Goal: Task Accomplishment & Management: Manage account settings

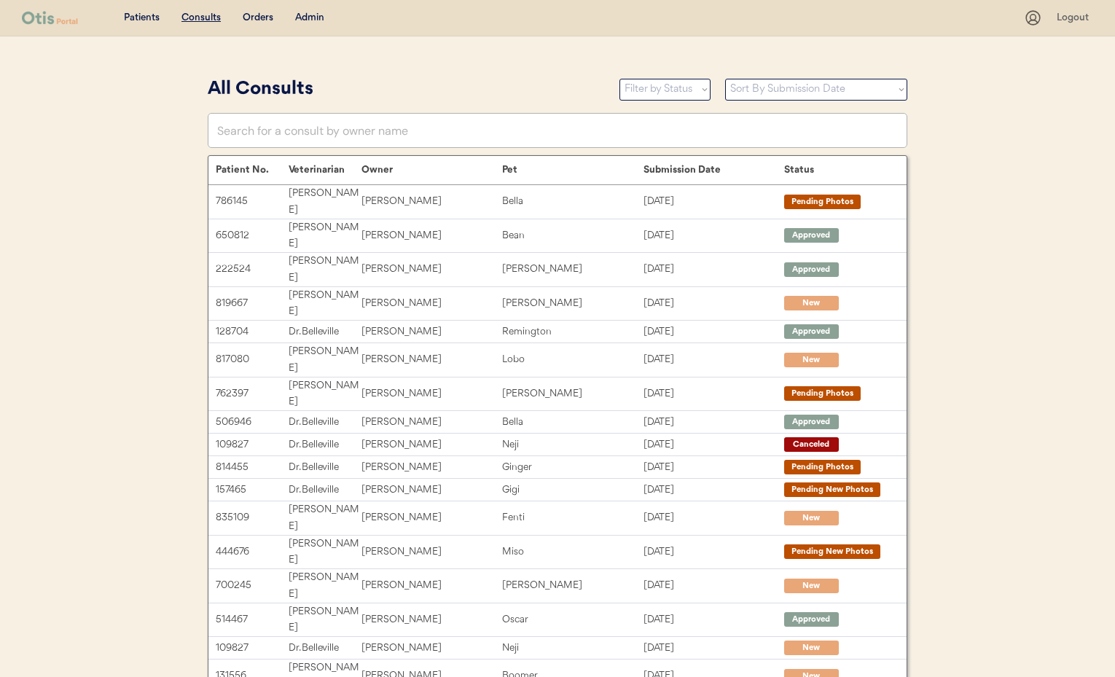
click at [313, 17] on div "Admin" at bounding box center [309, 18] width 29 height 15
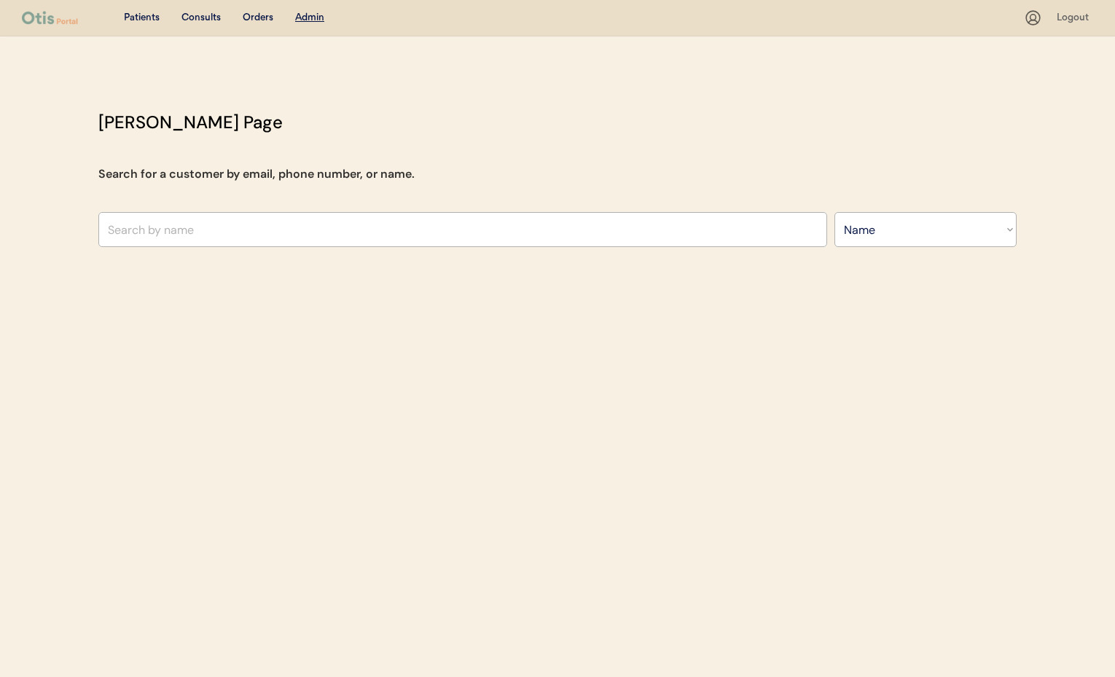
select select ""Name""
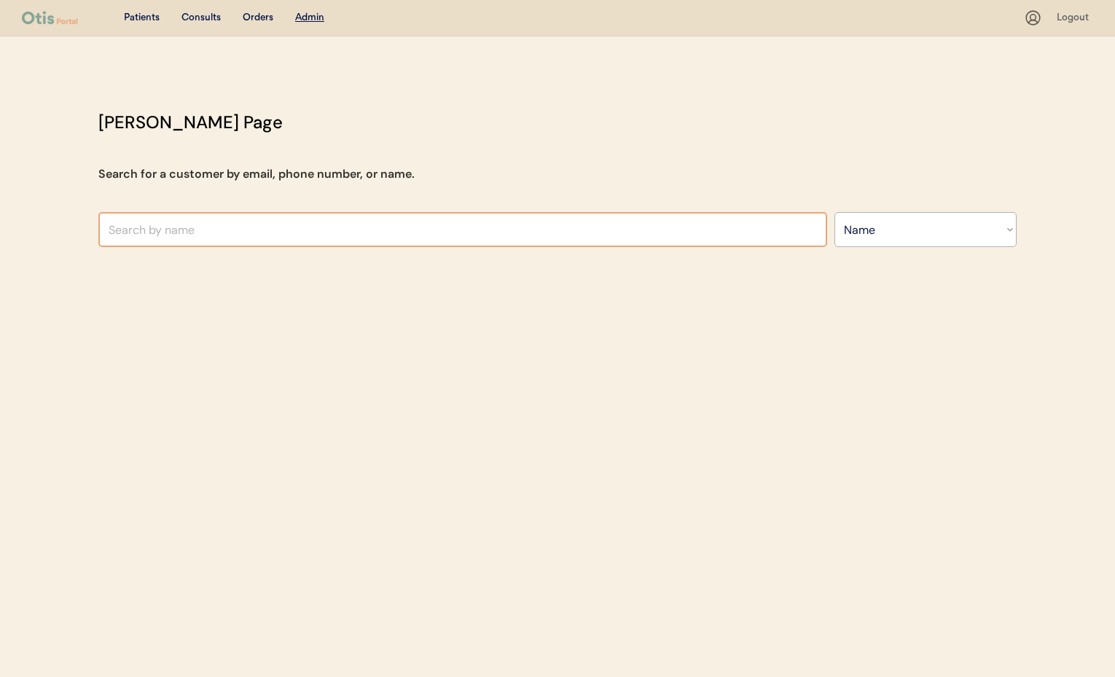
click at [259, 232] on input "text" at bounding box center [462, 229] width 729 height 35
type input "Judy"
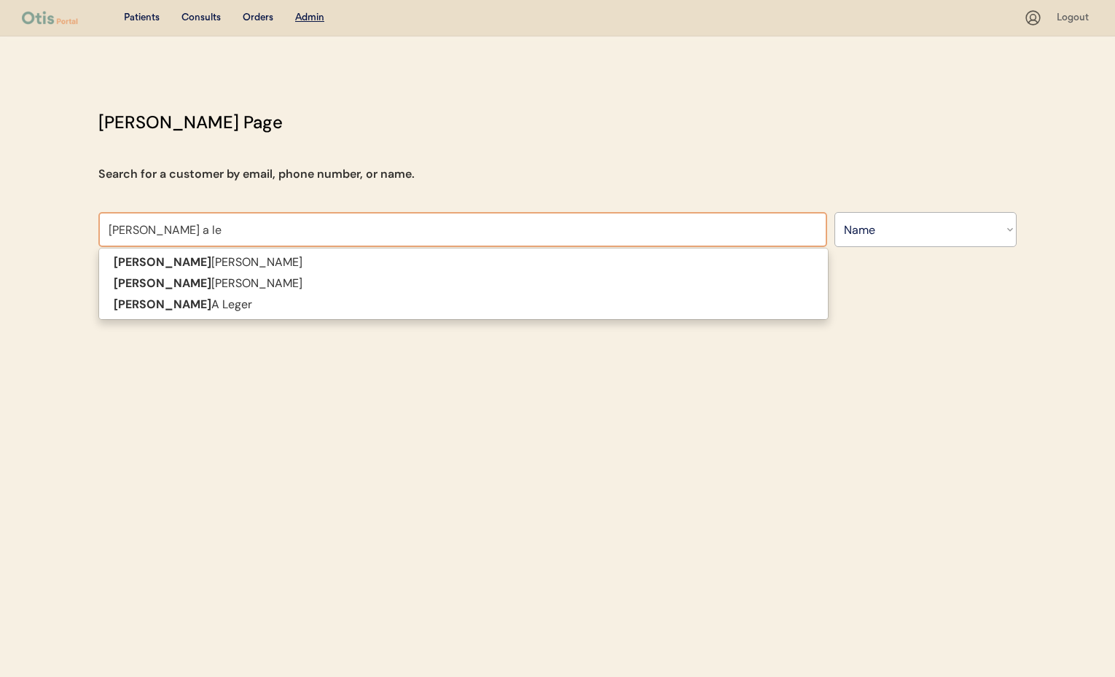
type input "Judy a leg"
type input "Judy a leger"
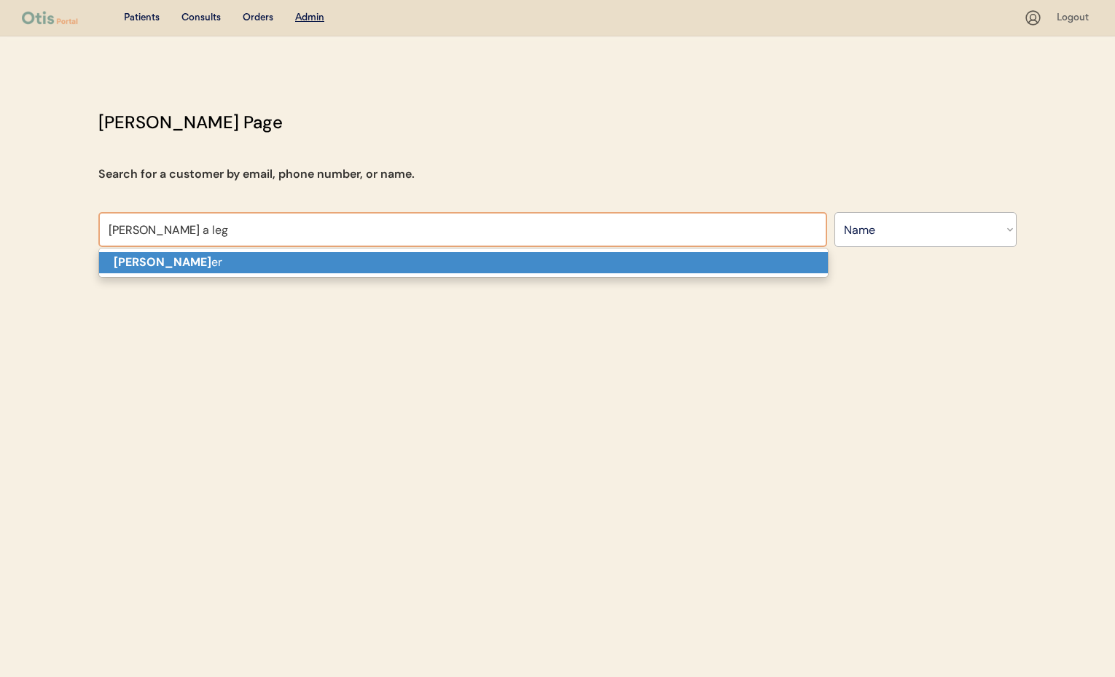
click at [241, 256] on p "Judy A Leg er" at bounding box center [463, 262] width 729 height 21
type input "Judy A Leger"
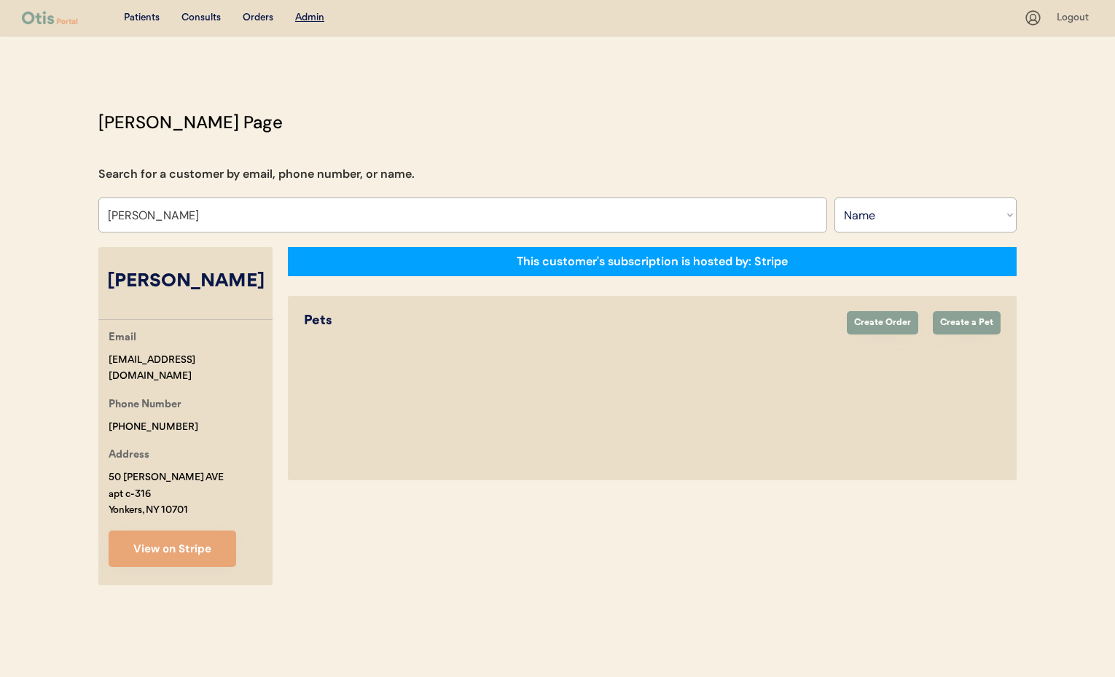
select select "true"
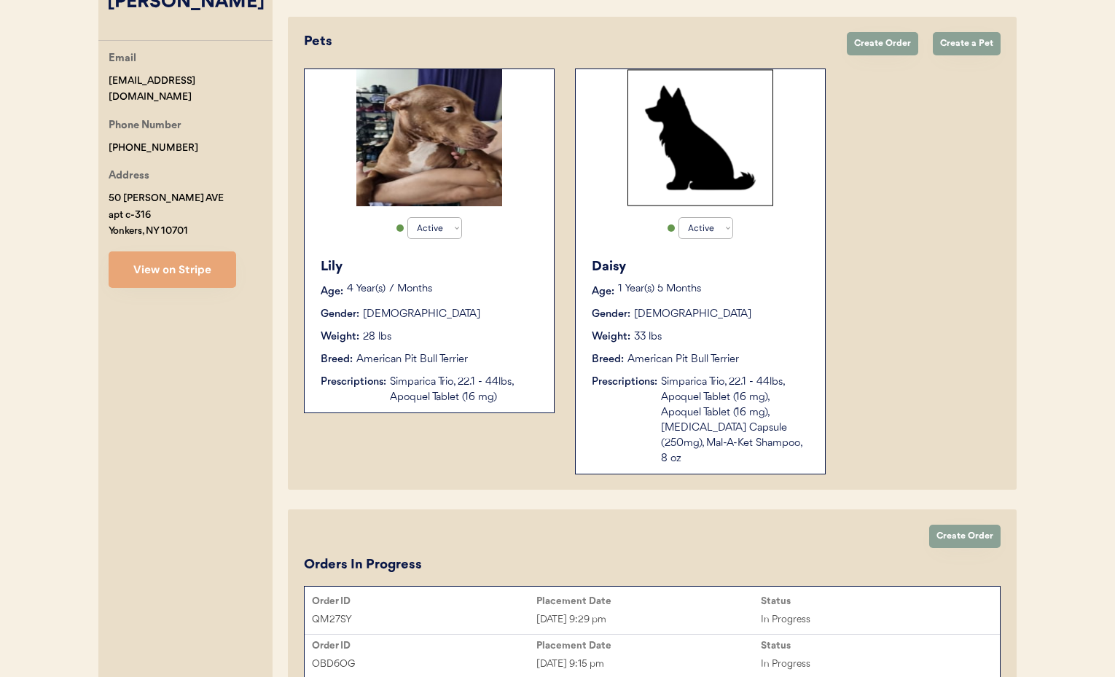
scroll to position [276, 0]
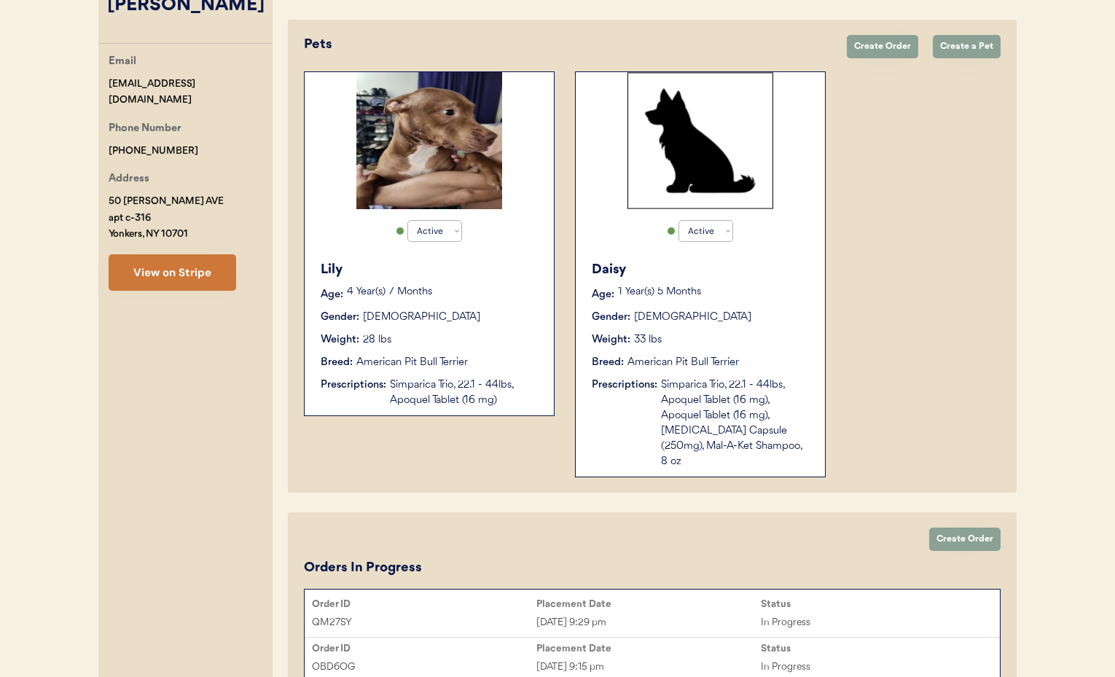
type input "Judy A Leger"
click at [158, 254] on button "View on Stripe" at bounding box center [173, 272] width 128 height 36
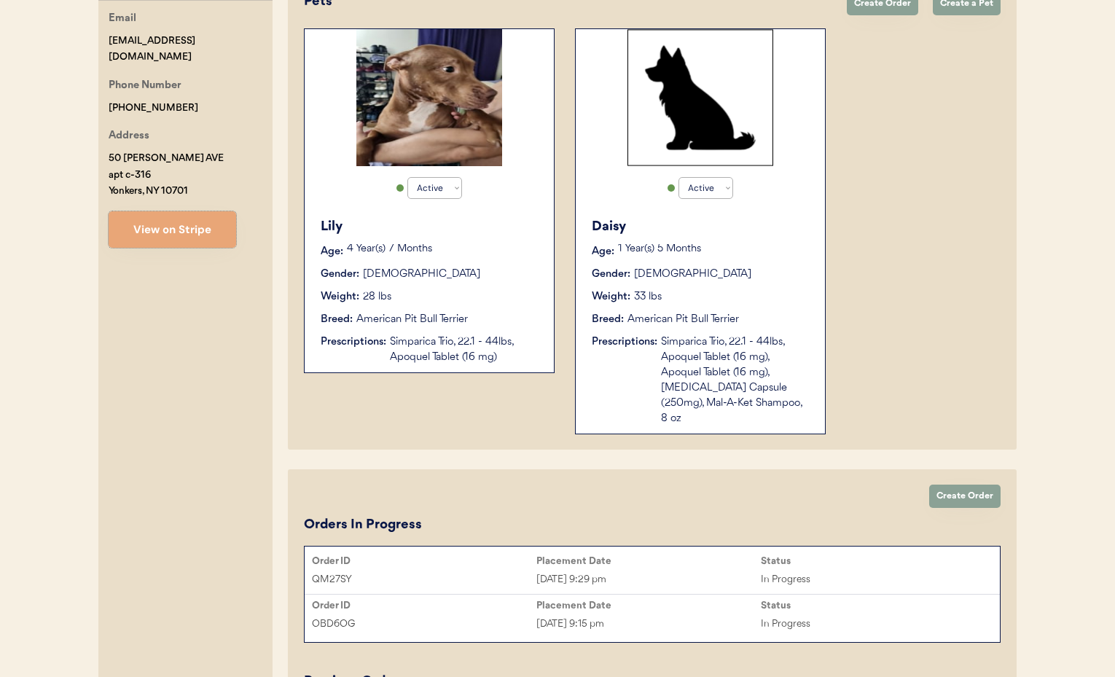
scroll to position [313, 0]
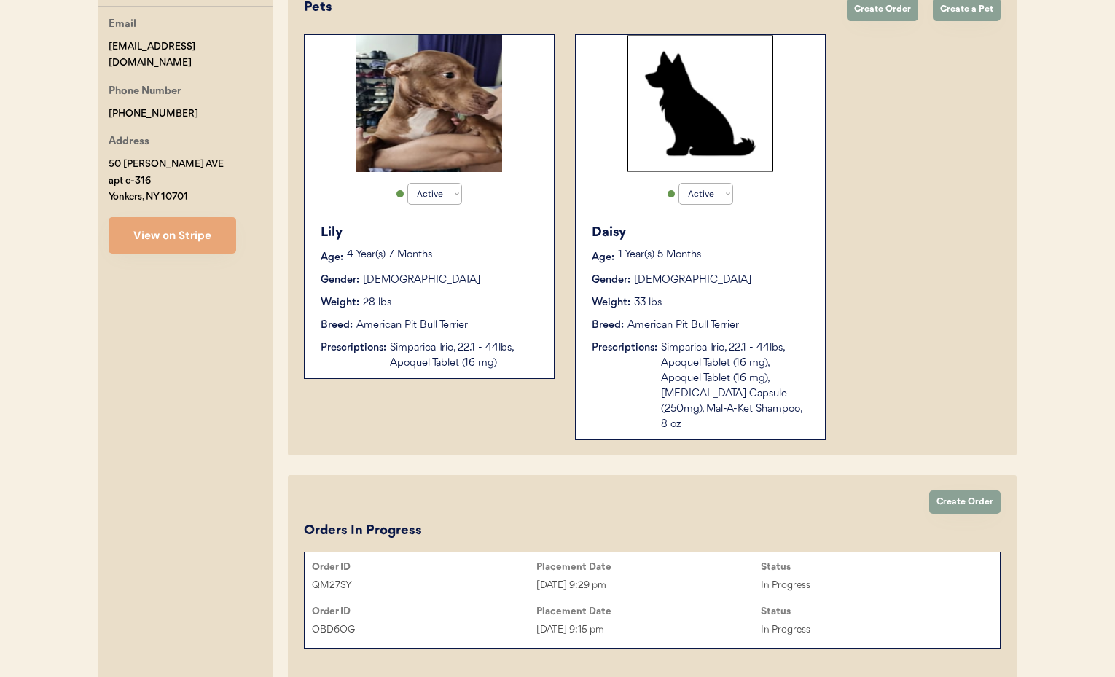
click at [775, 293] on div "Daisy Age: 1 Year(s) 5 Months Gender: Female Weight: 33 lbs Breed: American Pit…" at bounding box center [700, 328] width 235 height 224
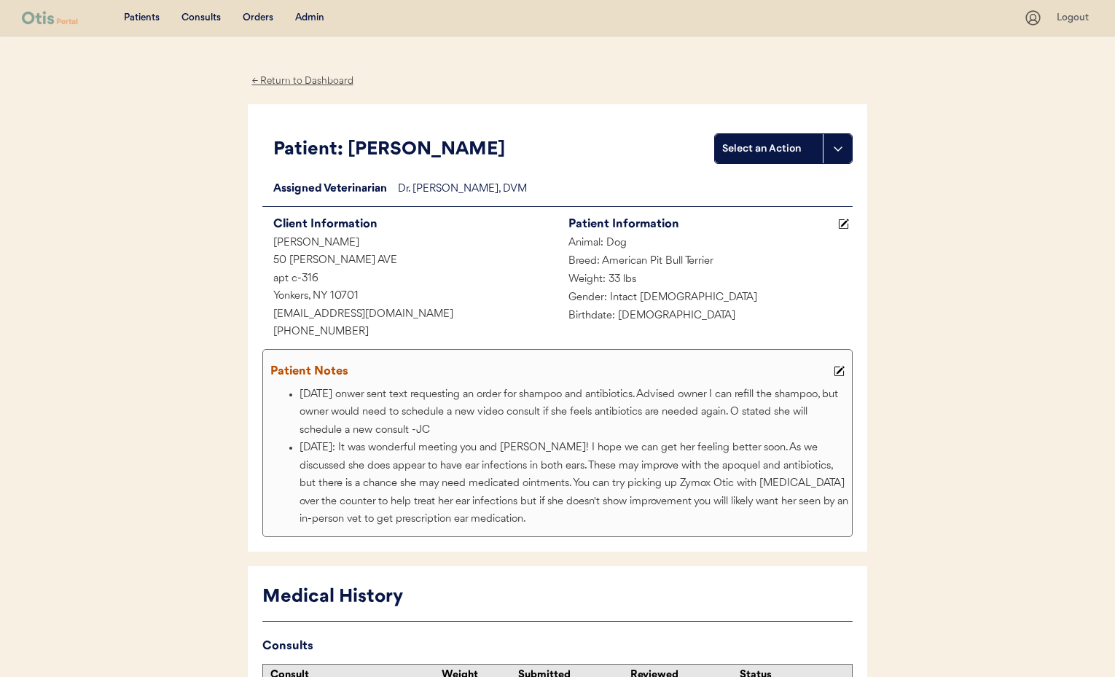
click at [272, 82] on div "← Return to Dashboard" at bounding box center [302, 81] width 109 height 17
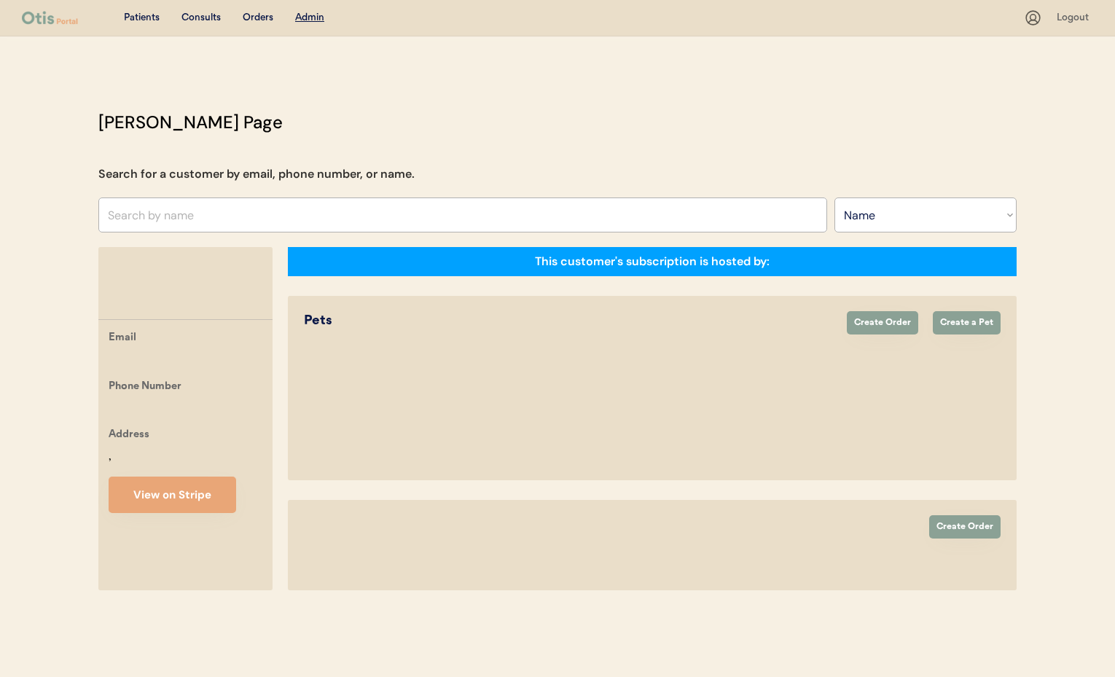
select select ""Name""
select select "true"
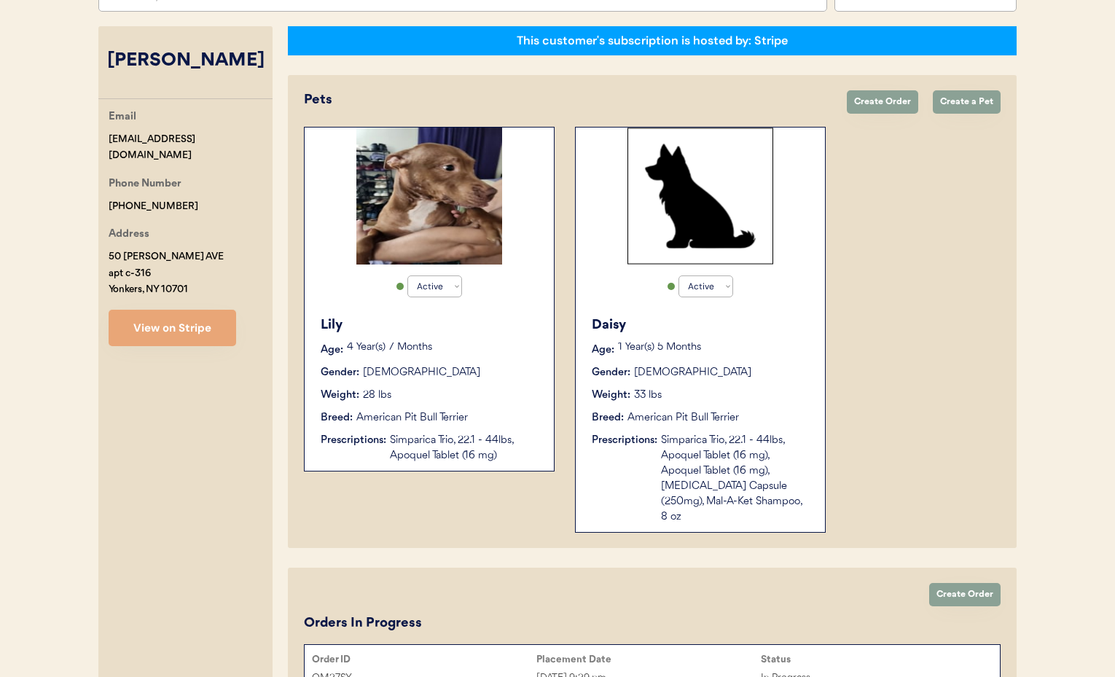
scroll to position [465, 0]
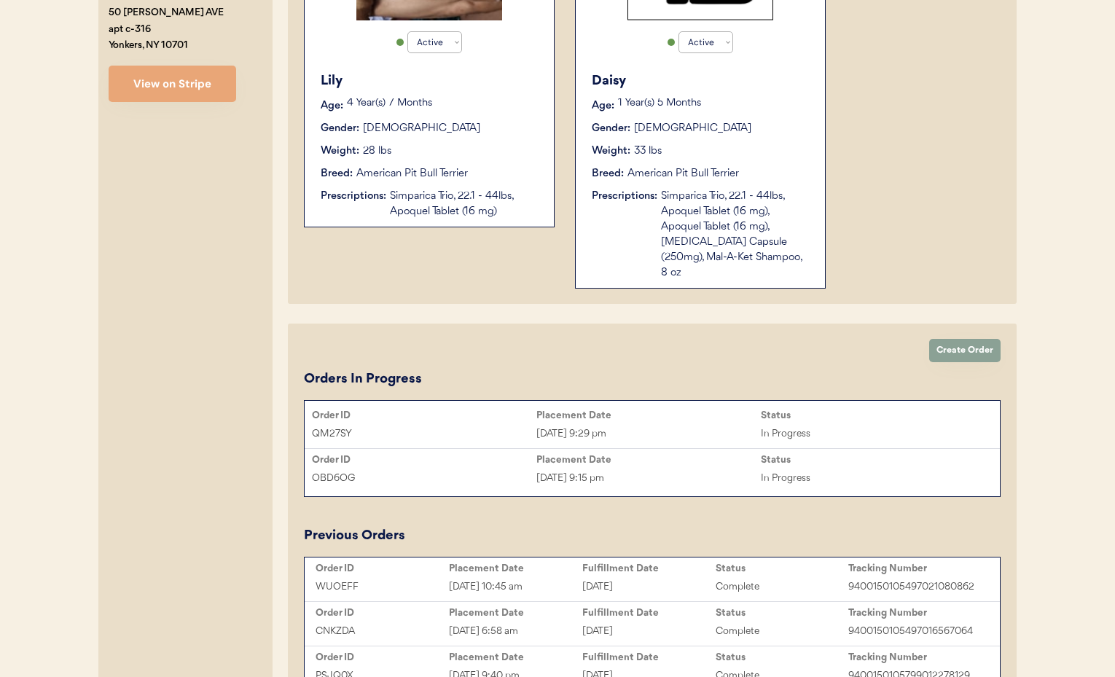
click at [411, 209] on div "Simparica Trio, 22.1 - 44lbs, Apoquel Tablet (16 mg)" at bounding box center [464, 204] width 149 height 31
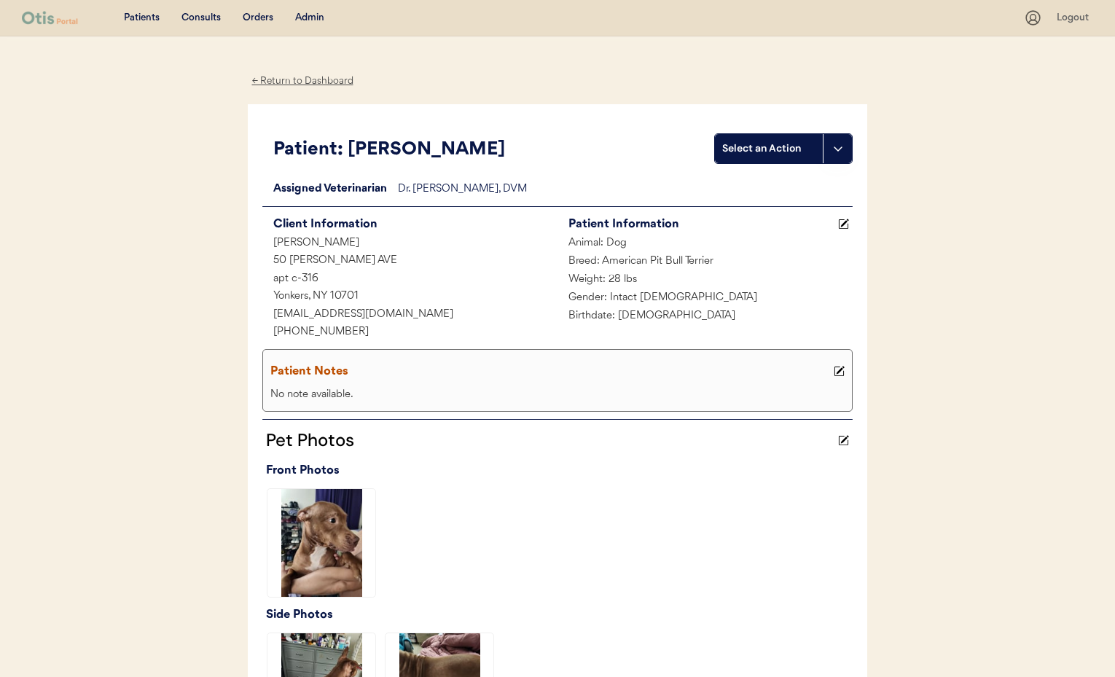
click at [305, 80] on div "← Return to Dashboard" at bounding box center [302, 81] width 109 height 17
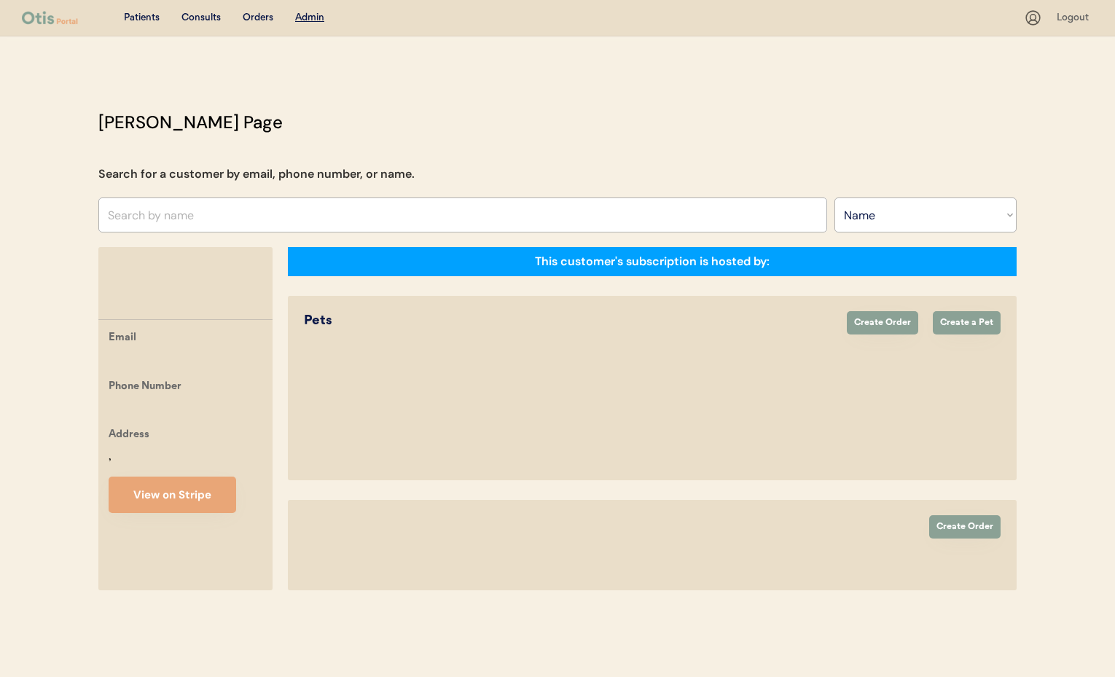
select select ""Name""
select select "true"
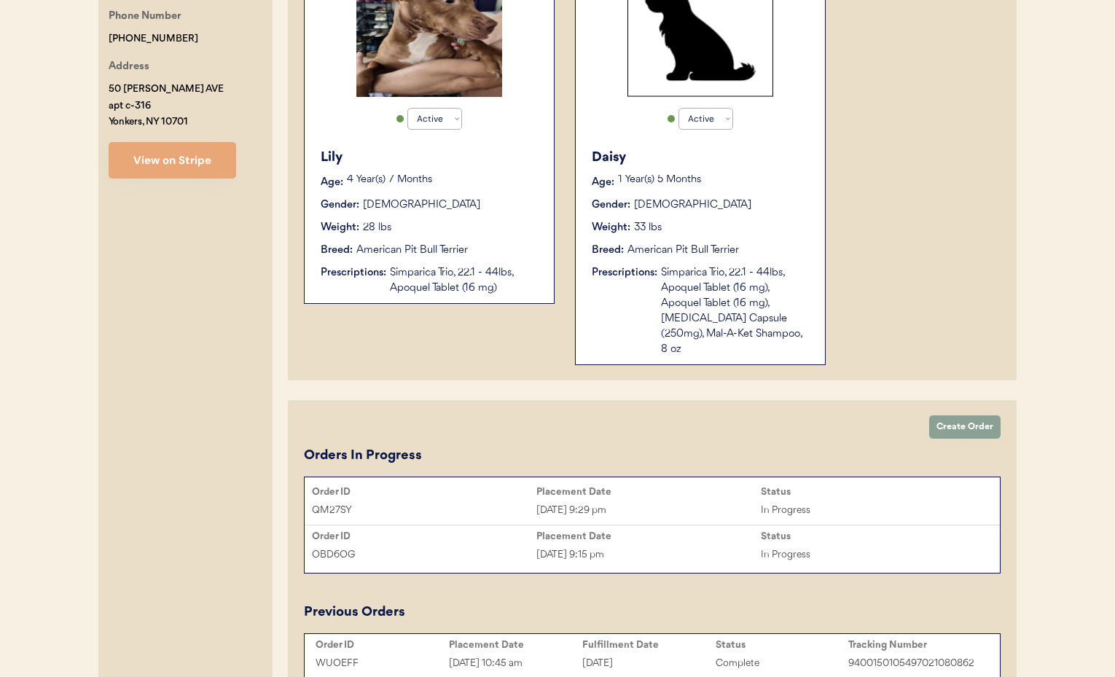
scroll to position [390, 0]
click at [714, 326] on div "Simparica Trio, 22.1 - 44lbs, Apoquel Tablet (16 mg), Apoquel Tablet (16 mg), […" at bounding box center [735, 310] width 149 height 92
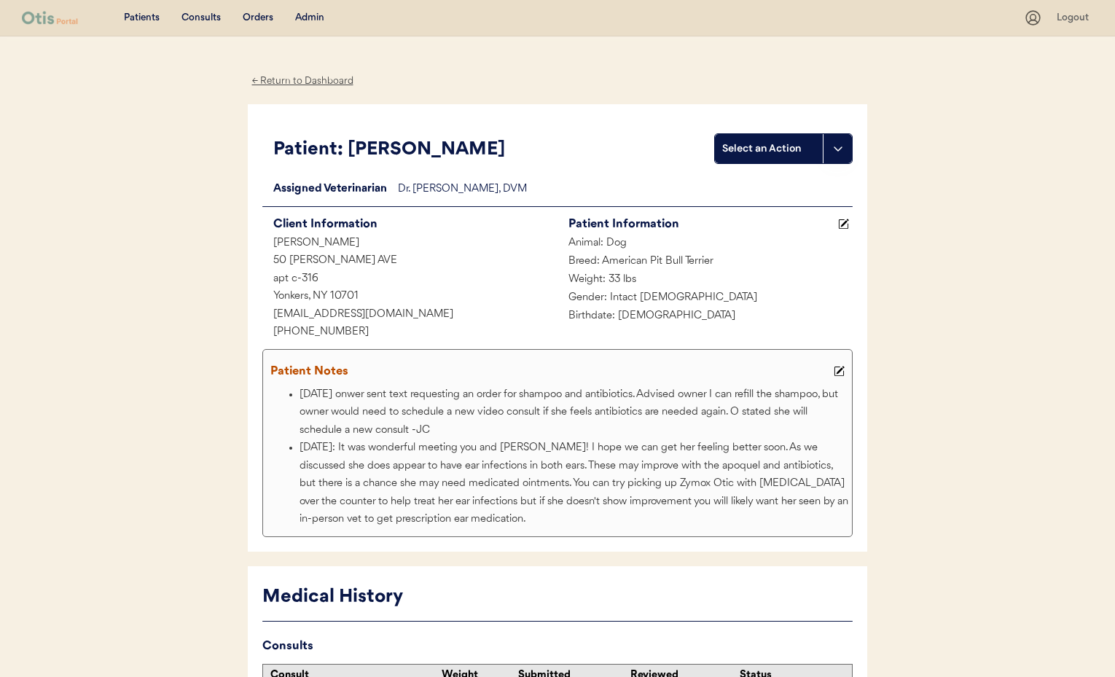
click at [290, 79] on div "← Return to Dashboard" at bounding box center [302, 81] width 109 height 17
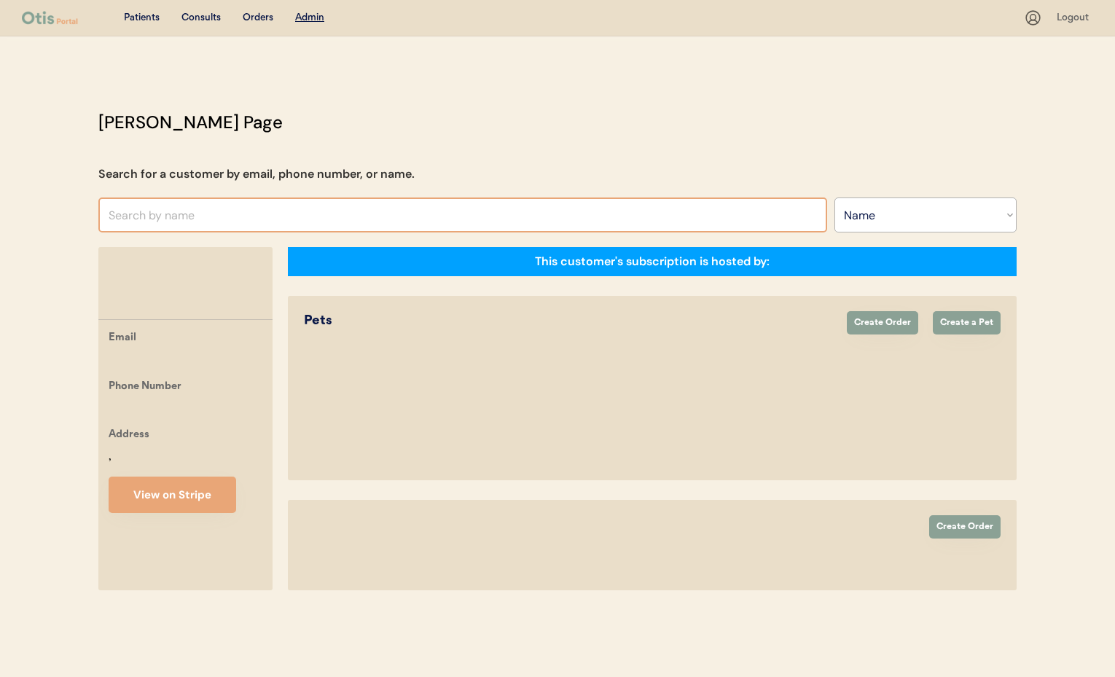
select select ""Name""
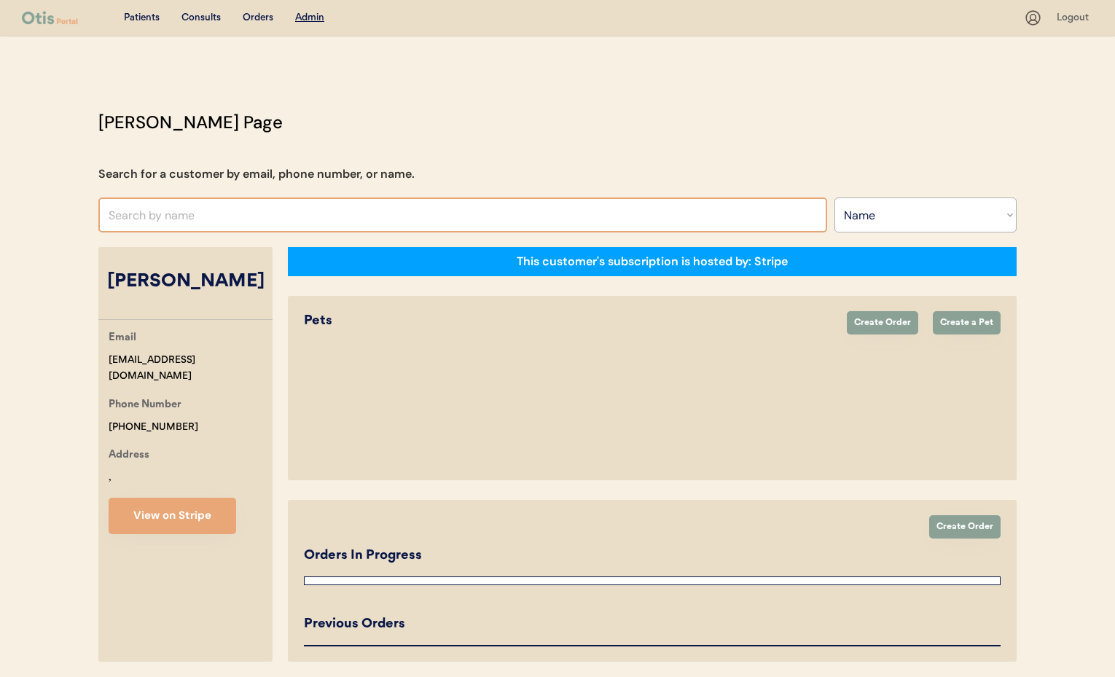
select select "true"
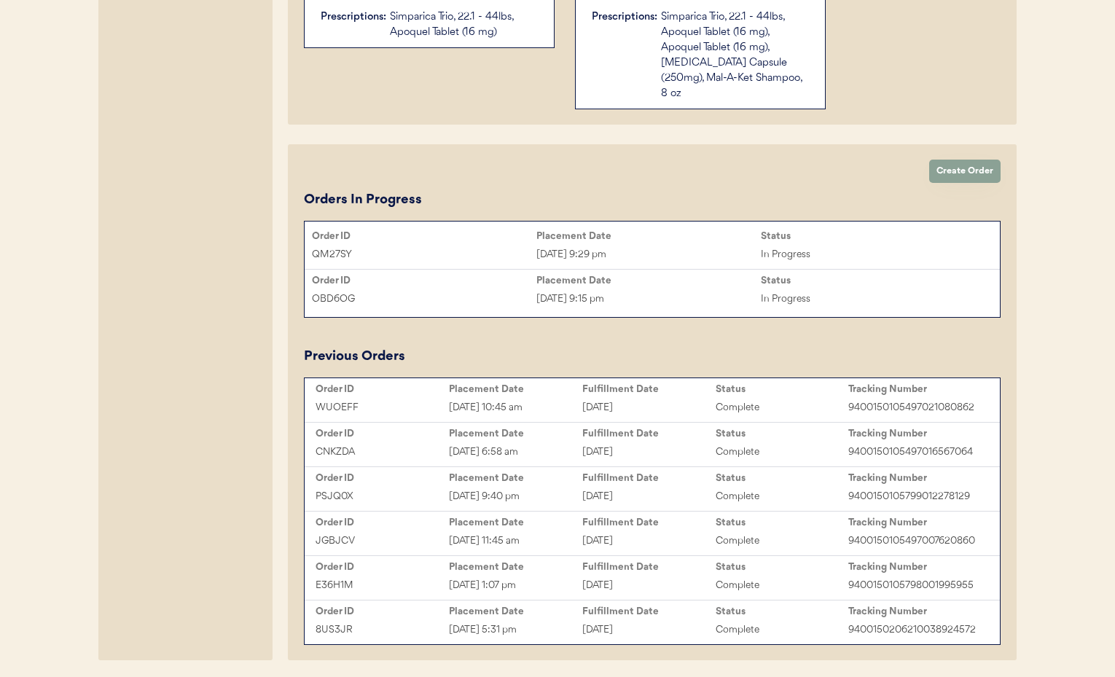
scroll to position [650, 0]
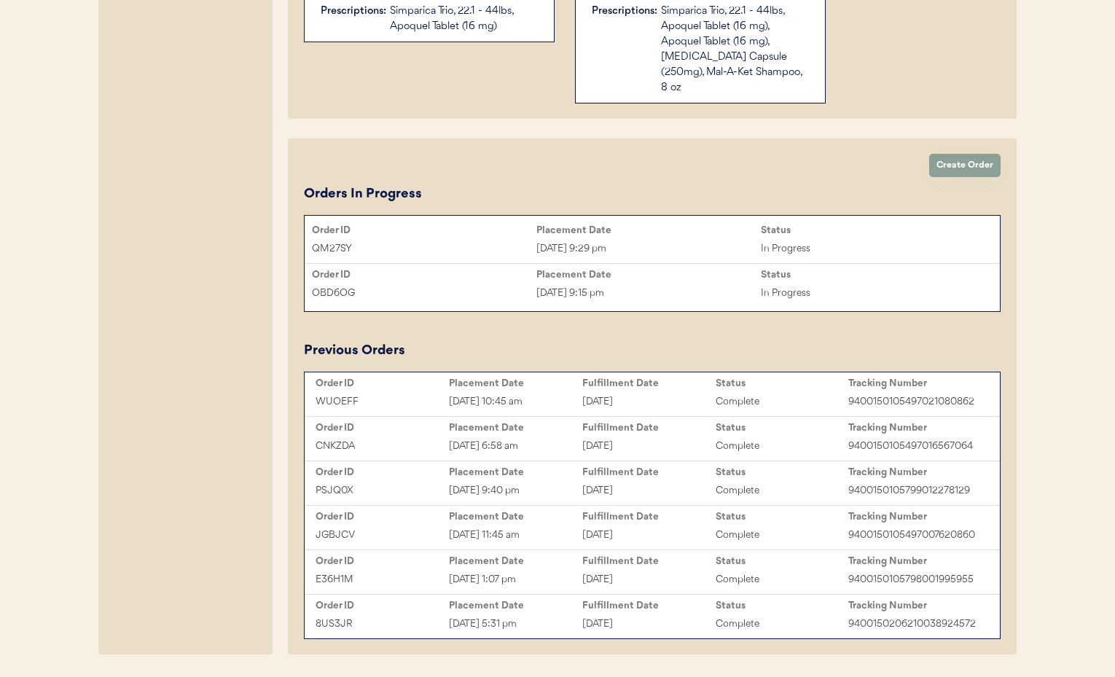
click at [514, 285] on div "OBD6OG" at bounding box center [424, 293] width 224 height 17
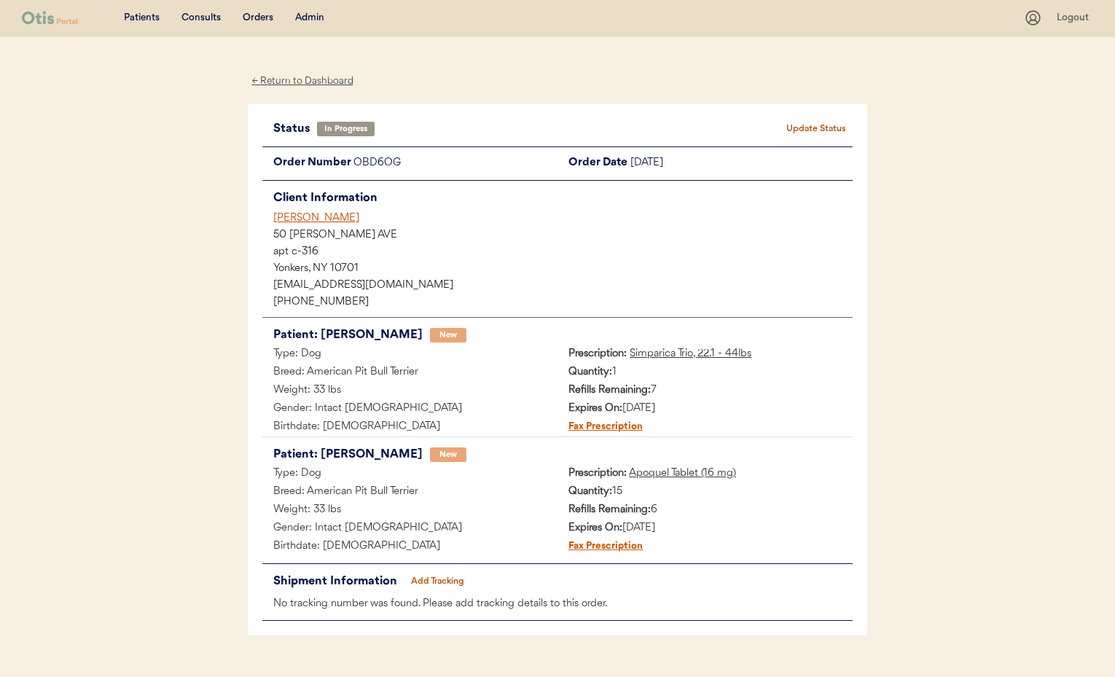
click at [296, 222] on div "[PERSON_NAME]" at bounding box center [562, 218] width 579 height 15
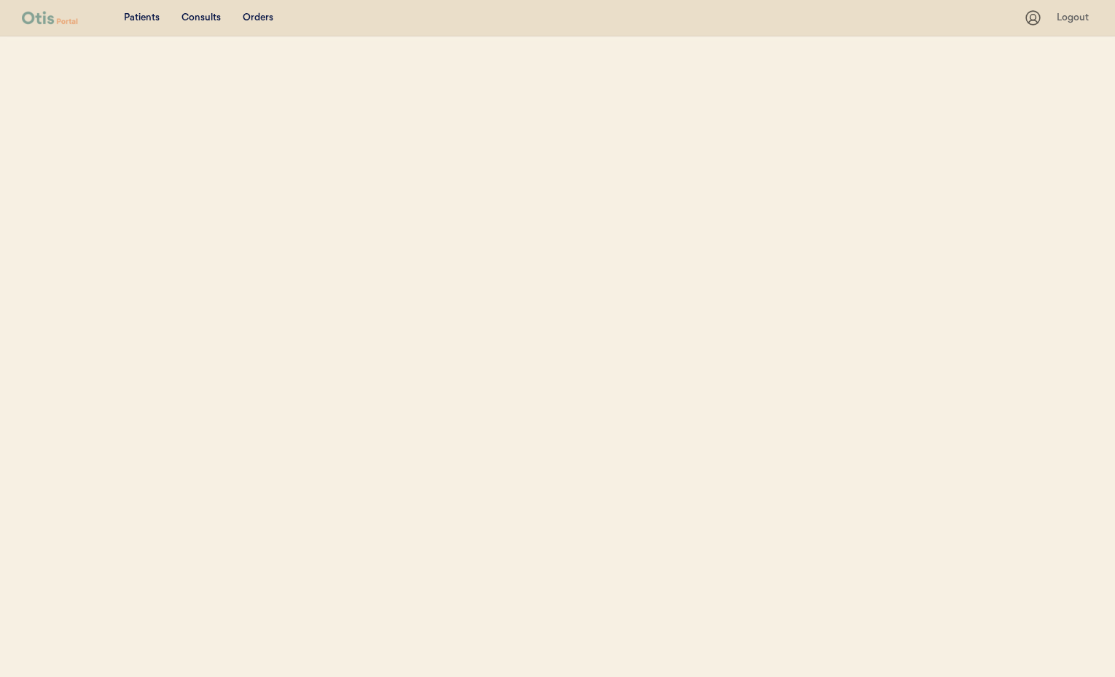
select select ""Name""
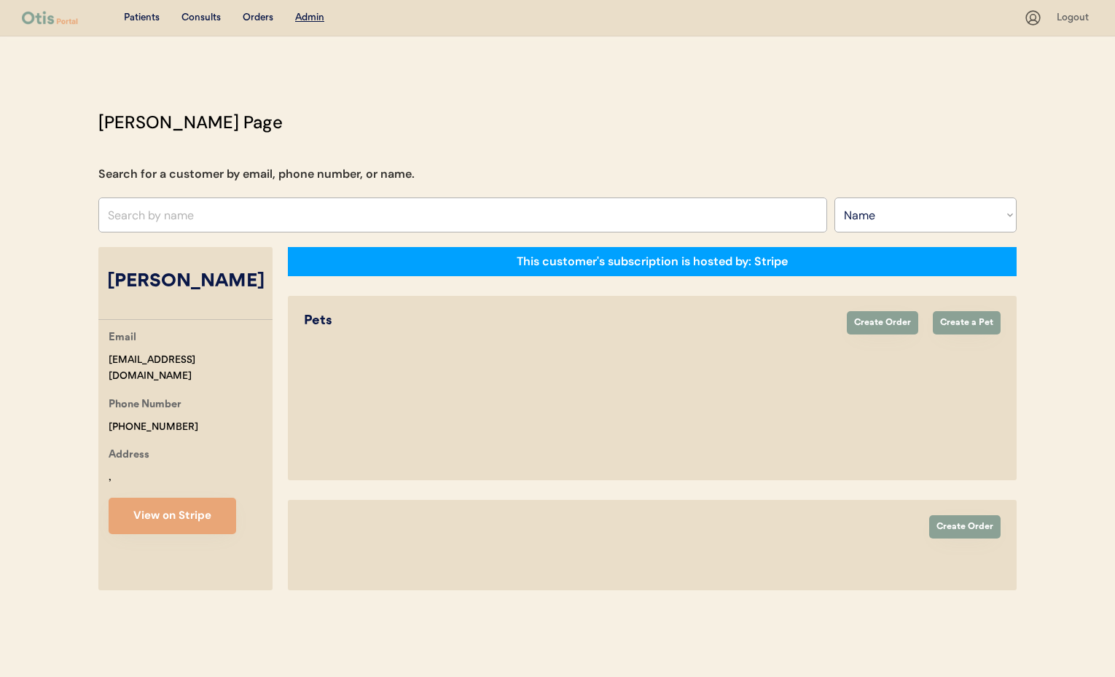
select select "true"
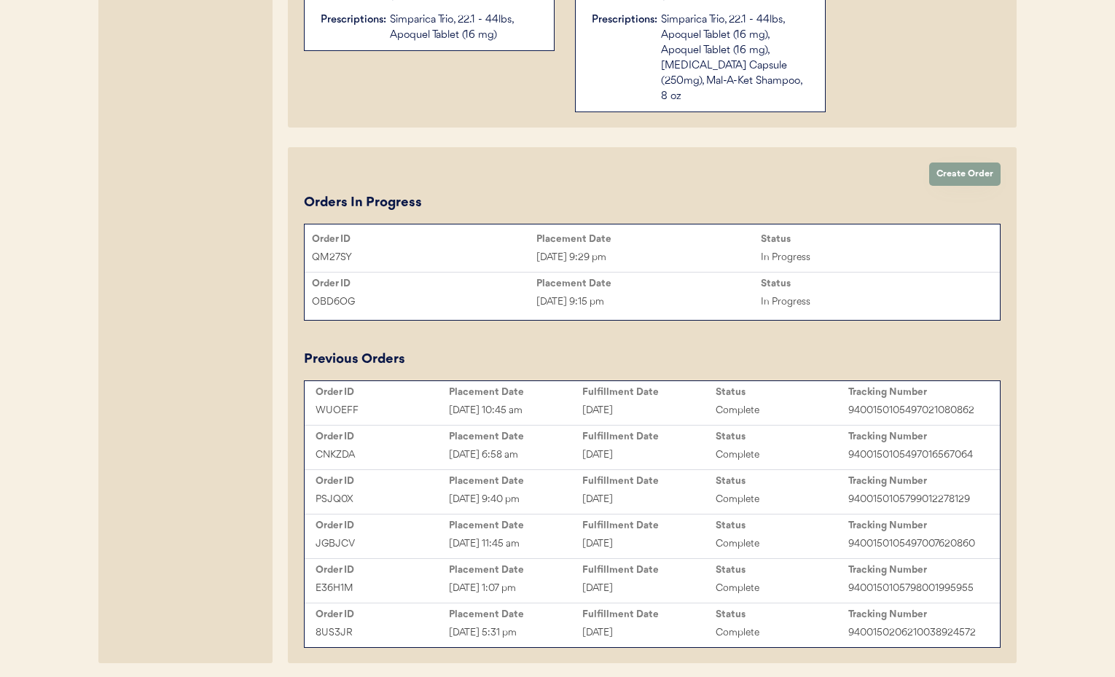
scroll to position [658, 0]
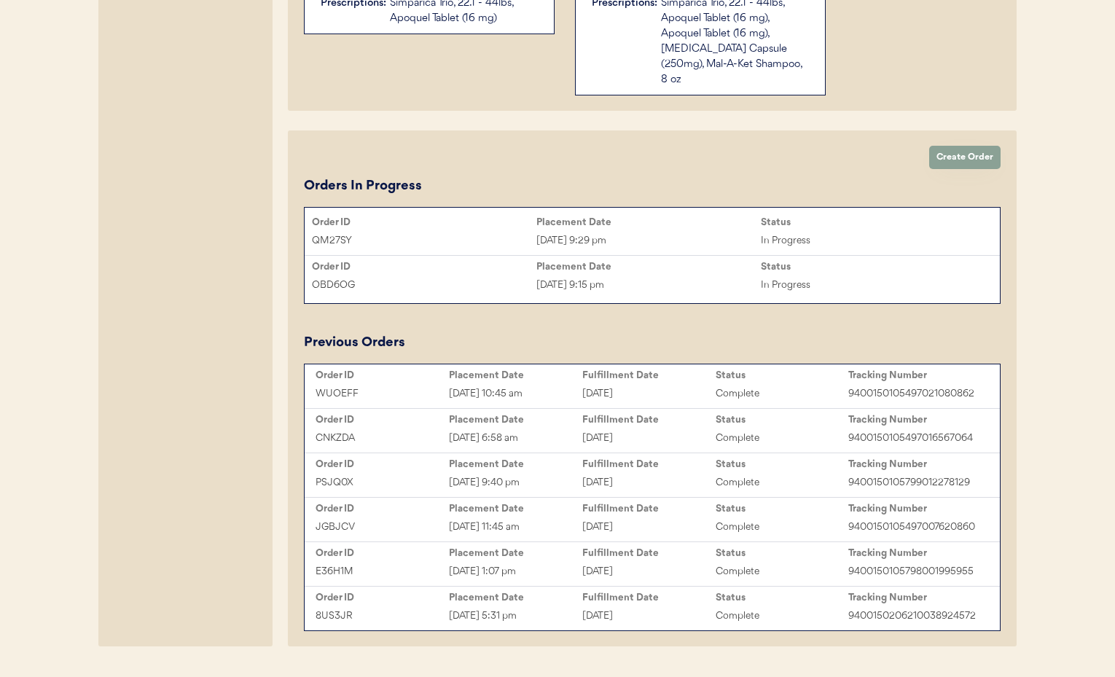
click at [551, 216] on div "Placement Date" at bounding box center [648, 222] width 224 height 12
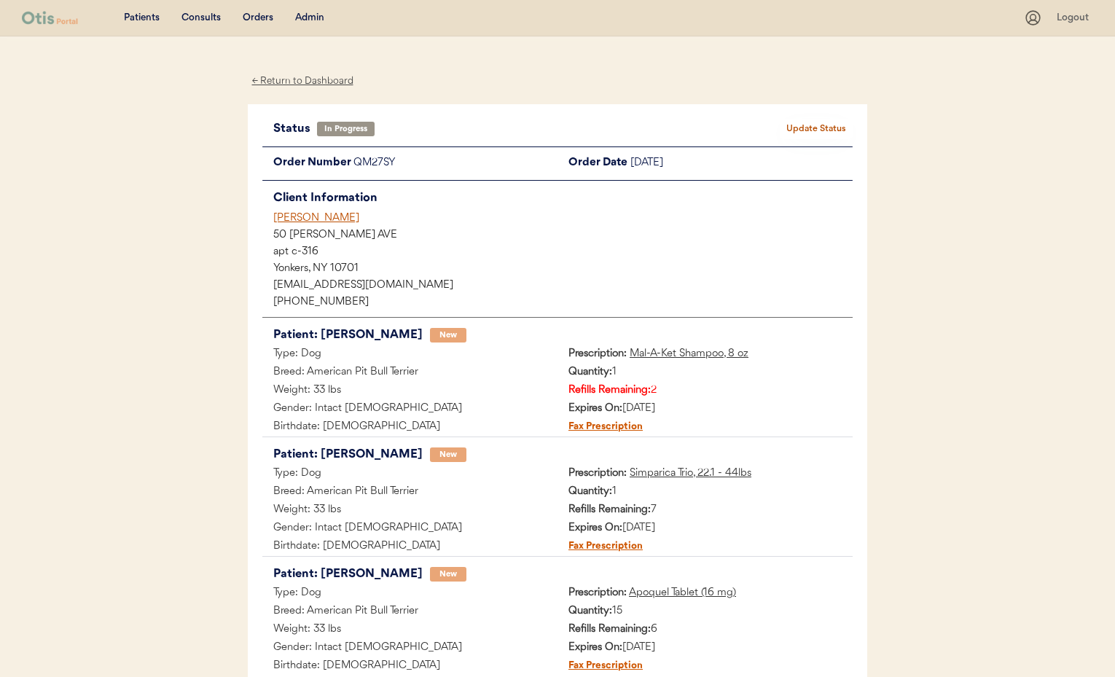
click at [300, 217] on div "[PERSON_NAME]" at bounding box center [562, 218] width 579 height 15
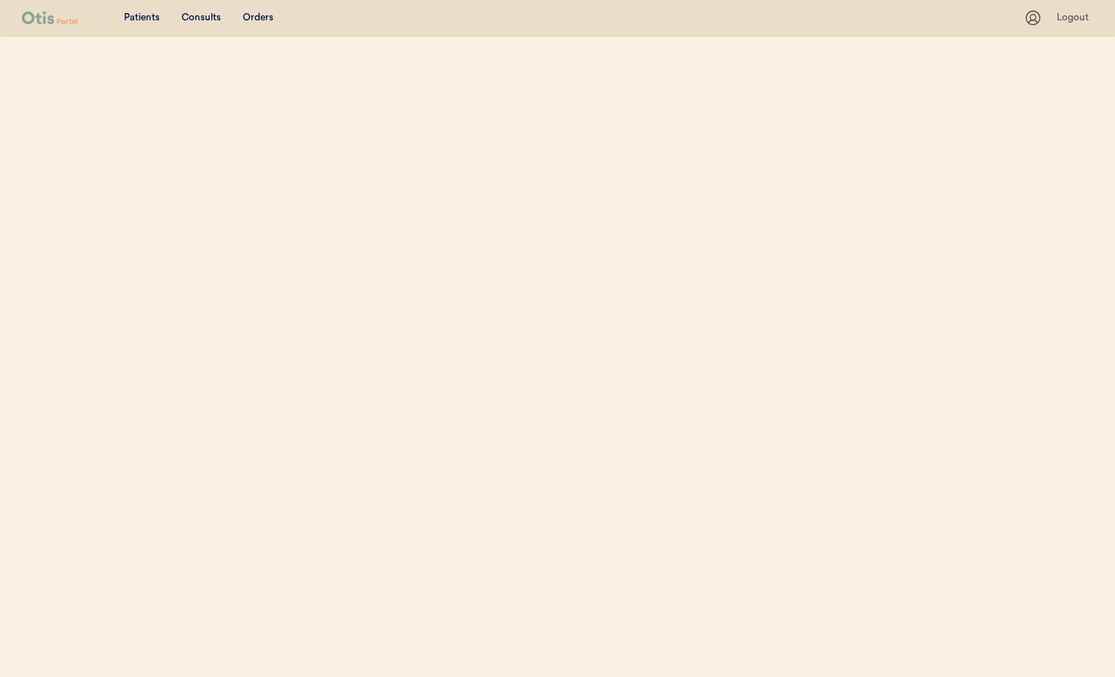
select select ""Name""
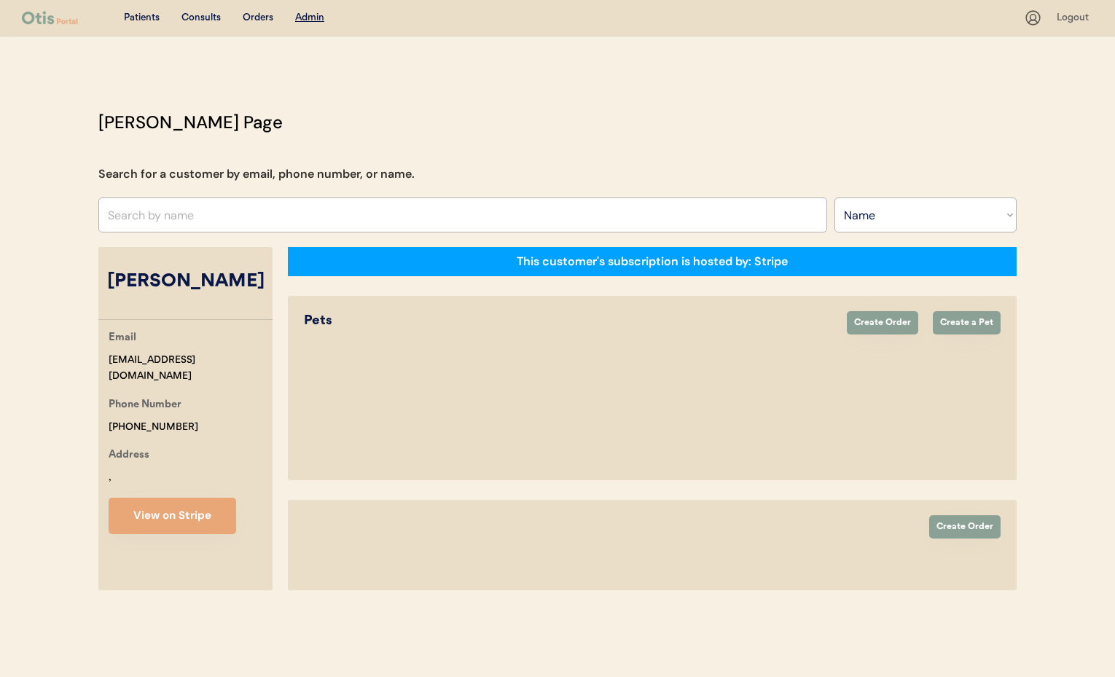
select select "true"
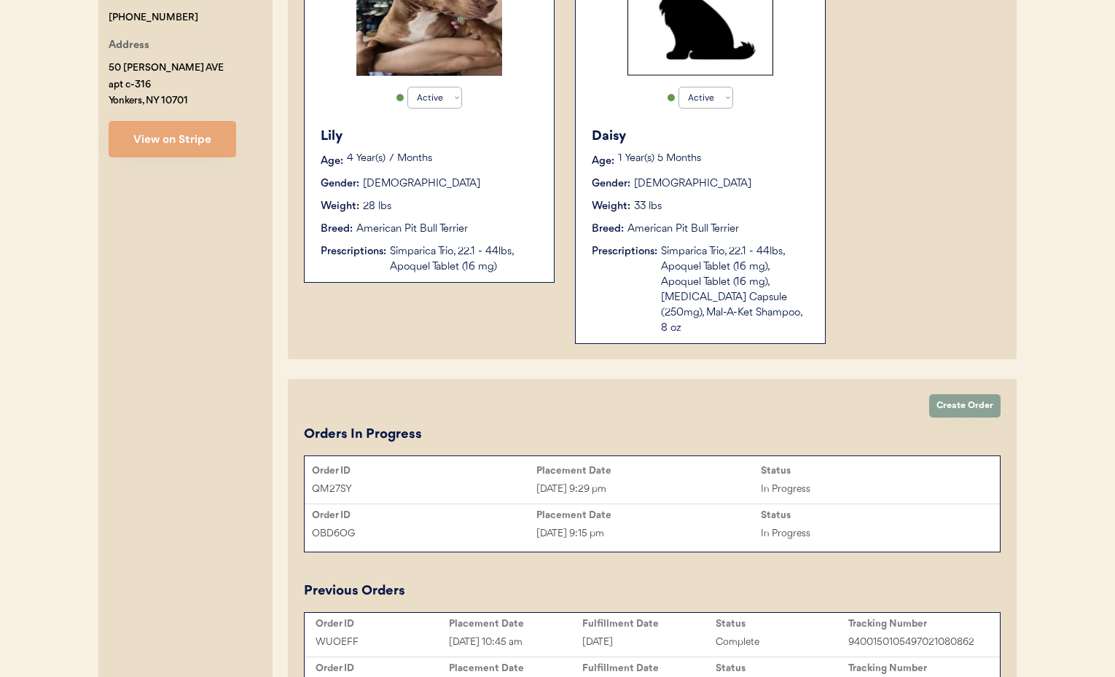
scroll to position [412, 0]
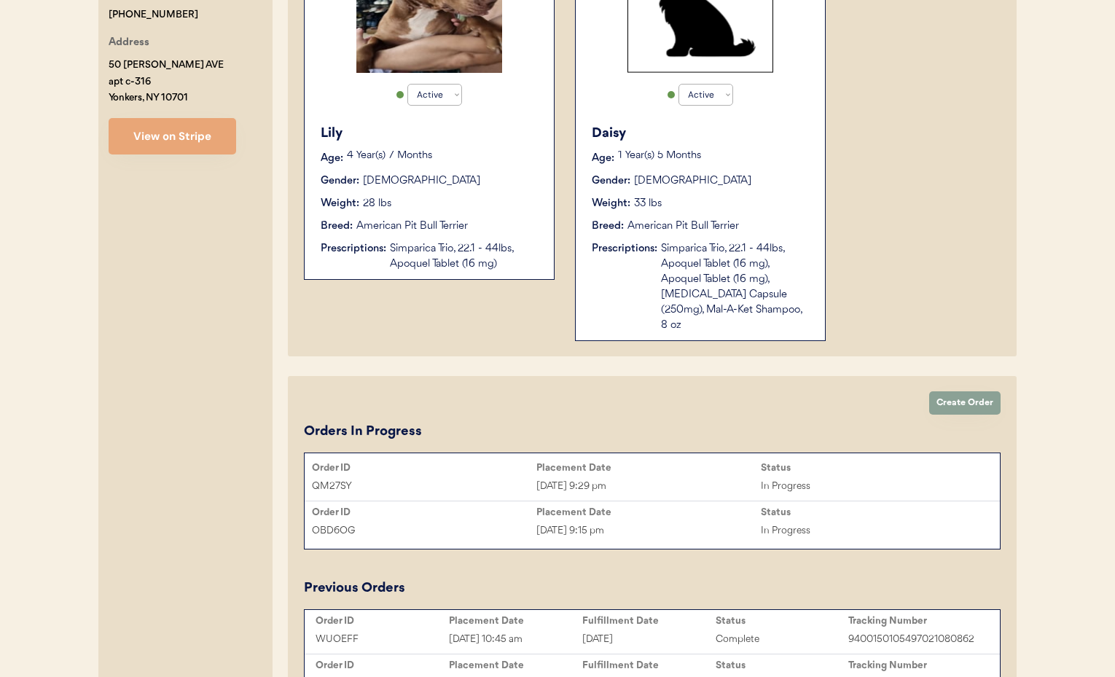
click at [454, 522] on div "OBD6OG" at bounding box center [424, 530] width 224 height 17
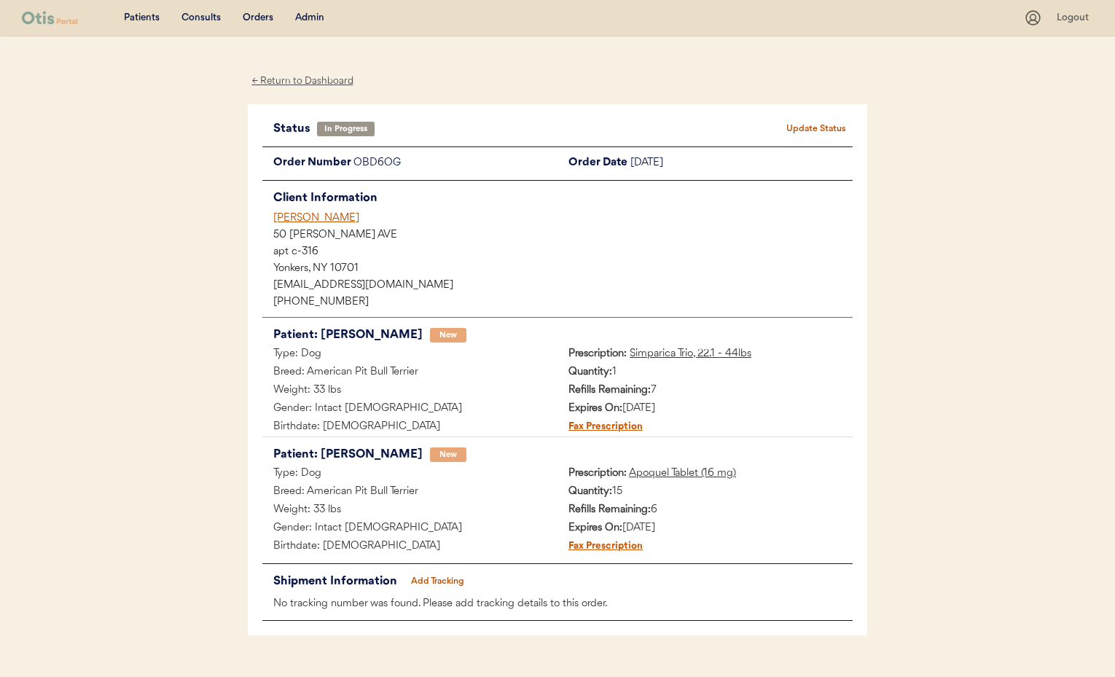
click at [308, 220] on div "Judy A Leger" at bounding box center [562, 218] width 579 height 15
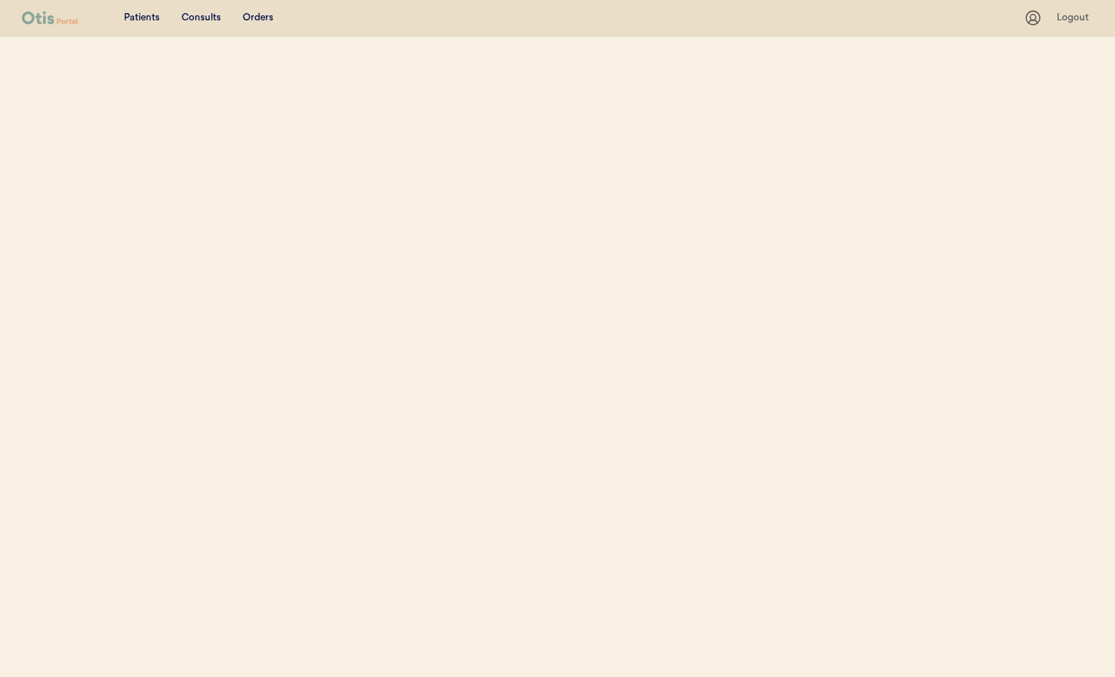
select select ""Name""
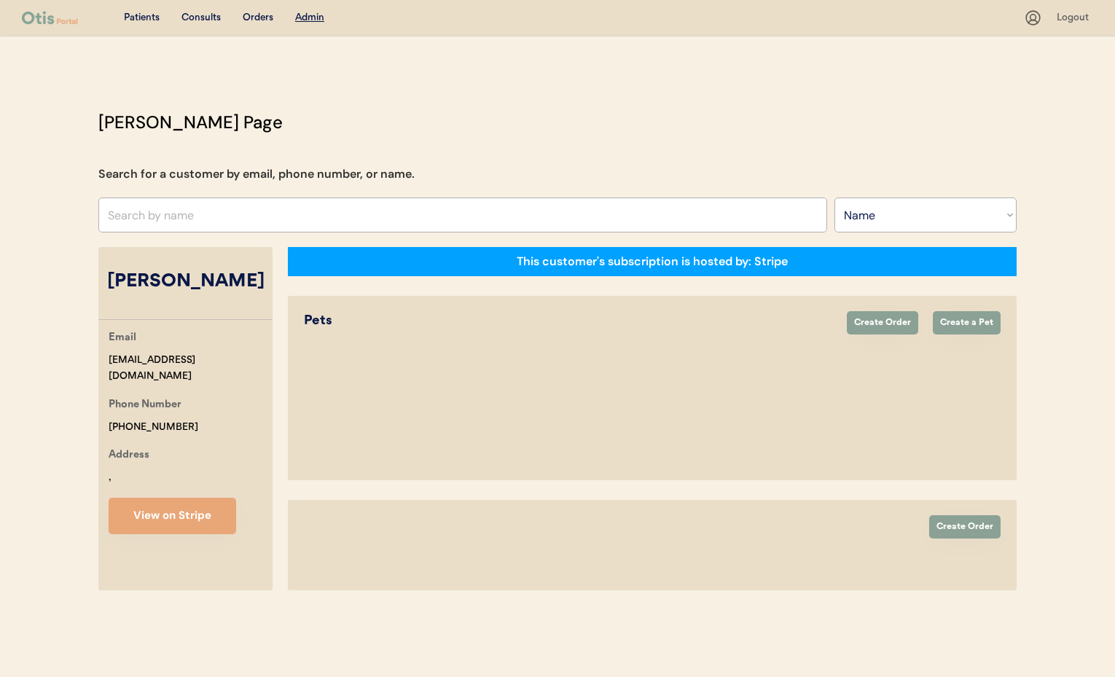
select select "true"
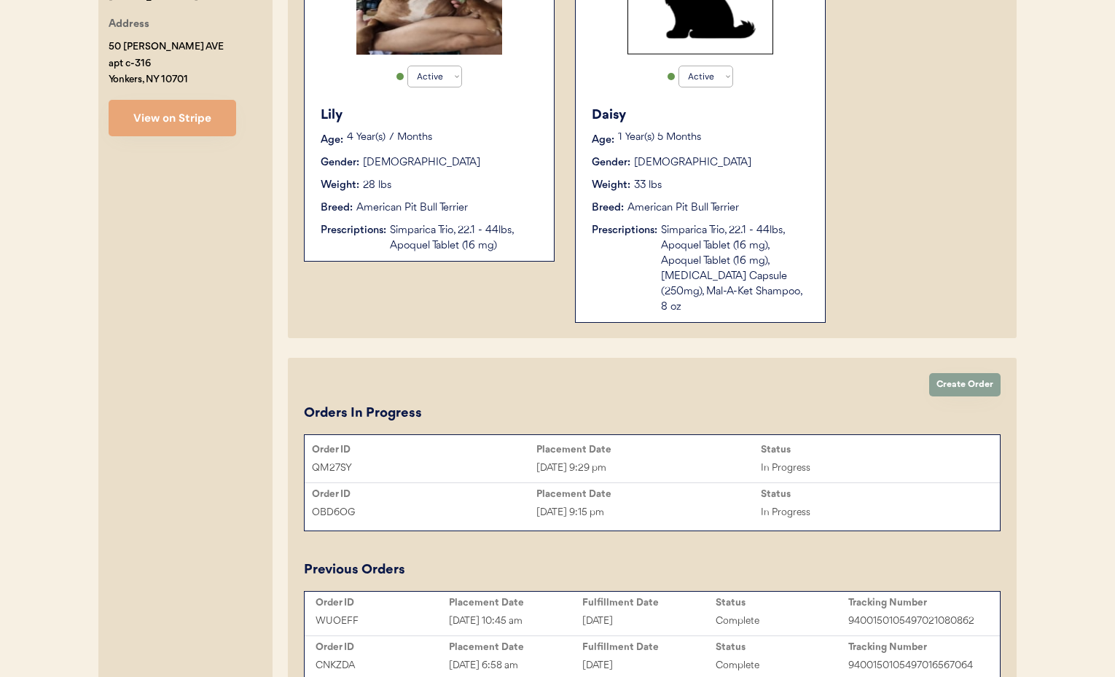
scroll to position [437, 0]
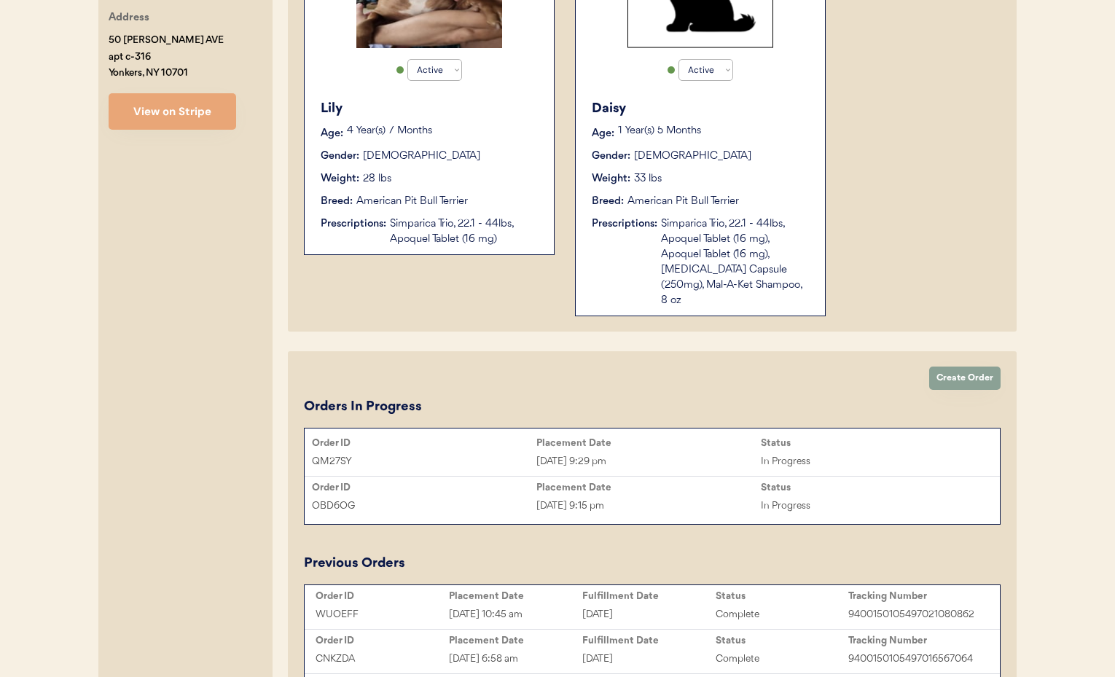
click at [643, 453] on div "[DATE] 9:29 pm" at bounding box center [648, 461] width 224 height 17
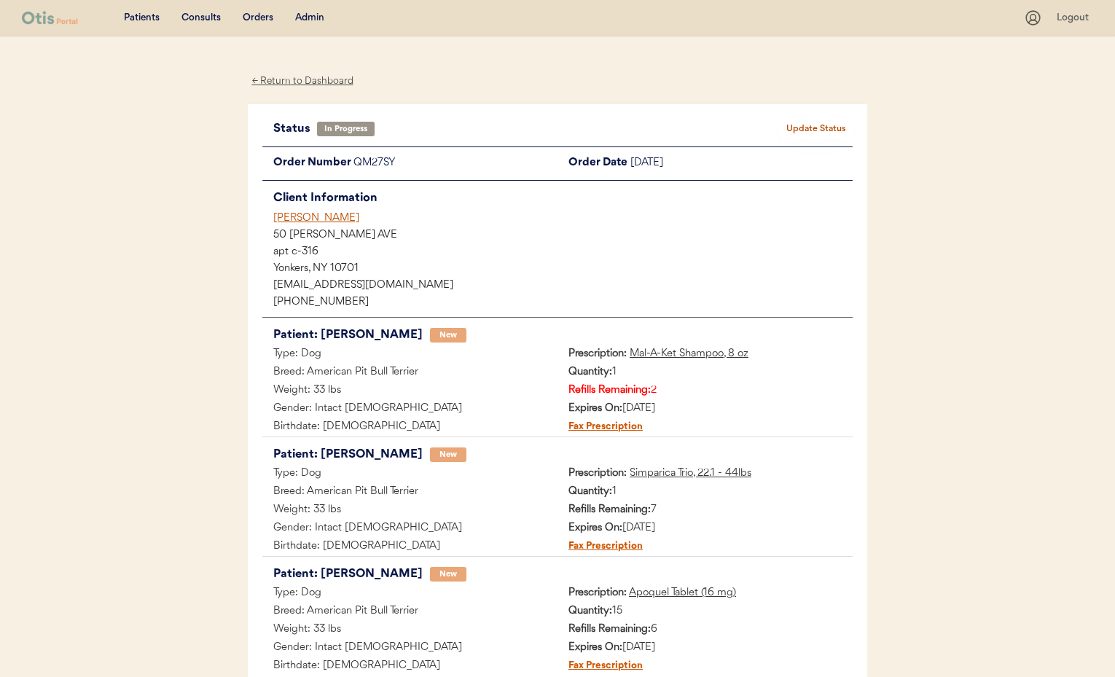
click at [299, 81] on div "← Return to Dashboard" at bounding box center [302, 81] width 109 height 17
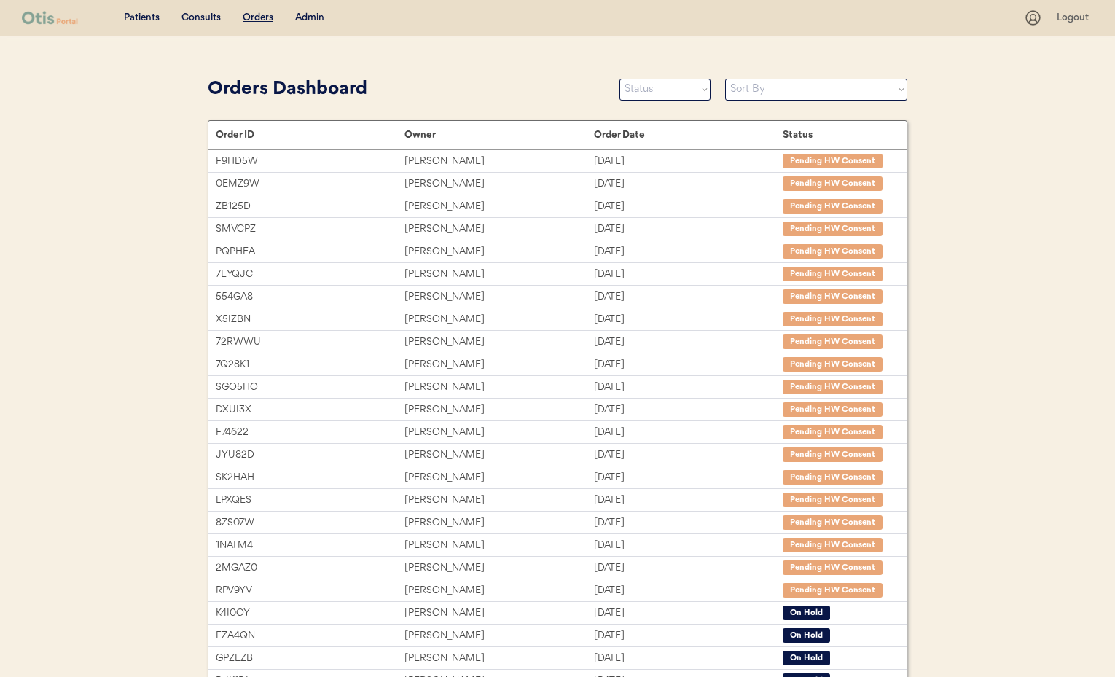
click at [313, 19] on div "Admin" at bounding box center [309, 18] width 29 height 15
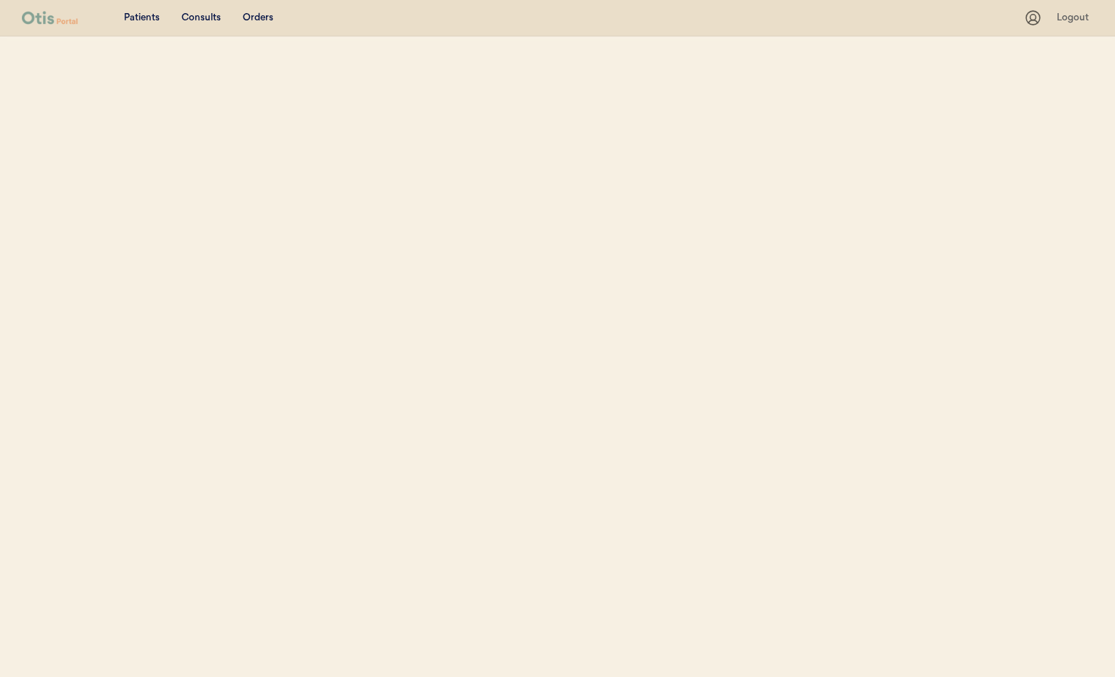
select select ""Name""
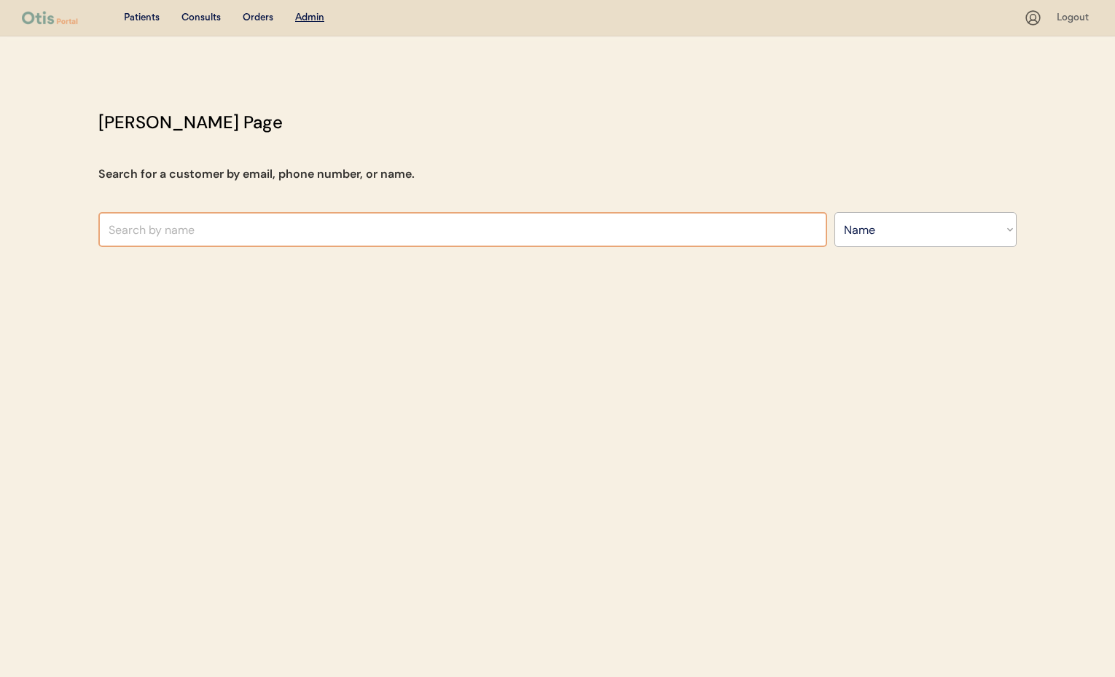
click at [259, 230] on input "text" at bounding box center [462, 229] width 729 height 35
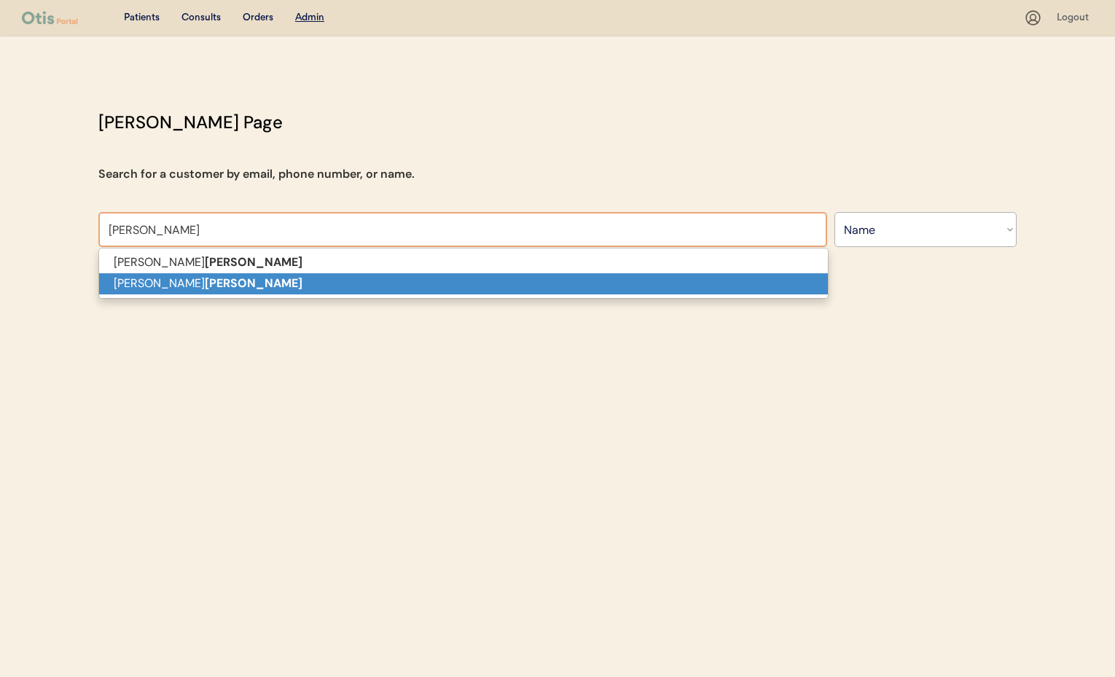
click at [243, 281] on p "James Ezzell" at bounding box center [463, 283] width 729 height 21
type input "James Ezzell"
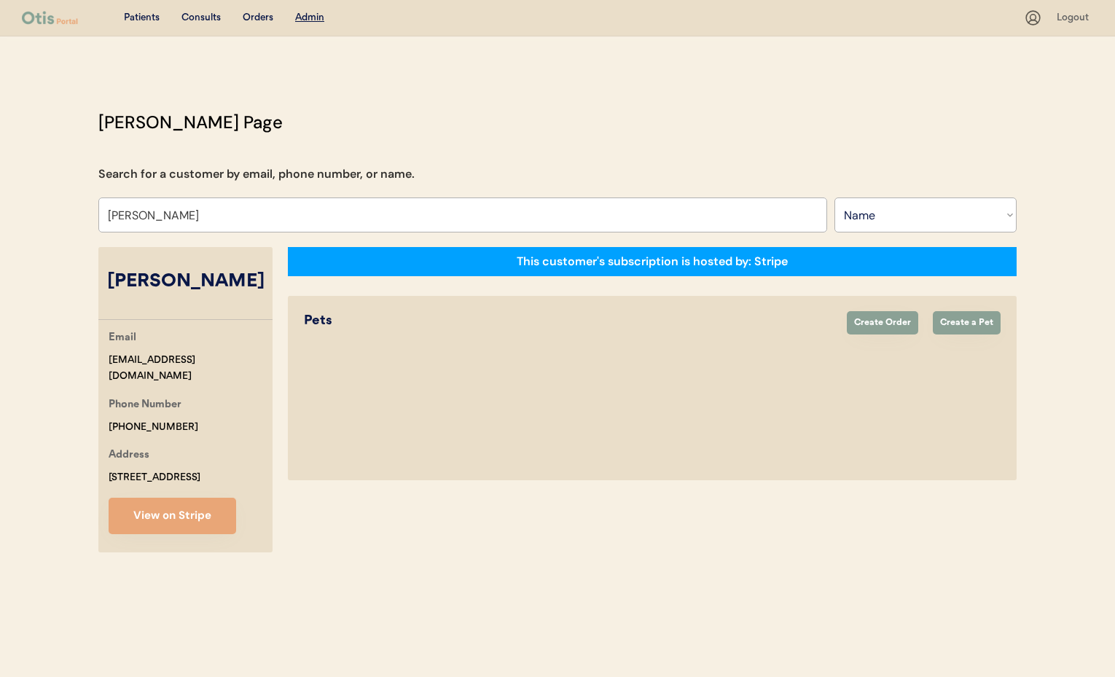
select select "true"
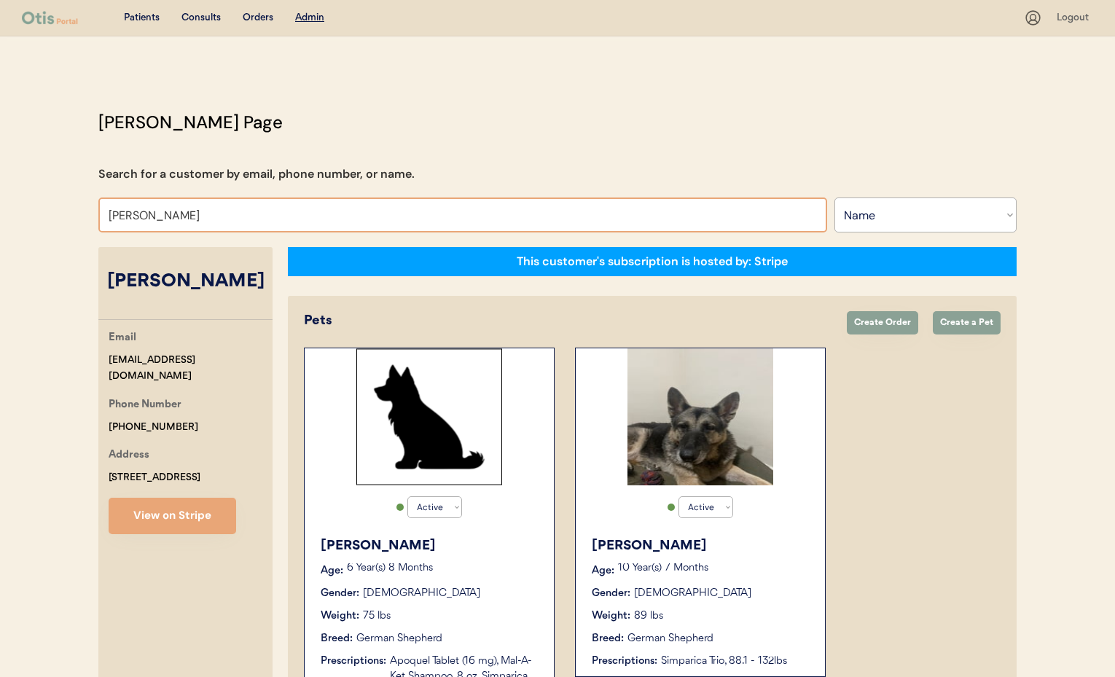
drag, startPoint x: 202, startPoint y: 216, endPoint x: 79, endPoint y: 208, distance: 122.6
click at [79, 208] on div "Patients Consults Orders Admin Logout Otis Admin Page Search for a customer by …" at bounding box center [557, 552] width 1115 height 1104
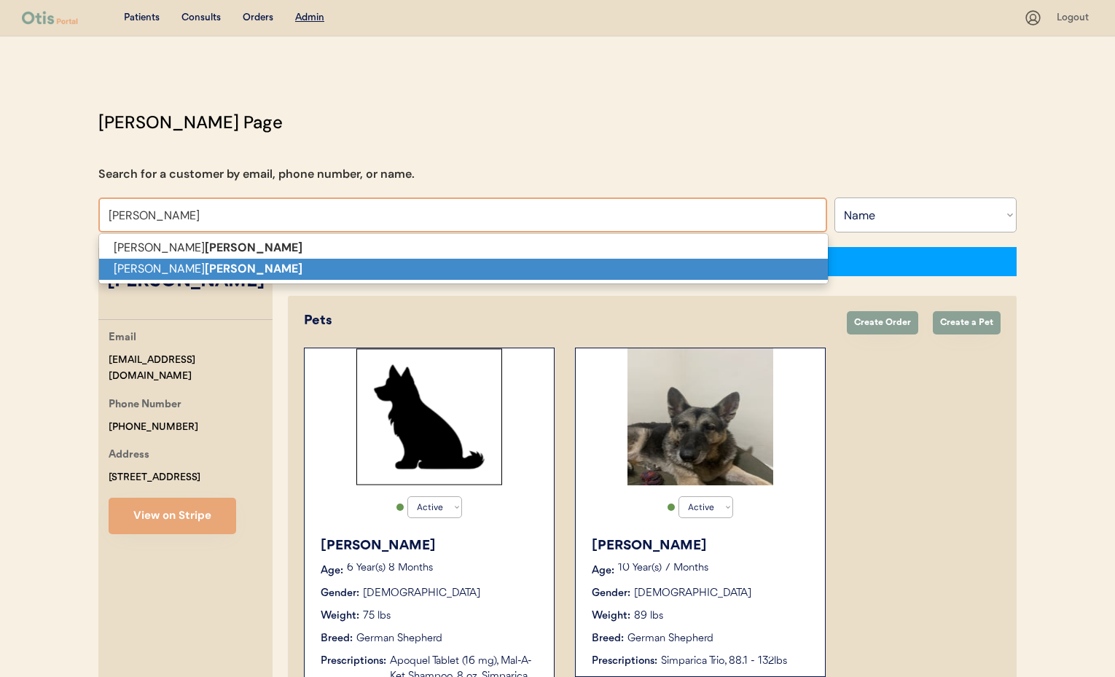
click at [129, 271] on p "Kristine Burke" at bounding box center [463, 269] width 729 height 21
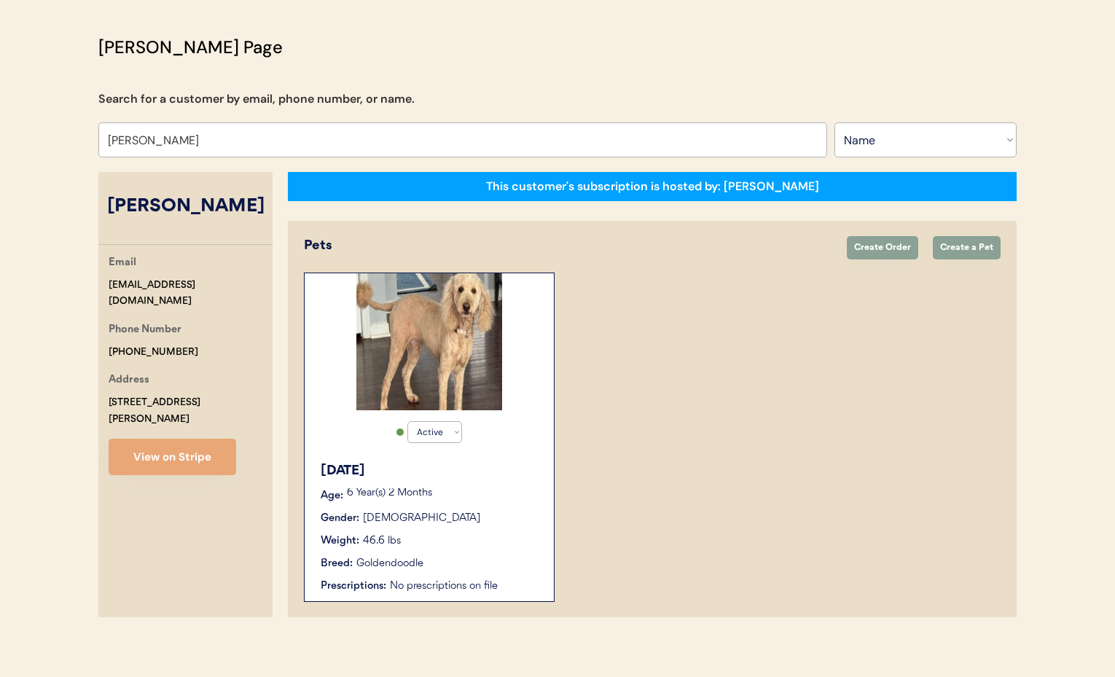
scroll to position [83, 0]
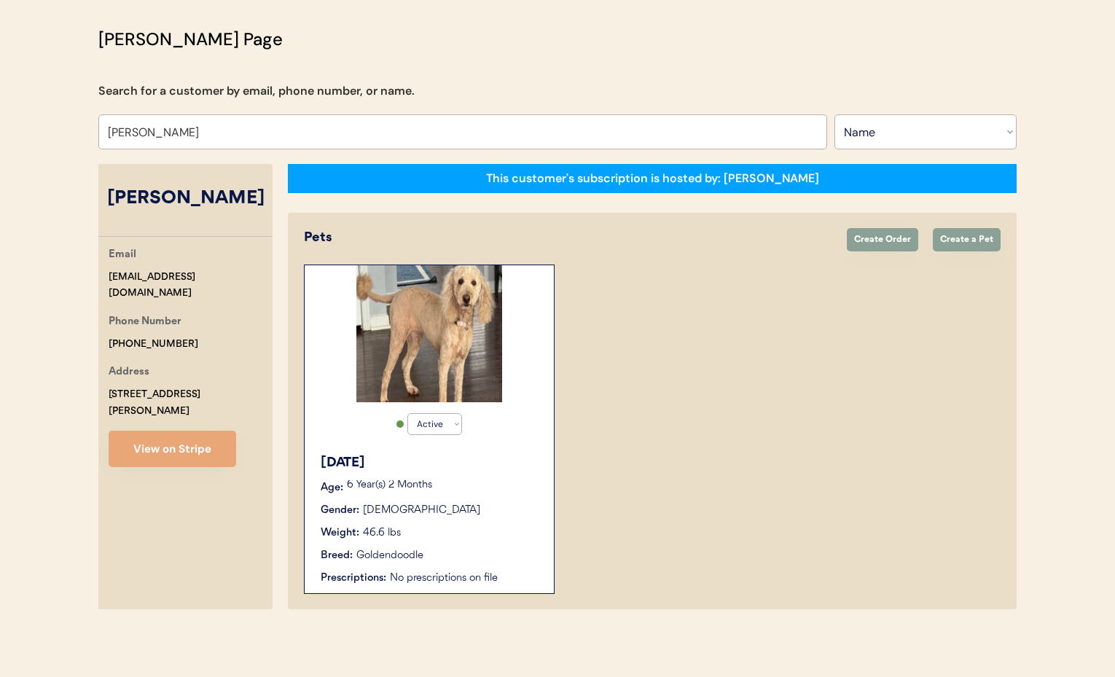
type input "[PERSON_NAME]"
click at [502, 410] on div "Active Active Inactive Karma Age: 6 Year(s) 2 Months Gender: Female Weight: 46.…" at bounding box center [429, 429] width 251 height 329
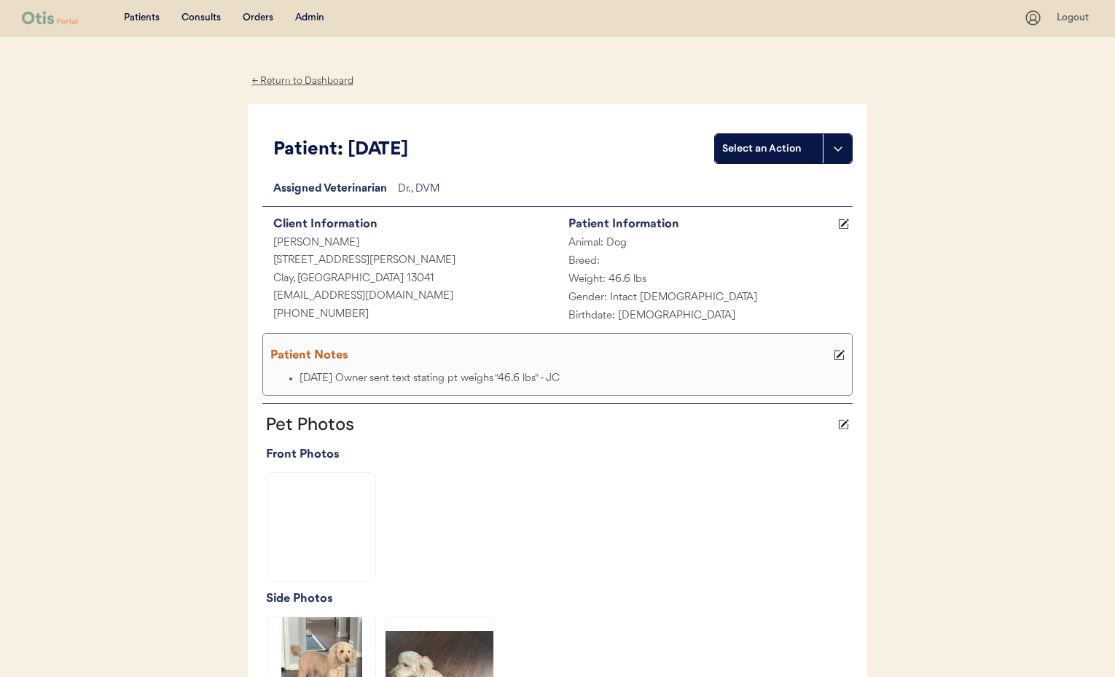
scroll to position [359, 0]
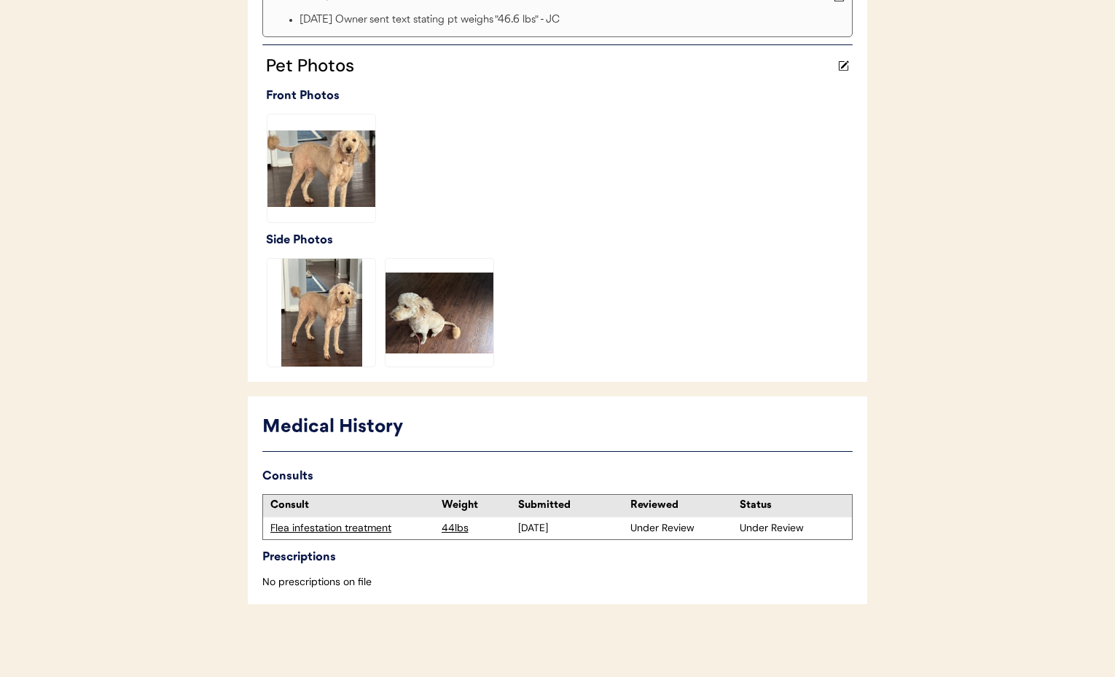
click at [337, 531] on div "Flea infestation treatment" at bounding box center [352, 528] width 164 height 15
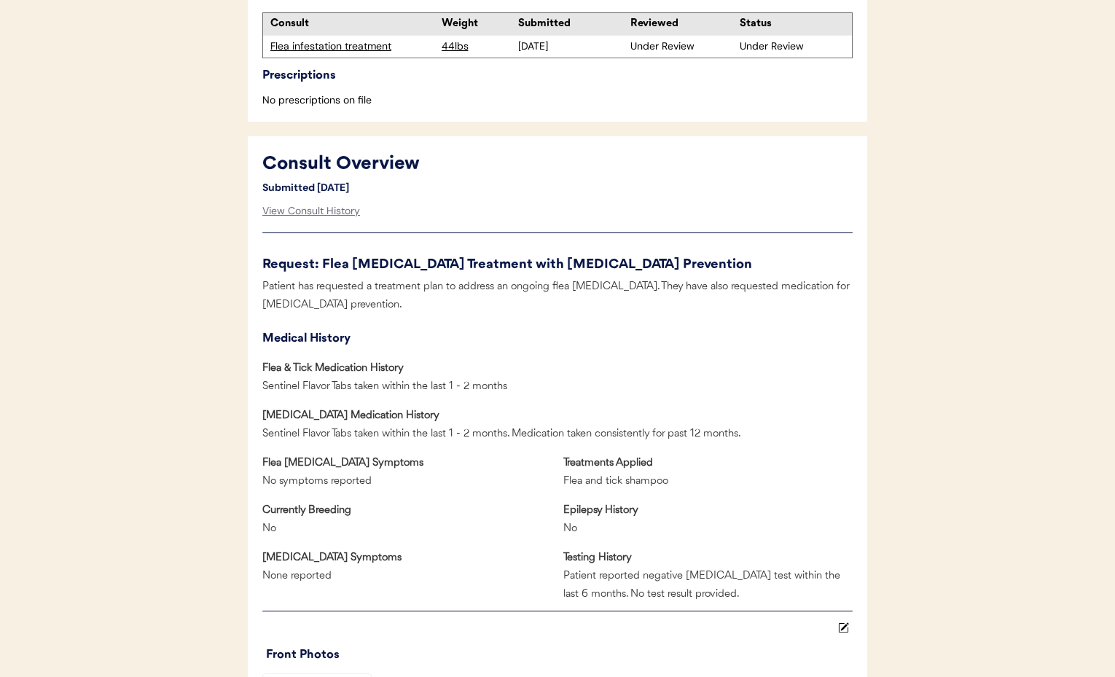
scroll to position [534, 0]
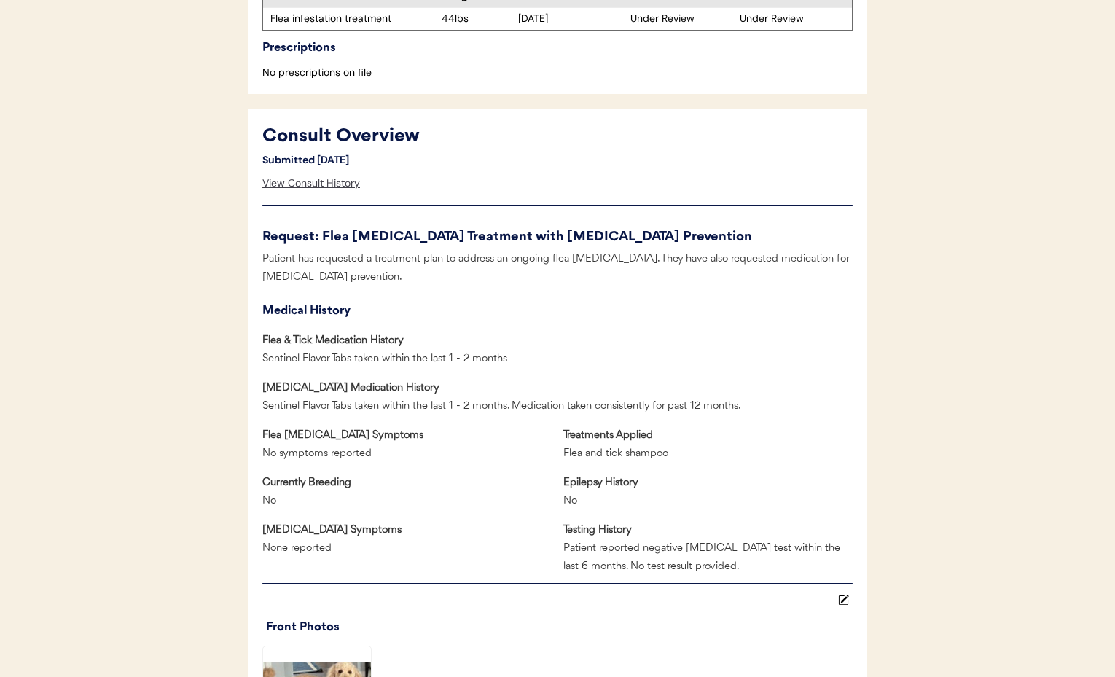
click at [278, 184] on div "View Consult History" at bounding box center [311, 183] width 98 height 29
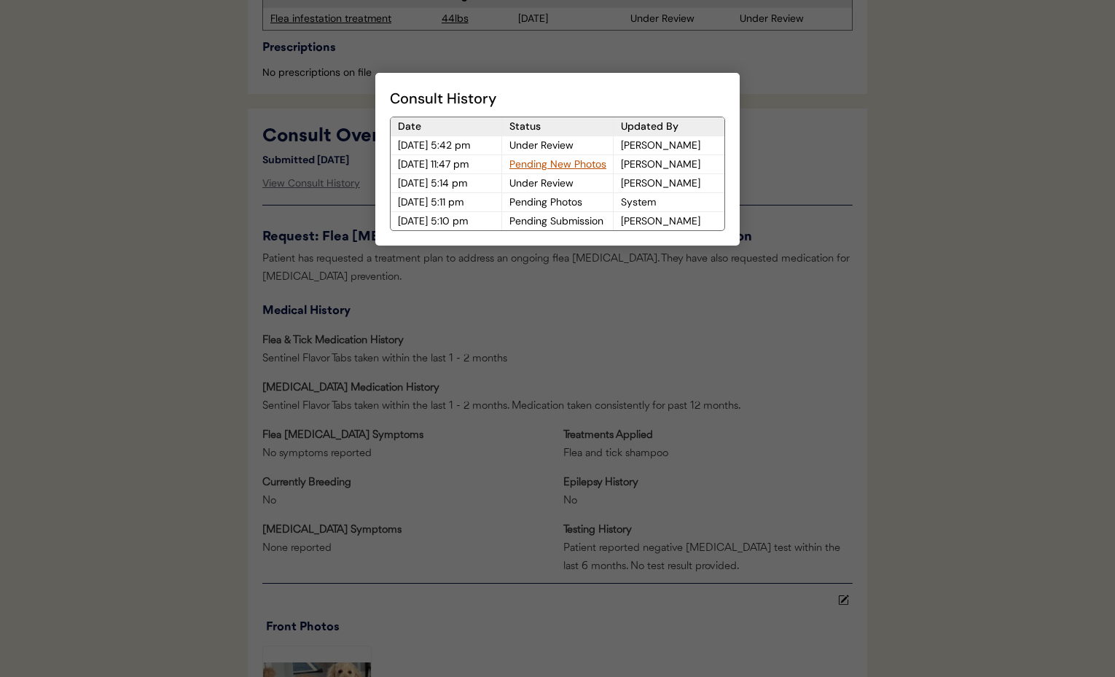
click at [536, 355] on div at bounding box center [557, 338] width 1115 height 677
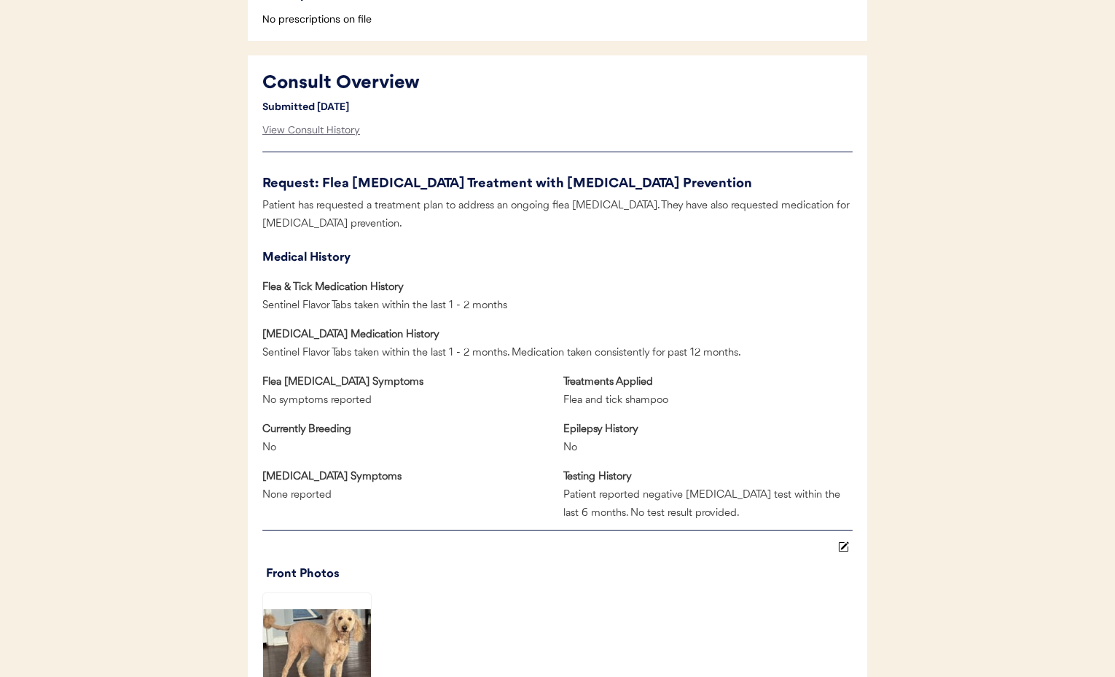
scroll to position [584, 0]
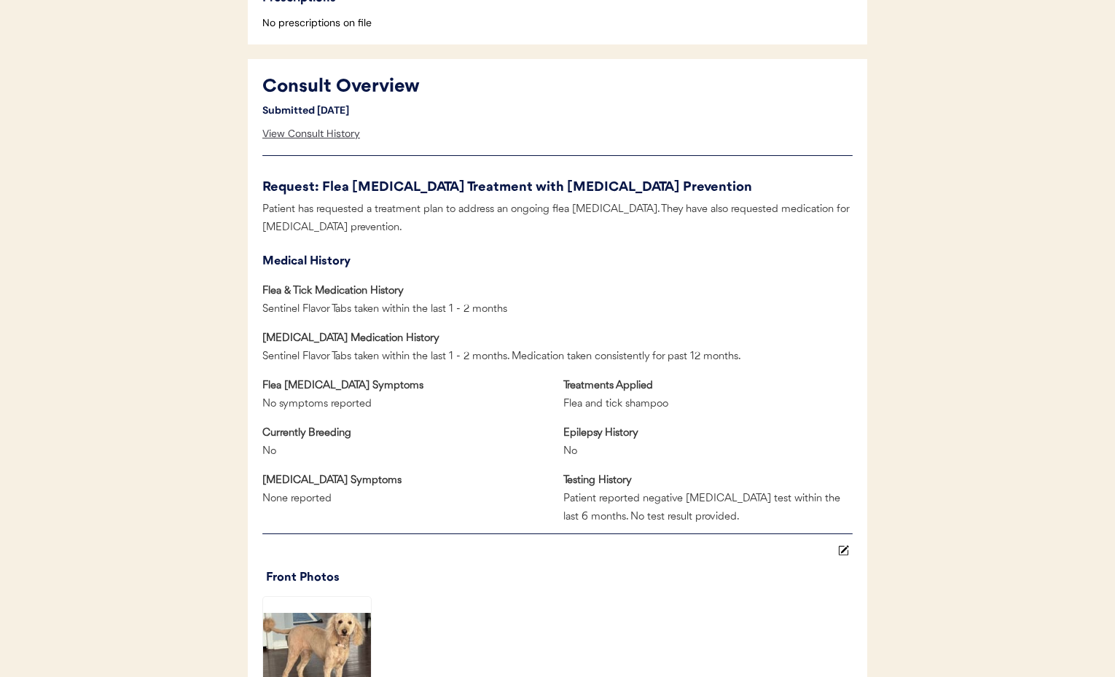
click at [301, 130] on div "View Consult History" at bounding box center [311, 134] width 98 height 29
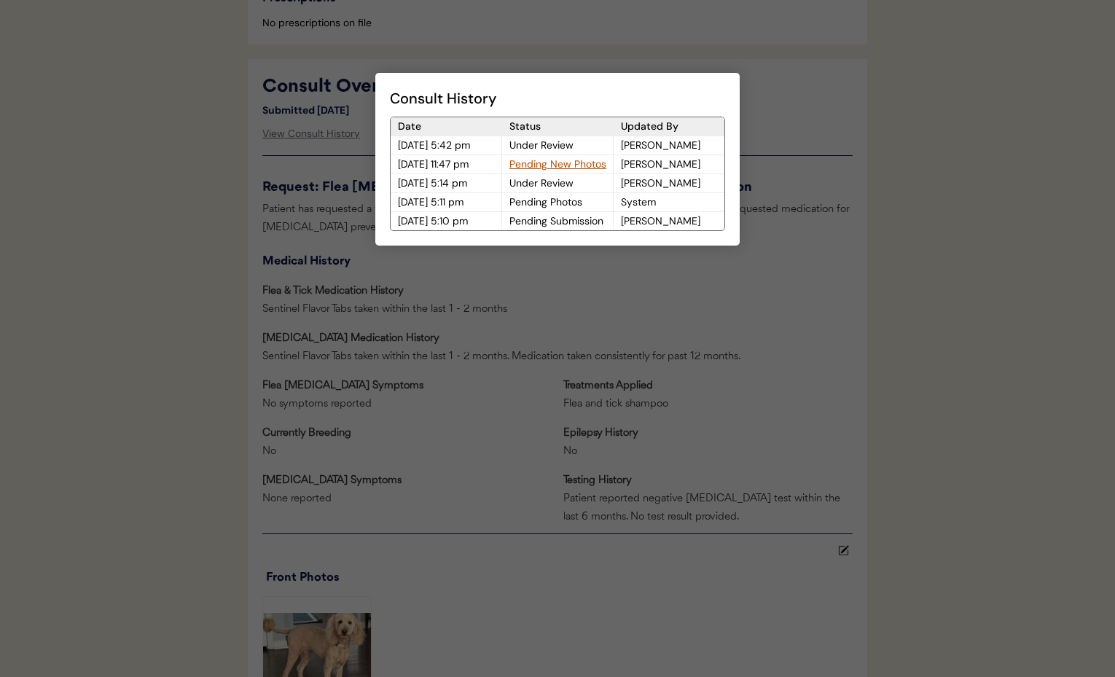
click at [562, 292] on div at bounding box center [557, 338] width 1115 height 677
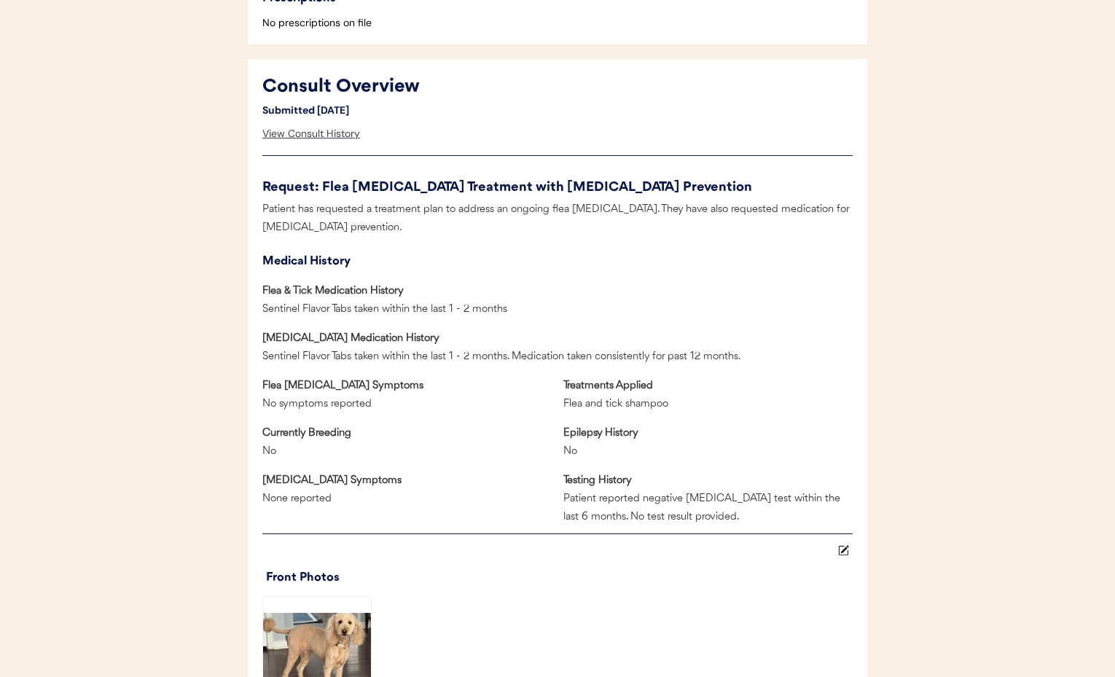
drag, startPoint x: 308, startPoint y: 138, endPoint x: 316, endPoint y: 138, distance: 8.7
click at [308, 138] on div "View Consult History" at bounding box center [311, 134] width 98 height 29
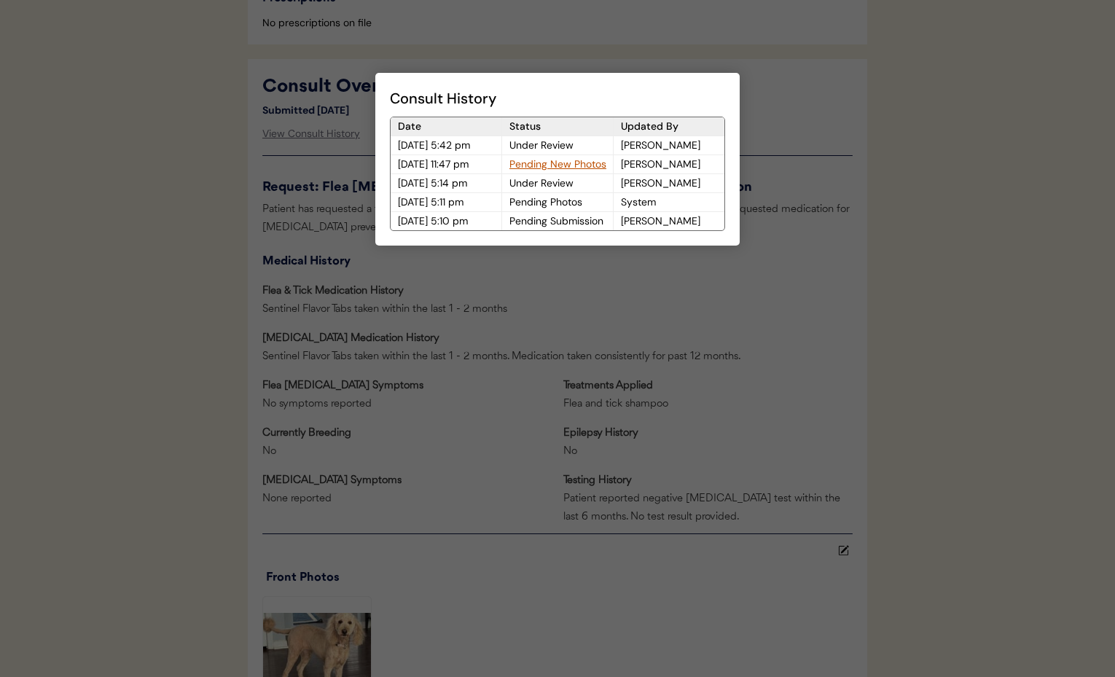
click at [552, 165] on div "Pending New Photos" at bounding box center [557, 164] width 111 height 18
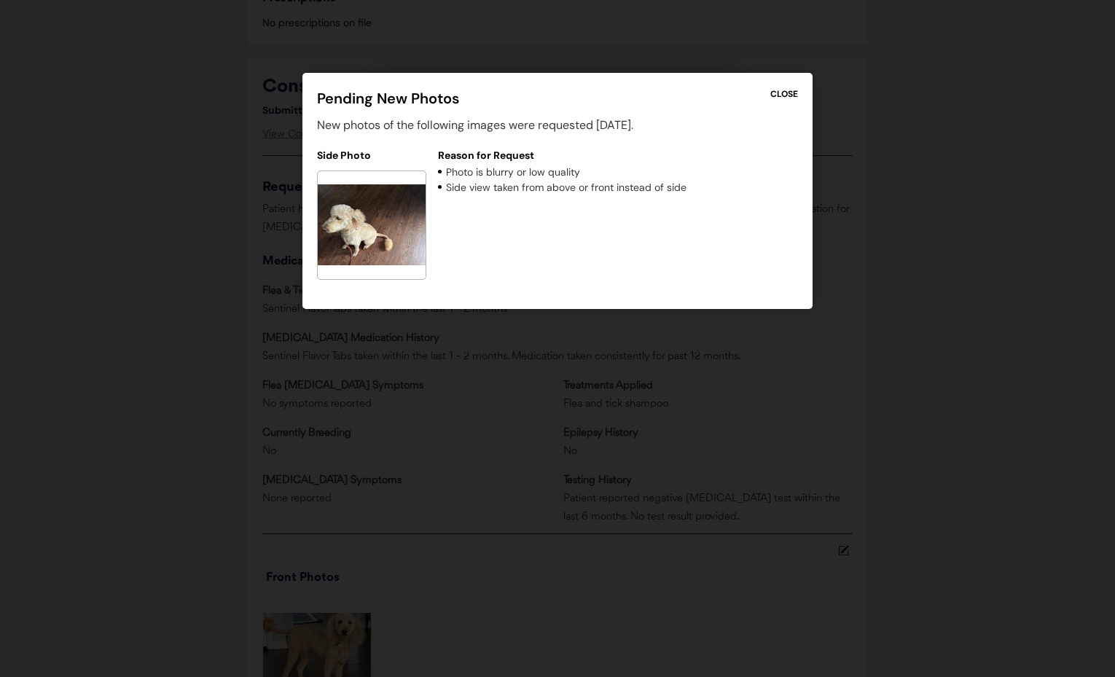
click at [780, 93] on div "CLOSE" at bounding box center [784, 93] width 28 height 13
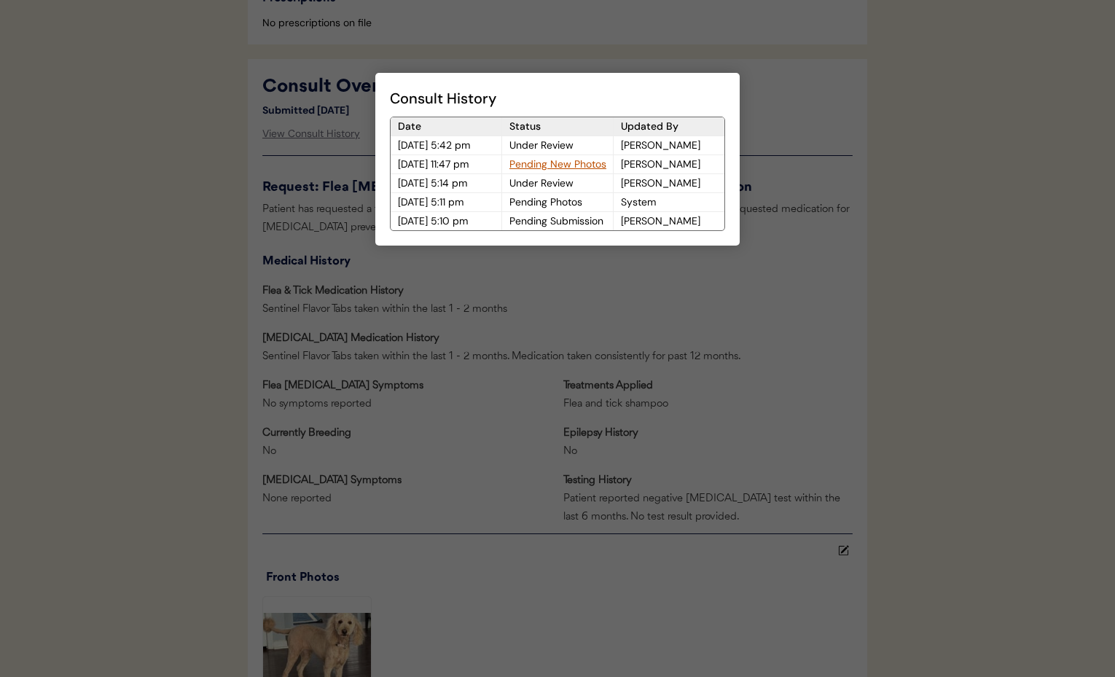
click at [636, 301] on div at bounding box center [557, 338] width 1115 height 677
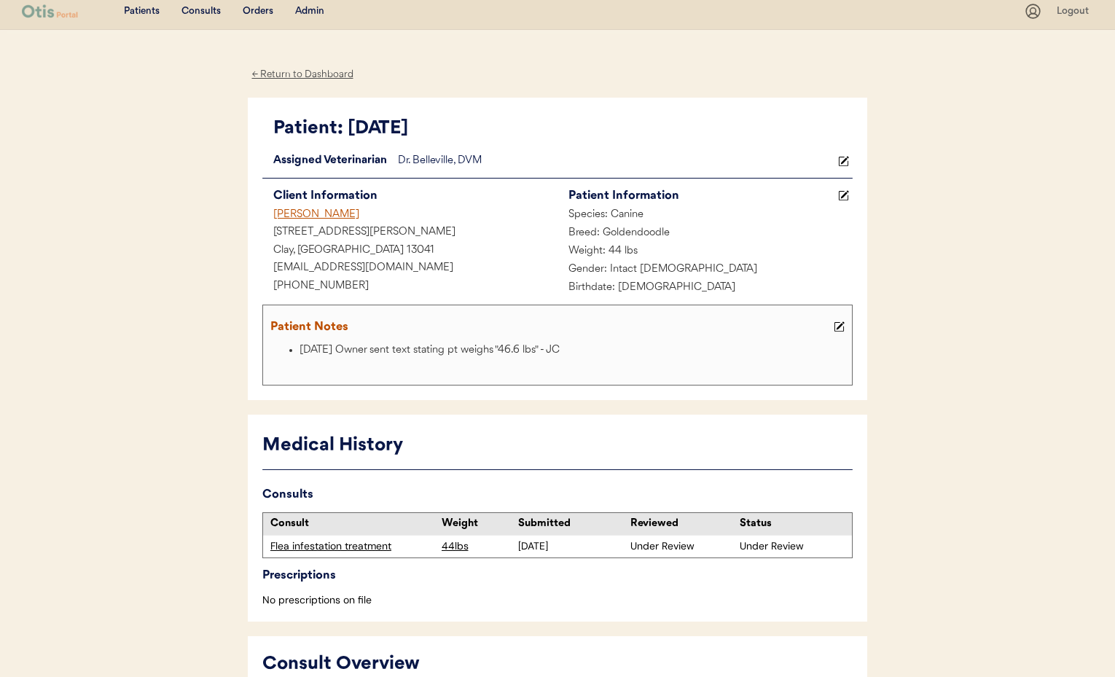
scroll to position [0, 0]
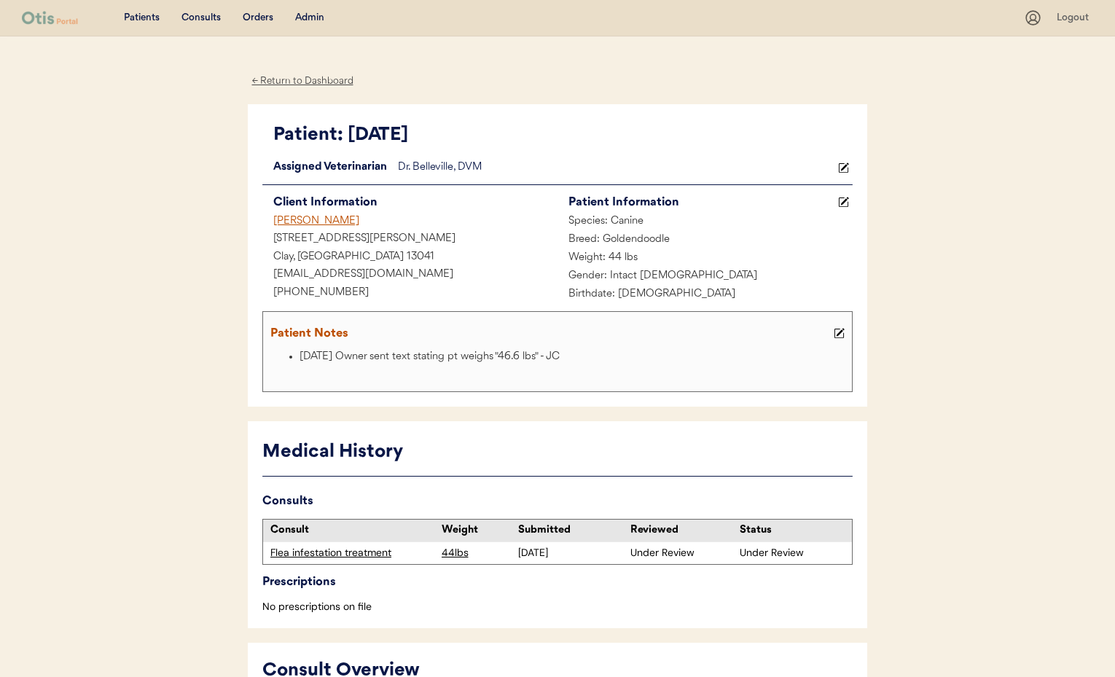
click at [301, 20] on div "Admin" at bounding box center [309, 18] width 29 height 15
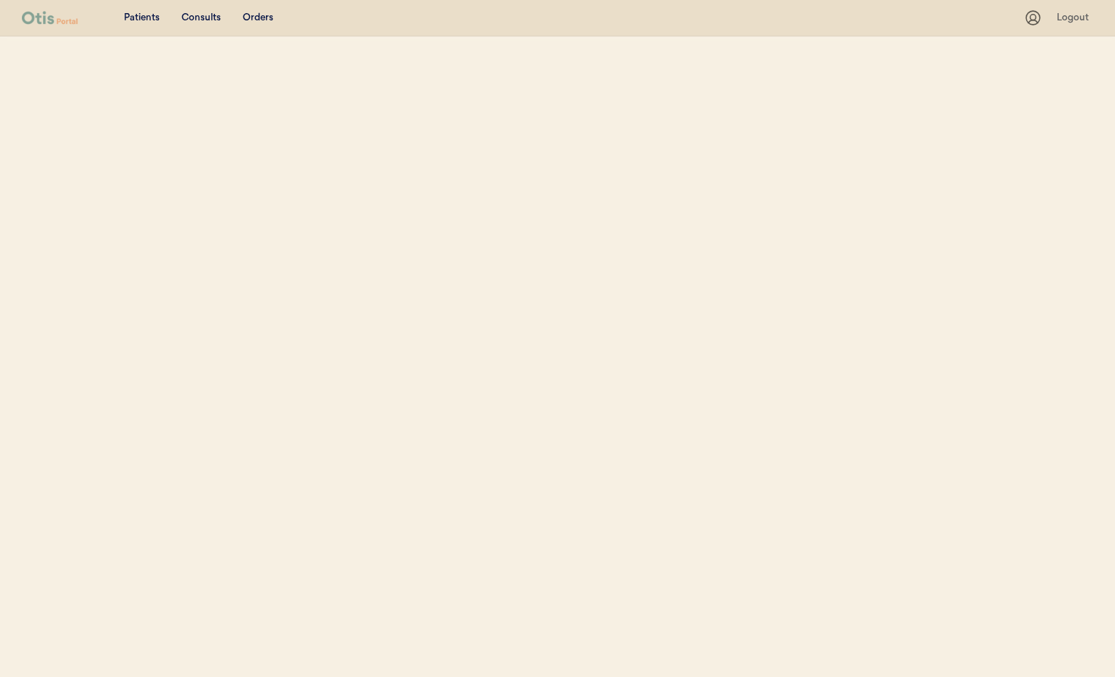
select select ""Name""
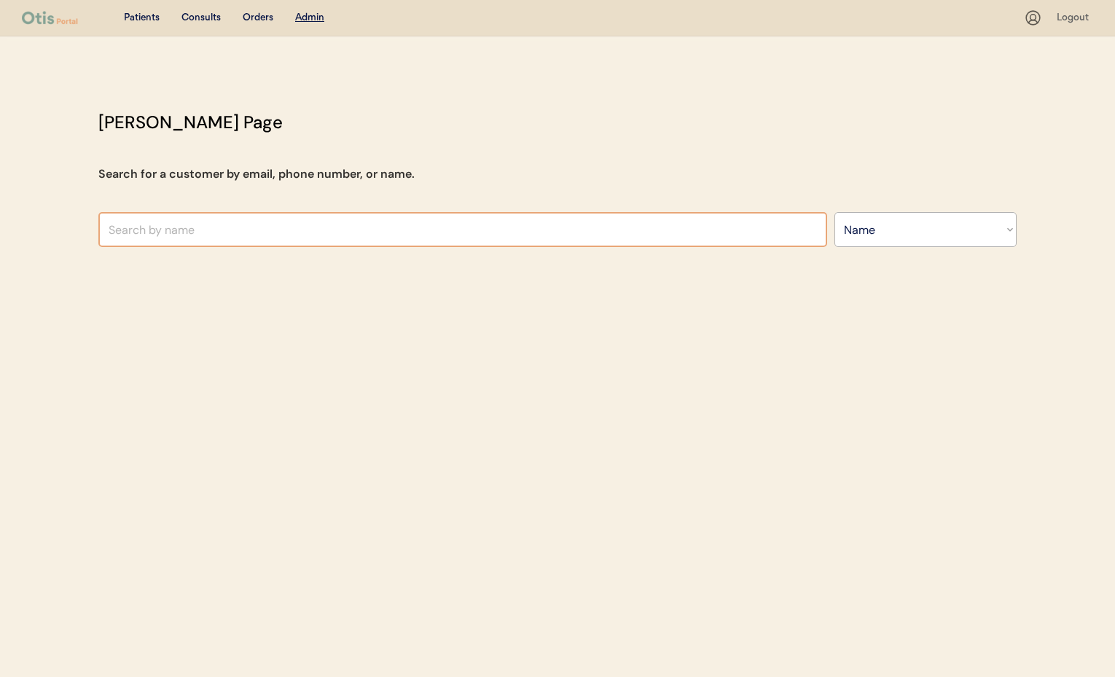
click at [227, 227] on input "text" at bounding box center [462, 229] width 729 height 35
type input "B"
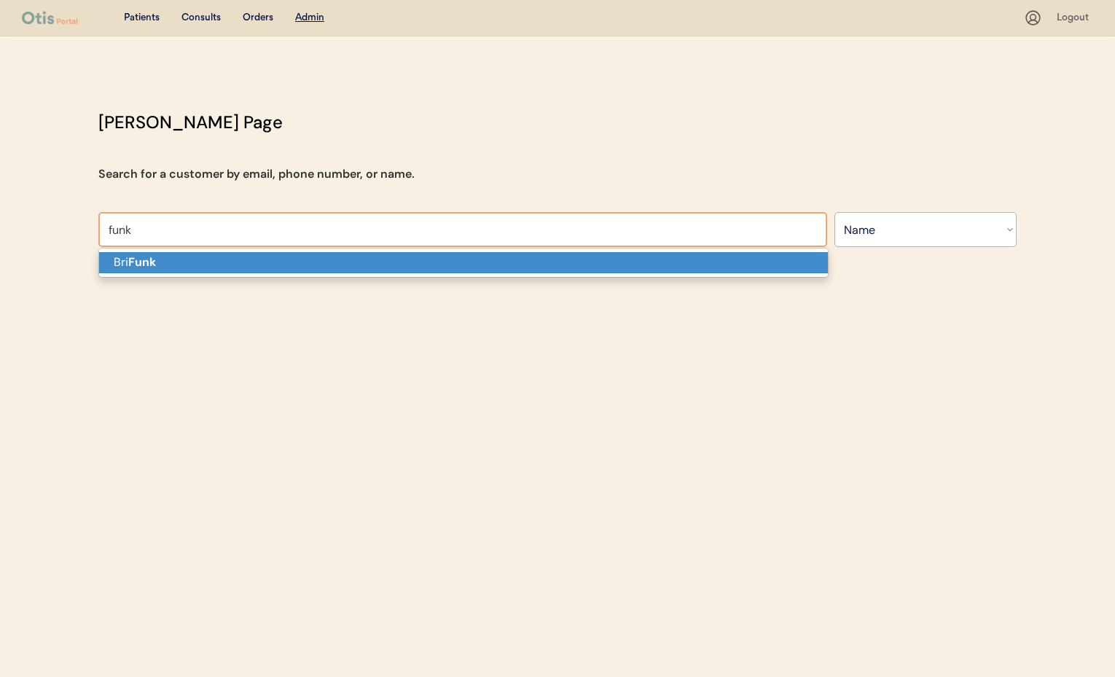
click at [222, 256] on p "Bri Funk" at bounding box center [463, 262] width 729 height 21
type input "Bri Funk"
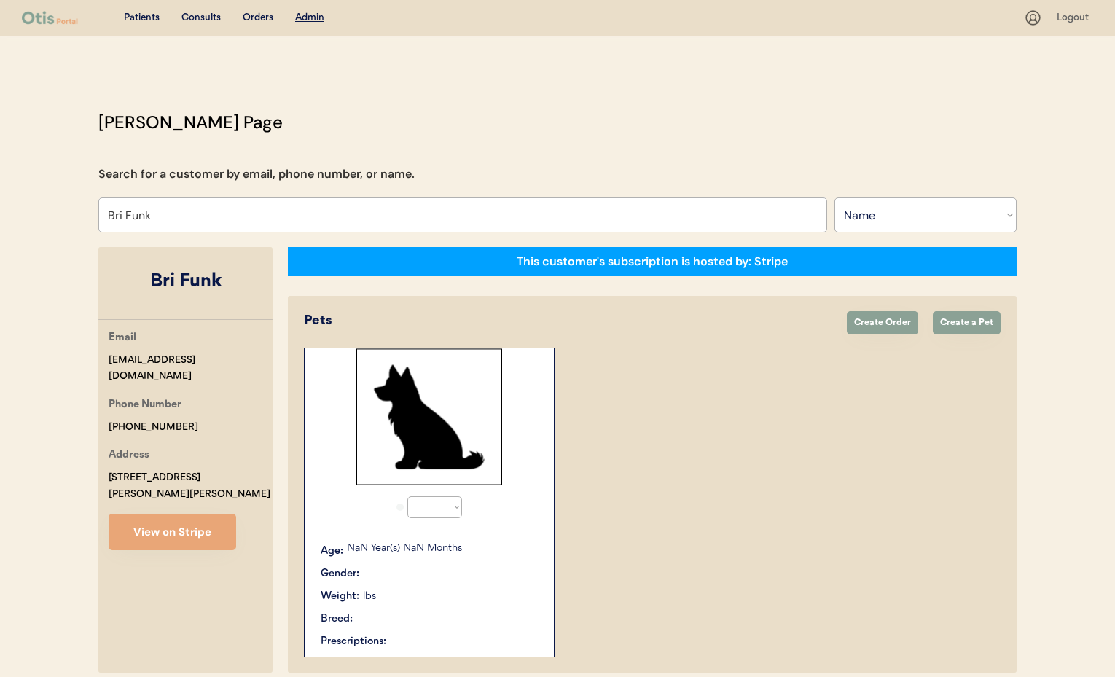
select select "true"
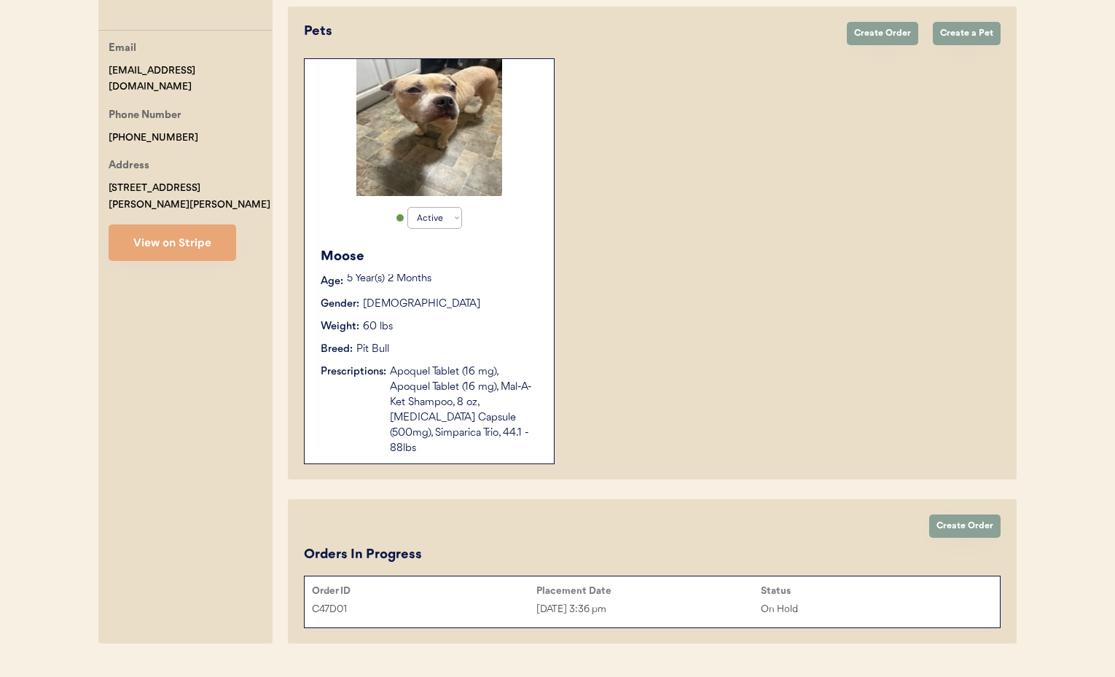
scroll to position [308, 0]
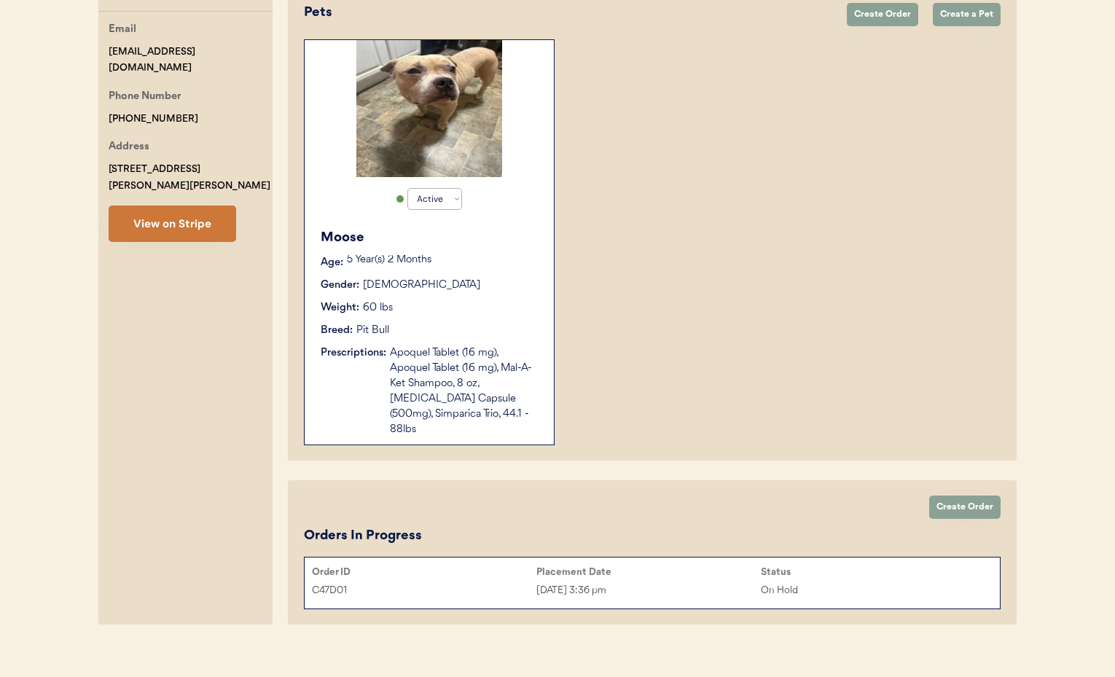
click at [159, 214] on button "View on Stripe" at bounding box center [173, 223] width 128 height 36
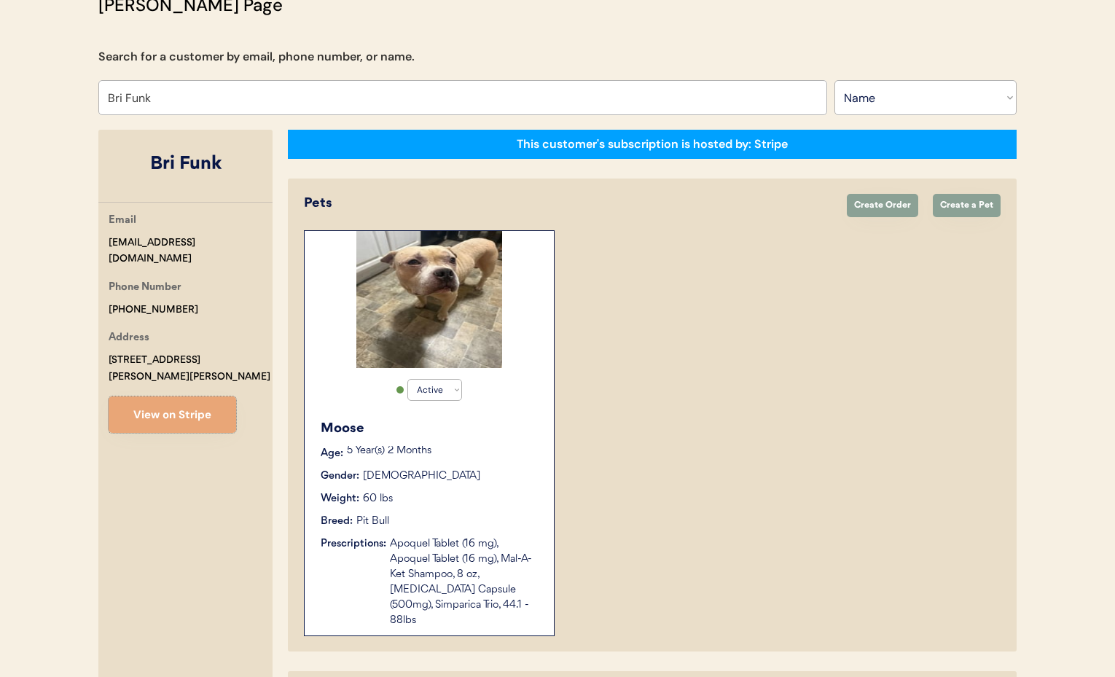
scroll to position [0, 0]
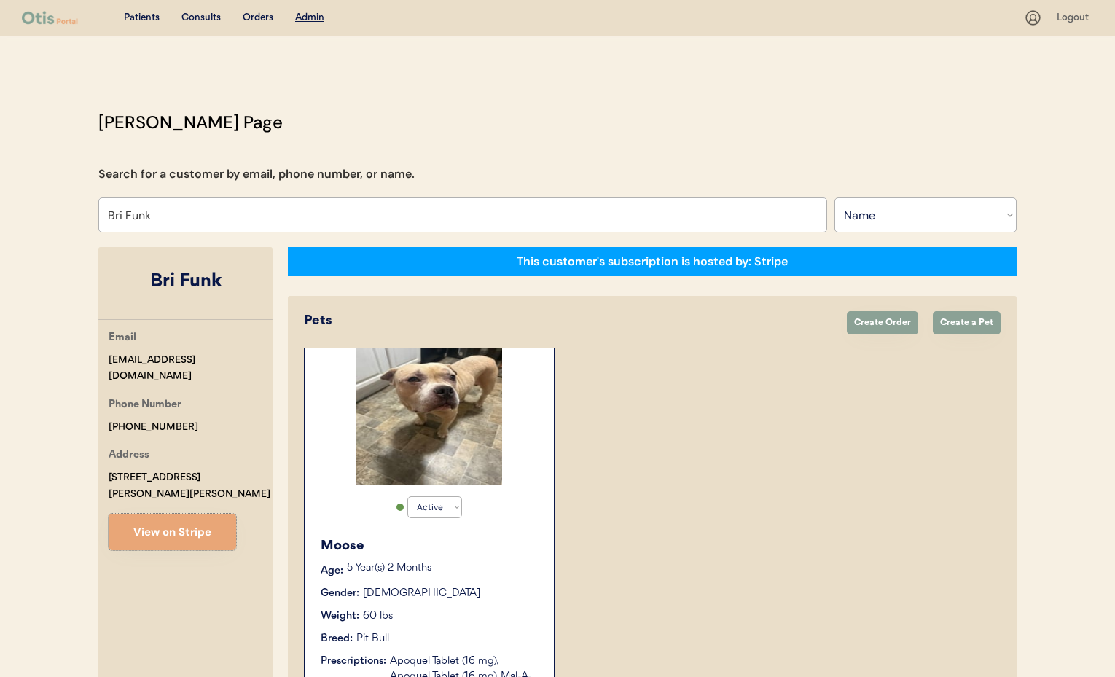
click at [165, 218] on input "Bri Funk" at bounding box center [462, 214] width 729 height 35
drag, startPoint x: 160, startPoint y: 217, endPoint x: 67, endPoint y: 216, distance: 92.5
click at [67, 216] on div "Patients Consults Orders Admin Logout [PERSON_NAME] Admin Page Search for a cus…" at bounding box center [557, 500] width 1115 height 1001
click at [172, 220] on input "Bri Funk" at bounding box center [462, 214] width 729 height 35
type input "B"
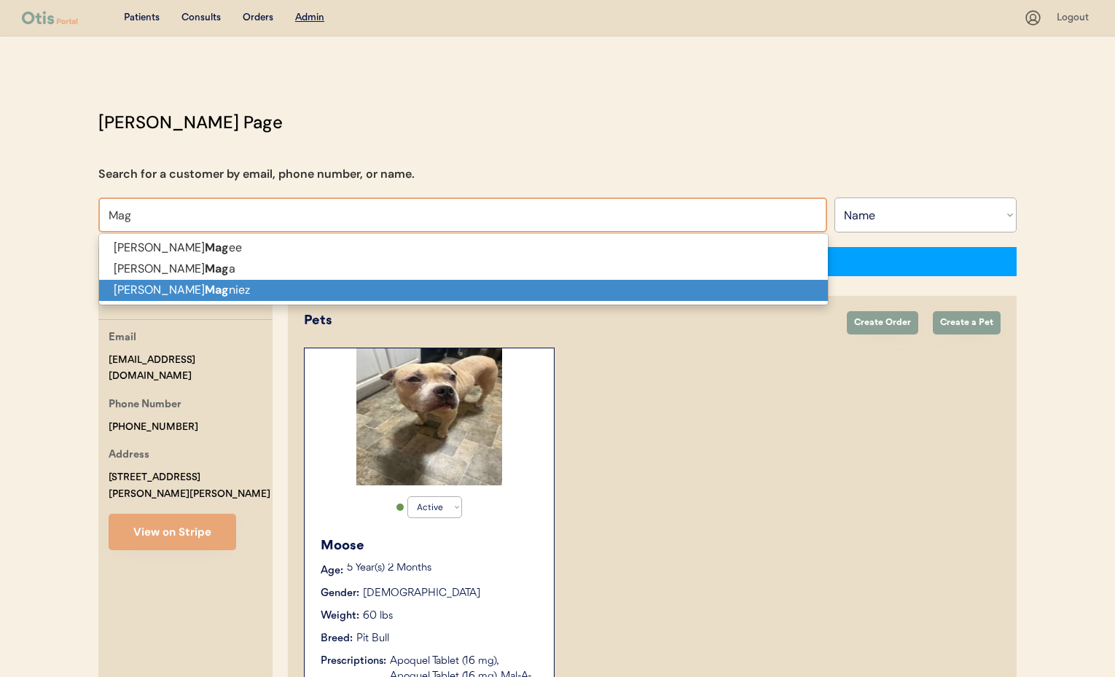
click at [184, 289] on p "[PERSON_NAME] Mag niez" at bounding box center [463, 290] width 729 height 21
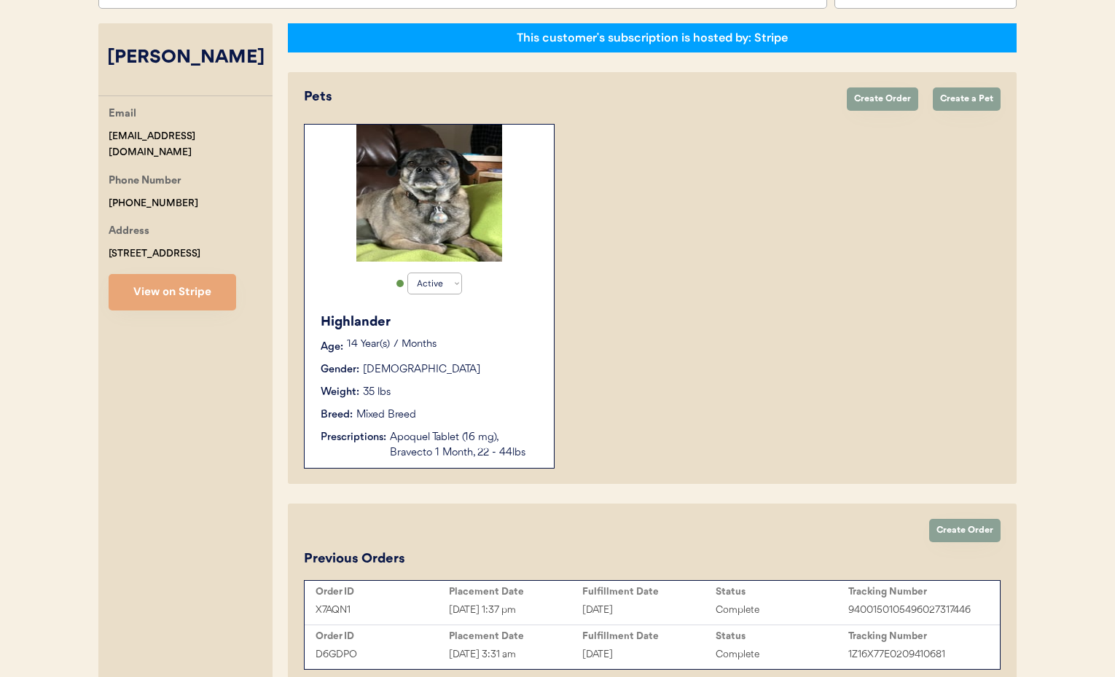
scroll to position [286, 0]
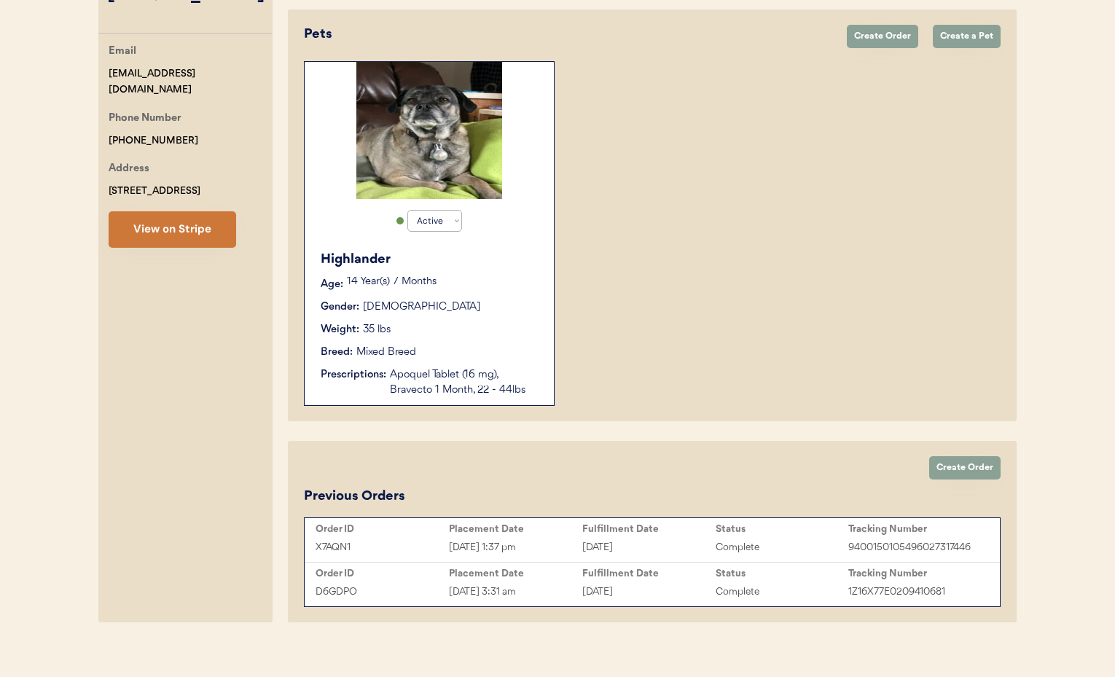
click at [155, 226] on button "View on Stripe" at bounding box center [173, 229] width 128 height 36
drag, startPoint x: 242, startPoint y: 74, endPoint x: 110, endPoint y: 73, distance: 131.9
click at [95, 73] on div "[PERSON_NAME] Page Search for a customer by email, phone number, or name. [PERS…" at bounding box center [557, 226] width 947 height 807
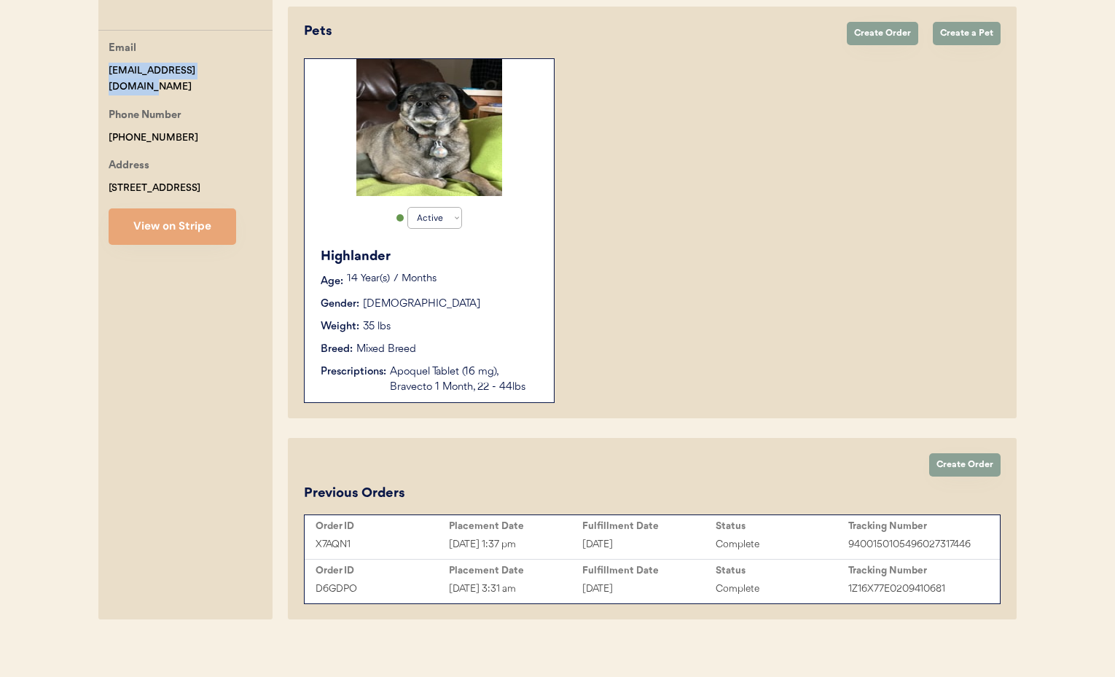
copy div "[EMAIL_ADDRESS][DOMAIN_NAME]"
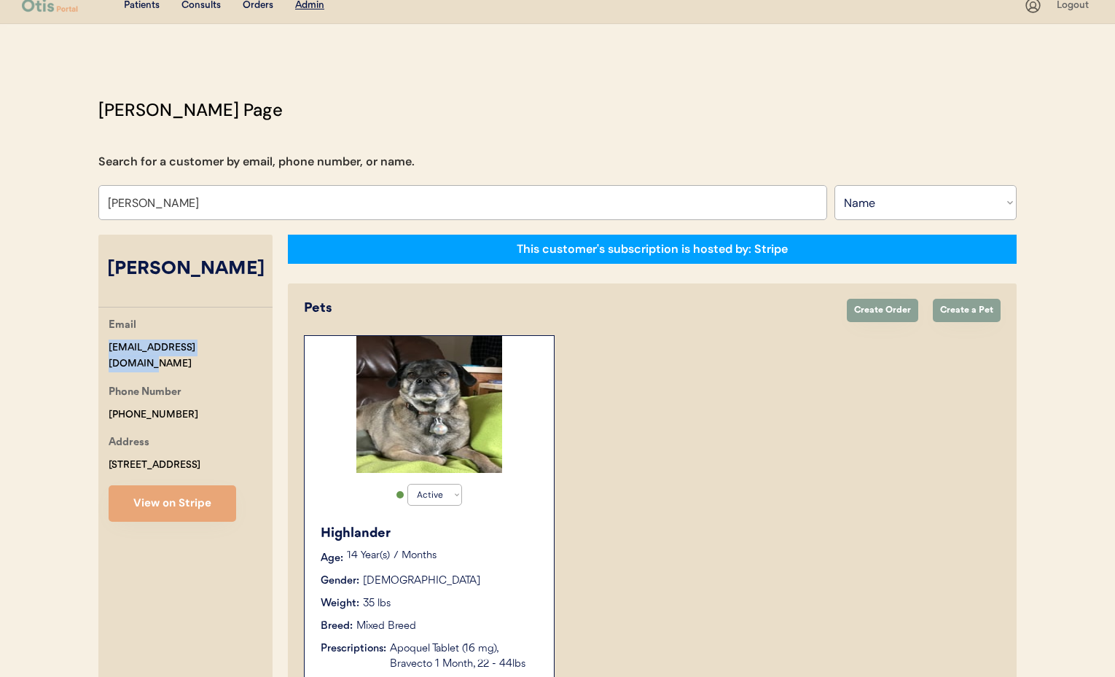
scroll to position [0, 0]
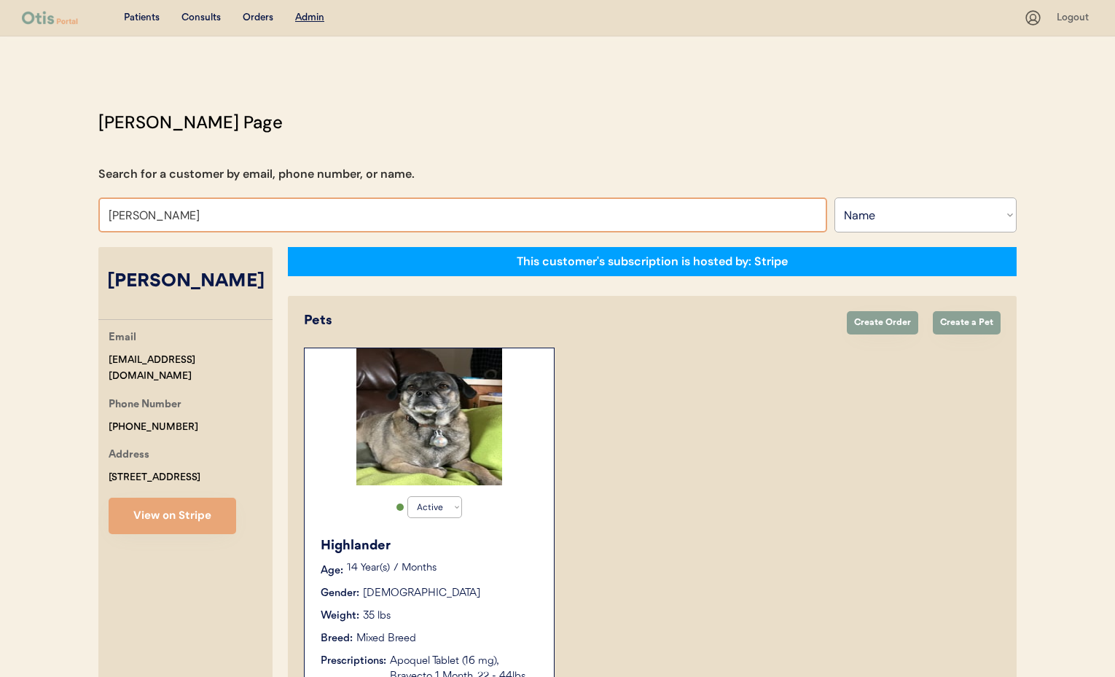
drag, startPoint x: 68, startPoint y: 205, endPoint x: 45, endPoint y: 203, distance: 22.7
click at [45, 203] on div "Patients Consults Orders Admin Logout [PERSON_NAME] Admin Page Search for a cus…" at bounding box center [557, 488] width 1115 height 976
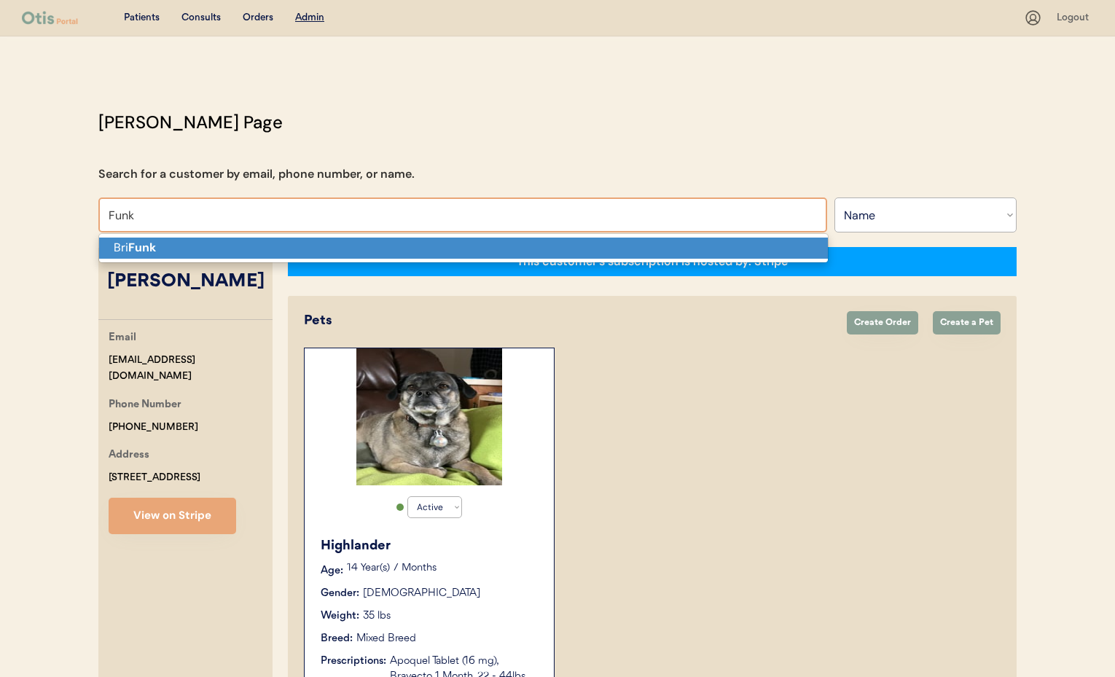
click at [141, 250] on strong "Funk" at bounding box center [142, 247] width 28 height 15
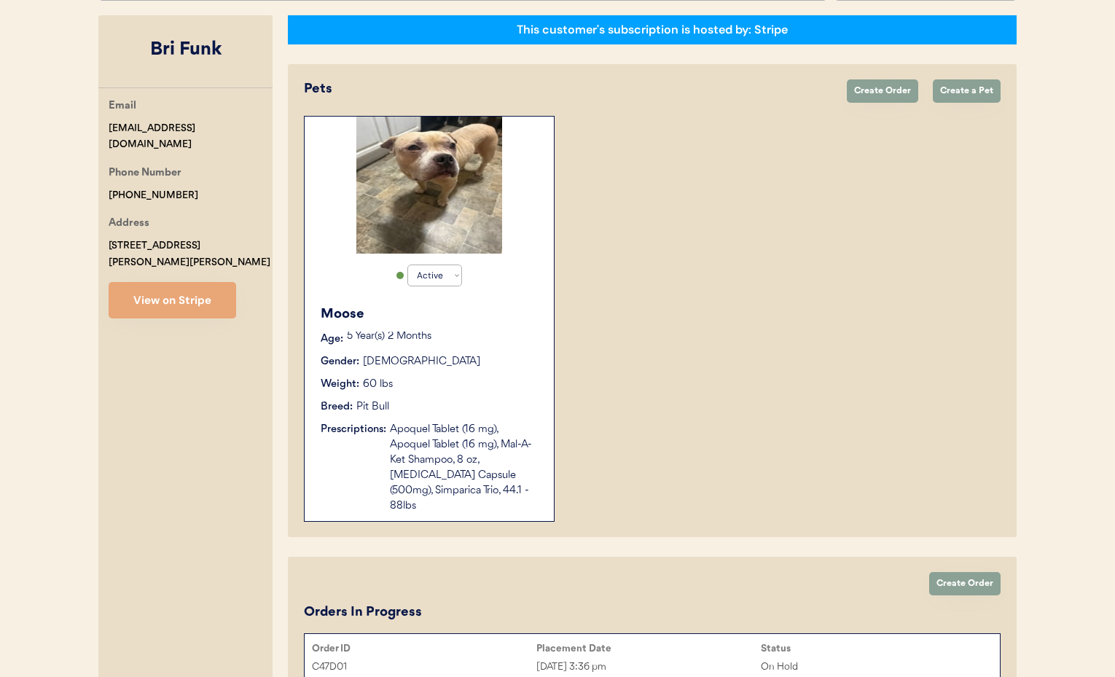
scroll to position [308, 0]
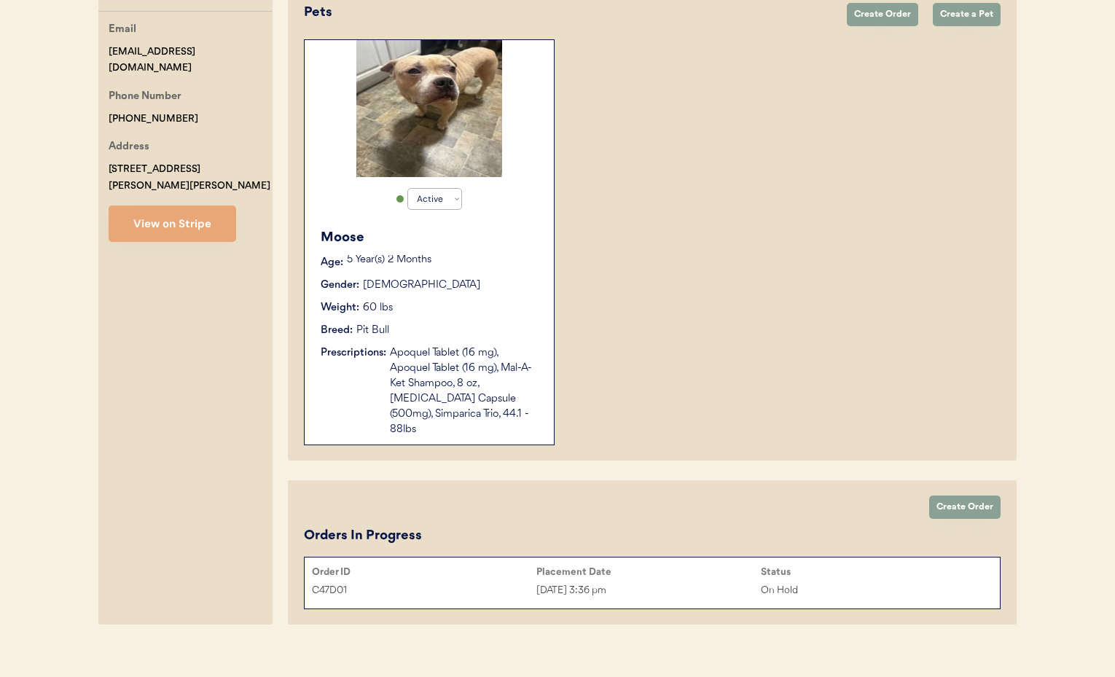
type input "Bri Funk"
click at [461, 346] on div "Apoquel Tablet (16 mg), Apoquel Tablet (16 mg), Mal-A-Ket Shampoo, 8 oz, [MEDIC…" at bounding box center [464, 391] width 149 height 92
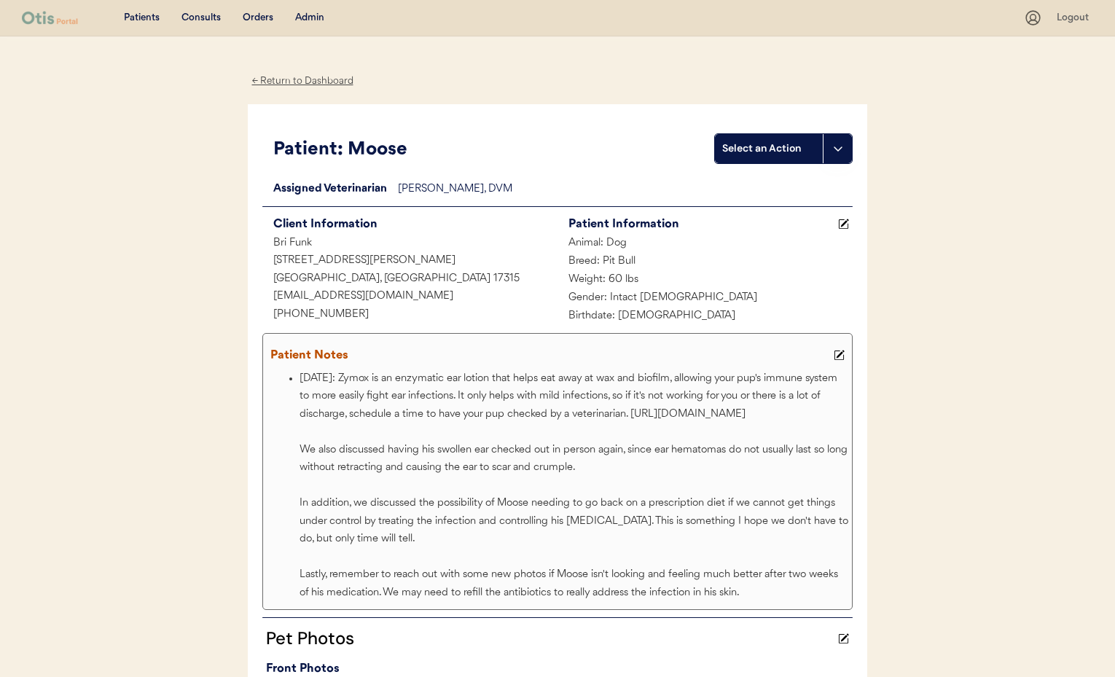
drag, startPoint x: 285, startPoint y: 80, endPoint x: 318, endPoint y: 116, distance: 49.0
click at [285, 80] on div "← Return to Dashboard" at bounding box center [302, 81] width 109 height 17
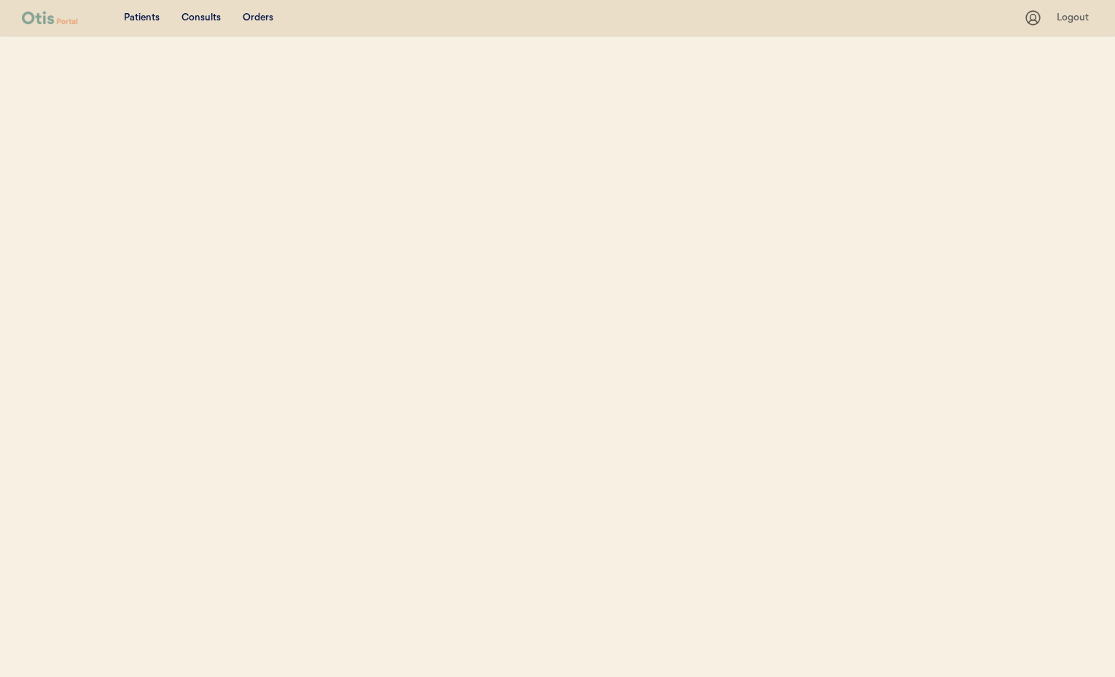
select select ""Name""
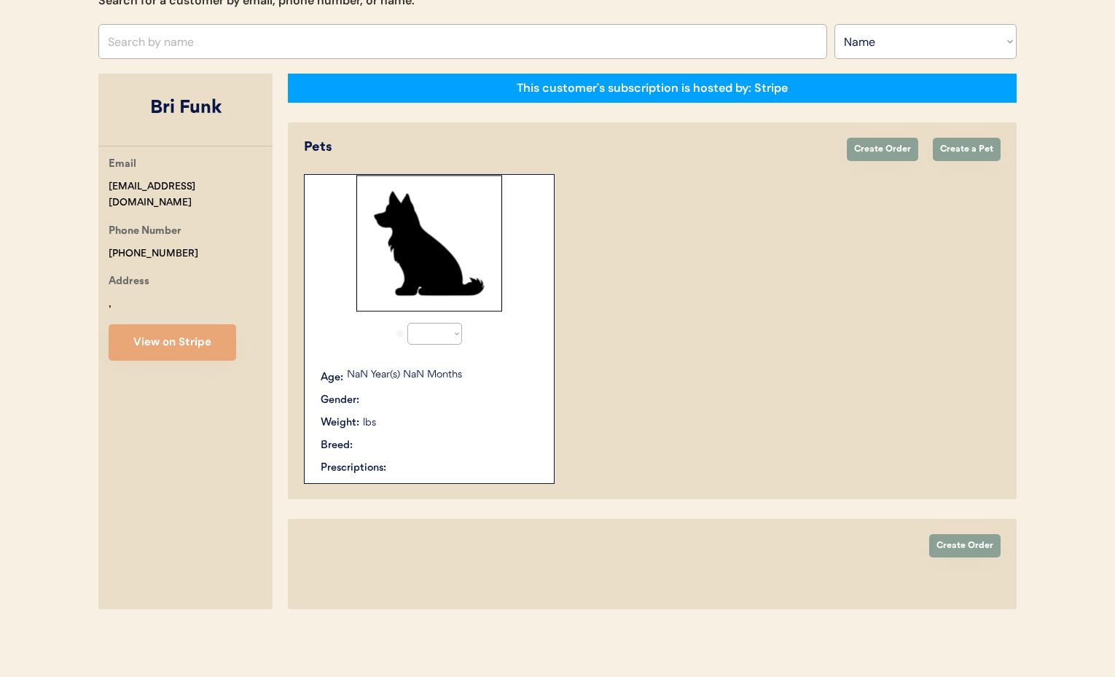
select select "true"
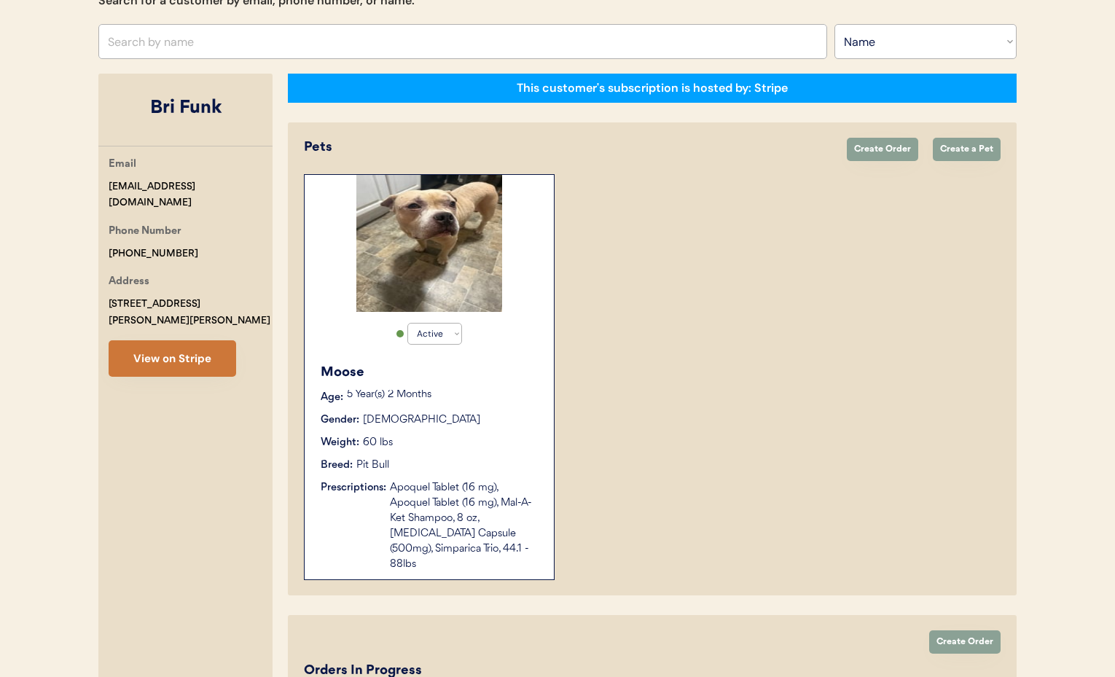
click at [190, 342] on button "View on Stripe" at bounding box center [173, 358] width 128 height 36
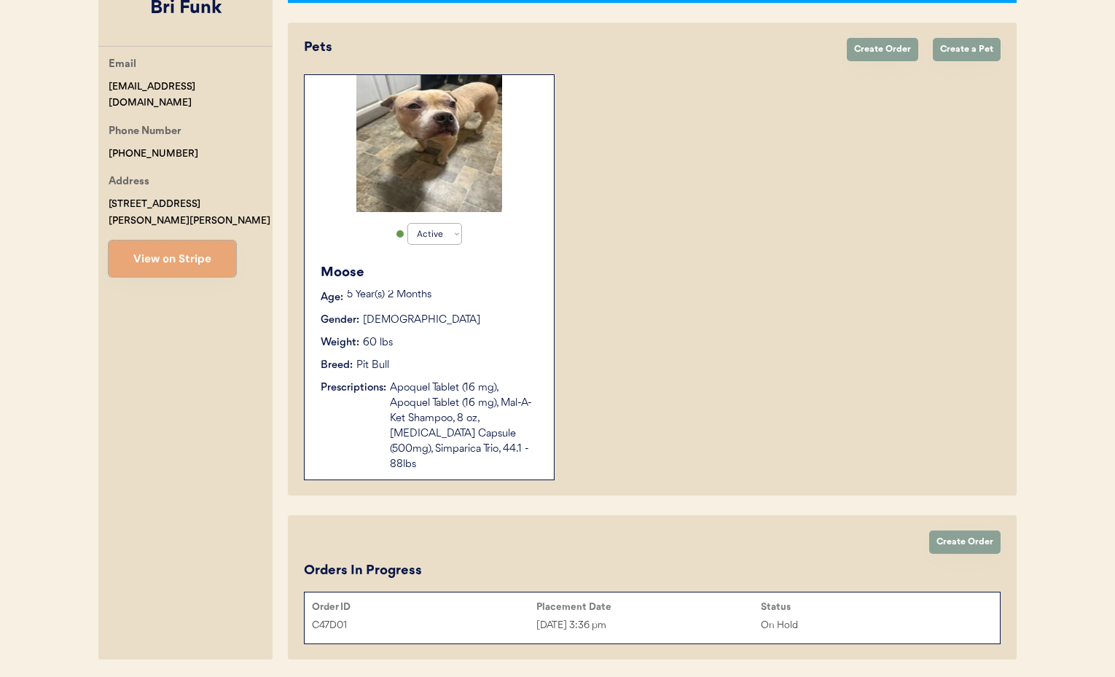
scroll to position [308, 0]
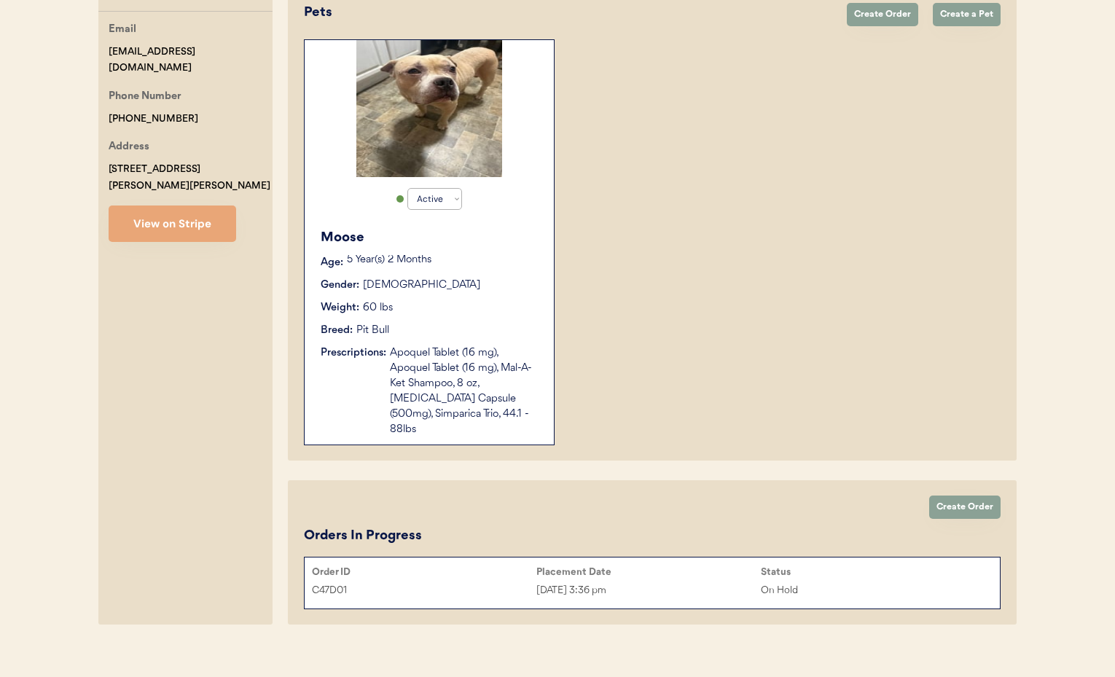
click at [420, 359] on div "Apoquel Tablet (16 mg), Apoquel Tablet (16 mg), Mal-A-Ket Shampoo, 8 oz, [MEDIC…" at bounding box center [464, 391] width 149 height 92
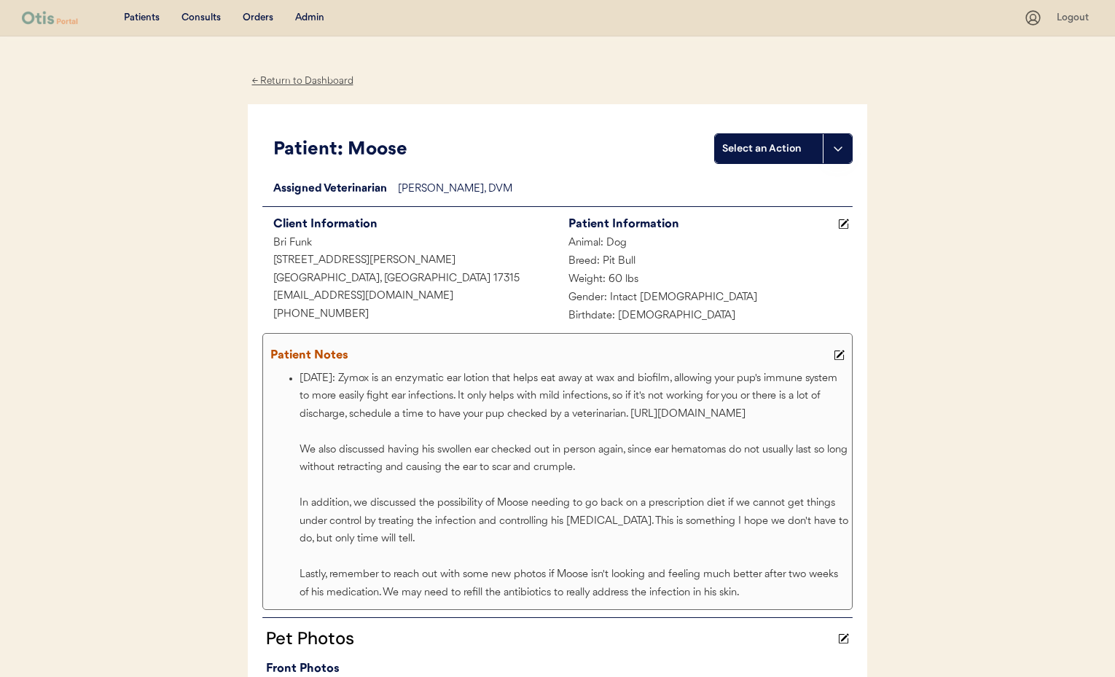
click at [285, 84] on div "← Return to Dashboard" at bounding box center [302, 81] width 109 height 17
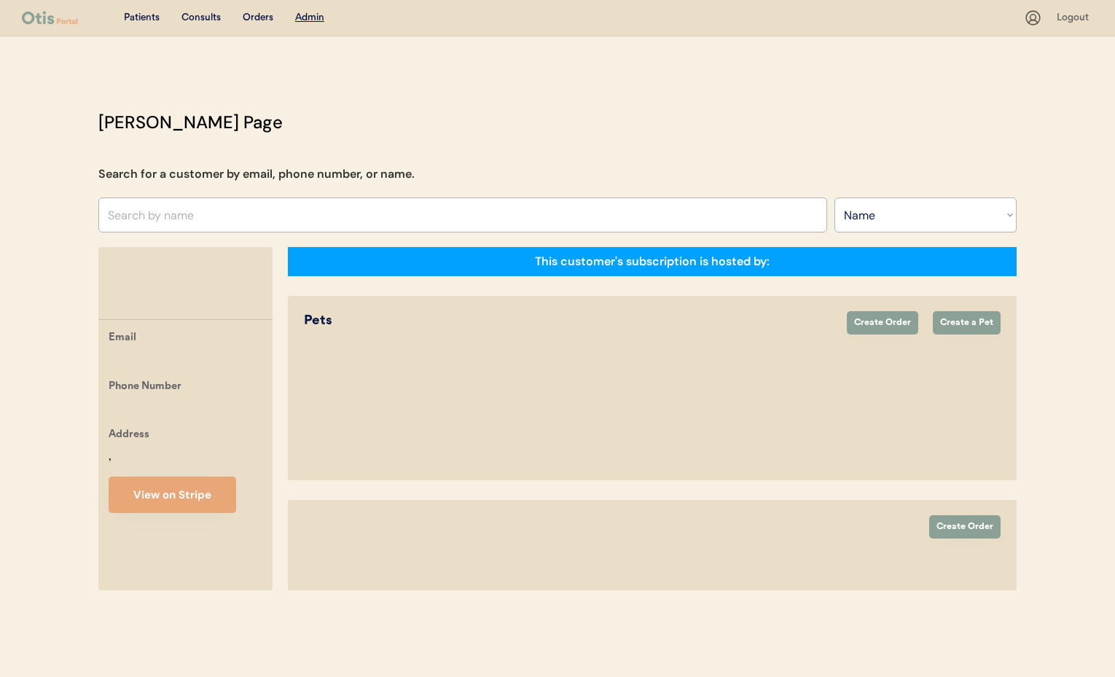
select select ""Name""
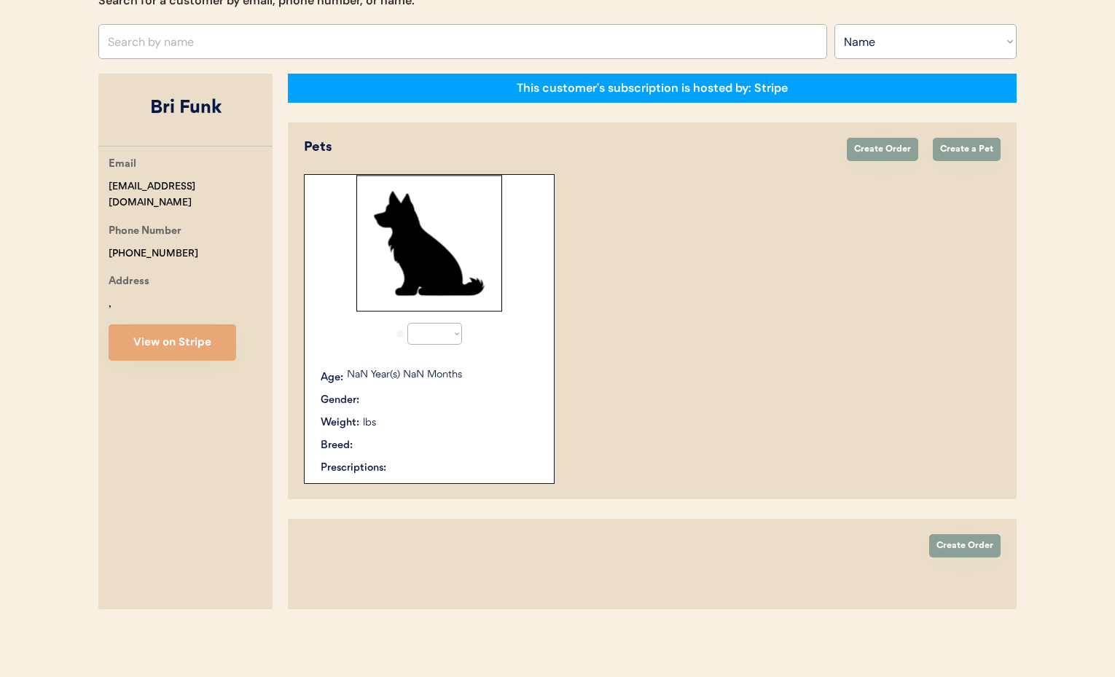
select select "true"
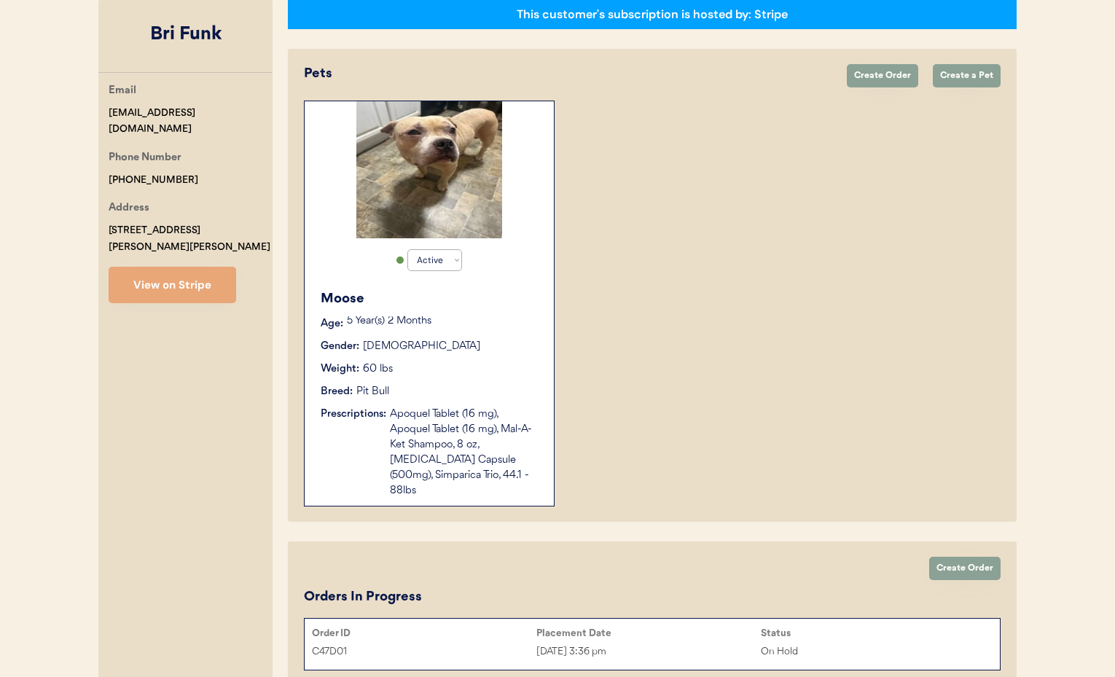
scroll to position [308, 0]
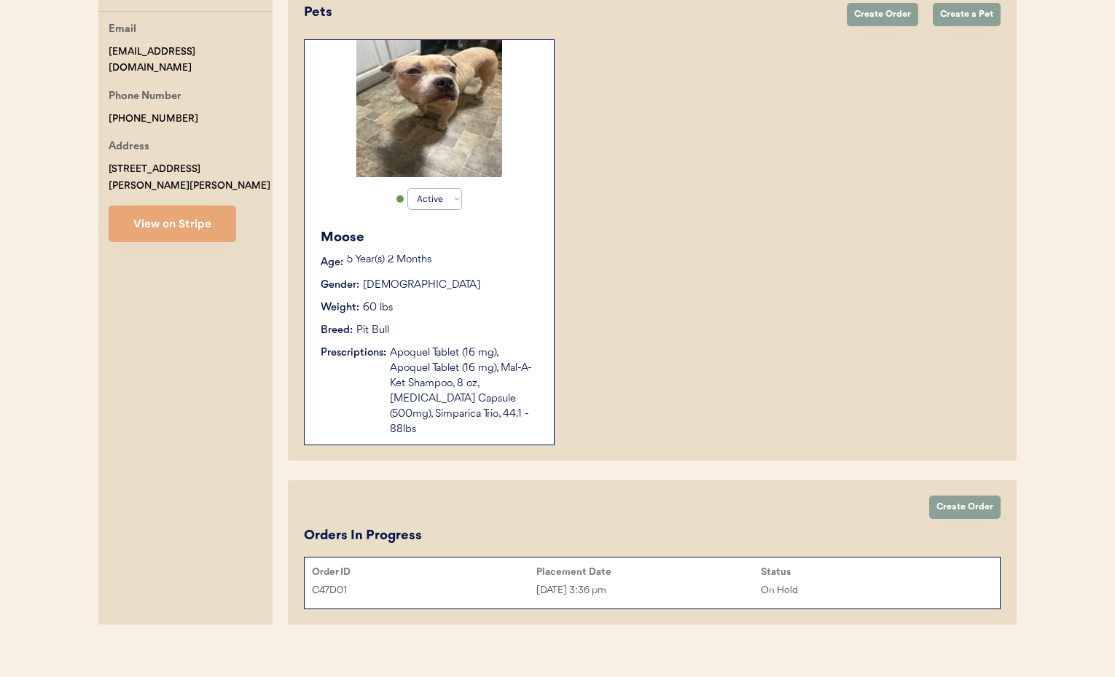
click at [675, 582] on div "[DATE] 3:36 pm" at bounding box center [648, 590] width 224 height 17
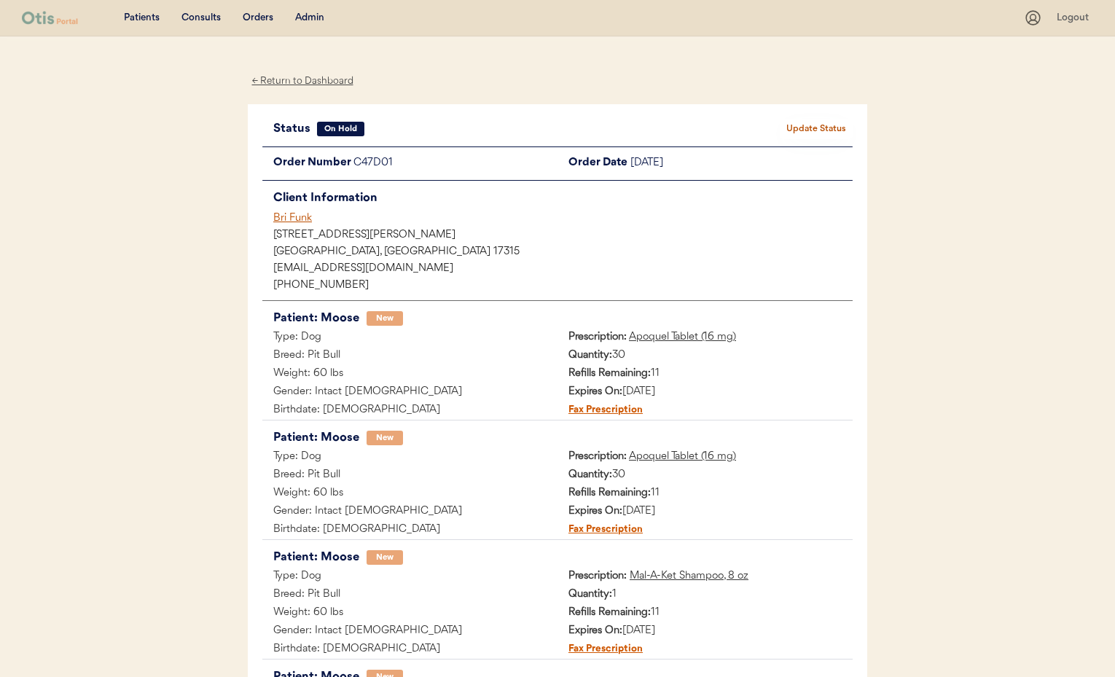
click at [292, 82] on div "← Return to Dashboard" at bounding box center [302, 81] width 109 height 17
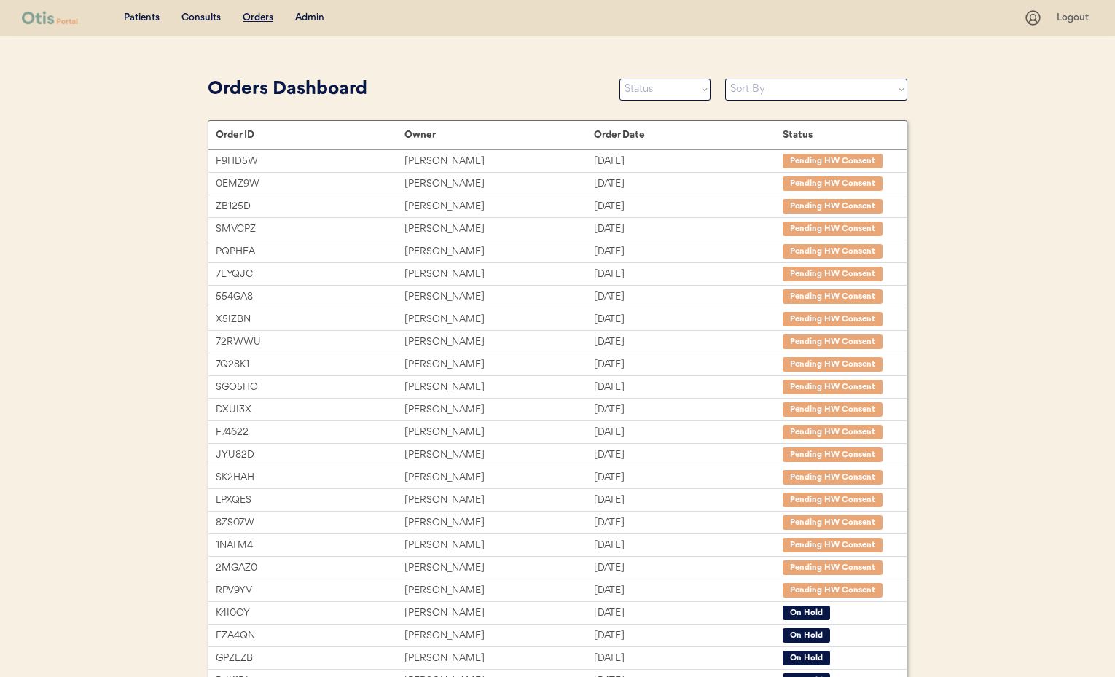
click at [310, 13] on div "Admin" at bounding box center [309, 18] width 29 height 15
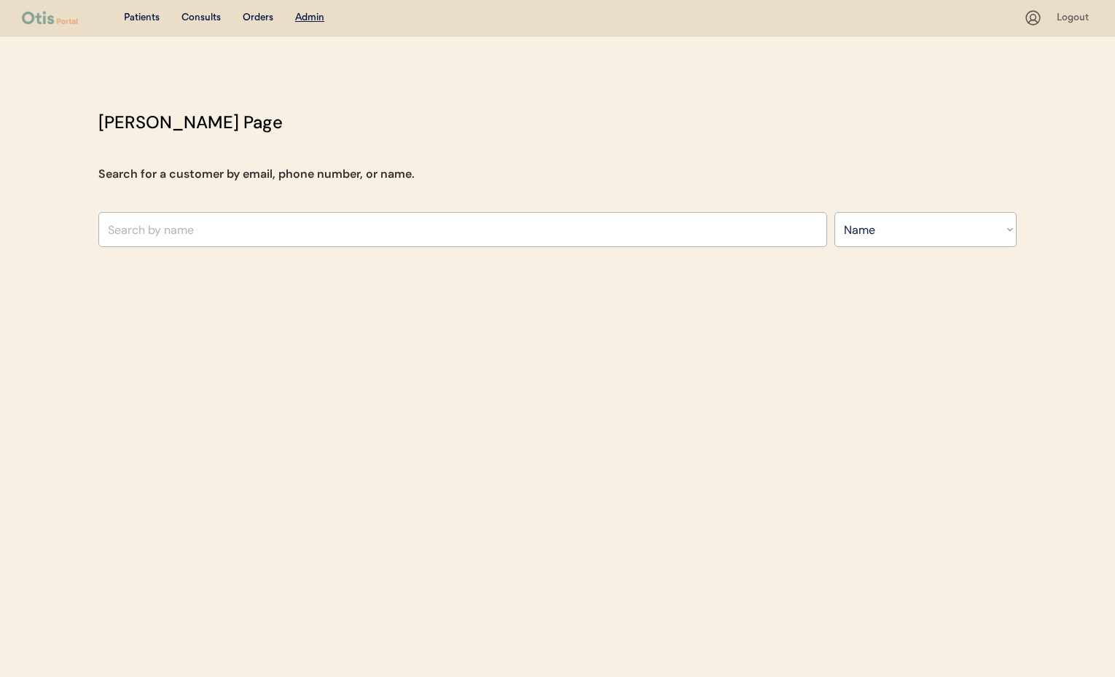
select select ""Name""
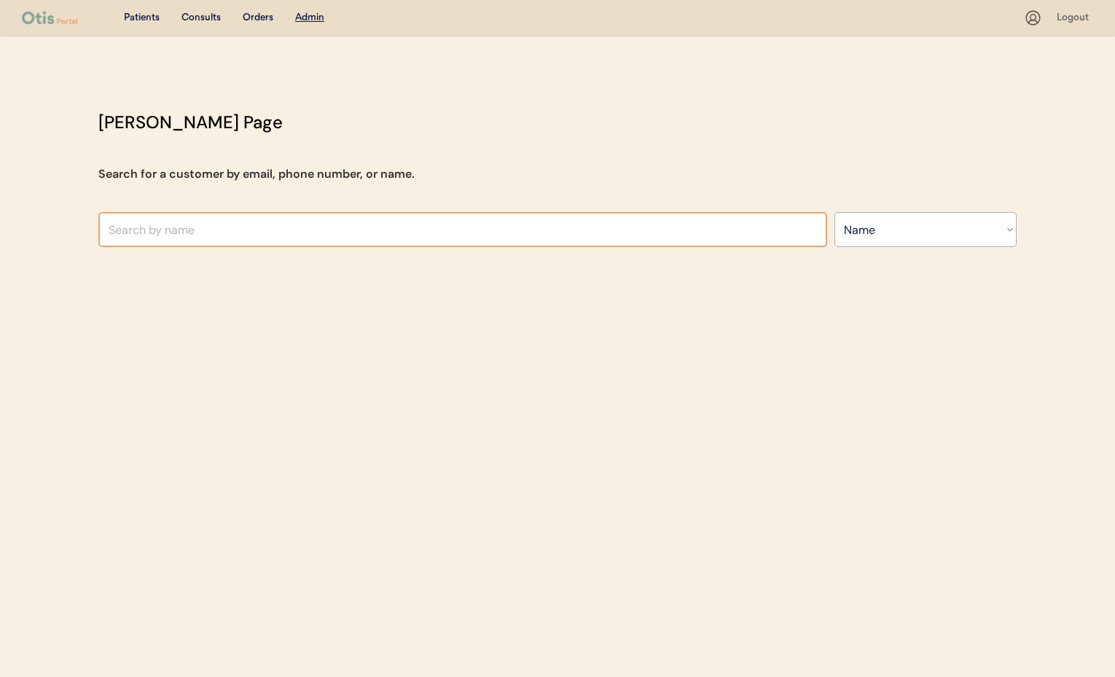
click at [248, 234] on input "text" at bounding box center [462, 229] width 729 height 35
paste input "sonya wimmer"
type input "sonya wimmer"
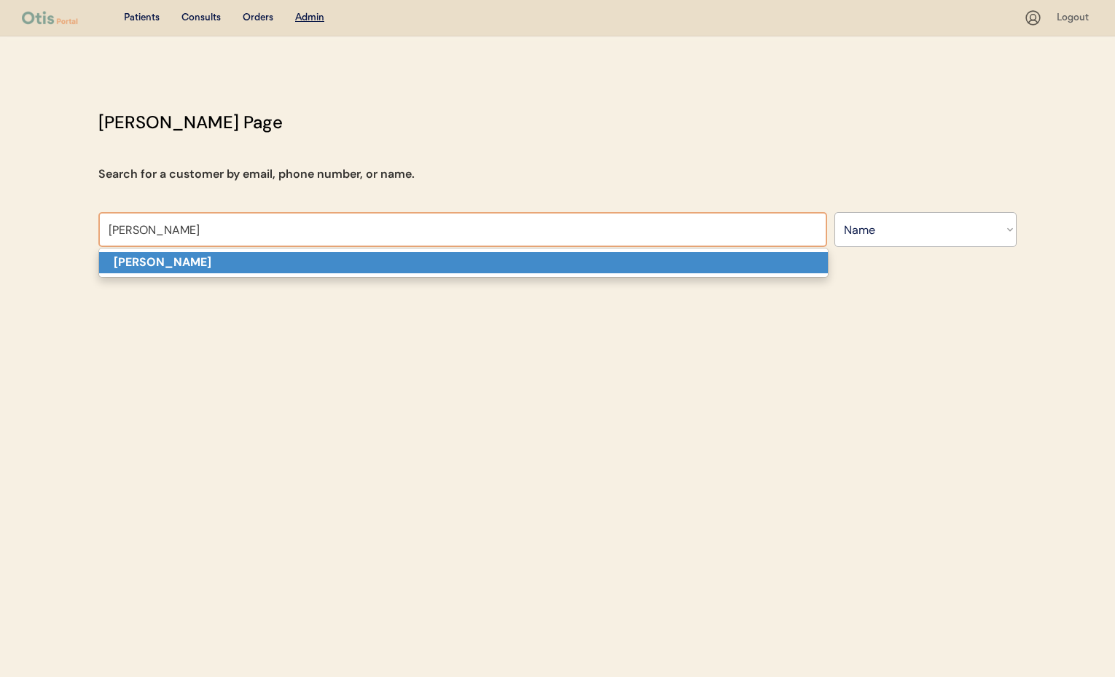
drag, startPoint x: 197, startPoint y: 265, endPoint x: 215, endPoint y: 283, distance: 24.7
click at [198, 265] on p "sonya wimmer" at bounding box center [463, 262] width 729 height 21
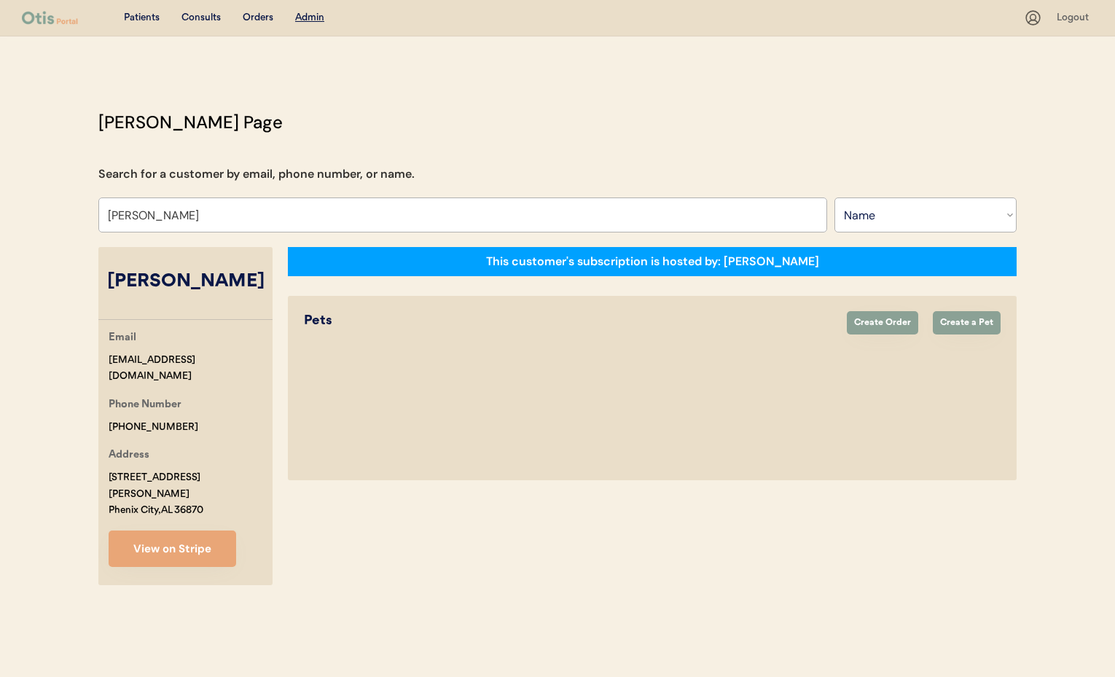
select select "true"
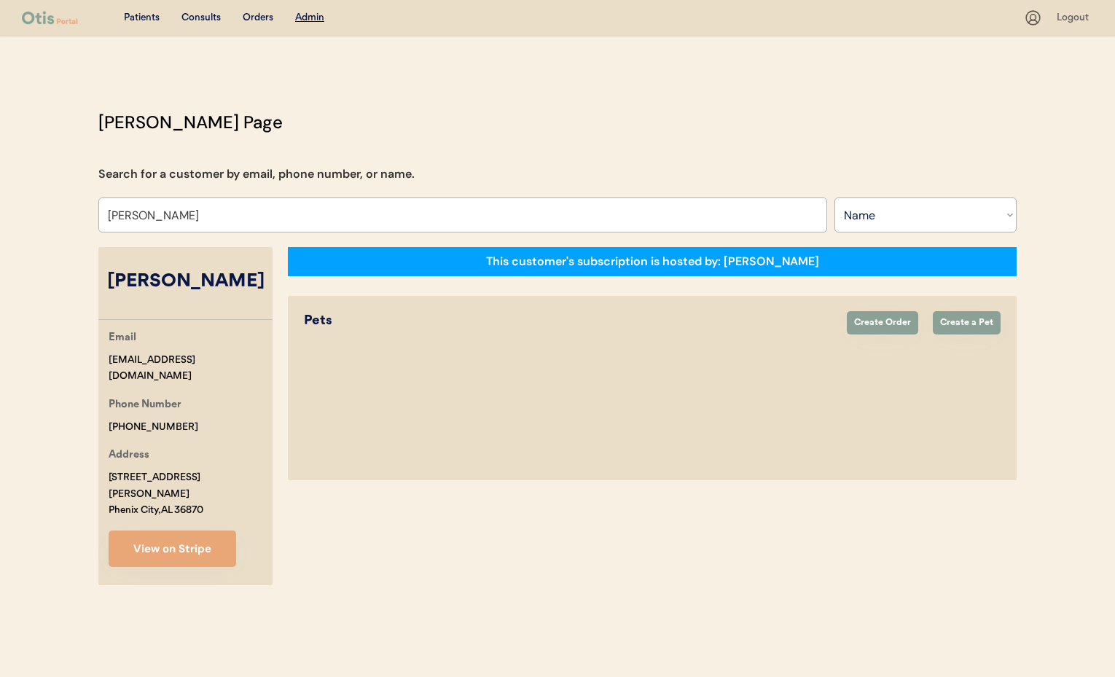
select select "true"
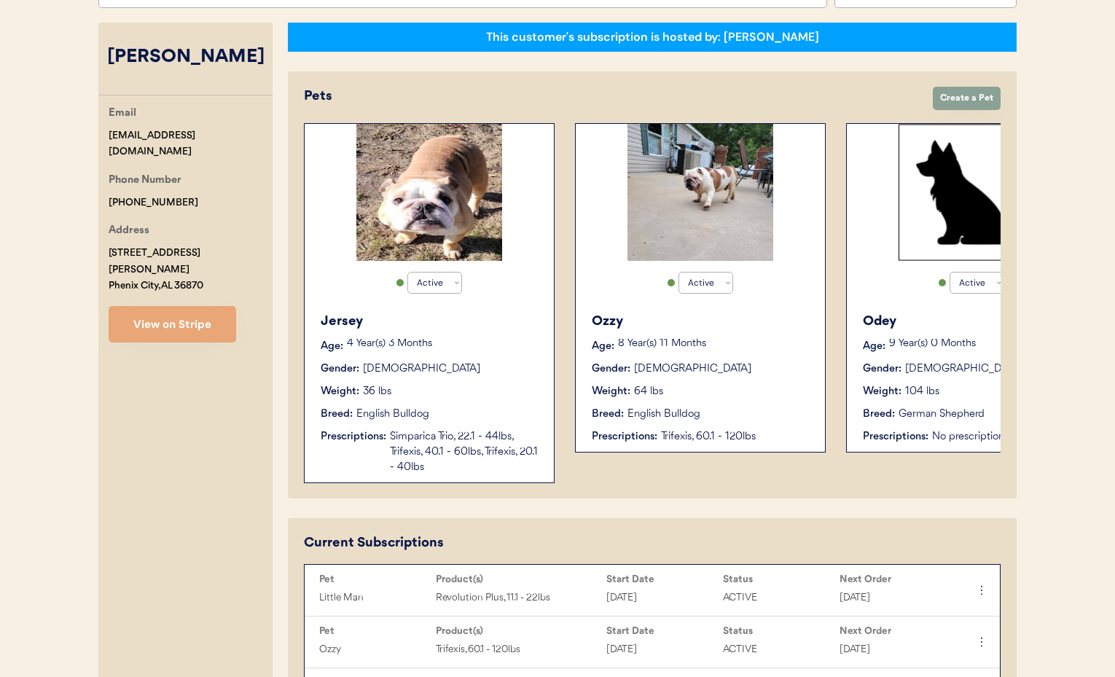
scroll to position [78, 0]
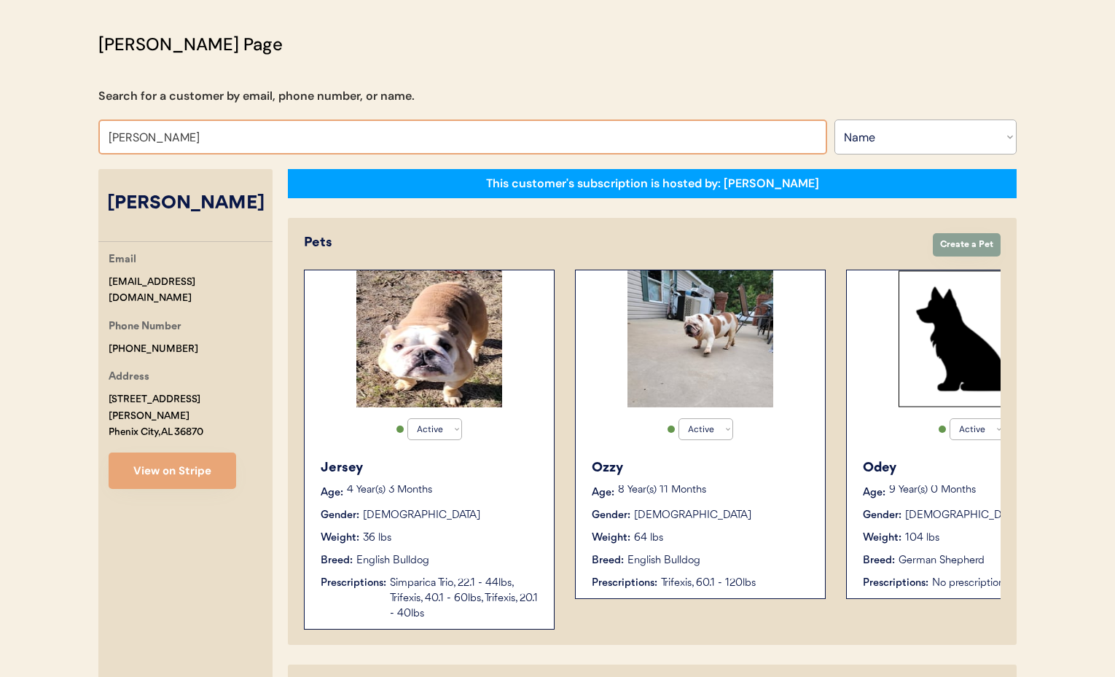
drag, startPoint x: 176, startPoint y: 138, endPoint x: 77, endPoint y: 133, distance: 98.5
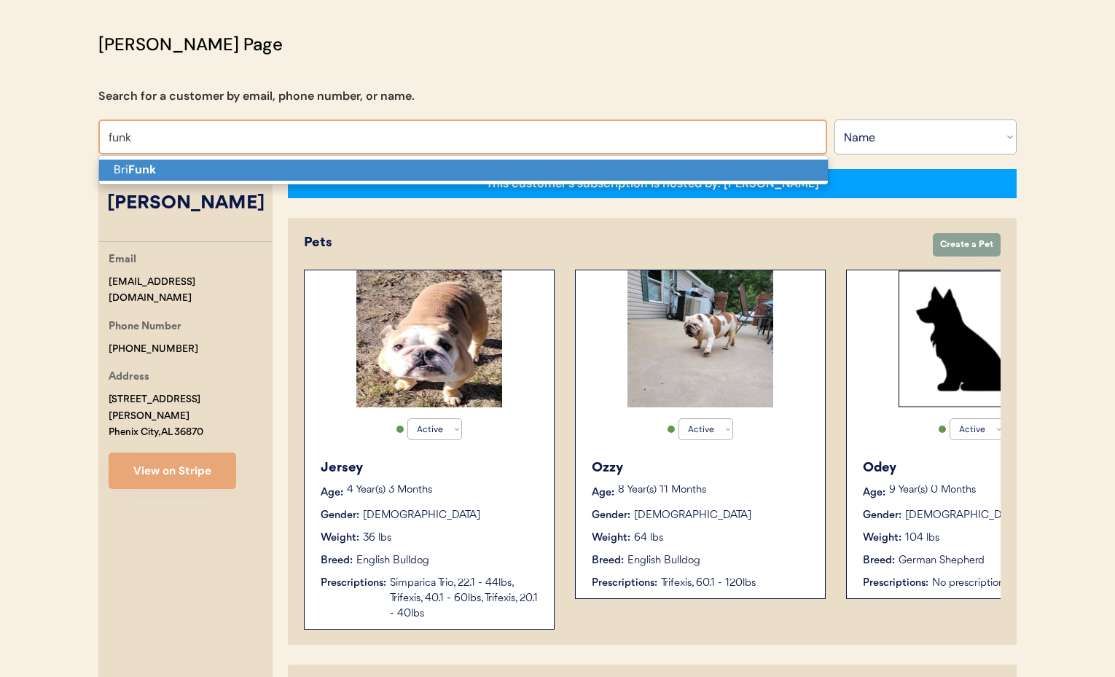
click at [121, 163] on p "Bri Funk" at bounding box center [463, 170] width 729 height 21
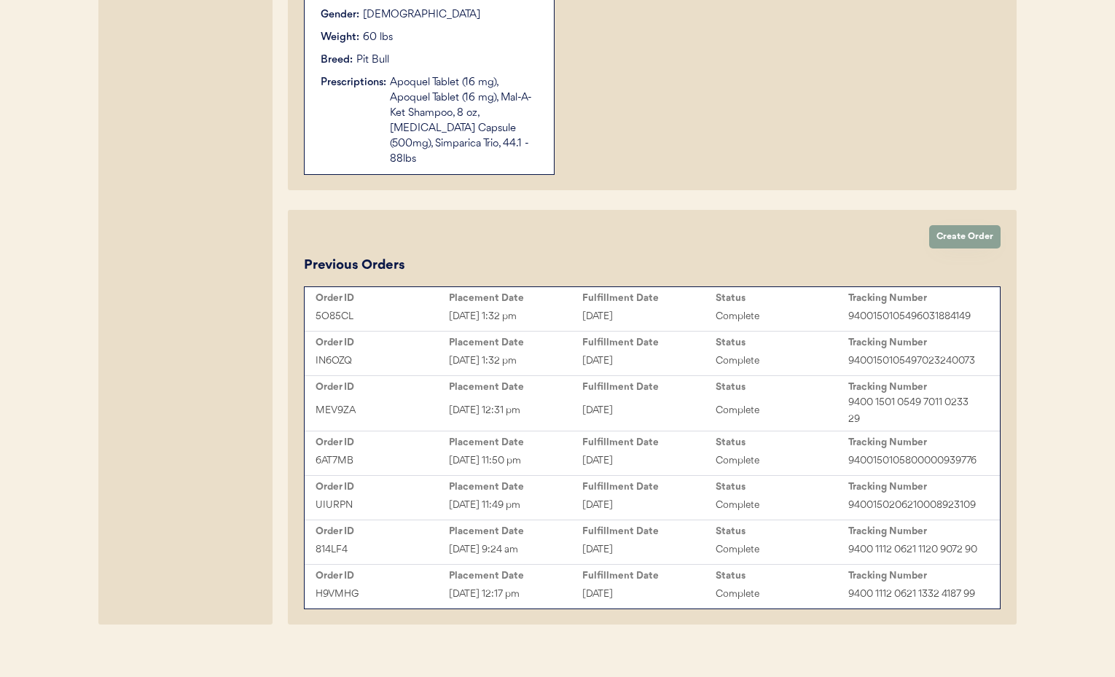
scroll to position [308, 0]
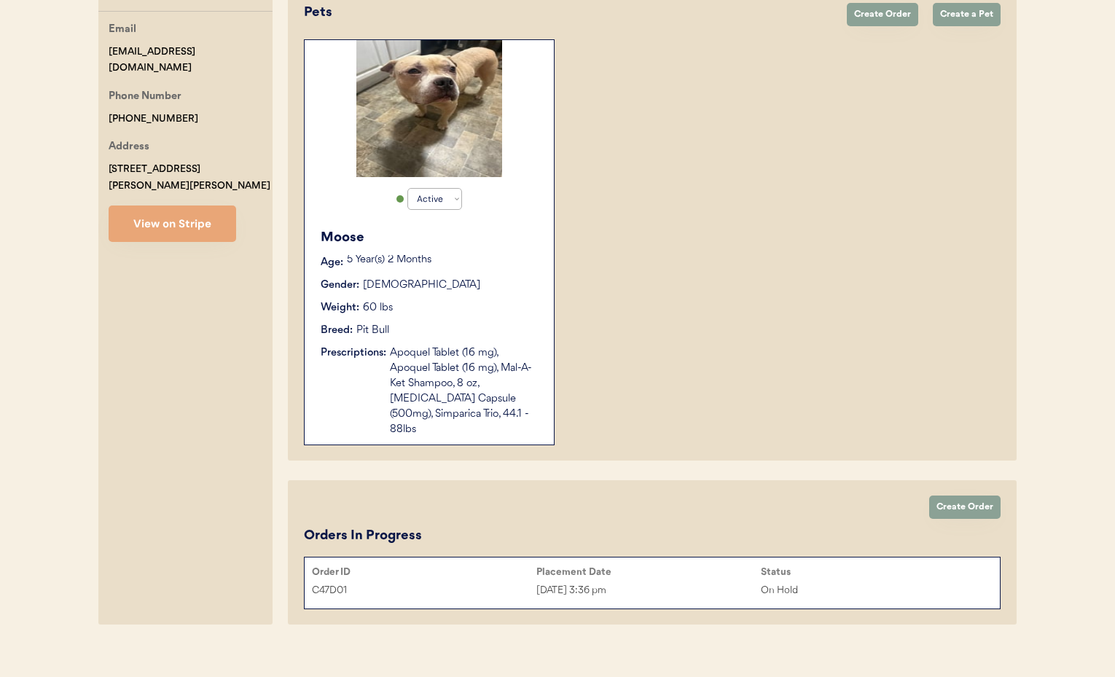
type input "Bri Funk"
click at [691, 582] on div "Aug 7, 2025 3:36 pm" at bounding box center [648, 590] width 224 height 17
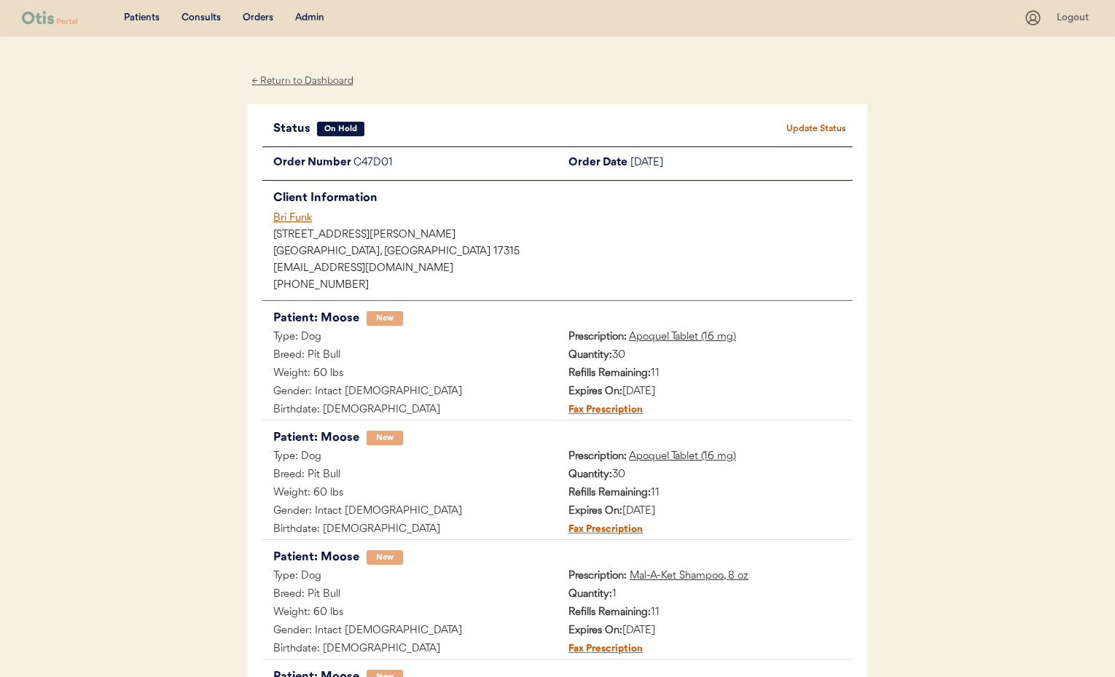
click at [814, 128] on button "Update Status" at bounding box center [816, 129] width 73 height 20
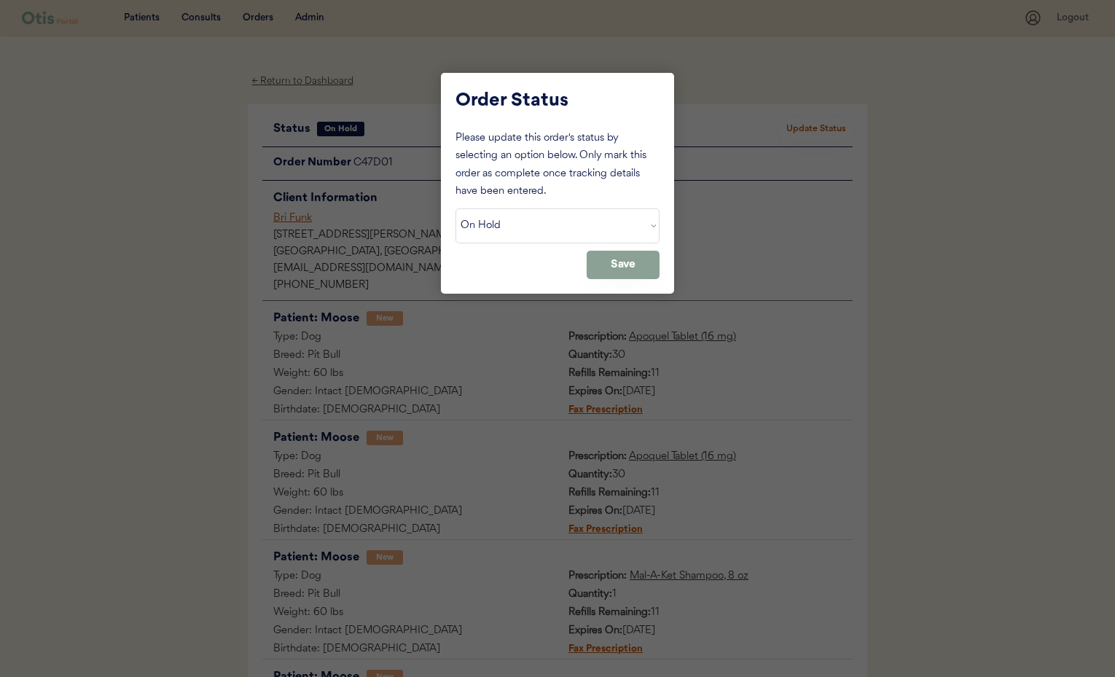
click at [505, 219] on select "Status On Hold New In Progress Complete Pending HW Consent Canceled" at bounding box center [557, 225] width 204 height 35
select select ""new""
click at [455, 208] on select "Status On Hold New In Progress Complete Pending HW Consent Canceled" at bounding box center [557, 225] width 204 height 35
click at [612, 266] on button "Save" at bounding box center [623, 265] width 73 height 28
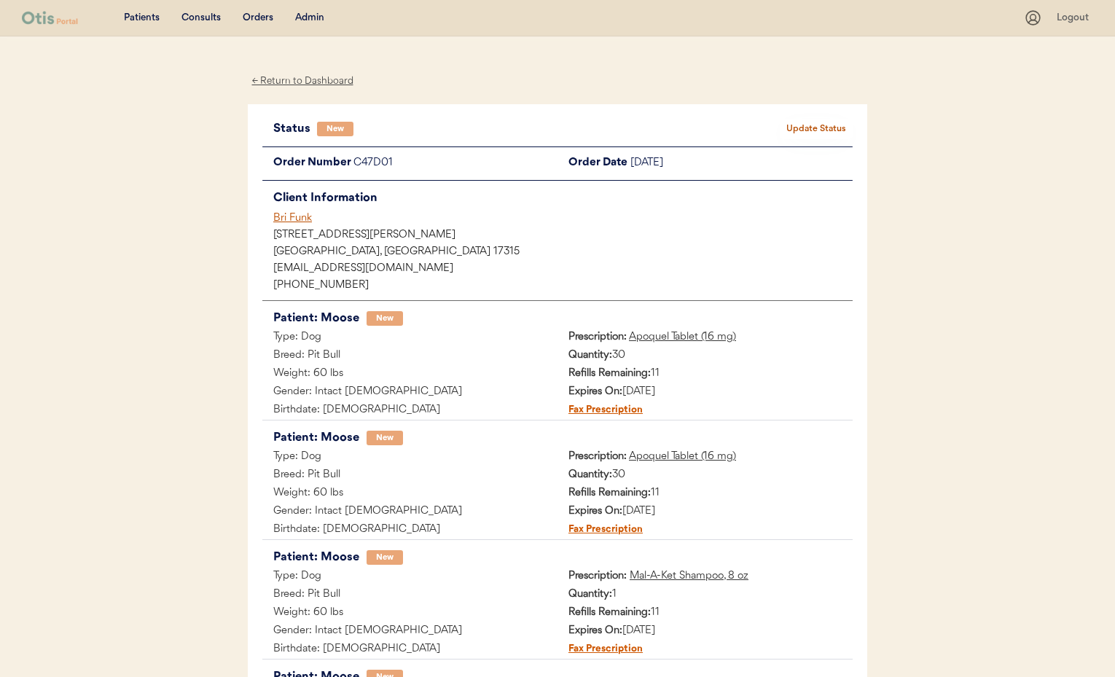
click at [310, 18] on div "Admin" at bounding box center [309, 18] width 29 height 15
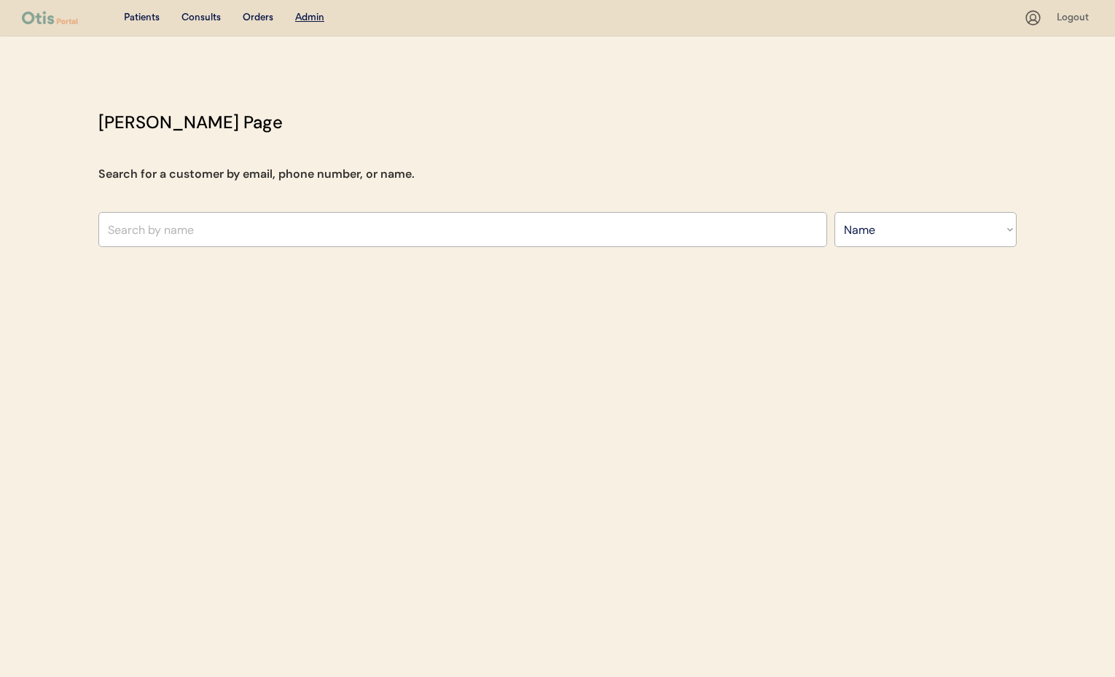
select select ""Name""
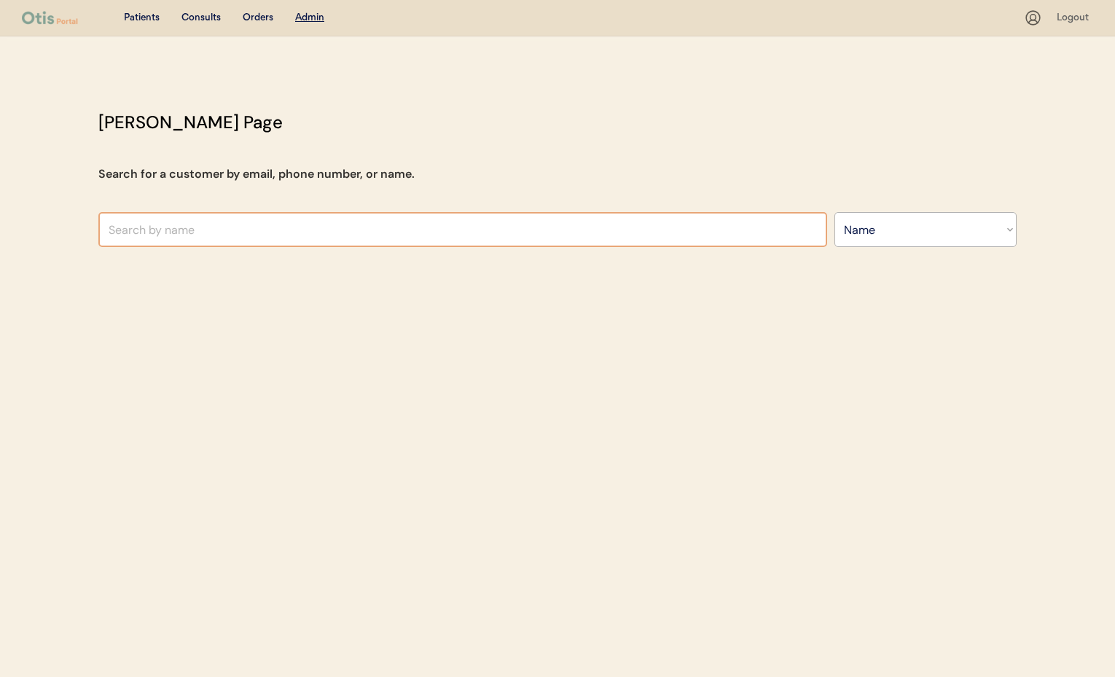
click at [262, 224] on input "text" at bounding box center [462, 229] width 729 height 35
type input "co"
type input "[PERSON_NAME]"
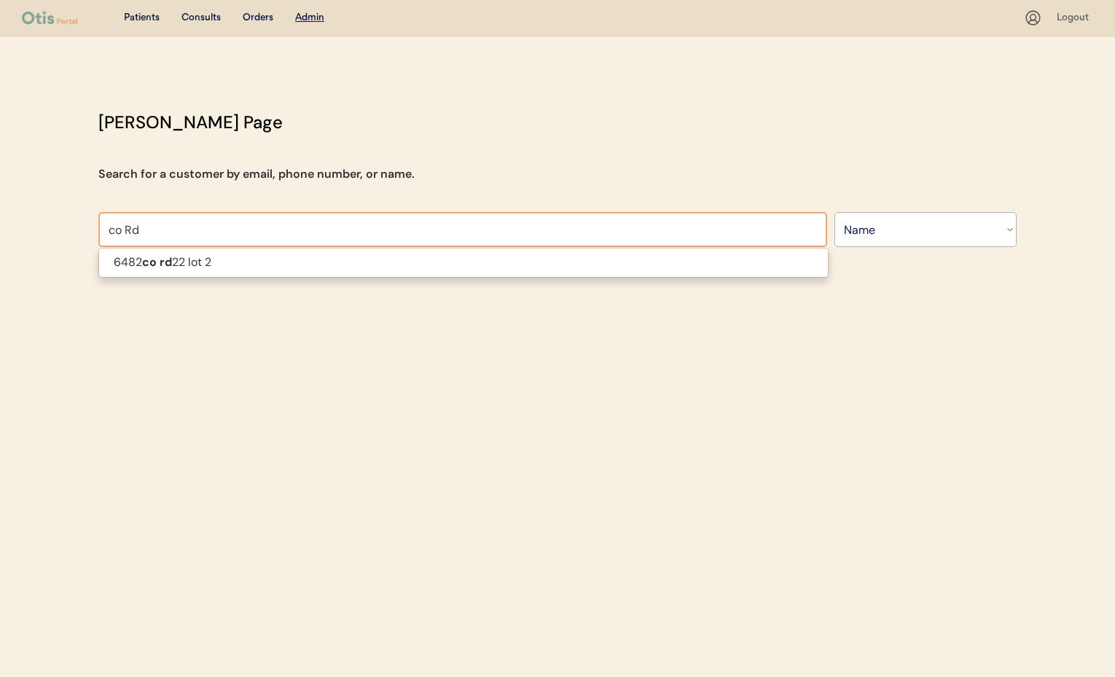
drag, startPoint x: 66, startPoint y: 219, endPoint x: 58, endPoint y: 218, distance: 8.0
click at [58, 218] on div "Patients Consults Orders Admin Logout [PERSON_NAME] Admin Page Search for a cus…" at bounding box center [557, 338] width 1115 height 677
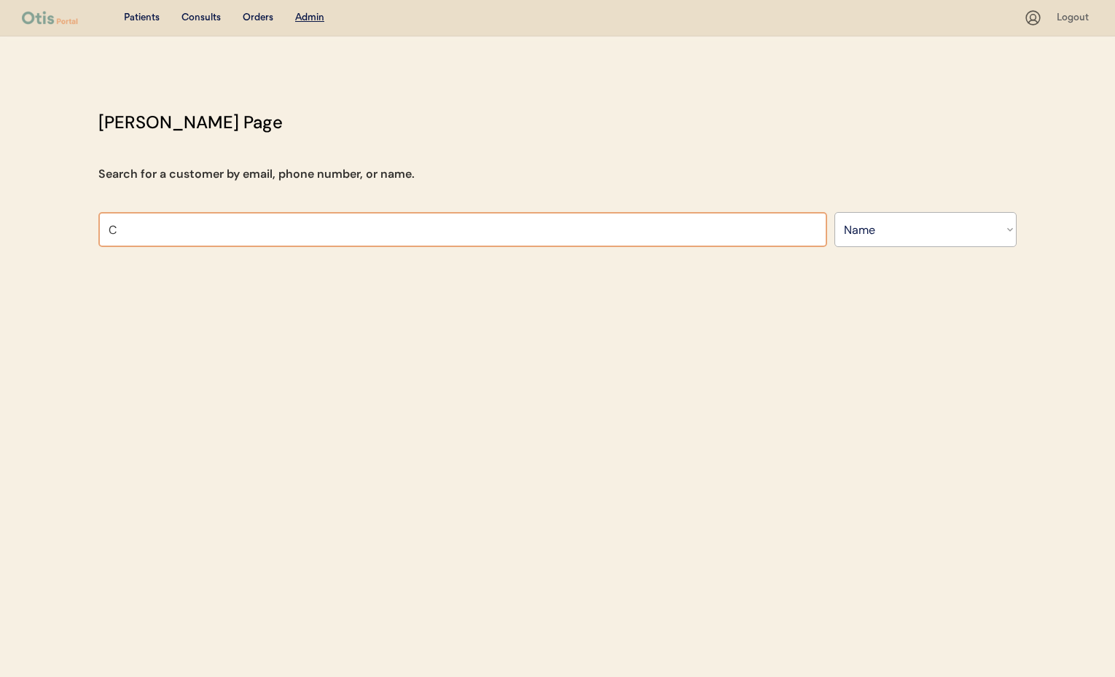
type input "Co"
type input "[PERSON_NAME]"
type input "Co Rd 103"
click at [168, 230] on input "Co Rd 103" at bounding box center [462, 229] width 729 height 35
drag, startPoint x: 156, startPoint y: 231, endPoint x: 76, endPoint y: 226, distance: 80.3
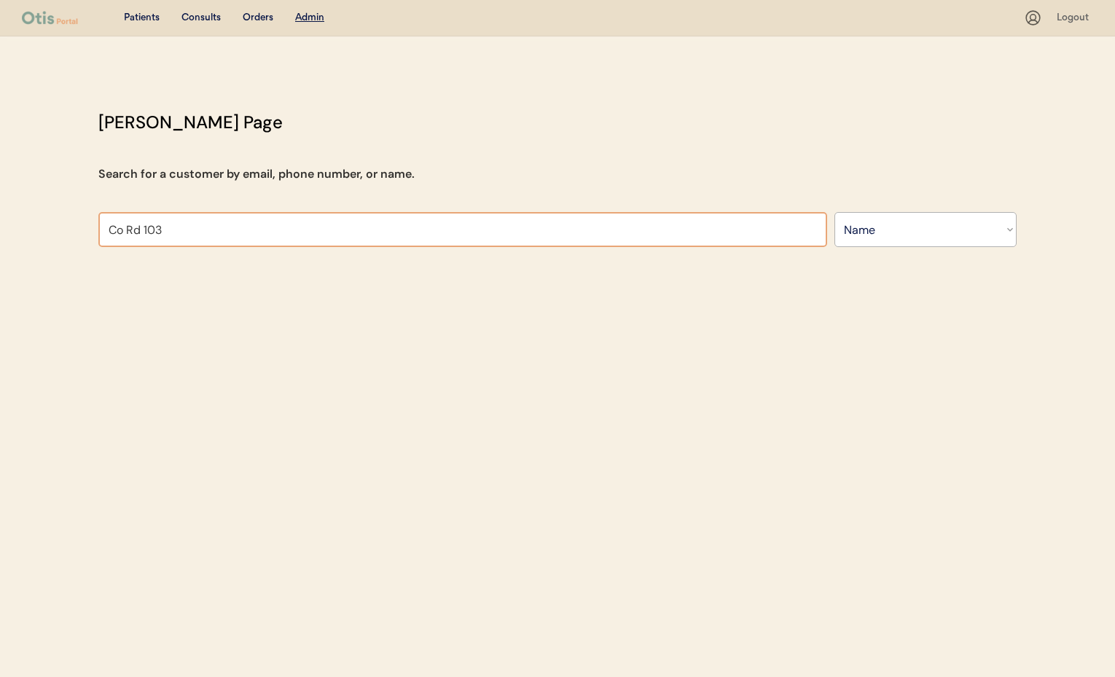
click at [76, 226] on div "Patients Consults Orders Admin Logout [PERSON_NAME] Admin Page Search for a cus…" at bounding box center [557, 338] width 1115 height 677
drag, startPoint x: 825, startPoint y: 240, endPoint x: 846, endPoint y: 239, distance: 21.2
click at [829, 240] on div "Co Rd Search By Name Email Phone Number" at bounding box center [557, 229] width 918 height 35
click at [848, 238] on select "Search By Name Email Phone Number" at bounding box center [925, 229] width 182 height 35
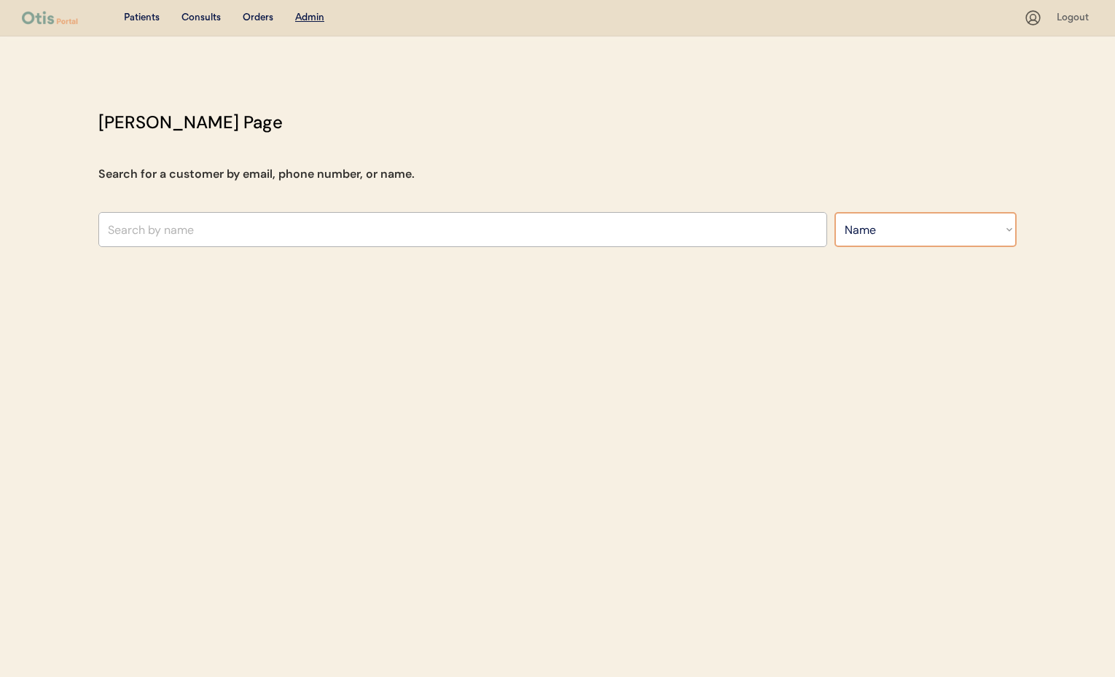
select select ""Email""
click at [834, 212] on select "Search By Name Email Phone Number" at bounding box center [925, 229] width 182 height 35
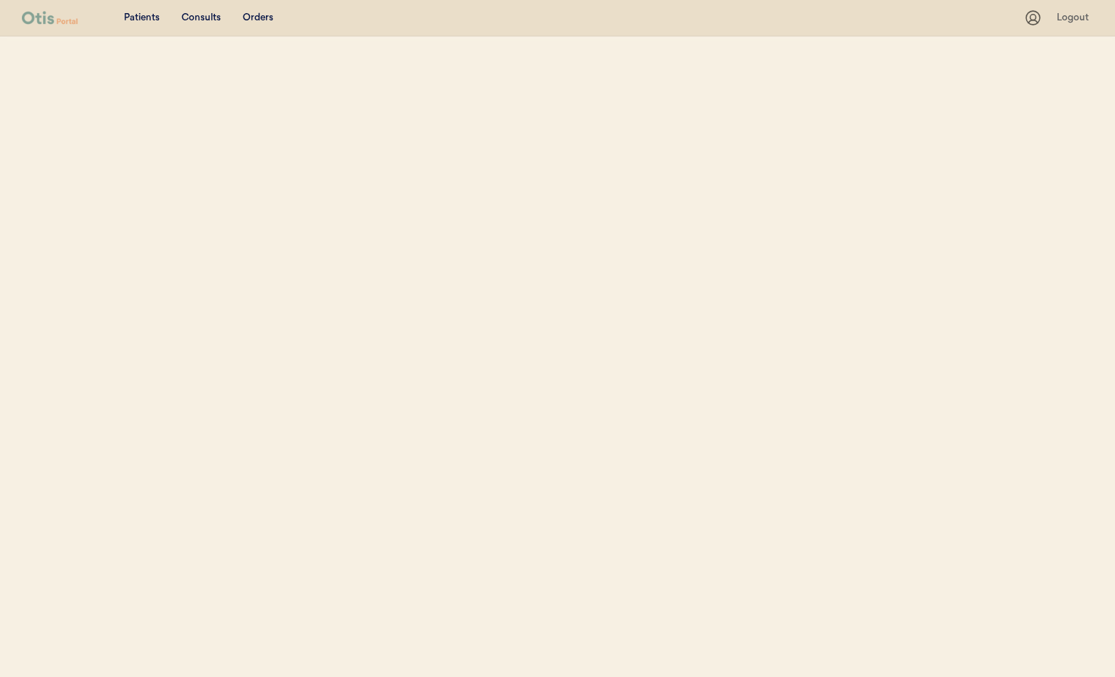
select select ""Email""
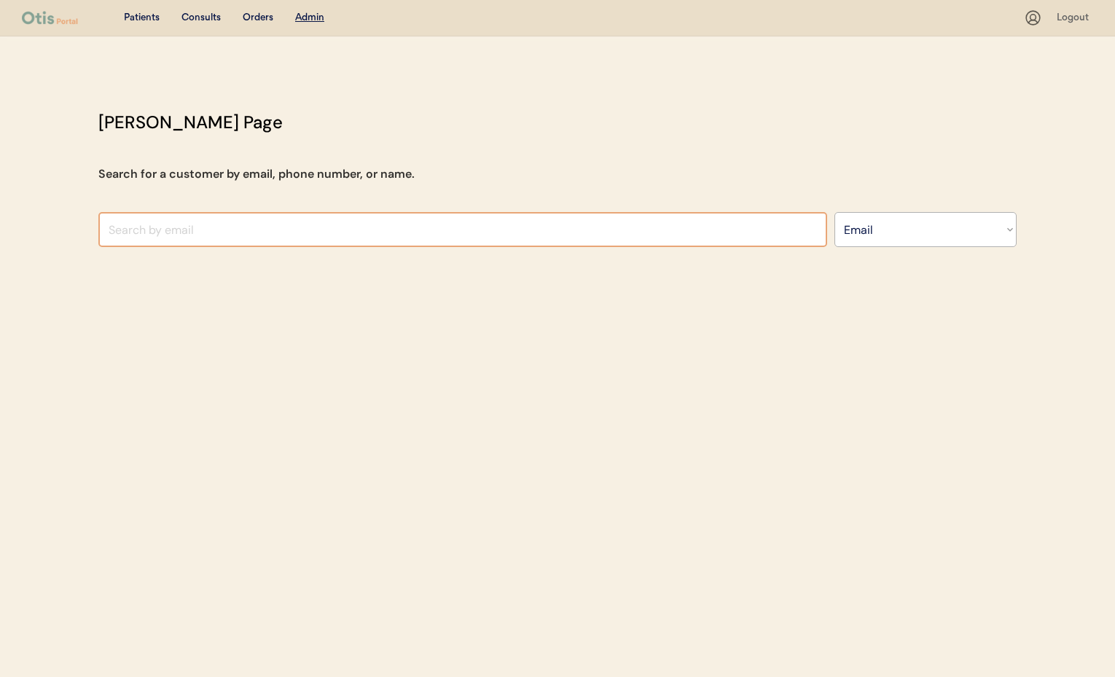
click at [119, 224] on input "input" at bounding box center [462, 229] width 729 height 35
paste input "[EMAIL_ADDRESS][DOMAIN_NAME]"
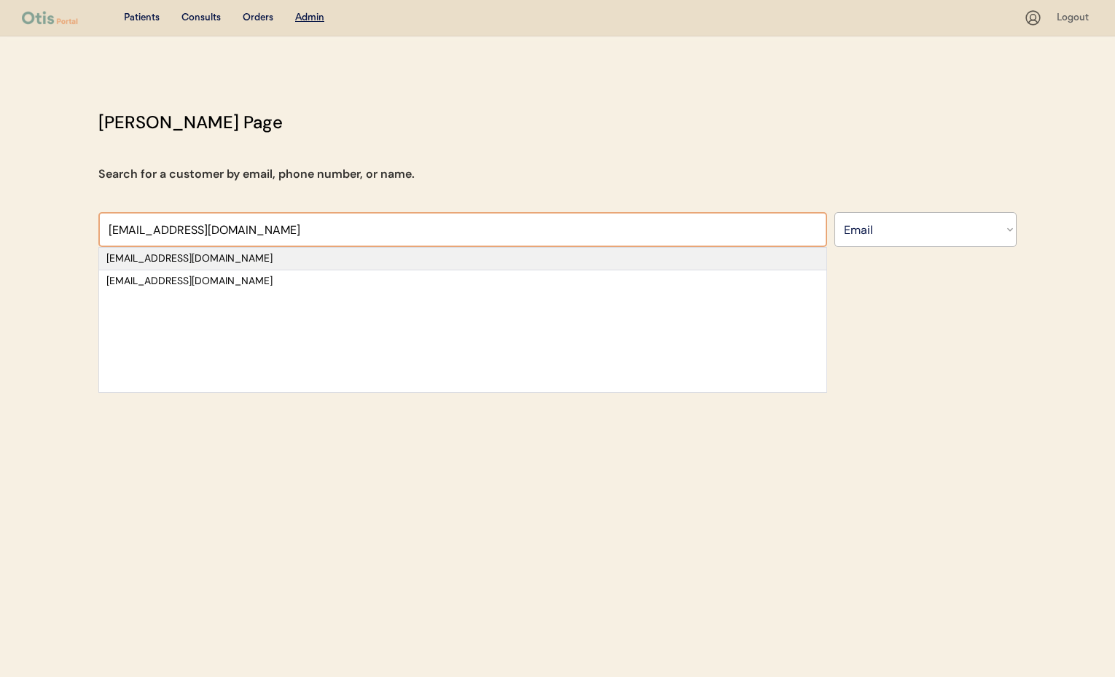
type input "mikekilgore@ymail.co"
click at [189, 257] on div "mikekilgore@ymail.com" at bounding box center [462, 258] width 713 height 15
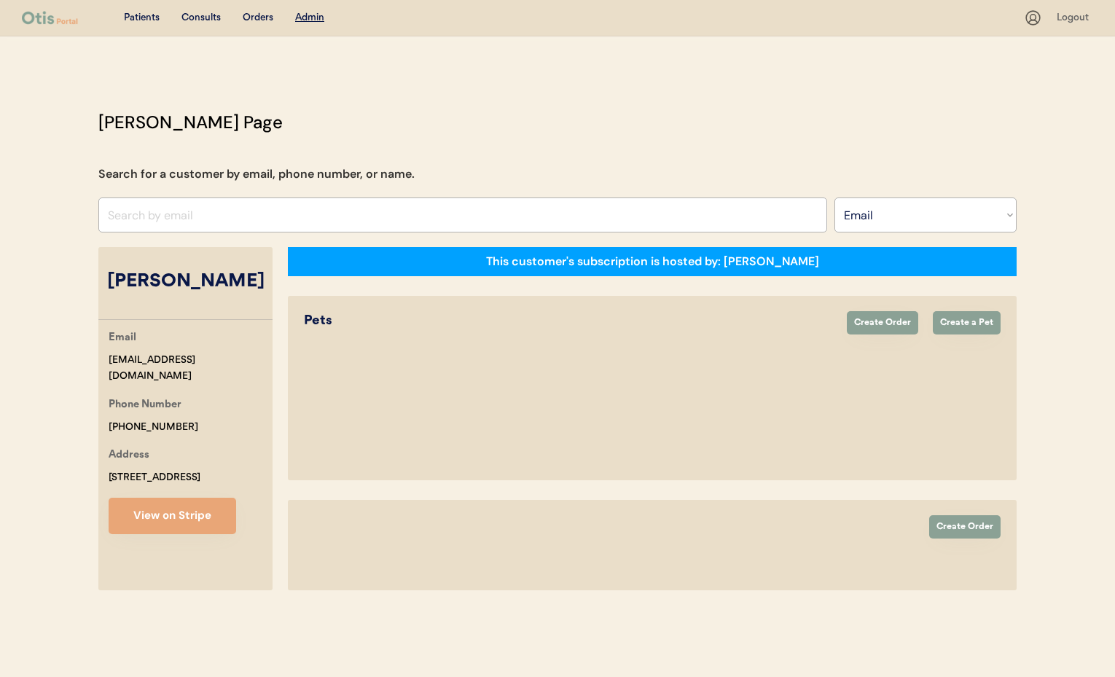
select select "true"
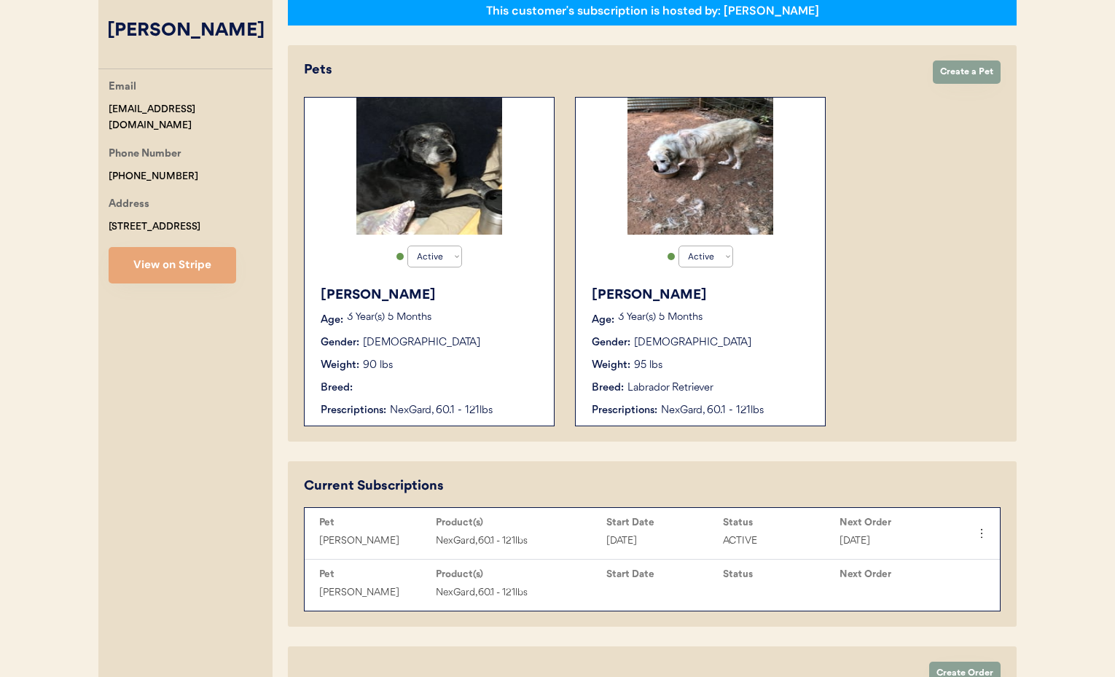
scroll to position [238, 0]
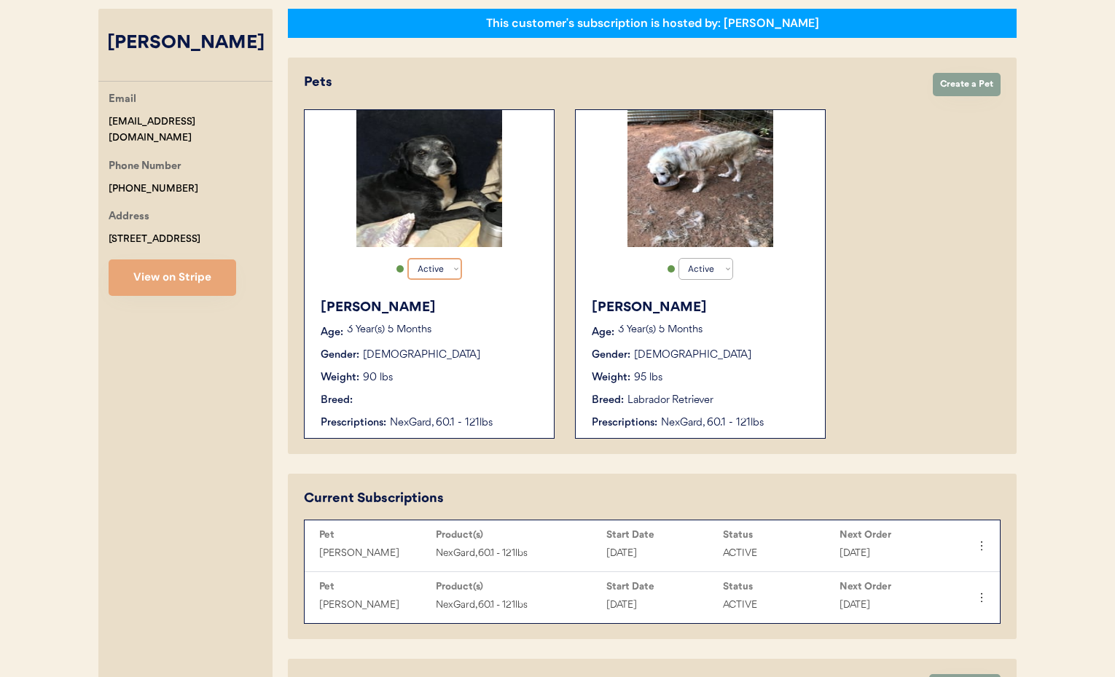
click at [442, 269] on select "Active Active Inactive" at bounding box center [434, 269] width 55 height 22
click at [407, 258] on select "Active Active Inactive" at bounding box center [434, 269] width 55 height 22
select select "true"
select select "false"
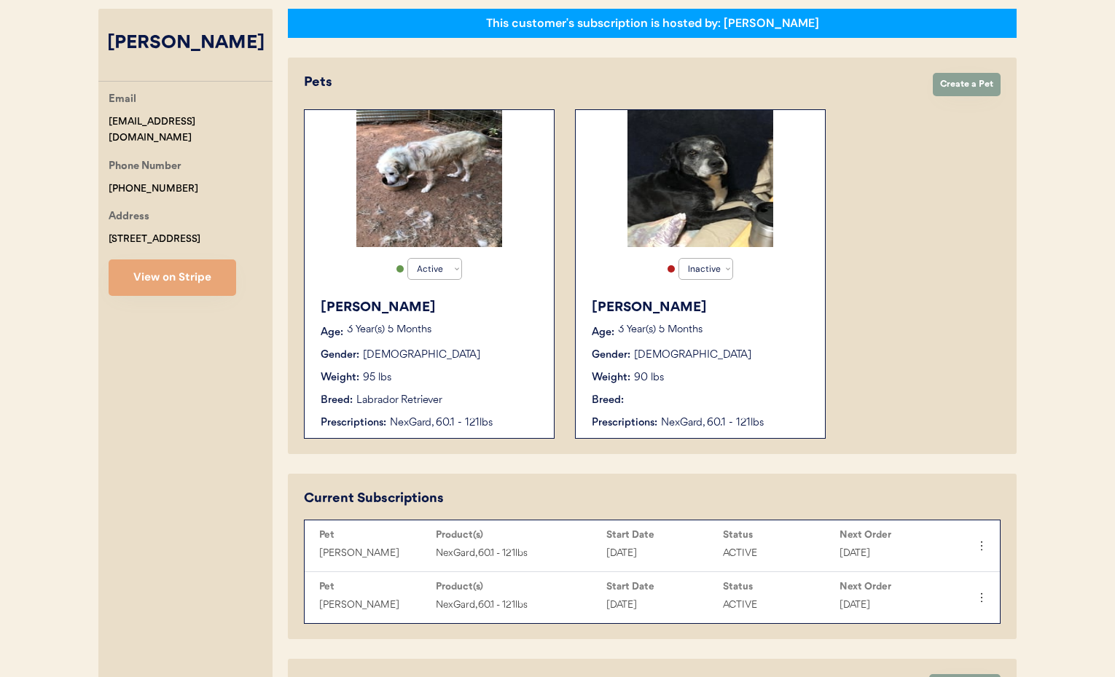
click at [786, 360] on div "Gender: Male" at bounding box center [701, 355] width 219 height 15
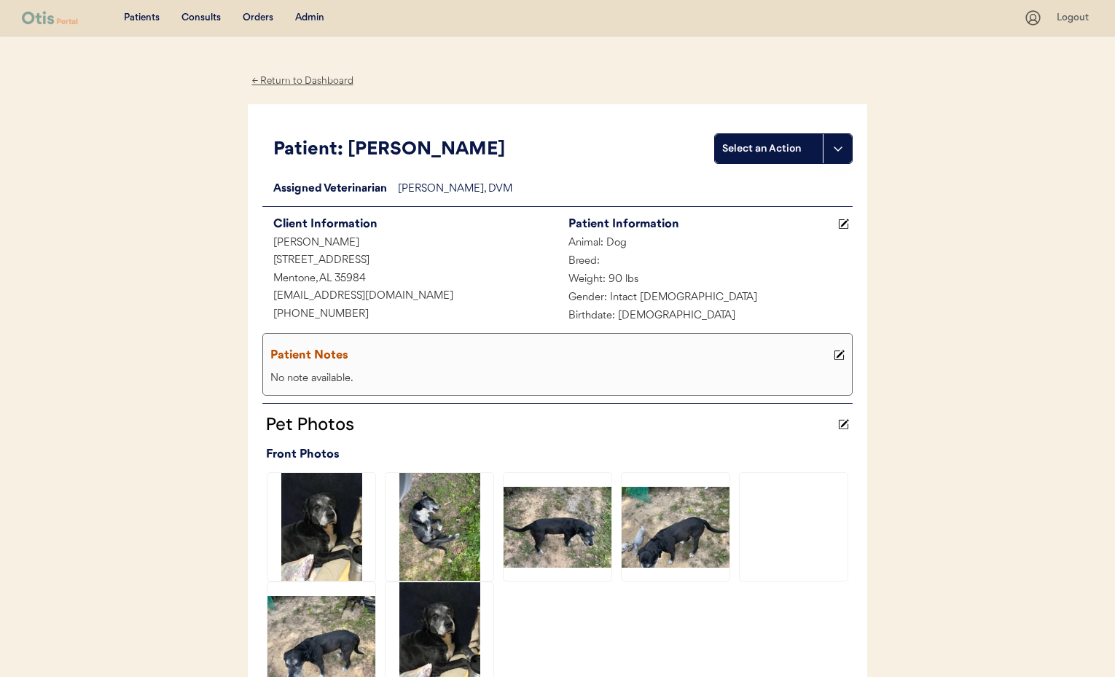
click at [842, 354] on icon at bounding box center [839, 355] width 11 height 11
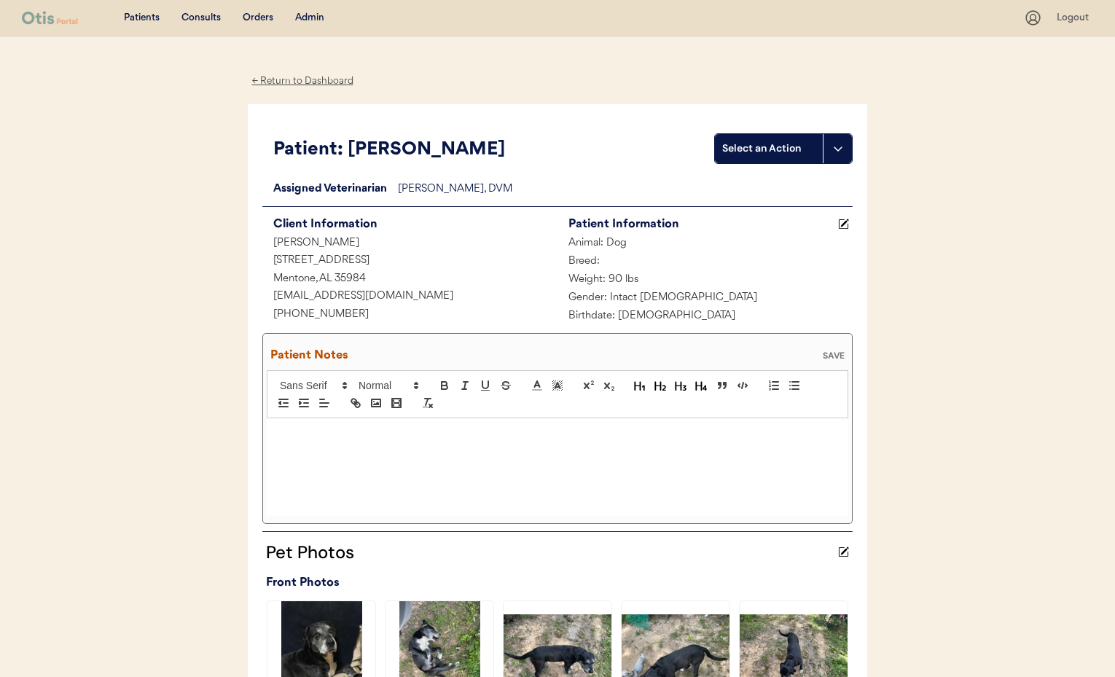
click at [356, 433] on p at bounding box center [558, 433] width 560 height 13
click at [839, 356] on div "SAVE" at bounding box center [833, 355] width 29 height 9
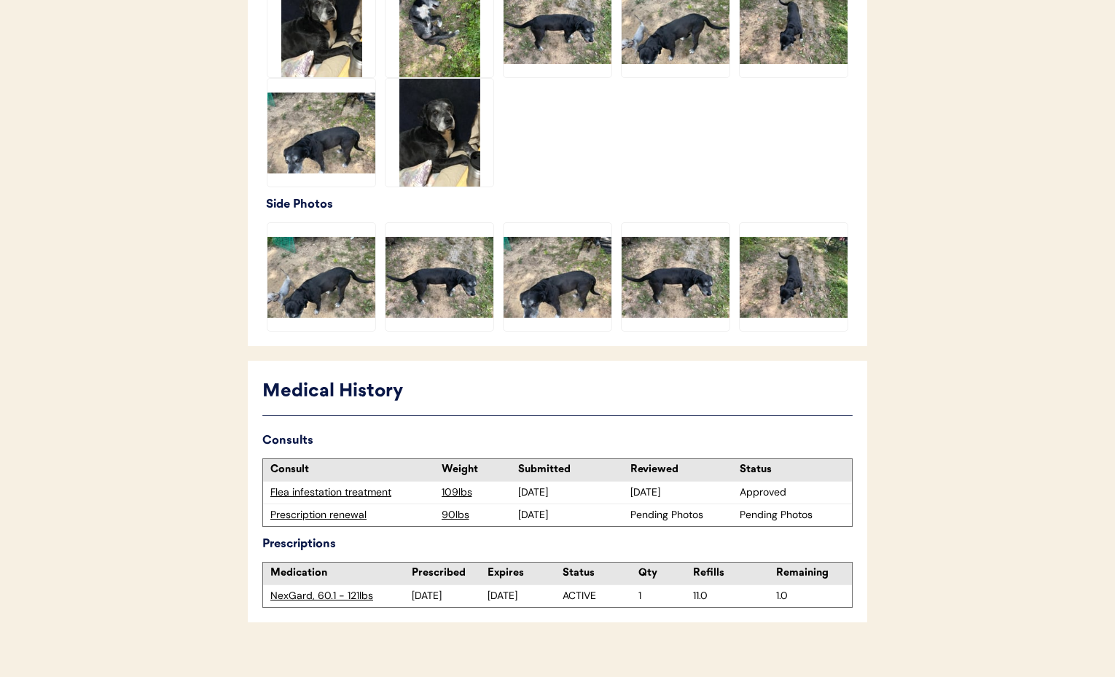
scroll to position [522, 0]
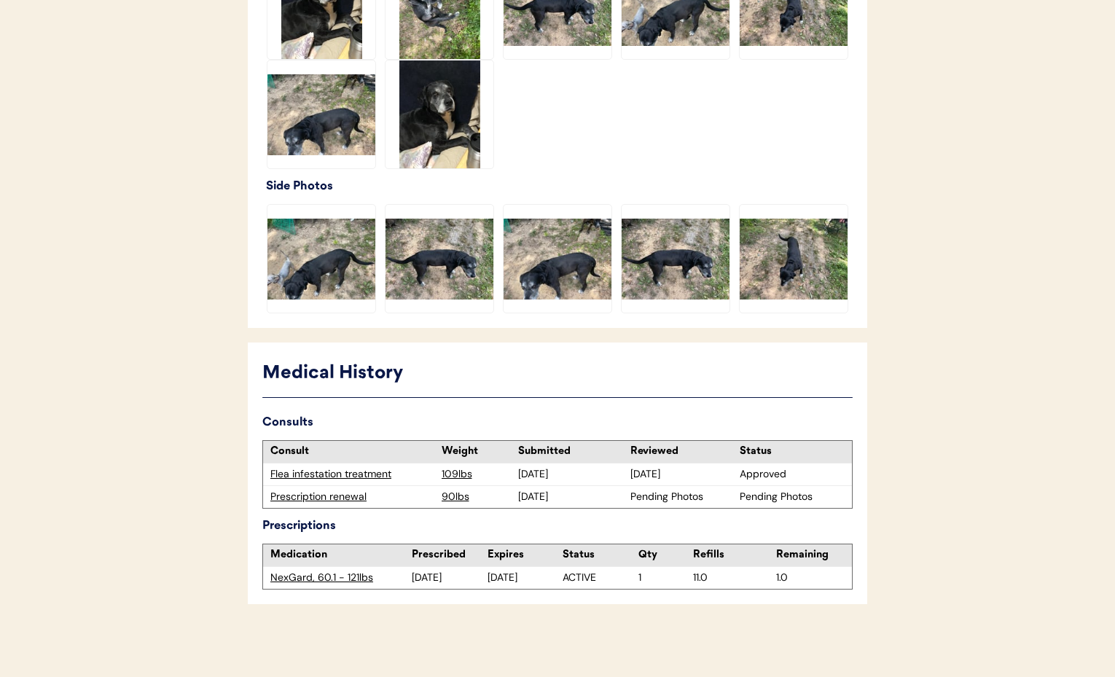
click at [316, 495] on div "Prescription renewal" at bounding box center [352, 497] width 164 height 15
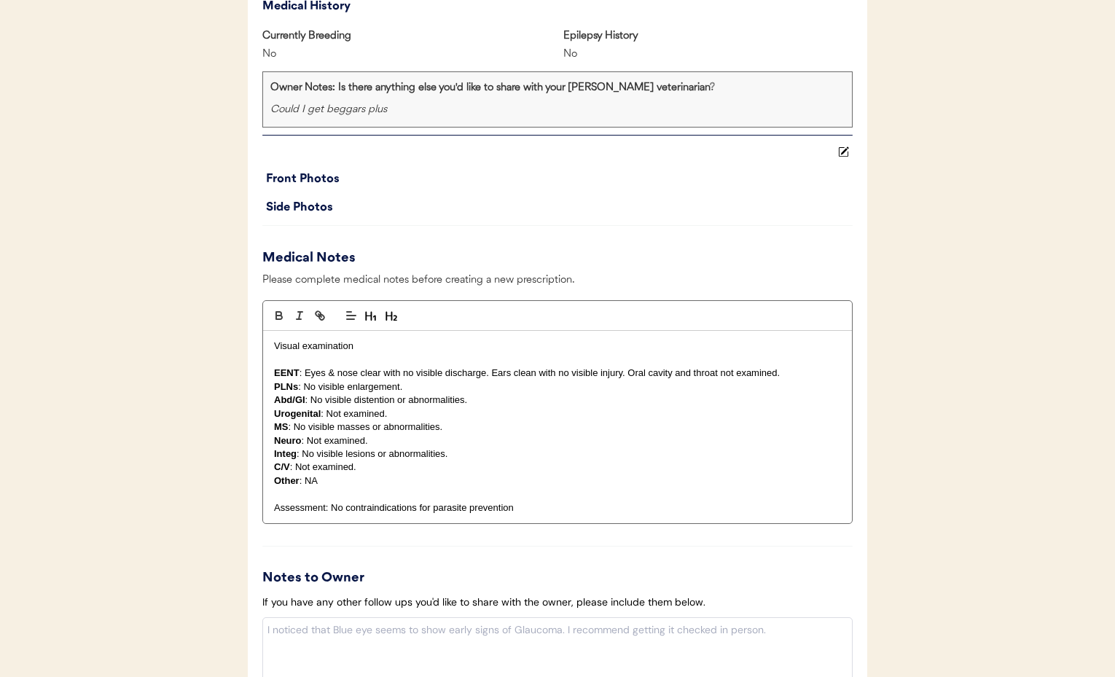
scroll to position [1320, 0]
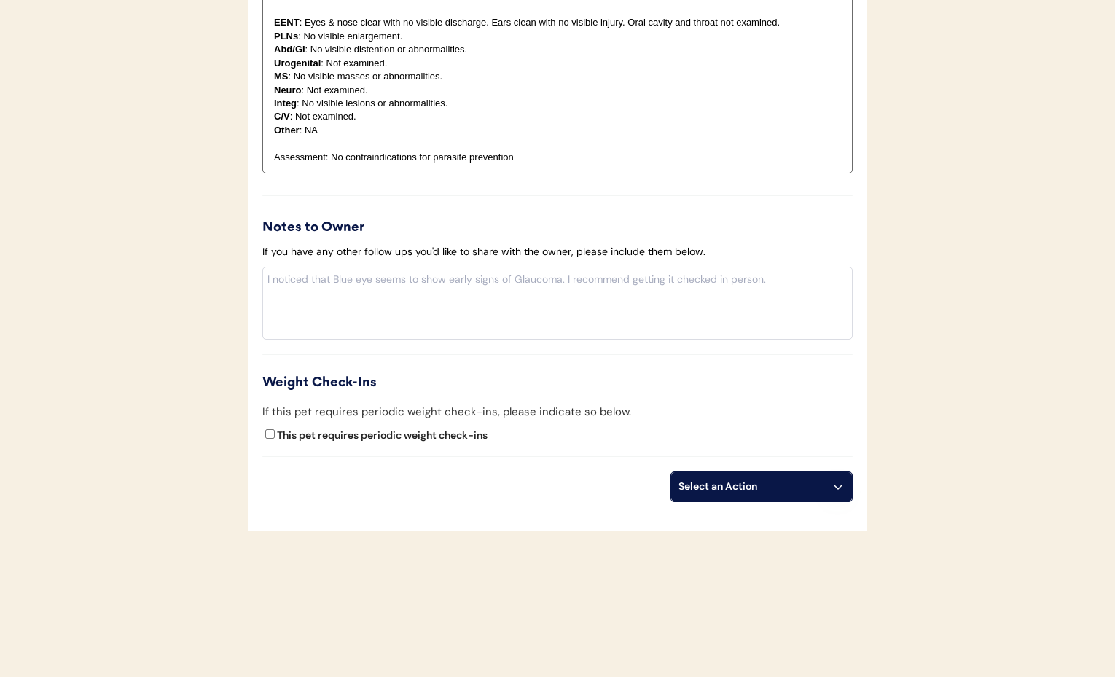
click at [831, 496] on button at bounding box center [837, 486] width 29 height 29
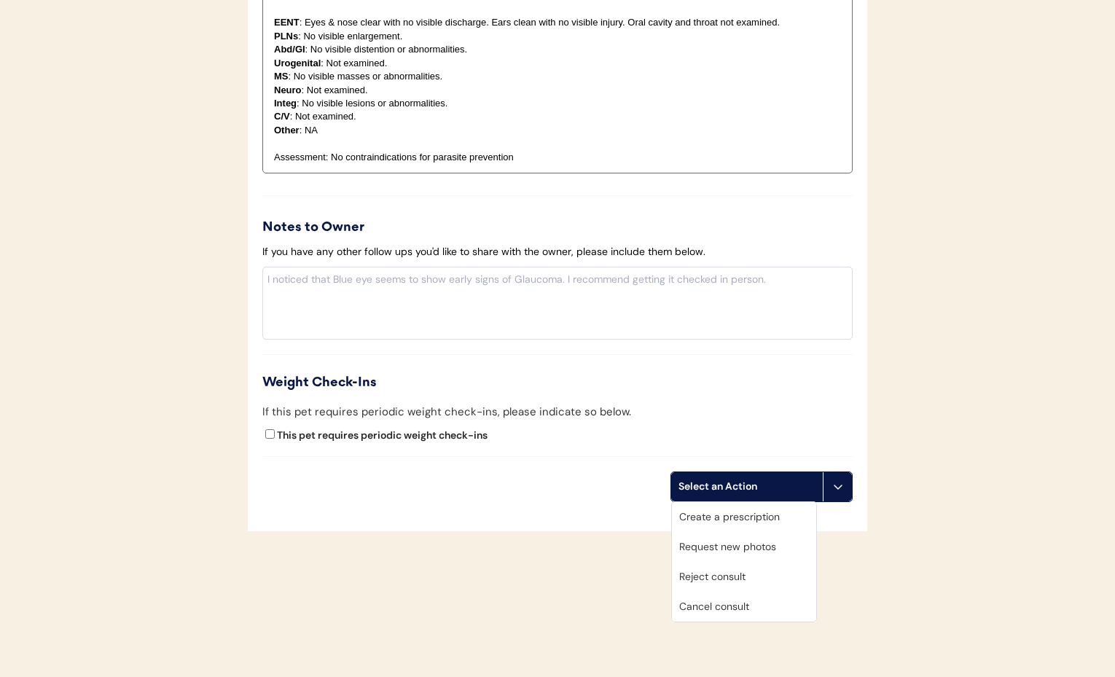
click at [739, 611] on div "Cancel consult" at bounding box center [744, 607] width 144 height 30
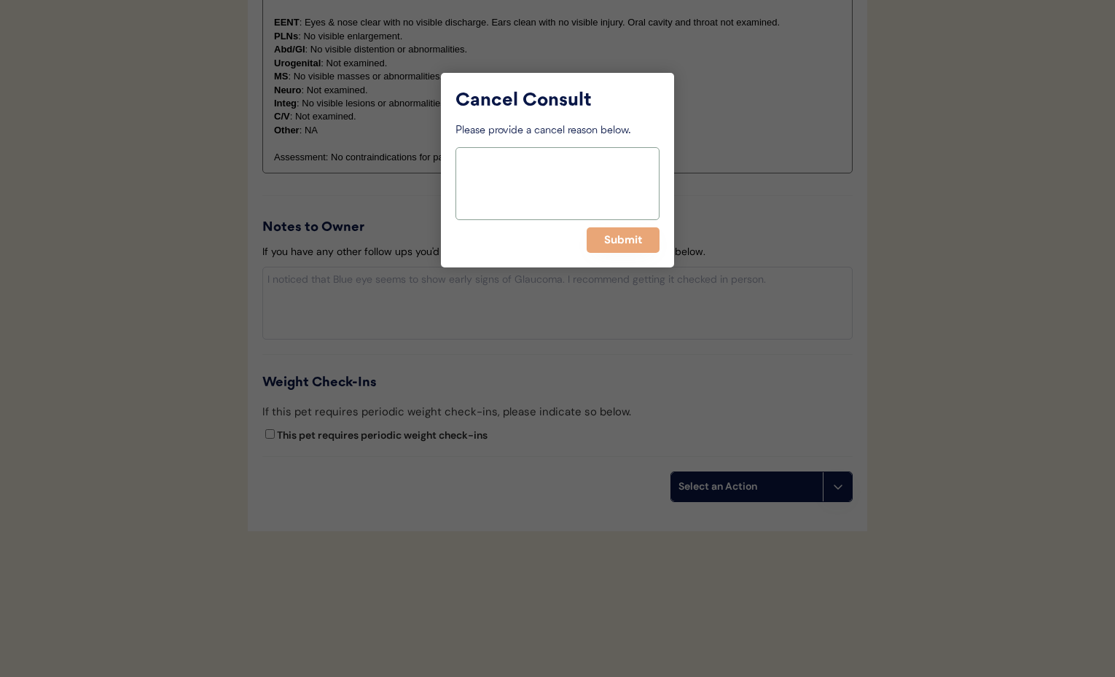
click at [525, 203] on textarea at bounding box center [557, 183] width 204 height 73
type textarea "Pet passed away"
click at [614, 240] on button "Submit" at bounding box center [623, 240] width 73 height 26
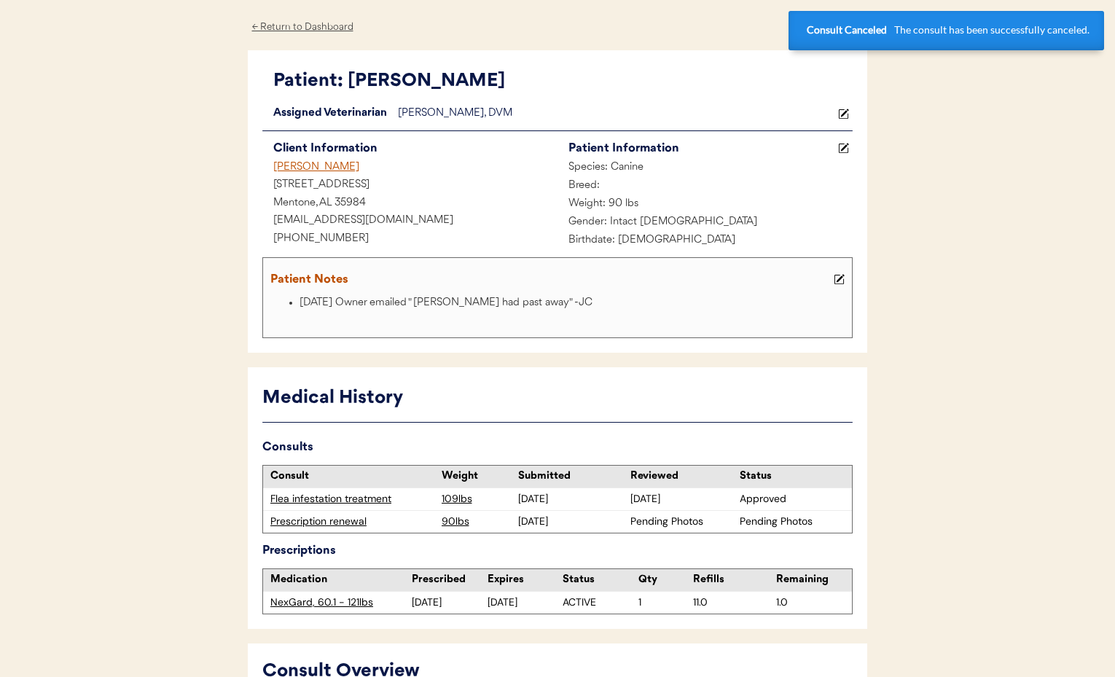
scroll to position [0, 0]
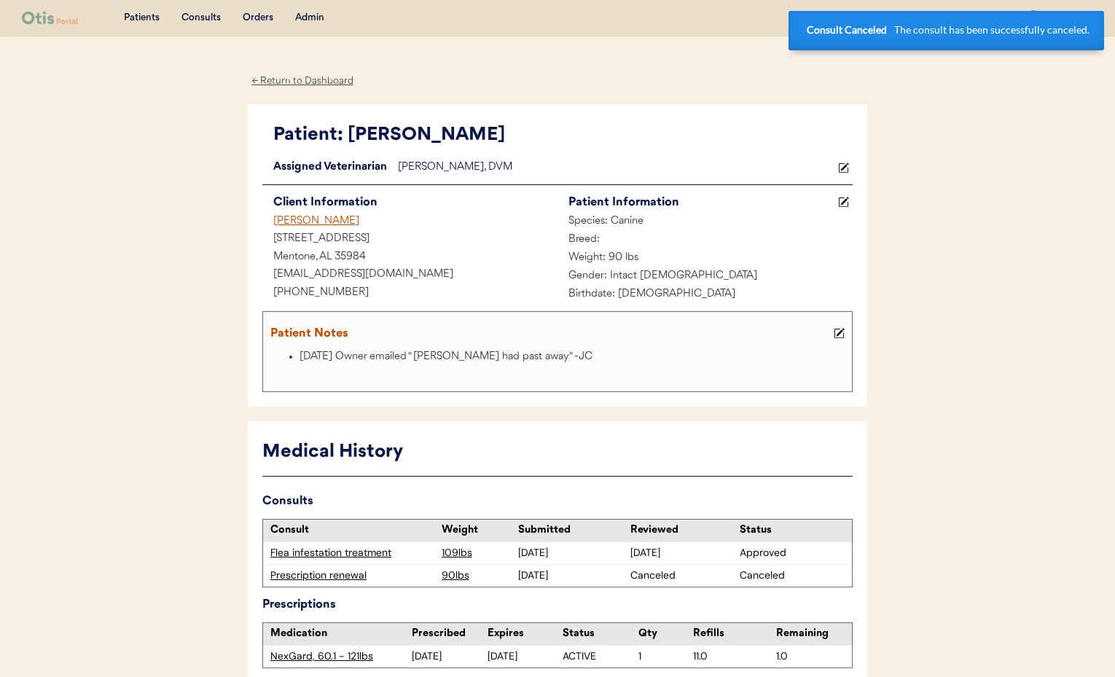
click at [323, 83] on div "← Return to Dashboard" at bounding box center [302, 81] width 109 height 17
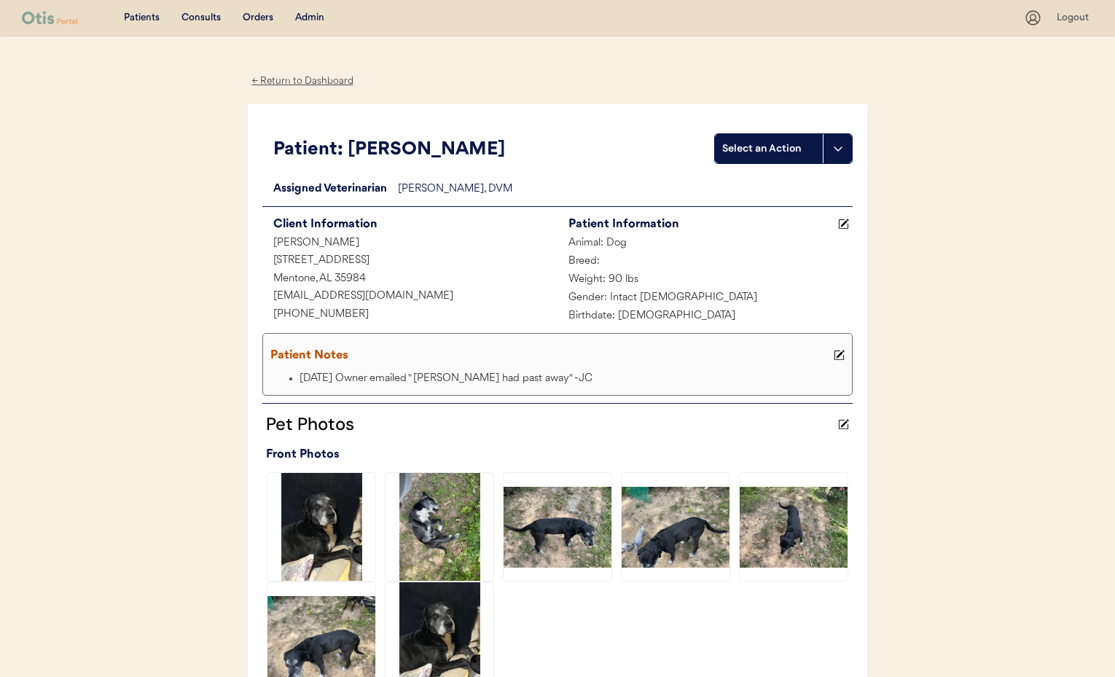
click at [283, 77] on div "← Return to Dashboard" at bounding box center [302, 81] width 109 height 17
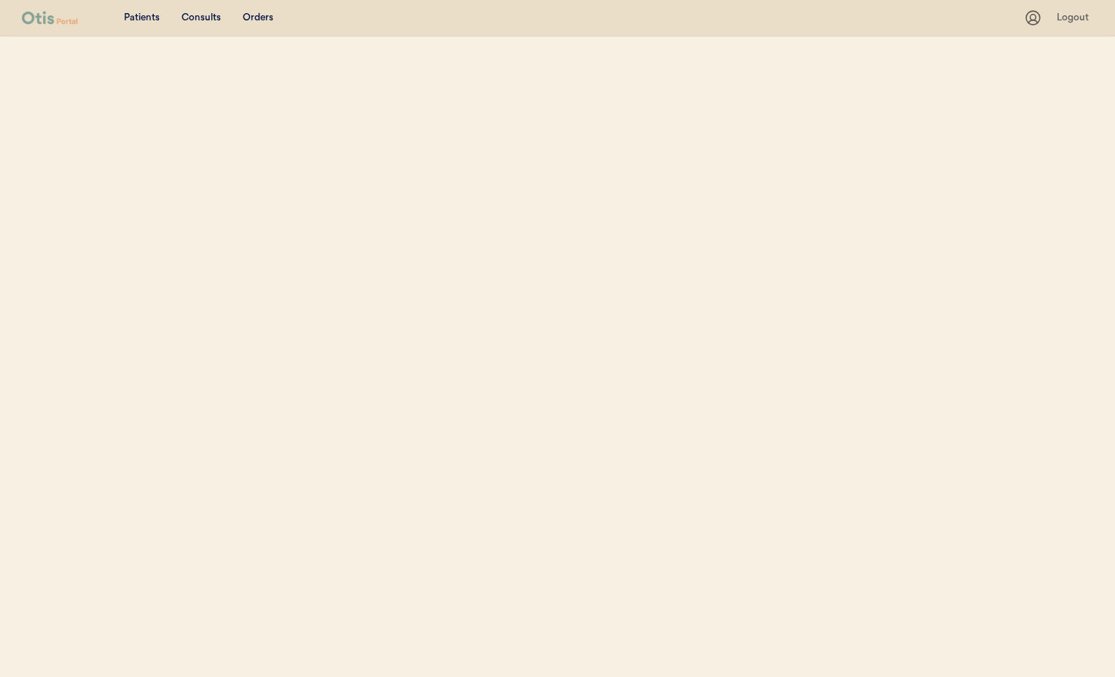
select select ""Email""
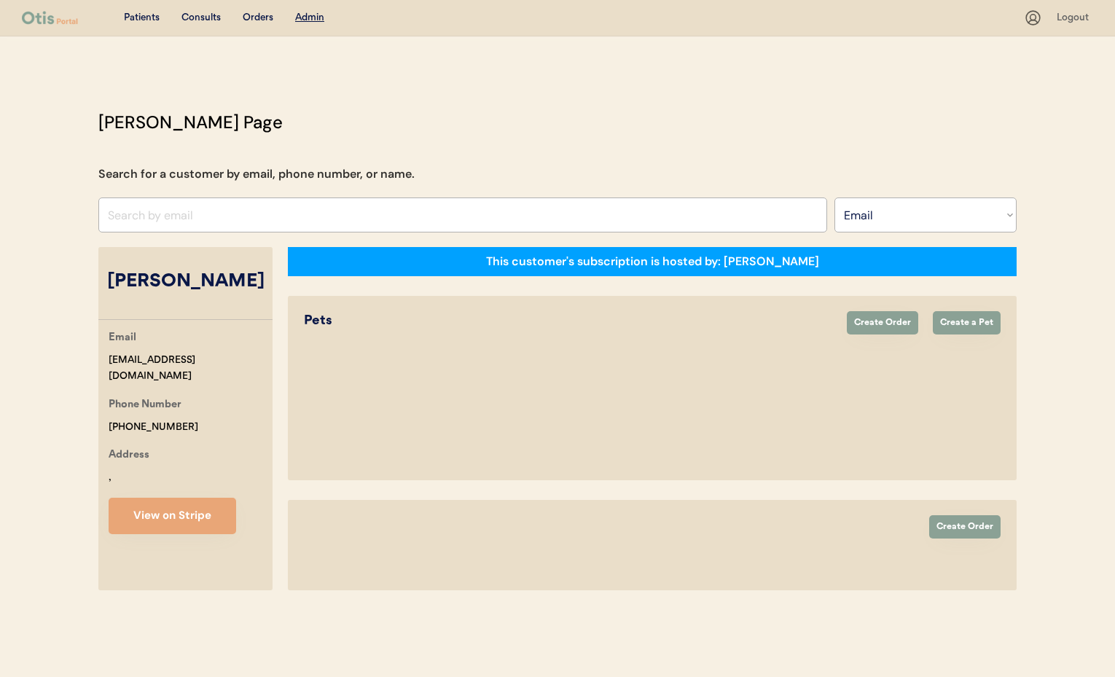
select select "true"
select select "false"
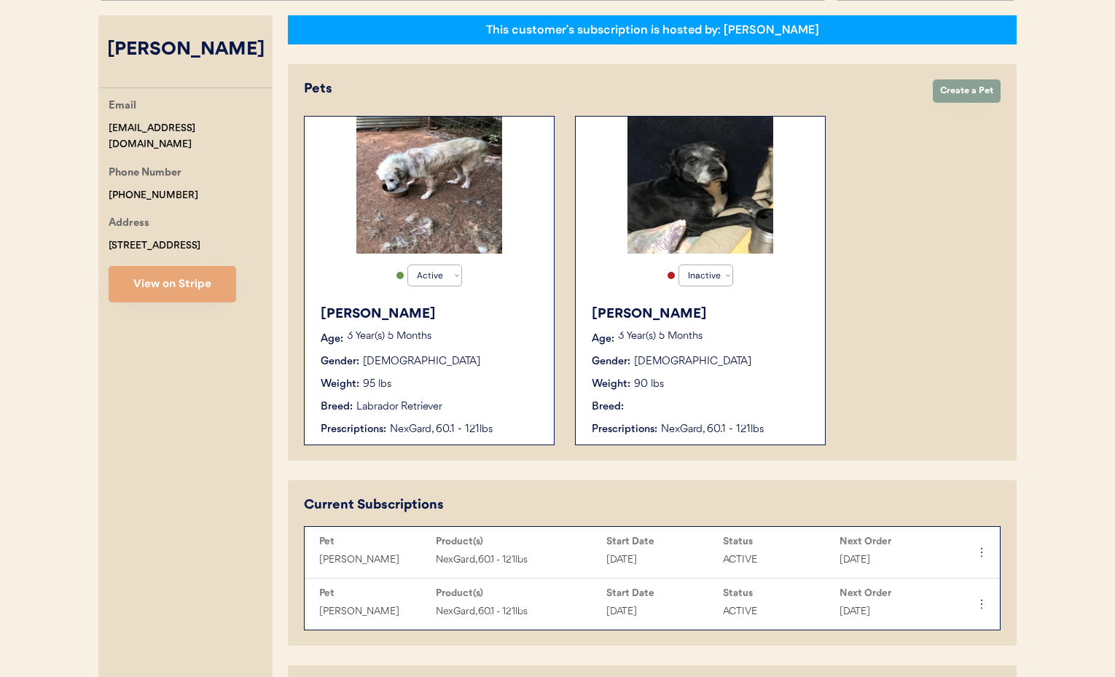
scroll to position [235, 0]
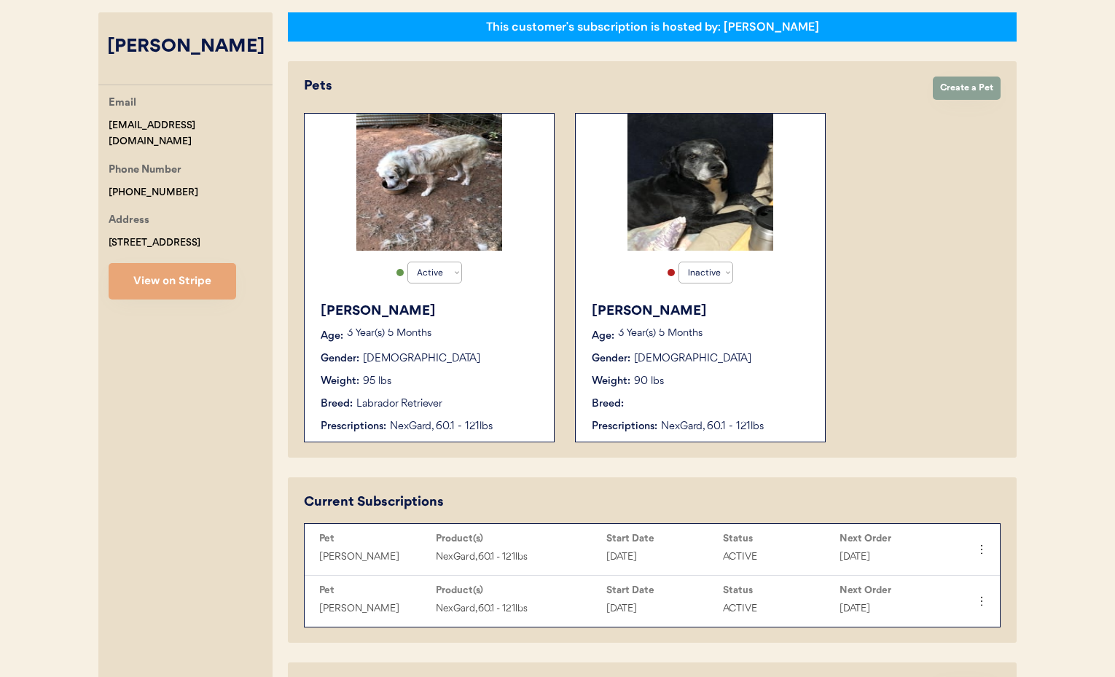
click at [491, 342] on div "3 Year(s) 5 Months" at bounding box center [443, 336] width 192 height 15
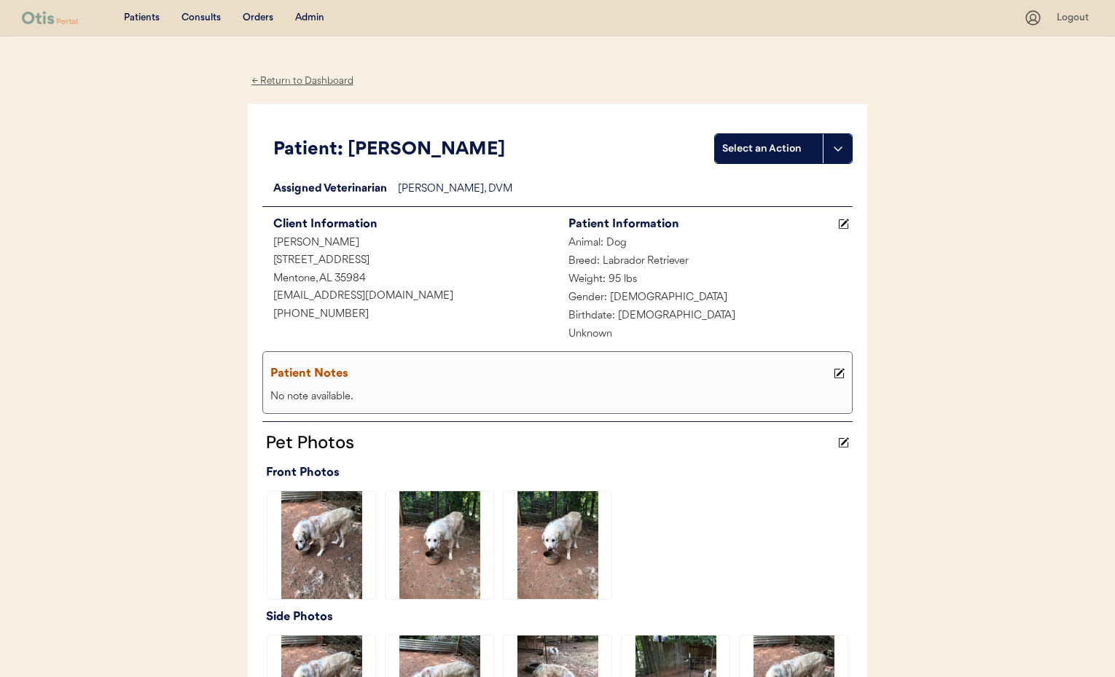
click at [289, 79] on div "← Return to Dashboard" at bounding box center [302, 81] width 109 height 17
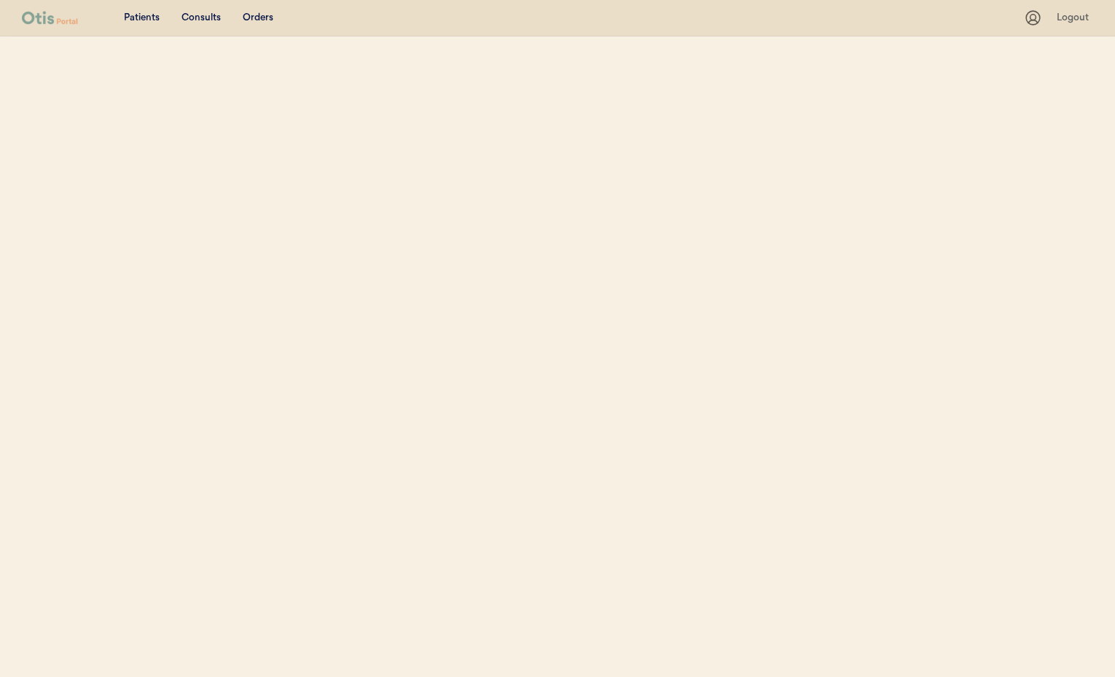
select select ""Email""
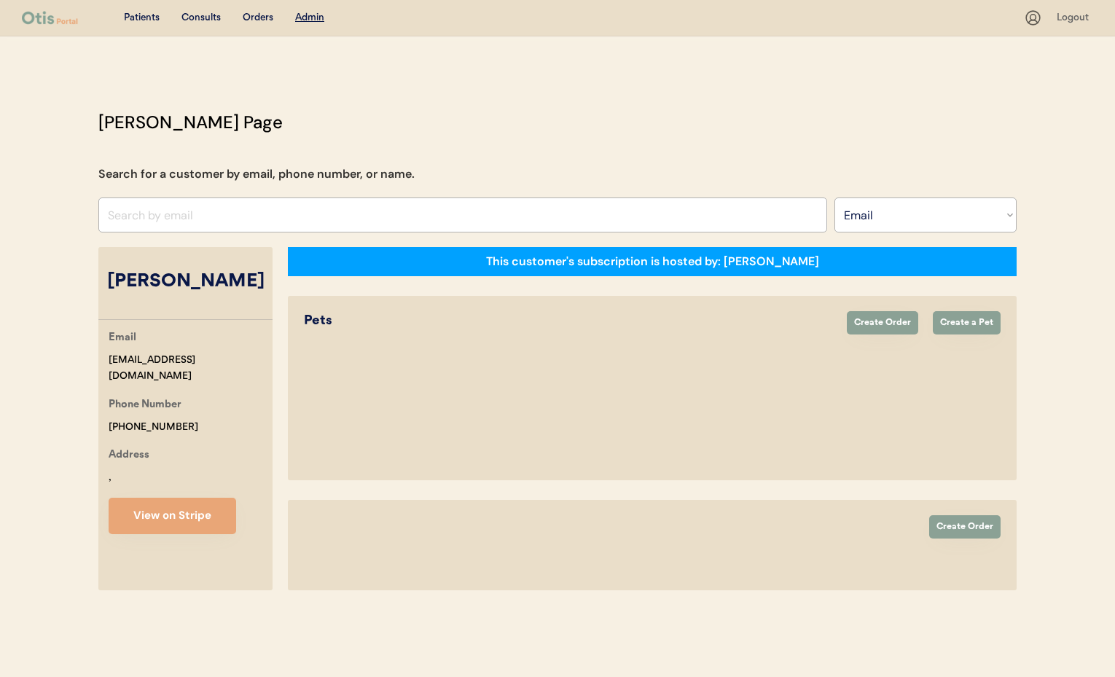
select select "true"
select select "false"
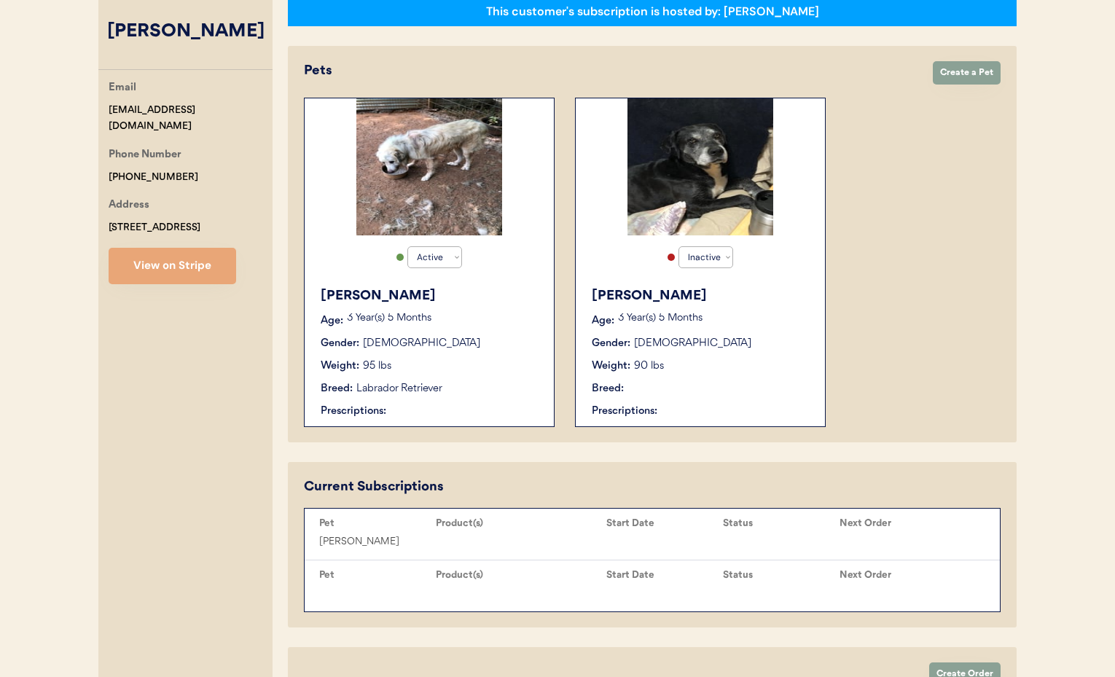
scroll to position [257, 0]
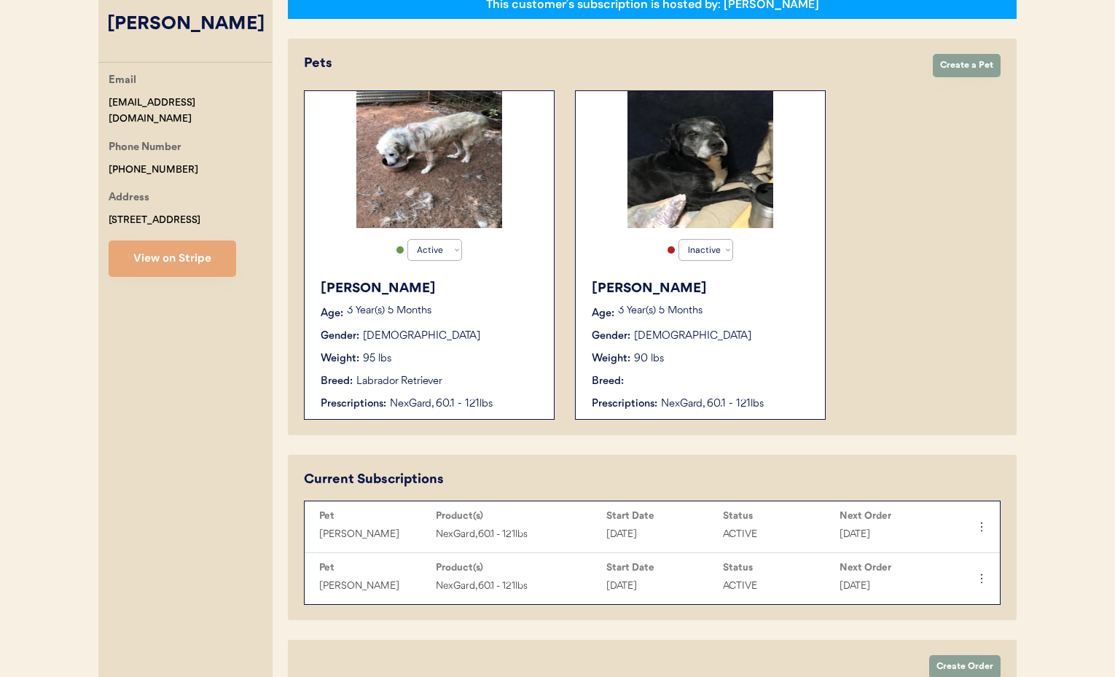
click at [729, 322] on div "Dennis Age: 3 Year(s) 5 Months Gender: Male Weight: 90 lbs Breed: Prescriptions…" at bounding box center [700, 345] width 235 height 147
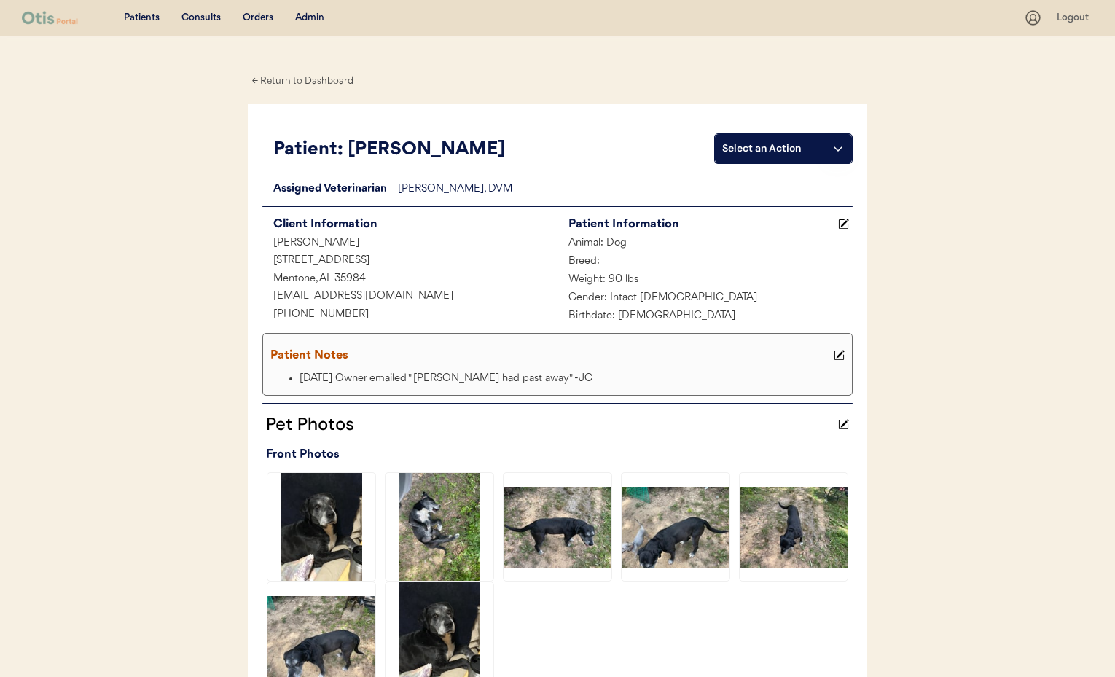
click at [270, 82] on div "← Return to Dashboard" at bounding box center [302, 81] width 109 height 17
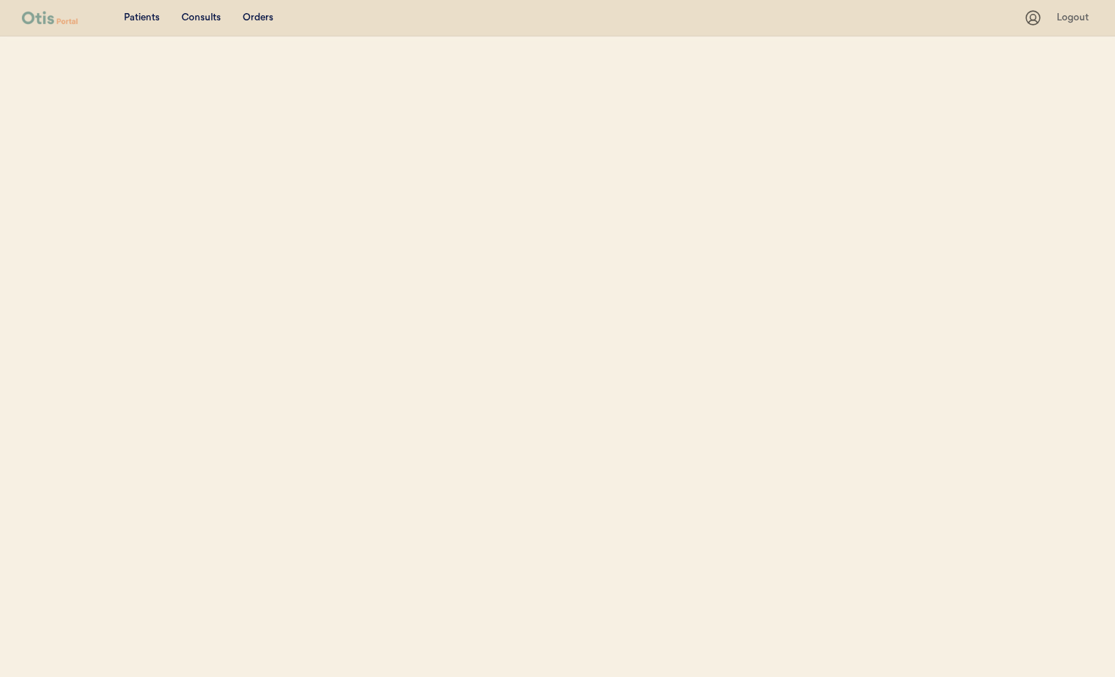
select select ""Email""
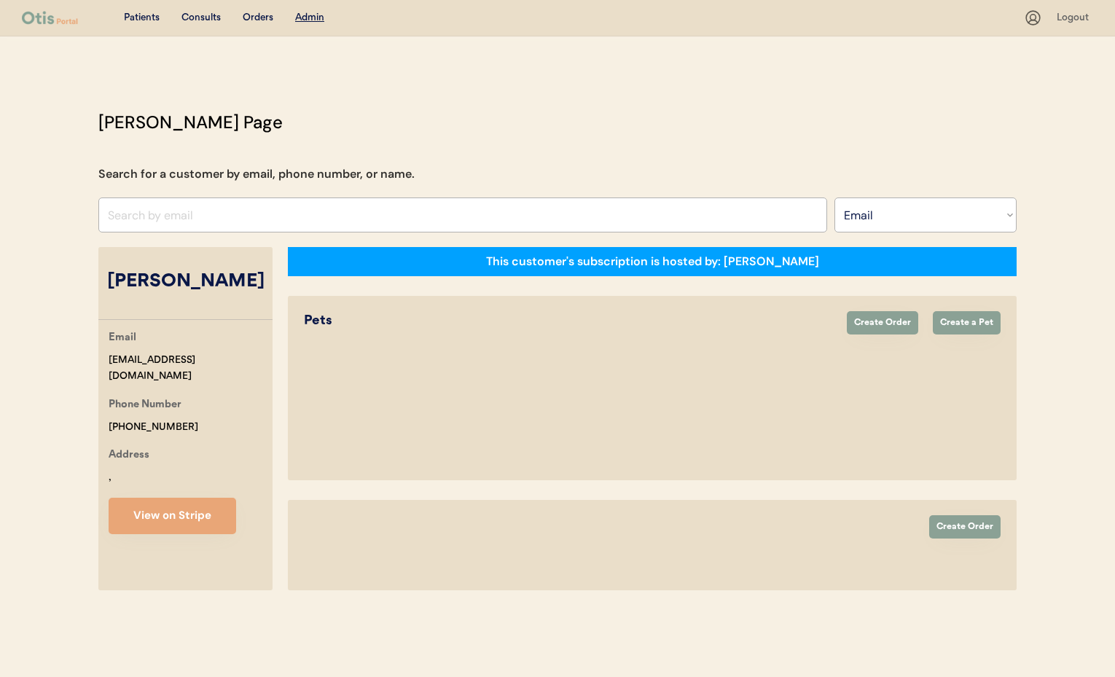
select select "true"
select select "false"
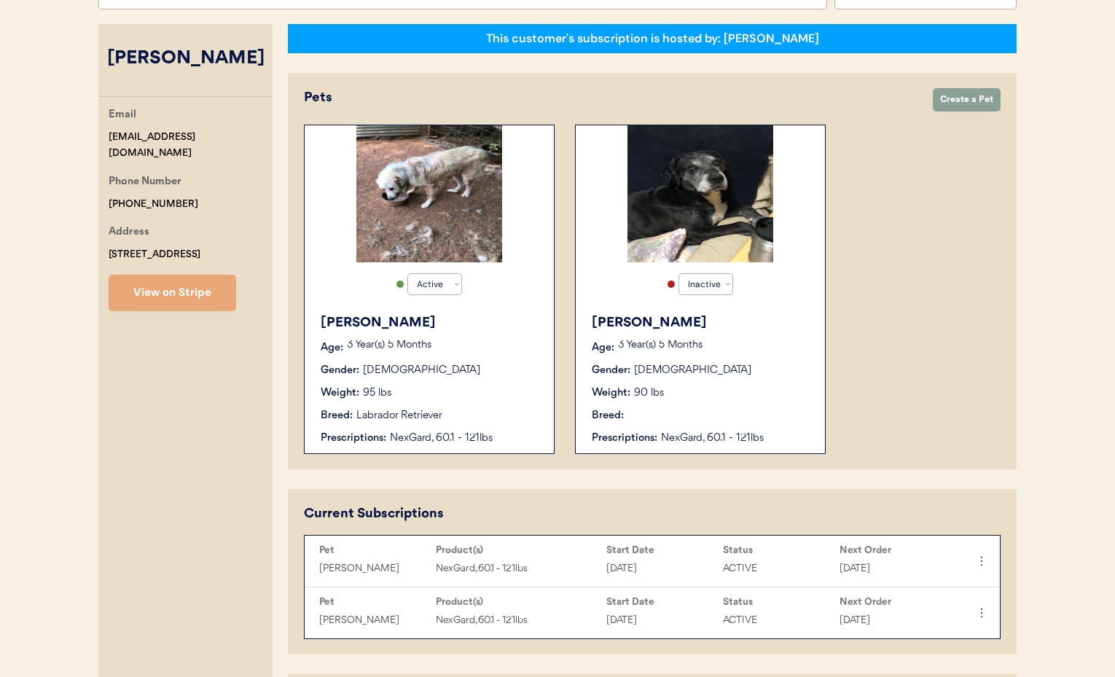
scroll to position [226, 0]
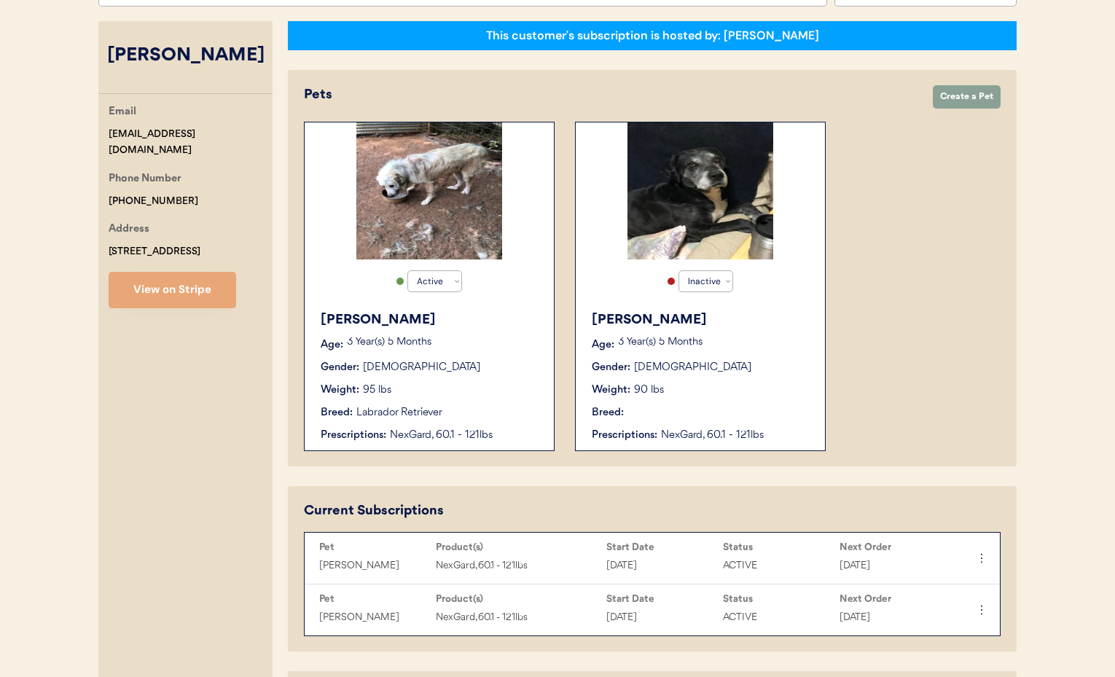
click at [466, 396] on div "Weight: 95 lbs" at bounding box center [430, 390] width 219 height 15
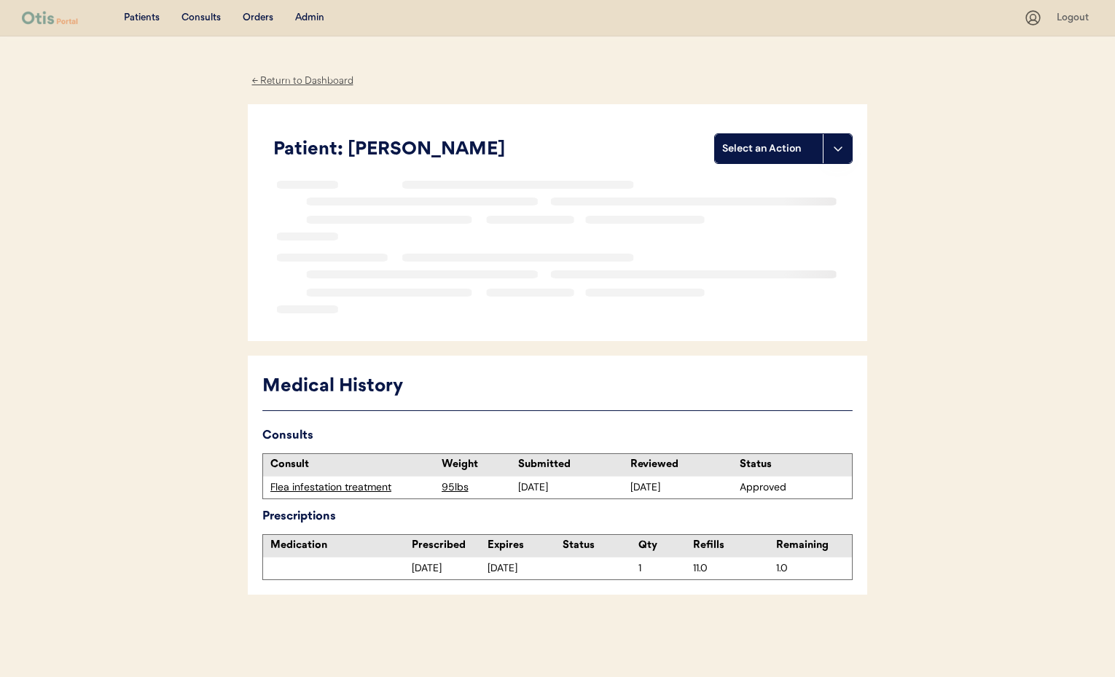
click at [835, 154] on button at bounding box center [837, 148] width 29 height 29
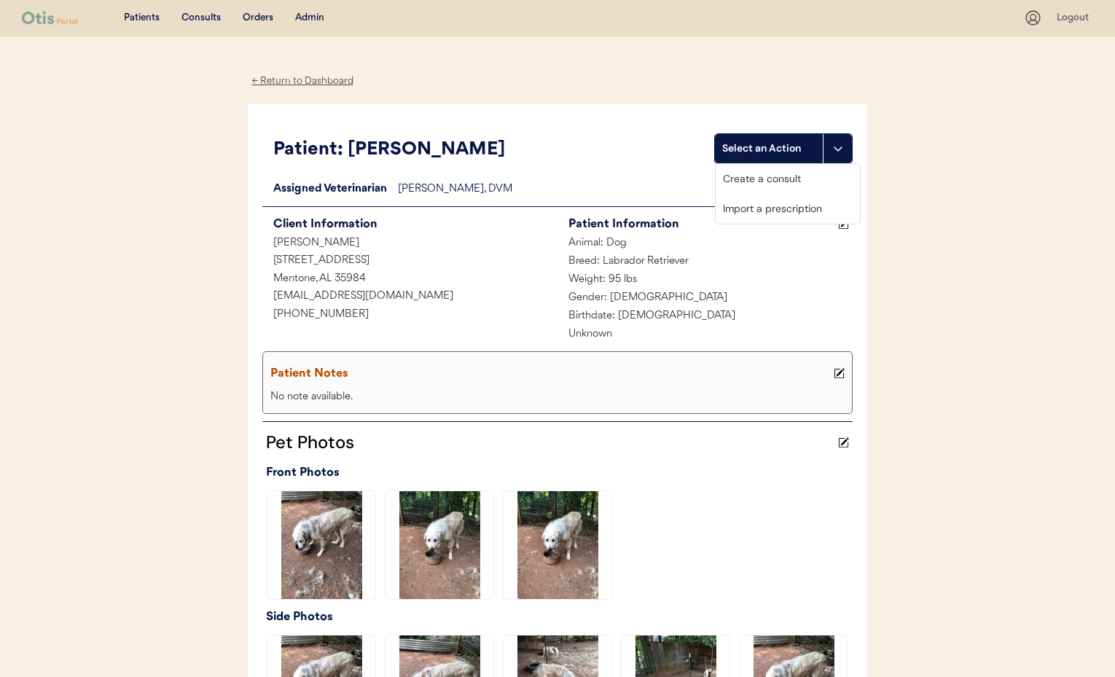
click at [762, 181] on div "Create a consult" at bounding box center [788, 179] width 144 height 30
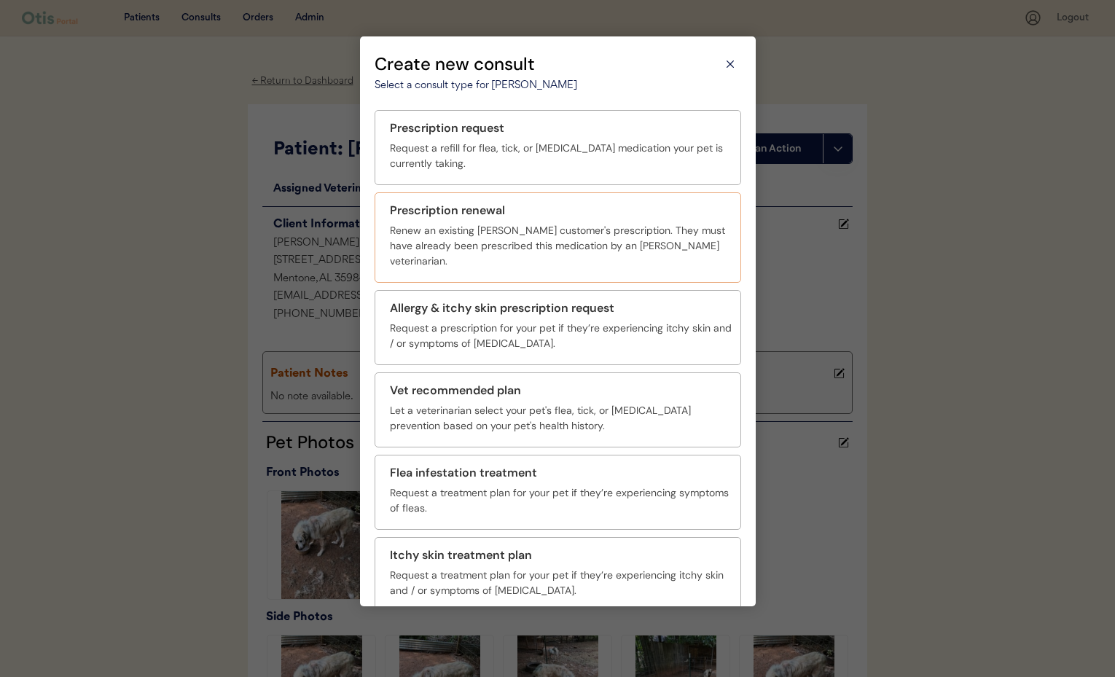
click at [534, 235] on div "Renew an existing Otis customer's prescription. They must have already been pre…" at bounding box center [561, 246] width 342 height 46
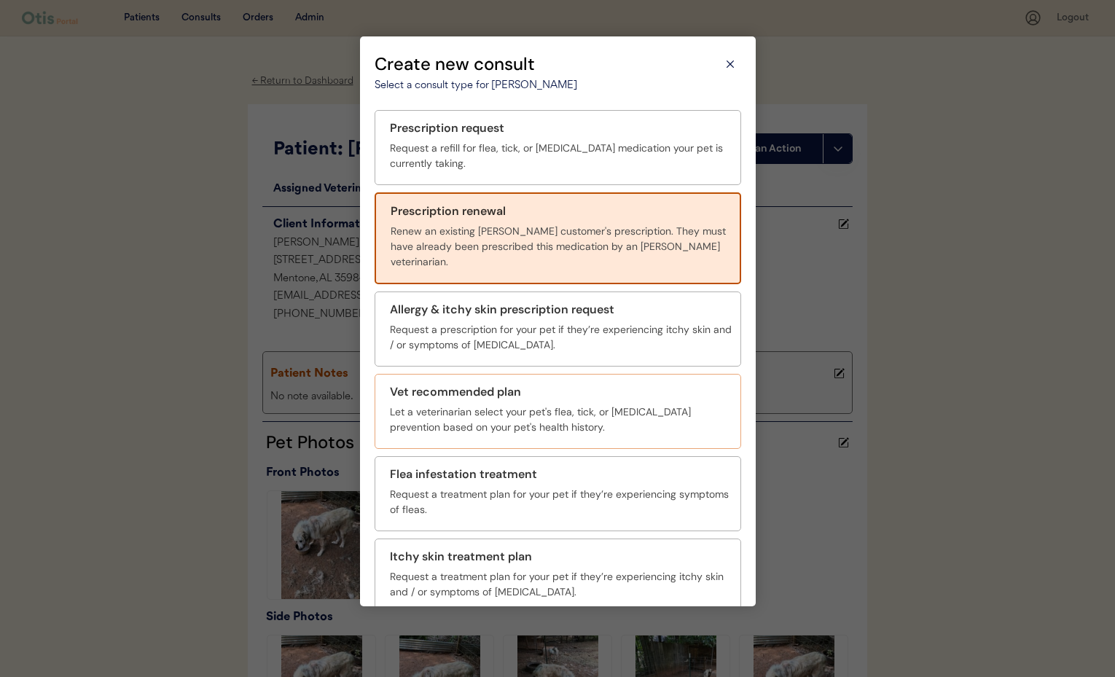
scroll to position [53, 0]
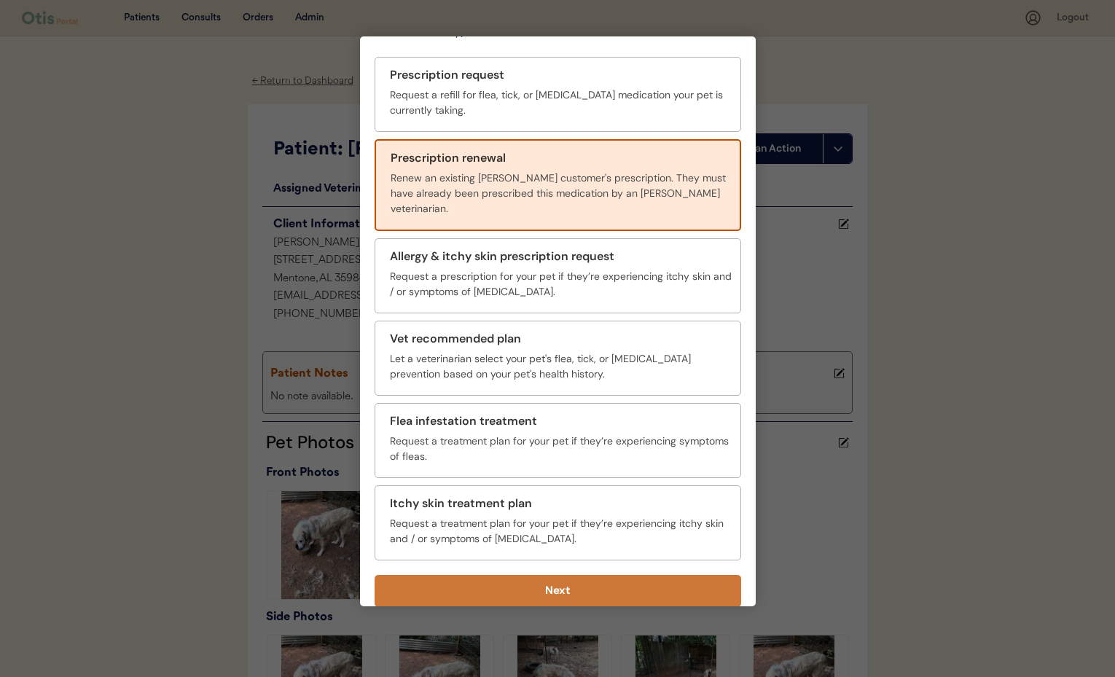
drag, startPoint x: 614, startPoint y: 569, endPoint x: 611, endPoint y: 540, distance: 29.4
click at [614, 575] on button "Next" at bounding box center [558, 591] width 367 height 32
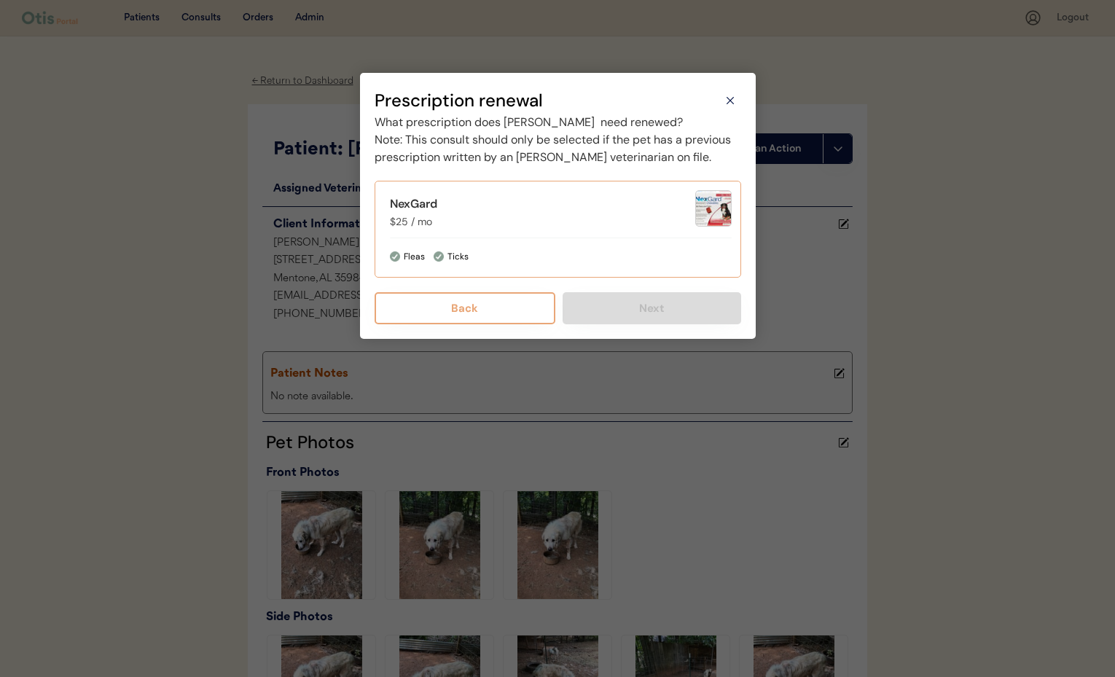
click at [528, 230] on div "NexGard $25 / mo" at bounding box center [542, 212] width 305 height 34
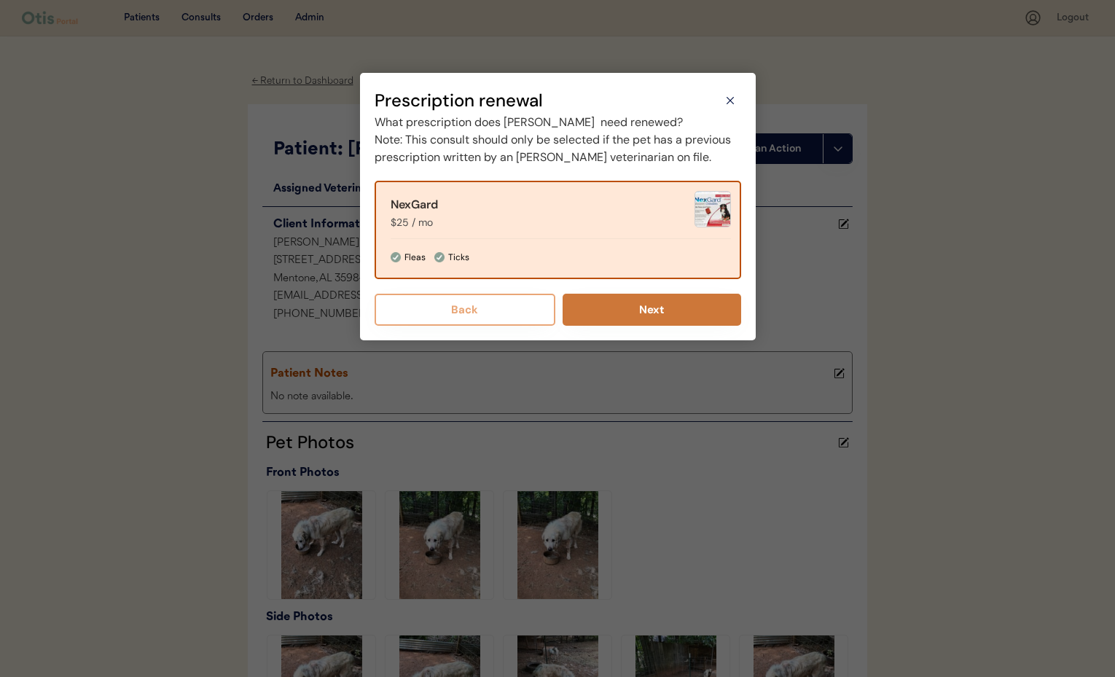
click at [612, 326] on button "Next" at bounding box center [652, 310] width 179 height 32
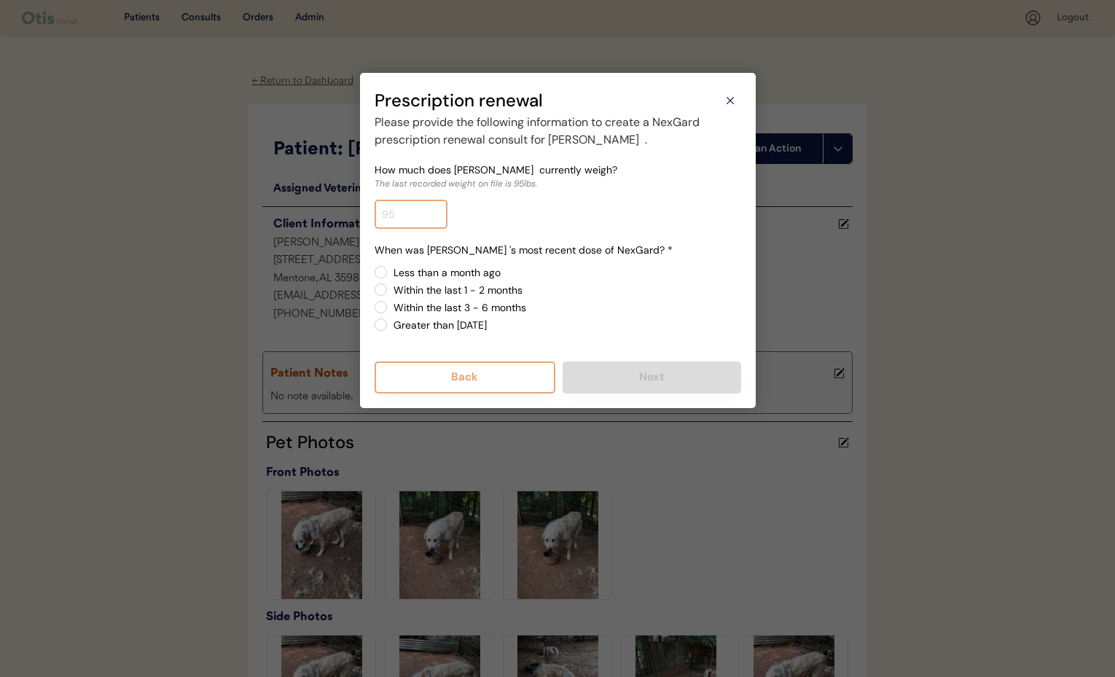
click at [398, 217] on input "input" at bounding box center [411, 214] width 73 height 29
type input "80.0"
click at [389, 290] on label "Within the last 1 - 2 months" at bounding box center [565, 290] width 352 height 10
click at [373, 277] on input "Within the last 1 - 2 months" at bounding box center [368, 271] width 9 height 9
radio input "true"
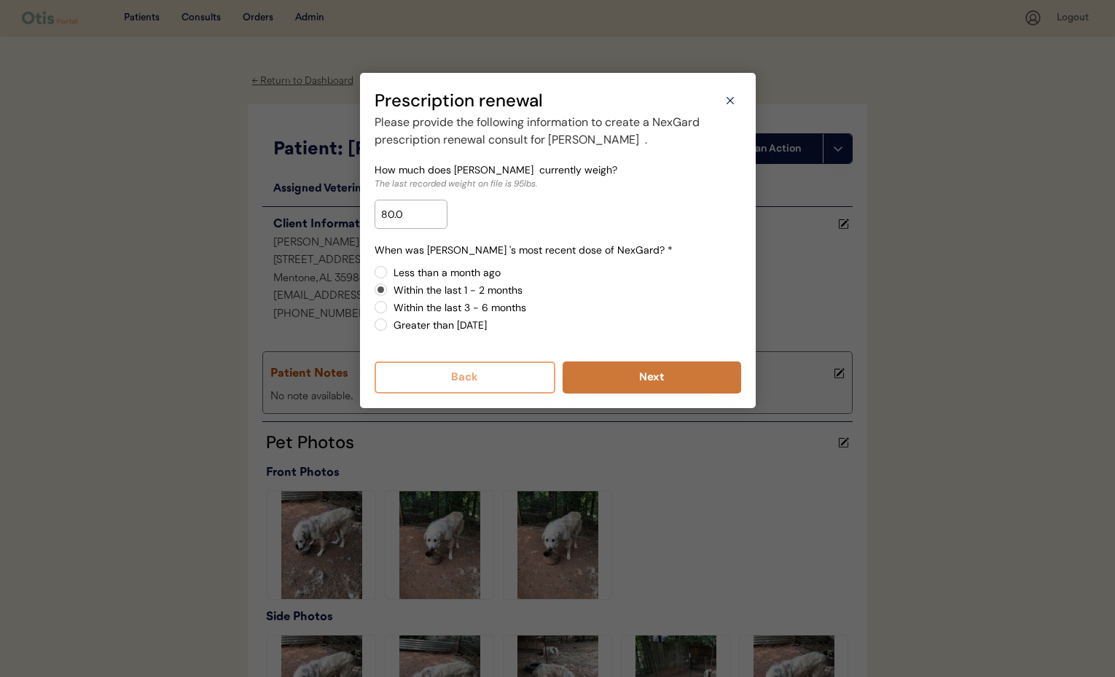
click at [583, 364] on button "Next" at bounding box center [652, 377] width 179 height 32
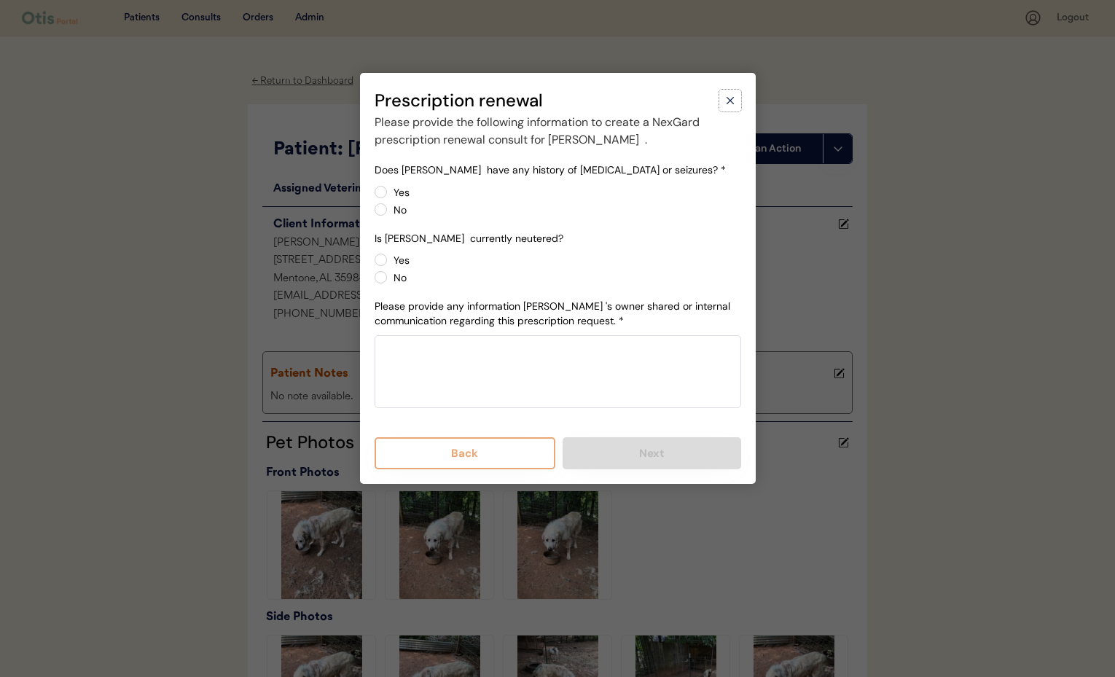
click at [732, 101] on icon at bounding box center [730, 100] width 15 height 15
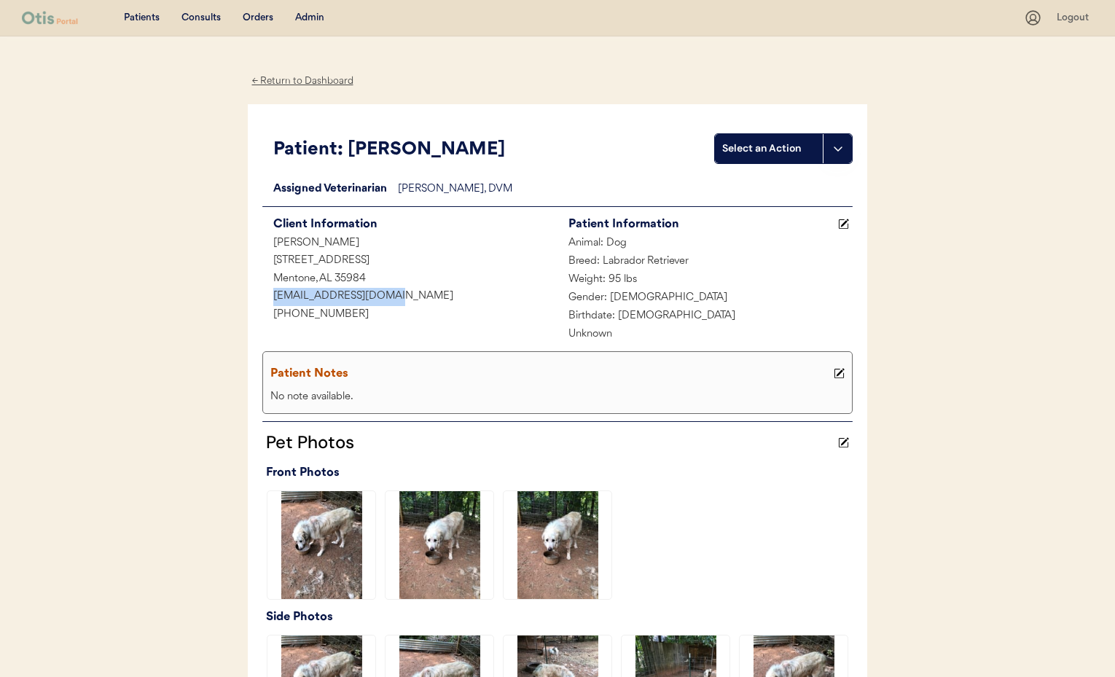
drag, startPoint x: 338, startPoint y: 293, endPoint x: 285, endPoint y: 294, distance: 53.2
click at [269, 293] on div "mikekilgore@ymail.com" at bounding box center [409, 297] width 295 height 18
copy div "mikekilgore@ymail.com"
drag, startPoint x: 270, startPoint y: 257, endPoint x: 385, endPoint y: 265, distance: 116.1
click at [385, 265] on div "9375 County Road 103" at bounding box center [409, 261] width 295 height 18
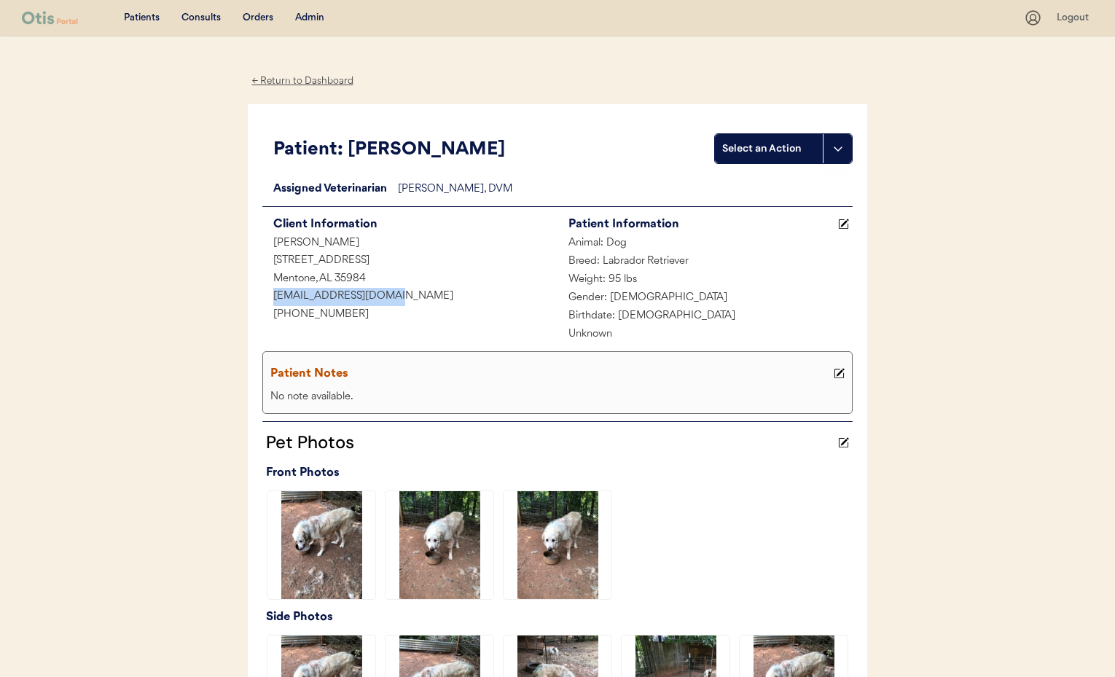
copy div "9375 County Road 103"
click at [370, 280] on div "Mentone, AL 35984" at bounding box center [409, 279] width 295 height 18
drag, startPoint x: 370, startPoint y: 279, endPoint x: 295, endPoint y: 276, distance: 75.1
click at [271, 275] on div "Mentone, AL 35984" at bounding box center [409, 279] width 295 height 18
copy div "Mentone, AL 35984"
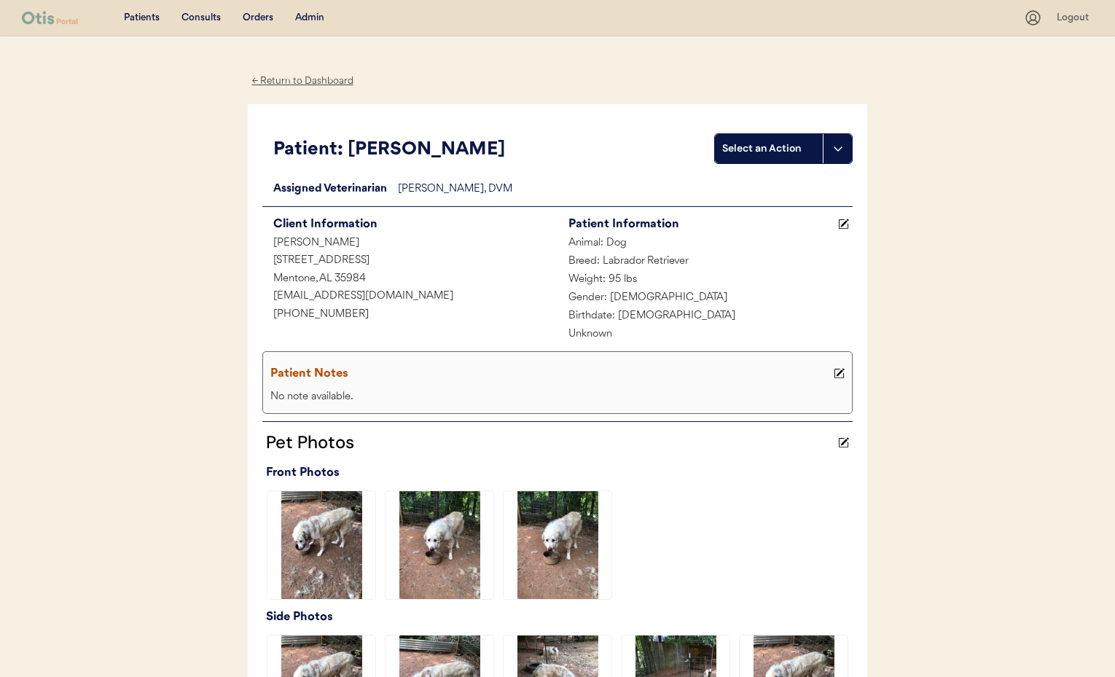
click at [270, 80] on div "← Return to Dashboard" at bounding box center [302, 81] width 109 height 17
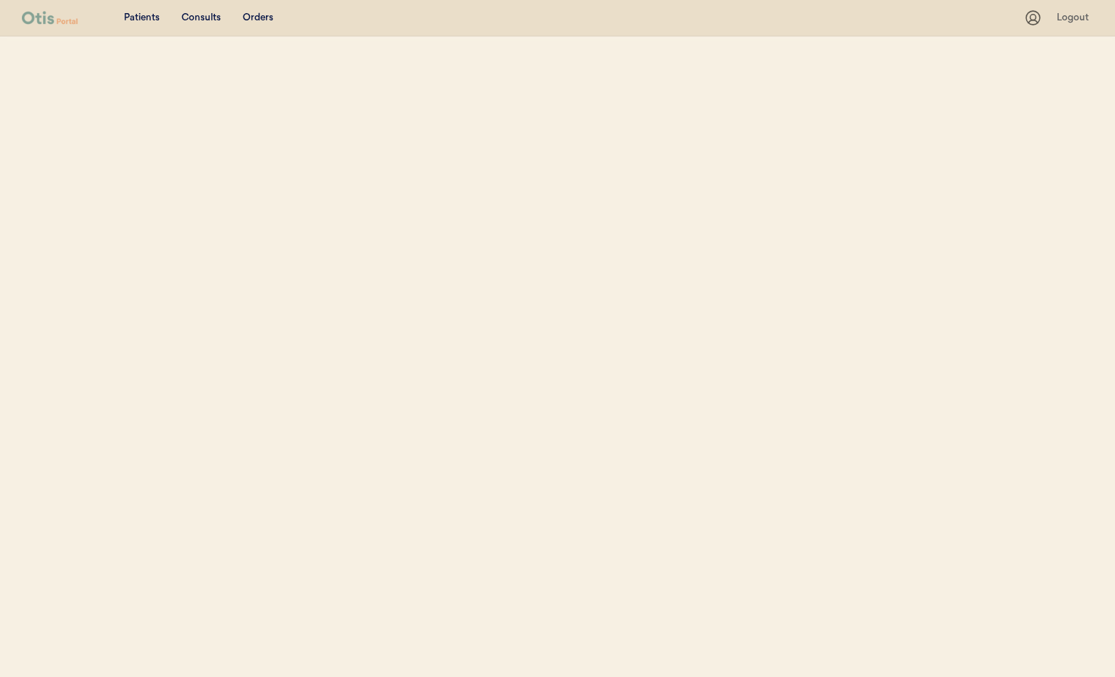
select select ""Email""
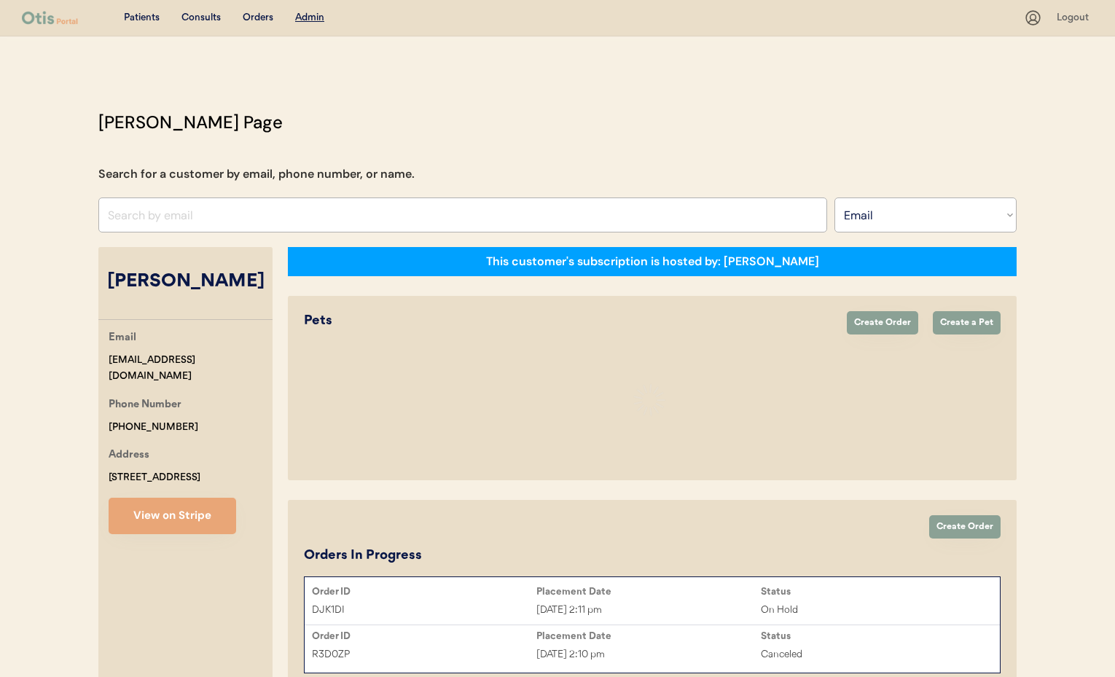
select select "true"
select select "false"
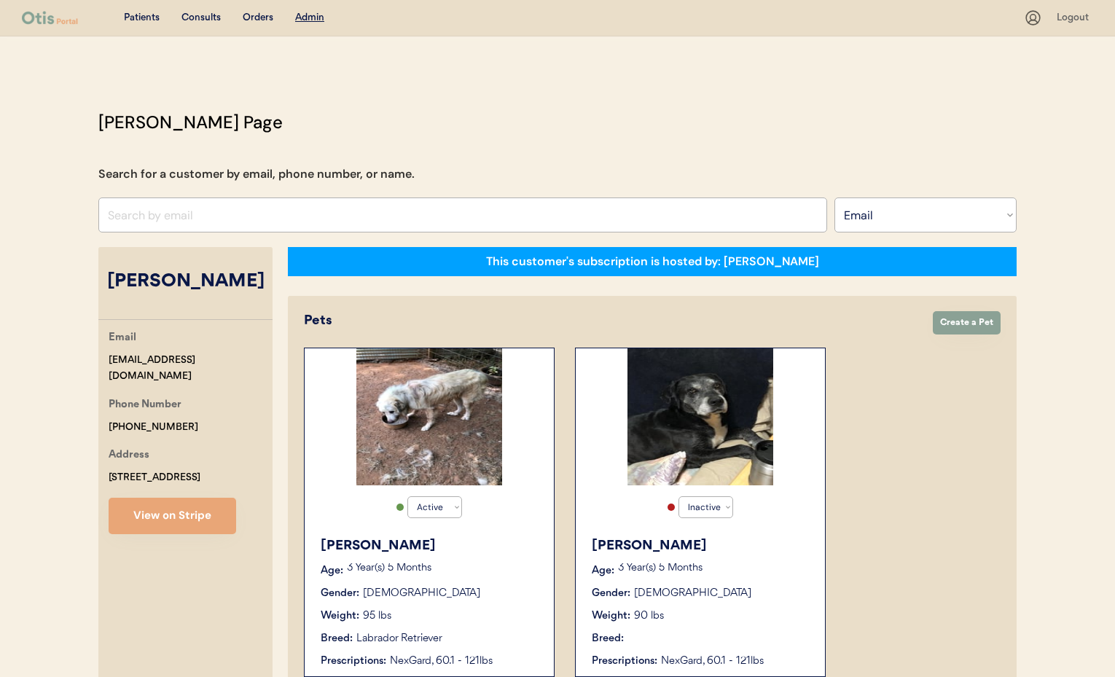
click at [775, 557] on div "[PERSON_NAME] Age: [DEMOGRAPHIC_DATA] Year(s) 5 Months Gender: [DEMOGRAPHIC_DAT…" at bounding box center [700, 602] width 235 height 147
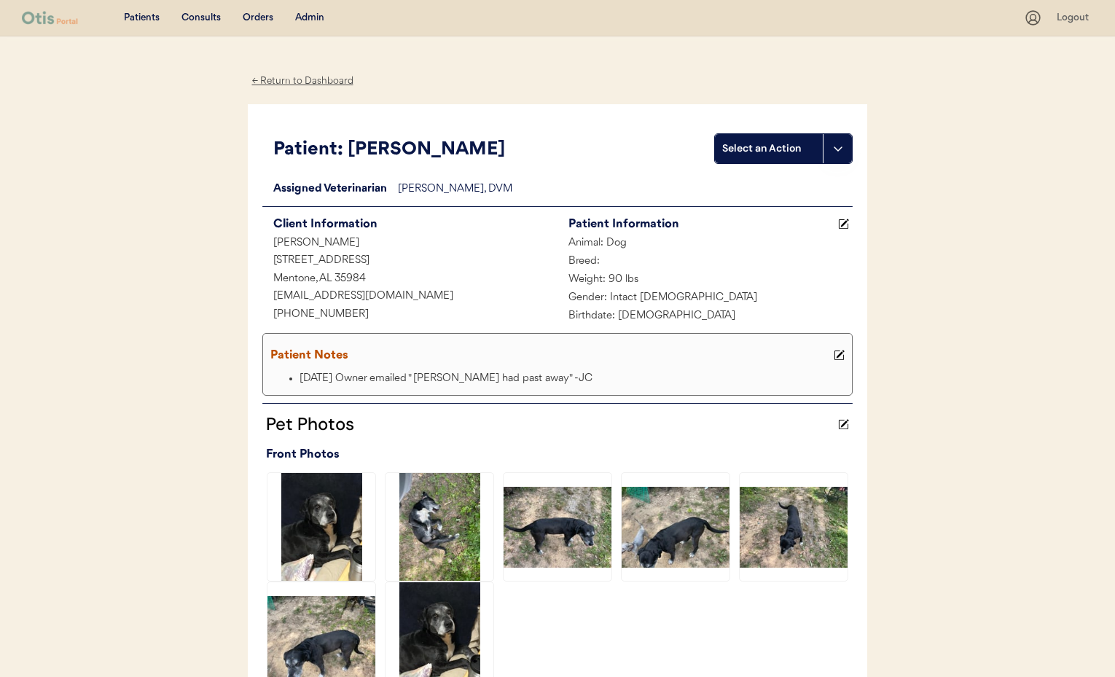
click at [309, 19] on div "Admin" at bounding box center [309, 18] width 29 height 15
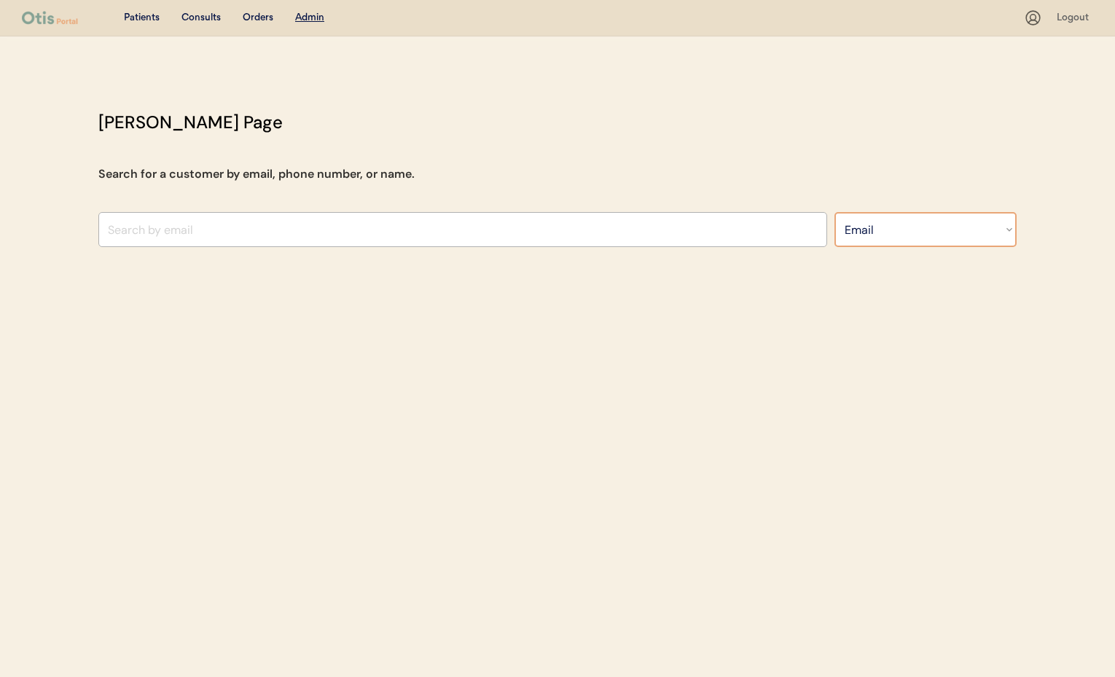
click at [926, 238] on select "Search By Name Email Phone Number" at bounding box center [925, 229] width 182 height 35
select select ""Name""
click at [834, 212] on select "Search By Name Email Phone Number" at bounding box center [925, 229] width 182 height 35
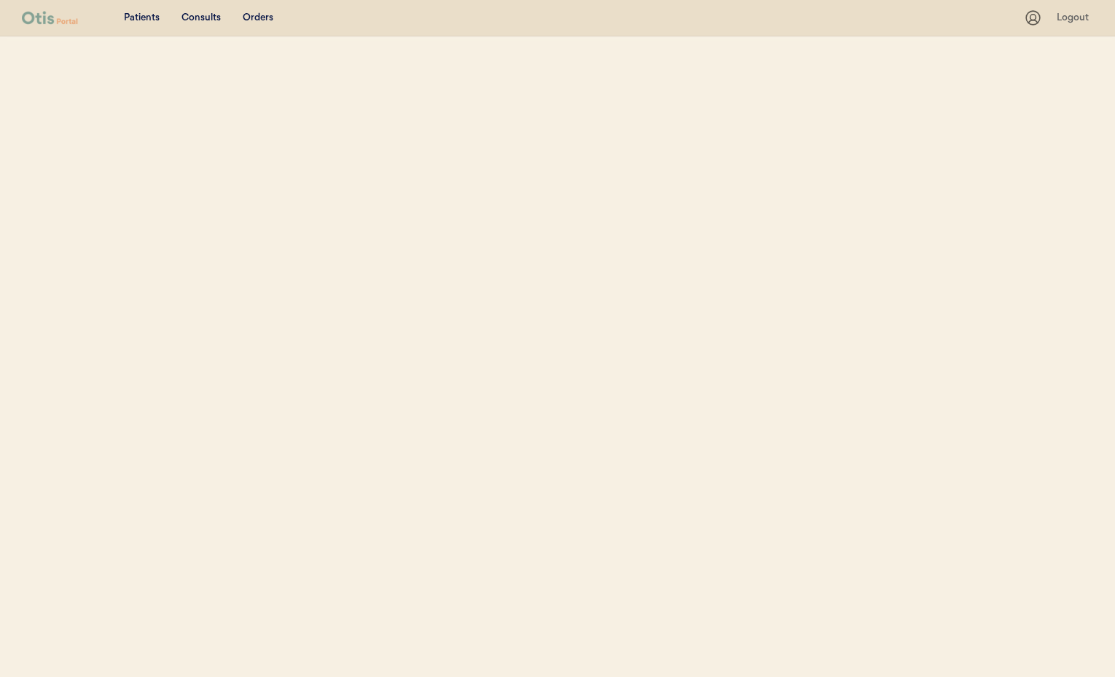
select select ""Name""
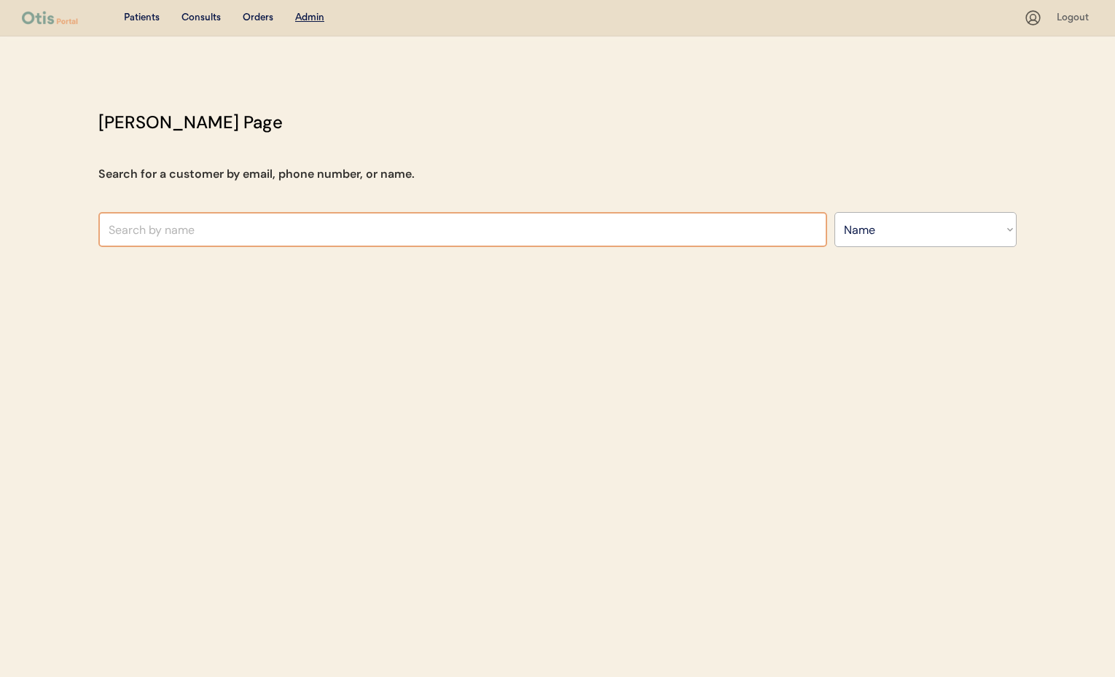
click at [271, 231] on input "text" at bounding box center [462, 229] width 729 height 35
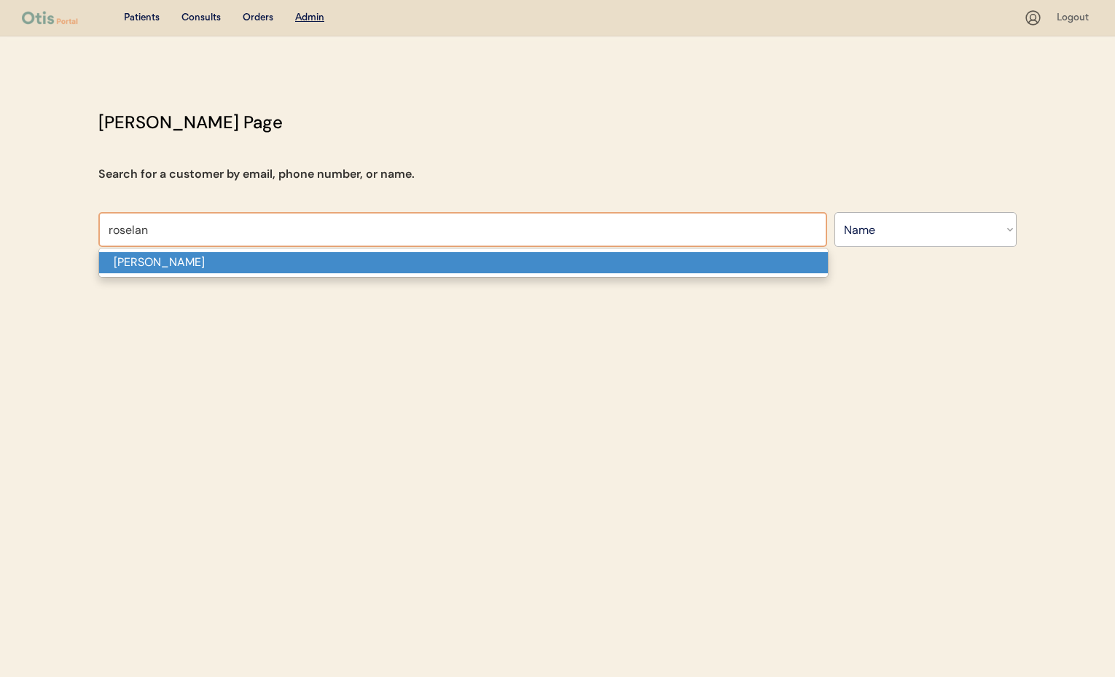
click at [202, 262] on p "[PERSON_NAME]" at bounding box center [463, 262] width 729 height 21
type input "[PERSON_NAME]"
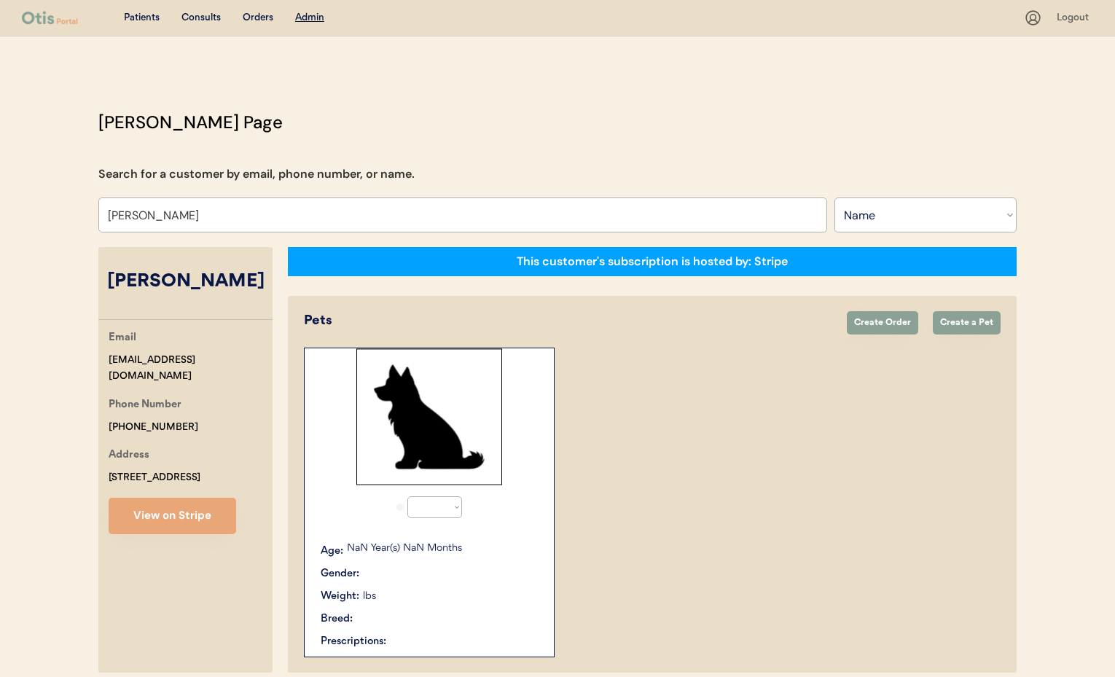
select select "true"
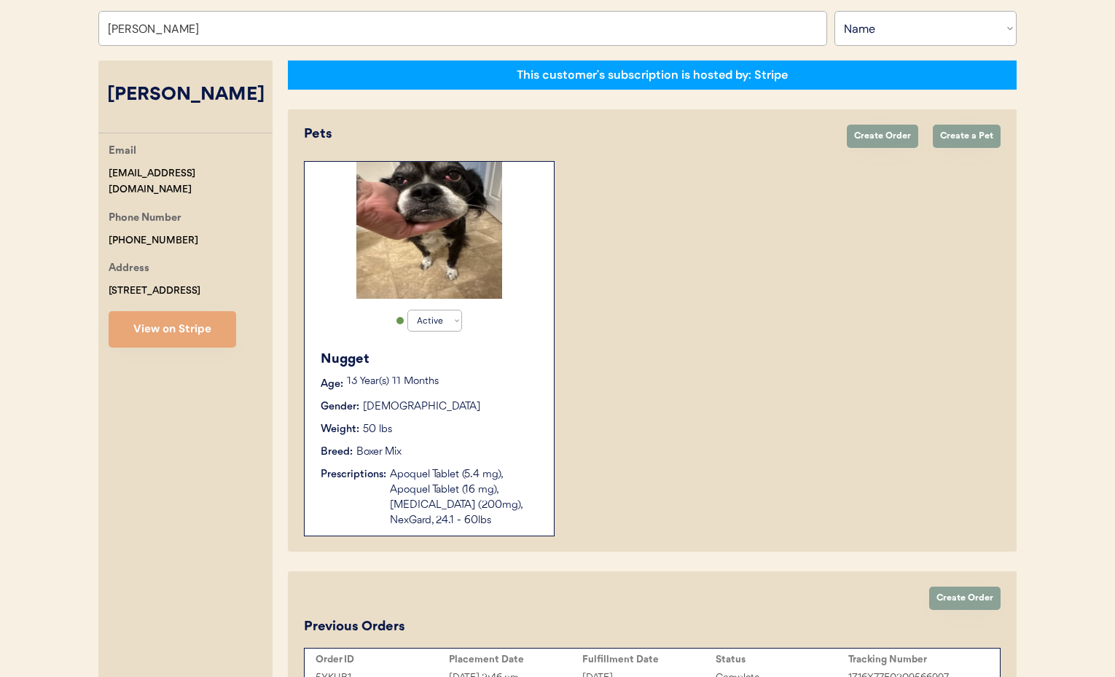
scroll to position [189, 0]
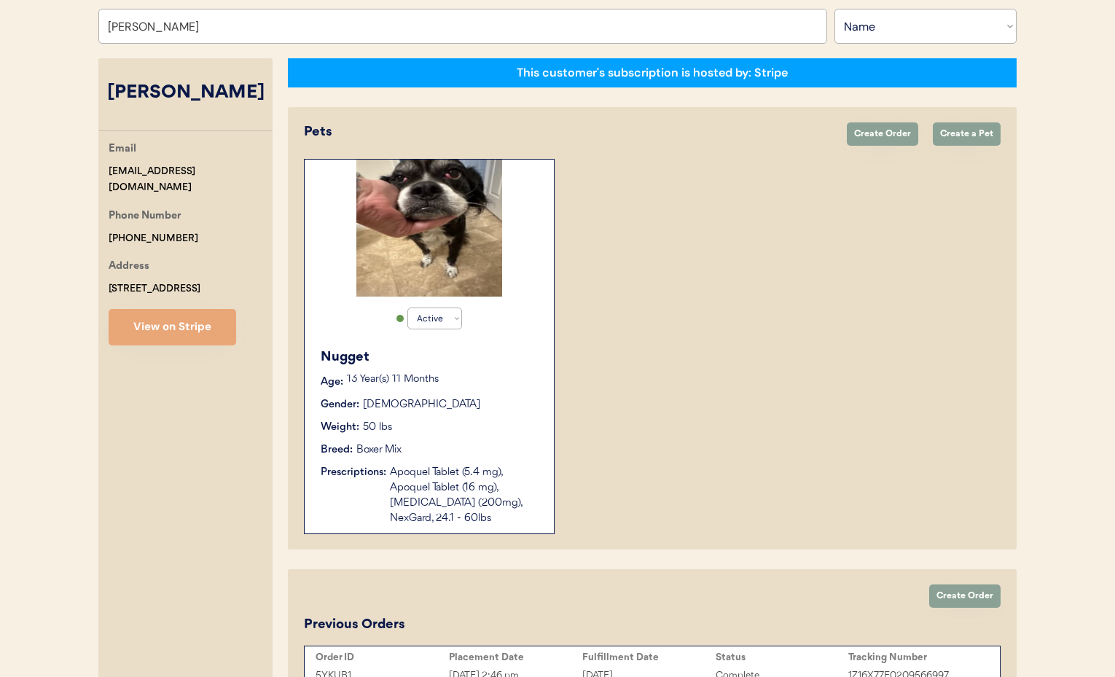
type input "[PERSON_NAME]"
click at [498, 399] on div "Gender: Female" at bounding box center [430, 404] width 219 height 15
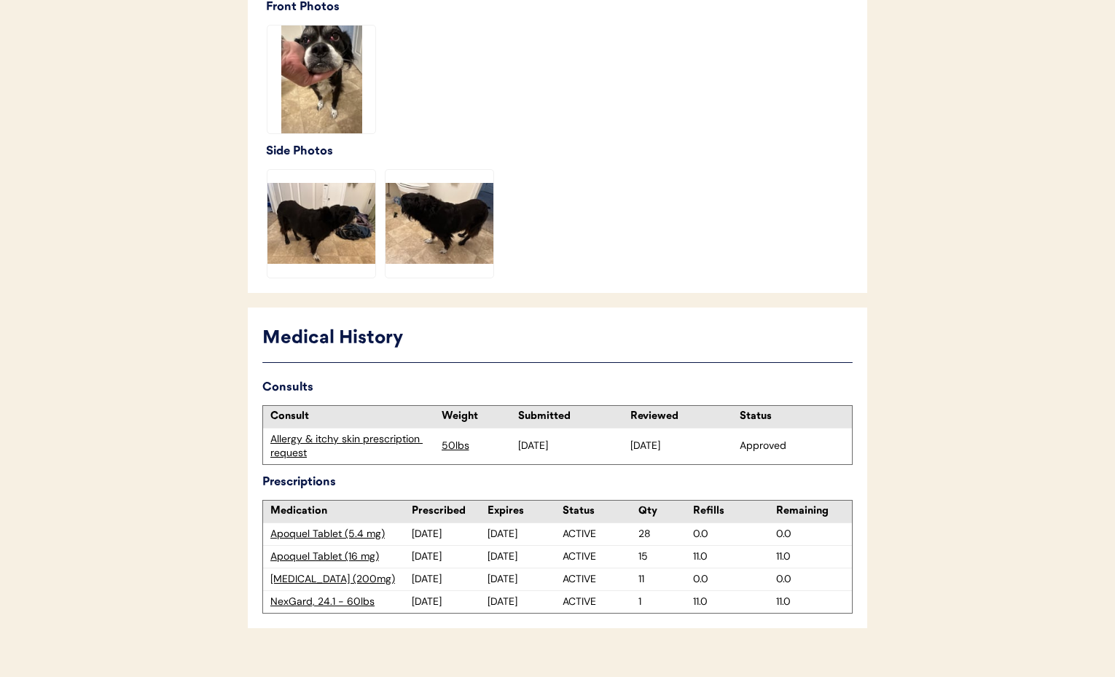
scroll to position [633, 0]
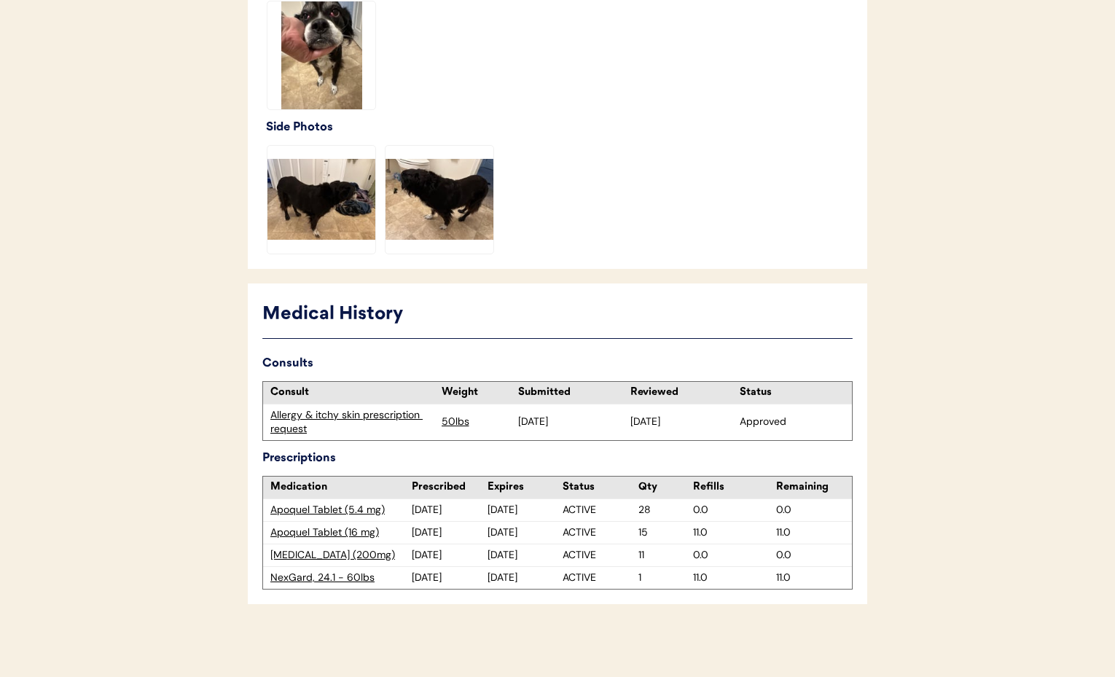
click at [341, 505] on div "Apoquel Tablet (5.4 mg)" at bounding box center [340, 510] width 141 height 15
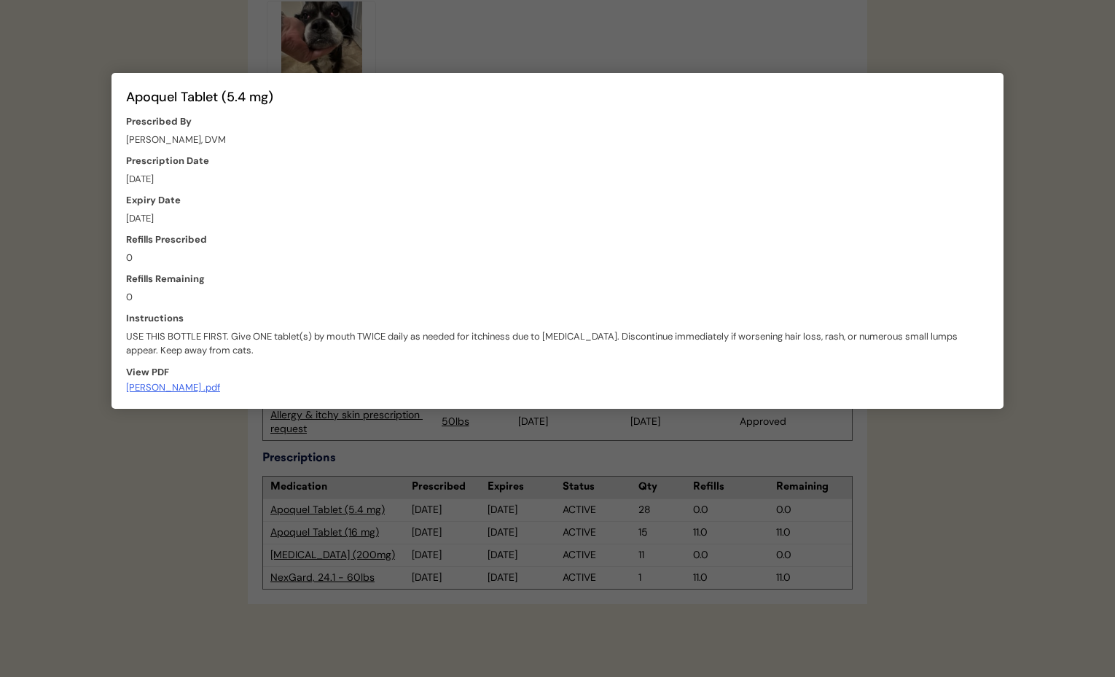
click at [203, 471] on div at bounding box center [557, 338] width 1115 height 677
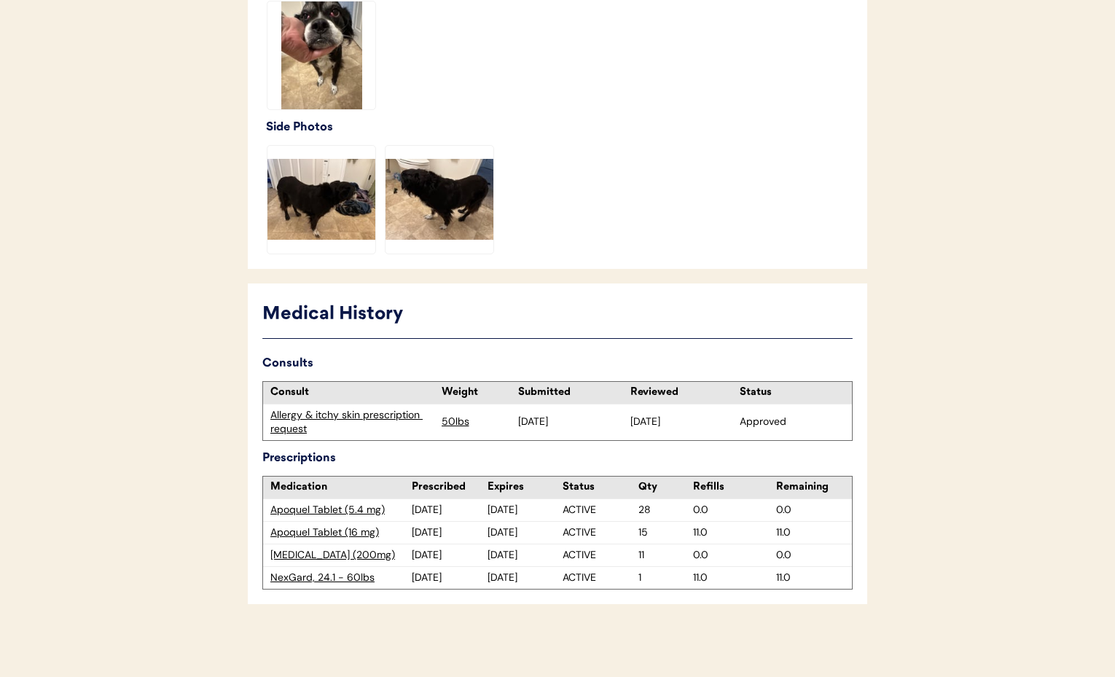
click at [335, 528] on div "Apoquel Tablet (16 mg)" at bounding box center [340, 532] width 141 height 15
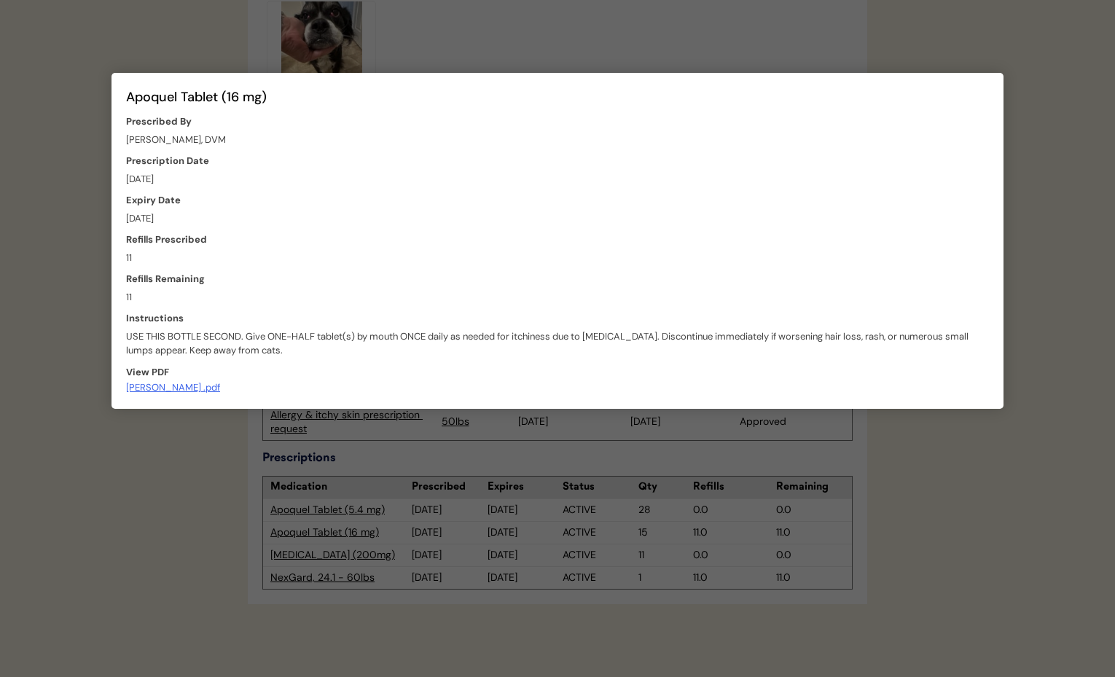
click at [210, 501] on div at bounding box center [557, 338] width 1115 height 677
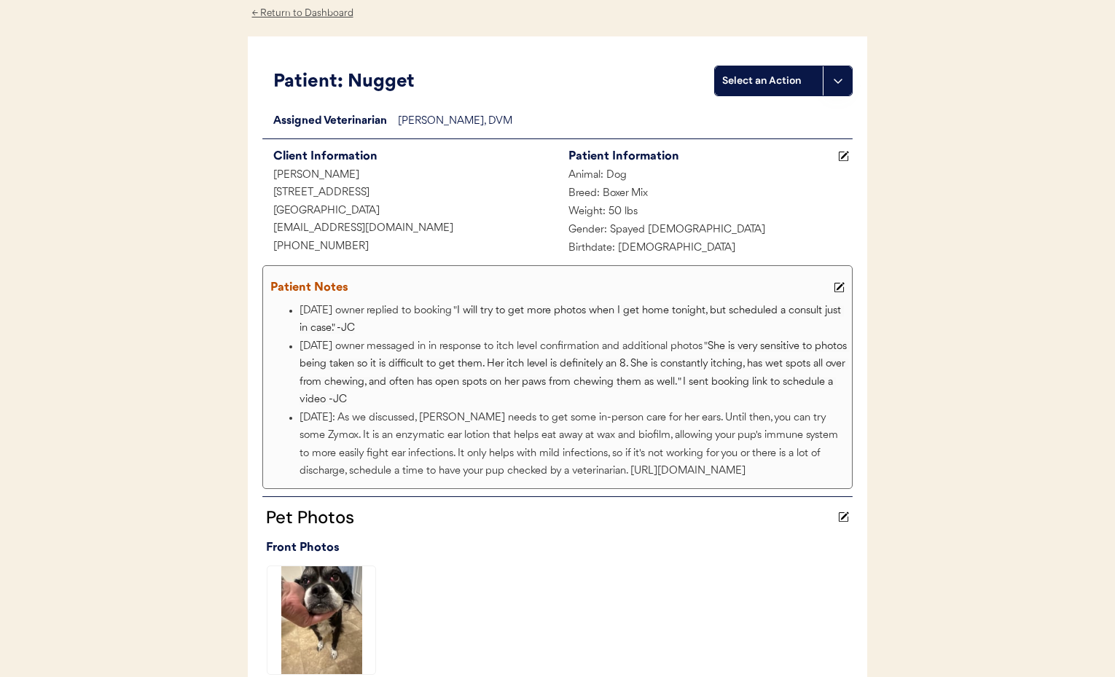
scroll to position [0, 0]
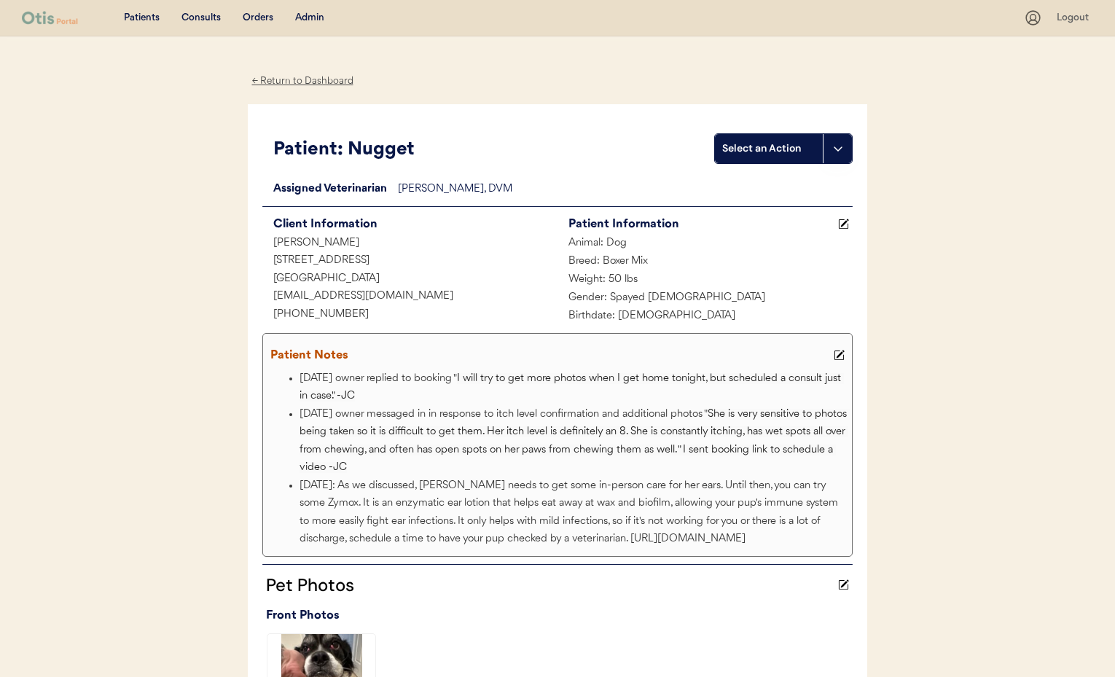
click at [290, 79] on div "← Return to Dashboard" at bounding box center [302, 81] width 109 height 17
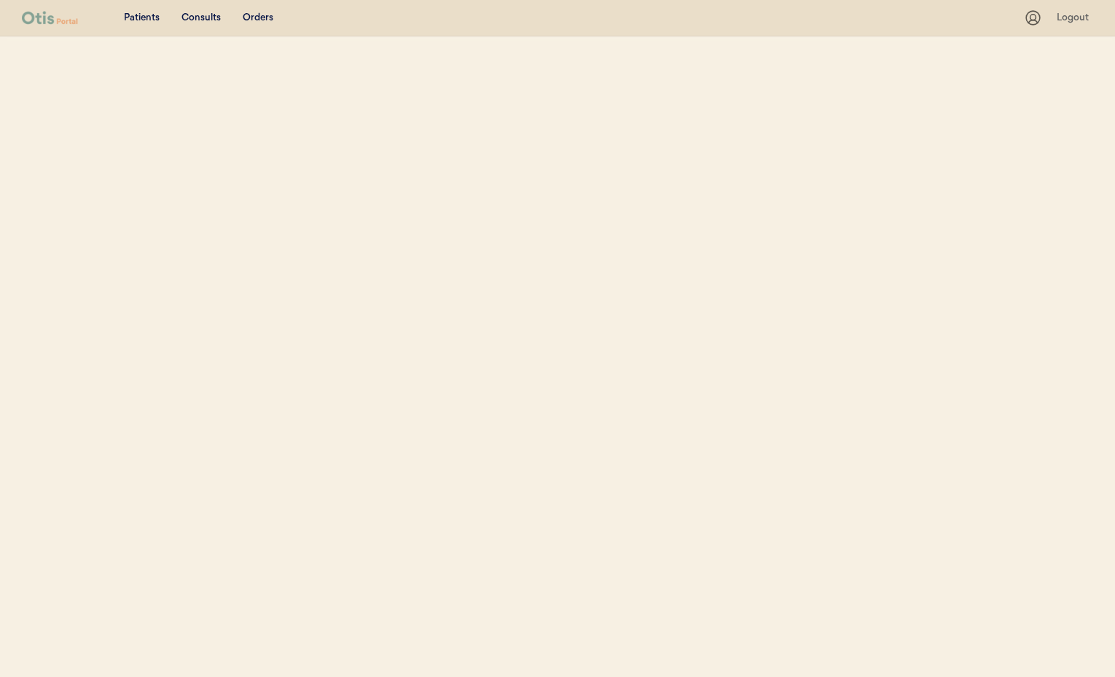
scroll to position [173, 0]
select select ""Name""
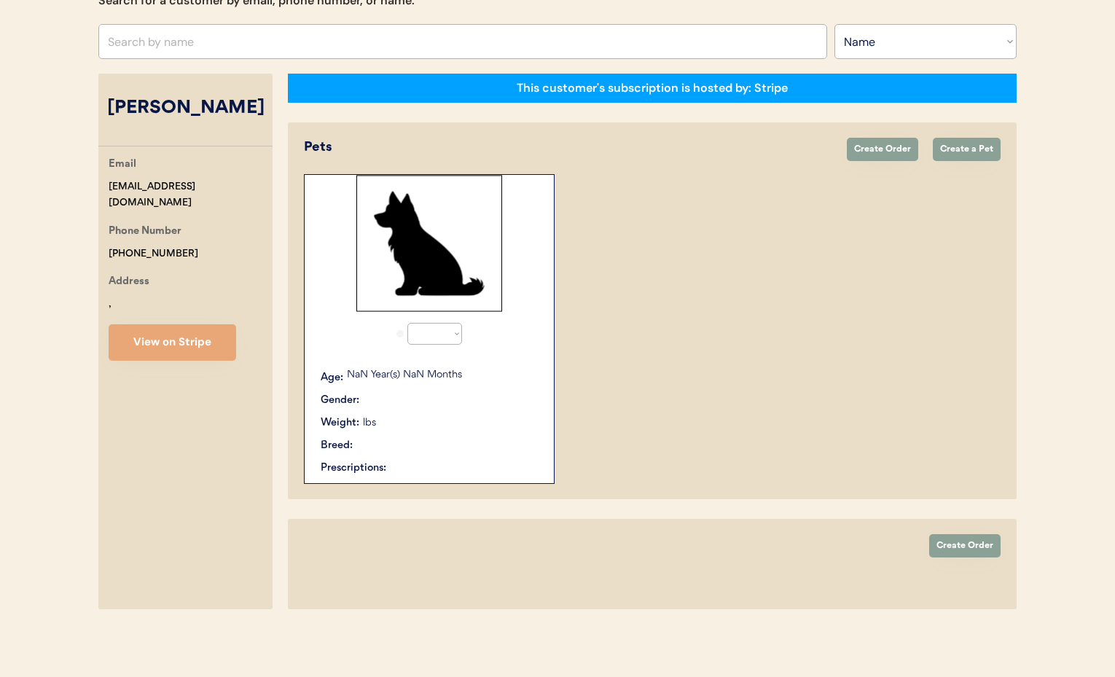
select select "true"
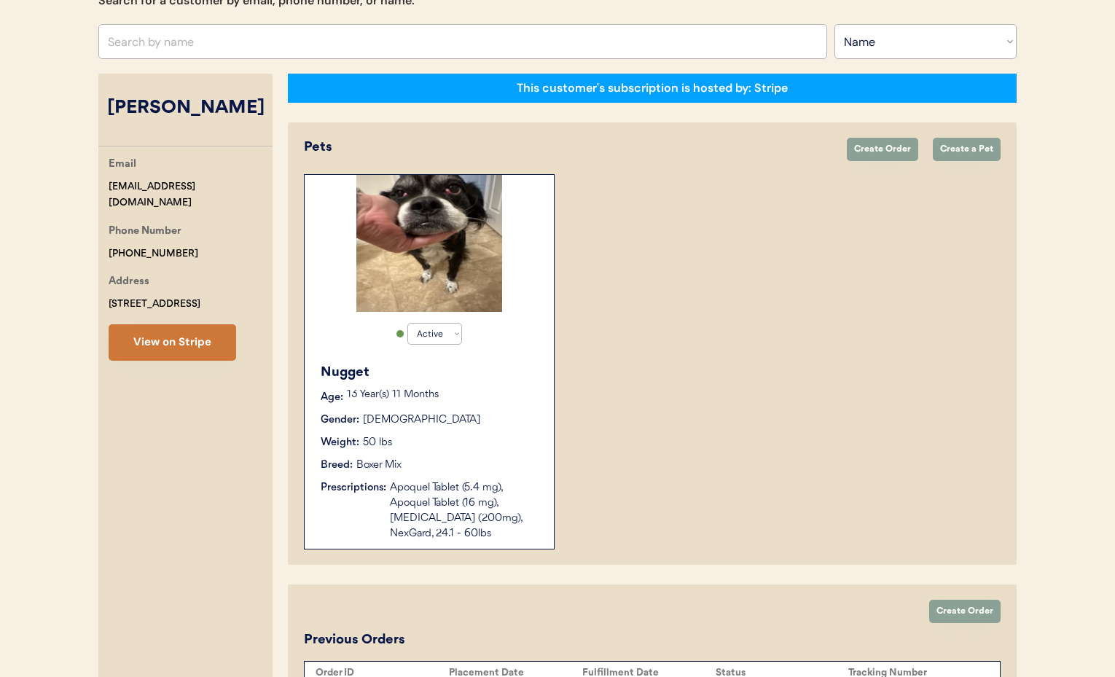
scroll to position [193, 0]
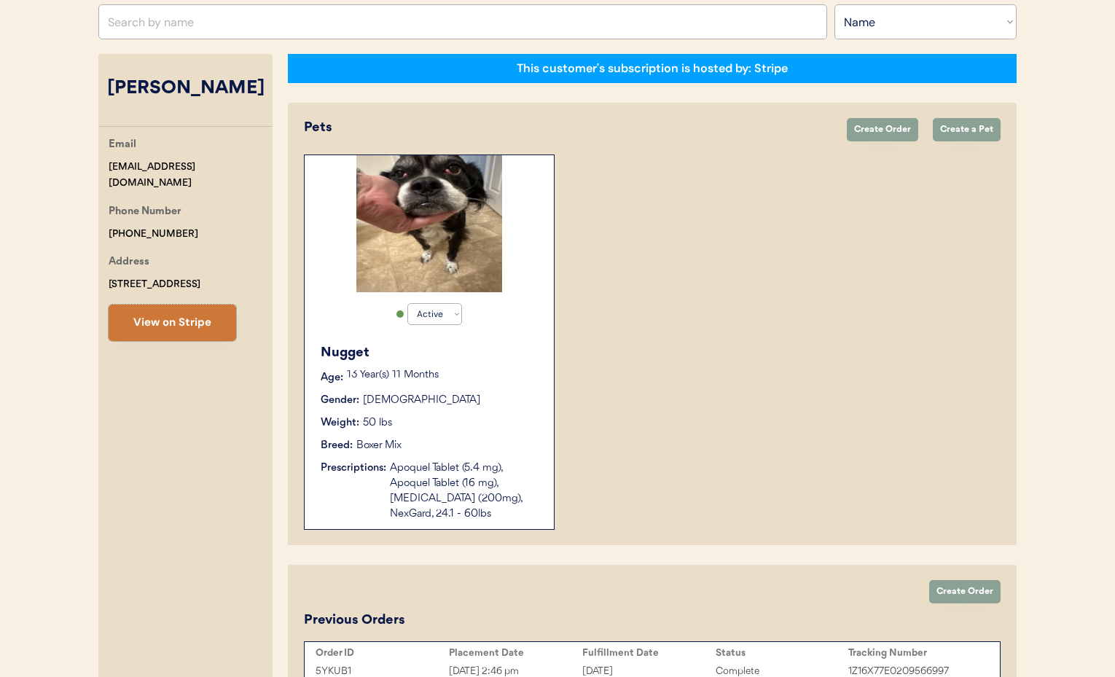
click at [165, 340] on button "View on Stripe" at bounding box center [173, 323] width 128 height 36
click at [407, 441] on div "Breed: Boxer Mix" at bounding box center [430, 445] width 219 height 15
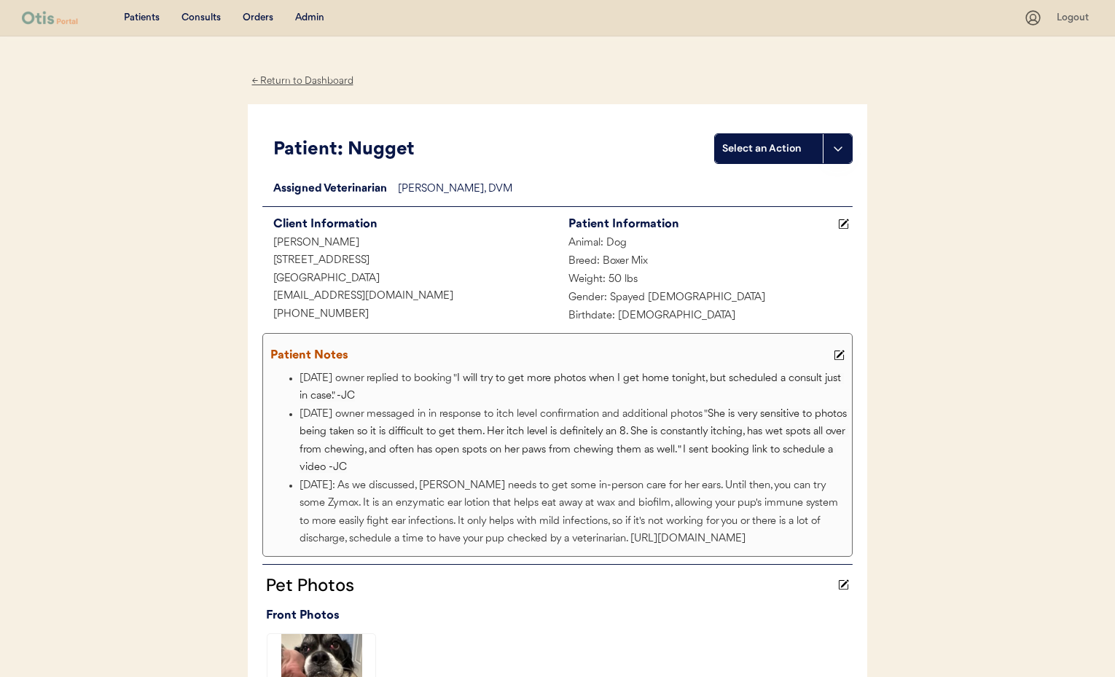
click at [286, 82] on div "← Return to Dashboard" at bounding box center [302, 81] width 109 height 17
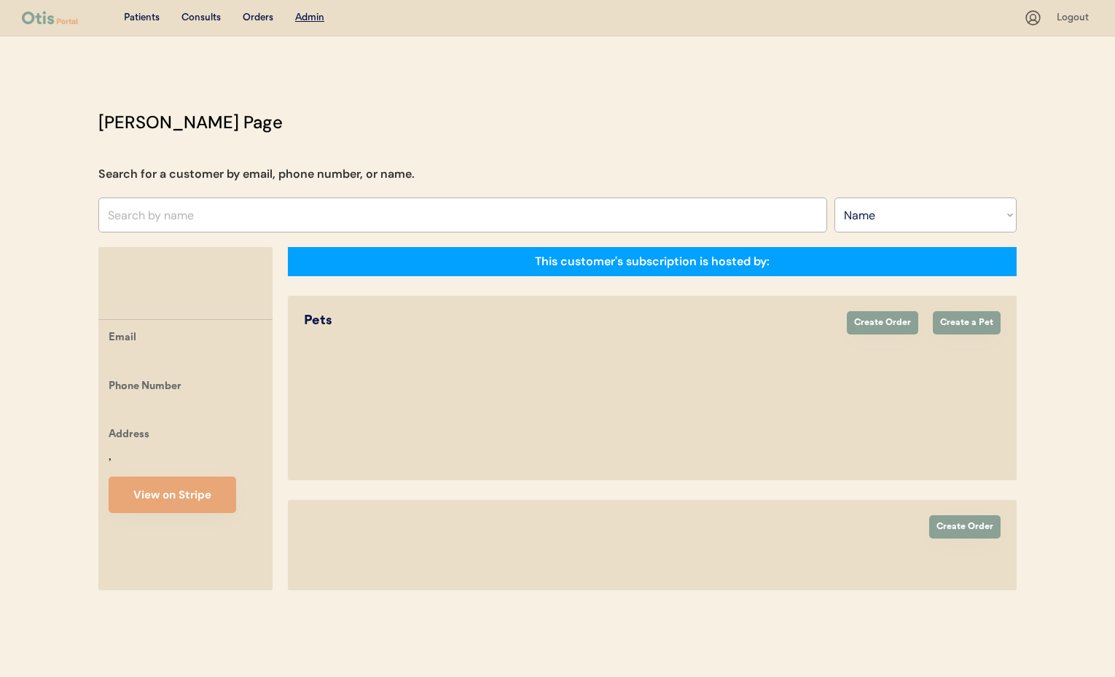
select select ""Name""
select select "true"
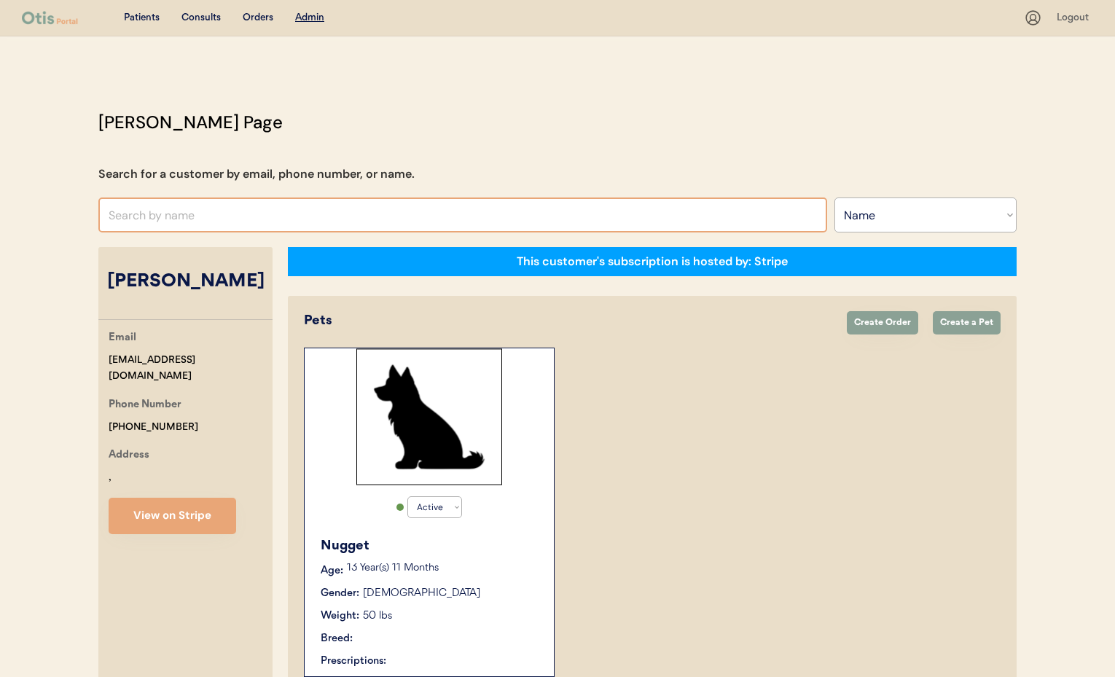
click at [310, 17] on div "Patients Consults Orders Admin Logout Otis Admin Page Search for a customer by …" at bounding box center [557, 435] width 1115 height 870
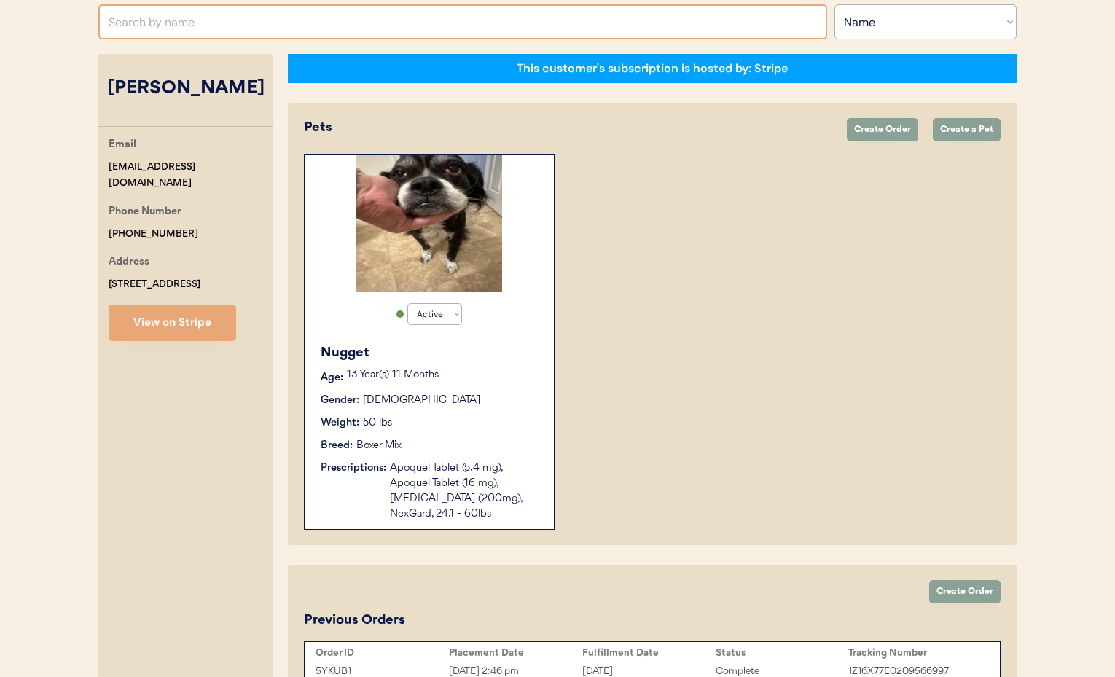
click at [171, 31] on input "text" at bounding box center [462, 21] width 729 height 35
type input "Erin"
type input "Erin Miller"
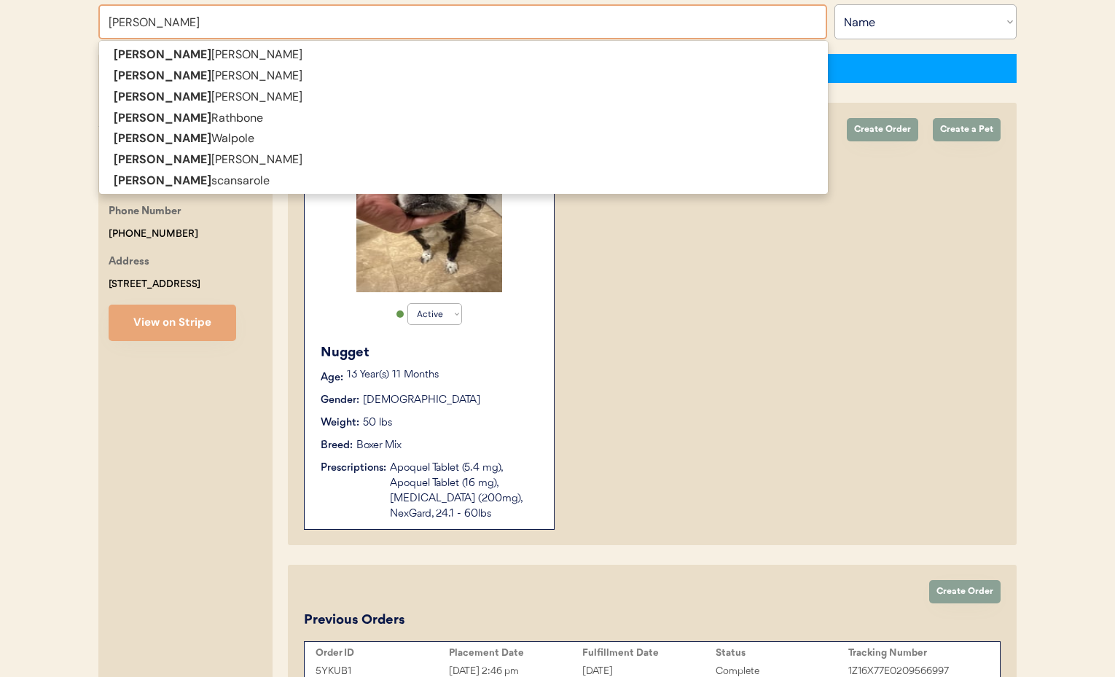
type input "Erin Sc"
type input "Erin Scansarole"
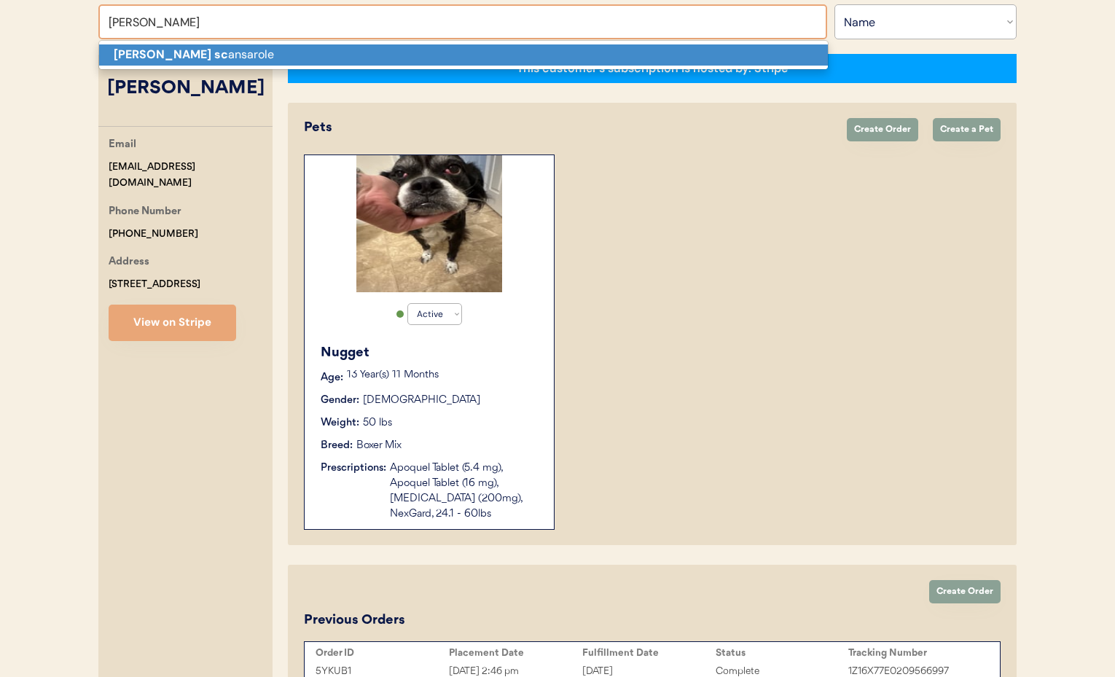
click at [163, 50] on p "Erin sc ansarole" at bounding box center [463, 54] width 729 height 21
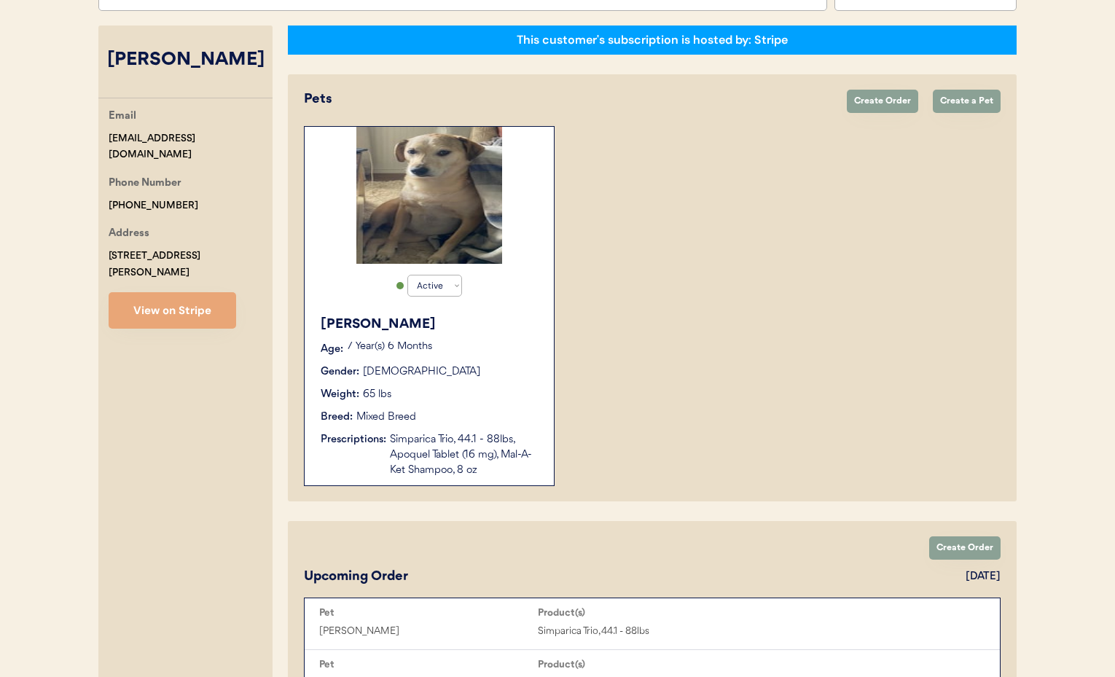
scroll to position [215, 0]
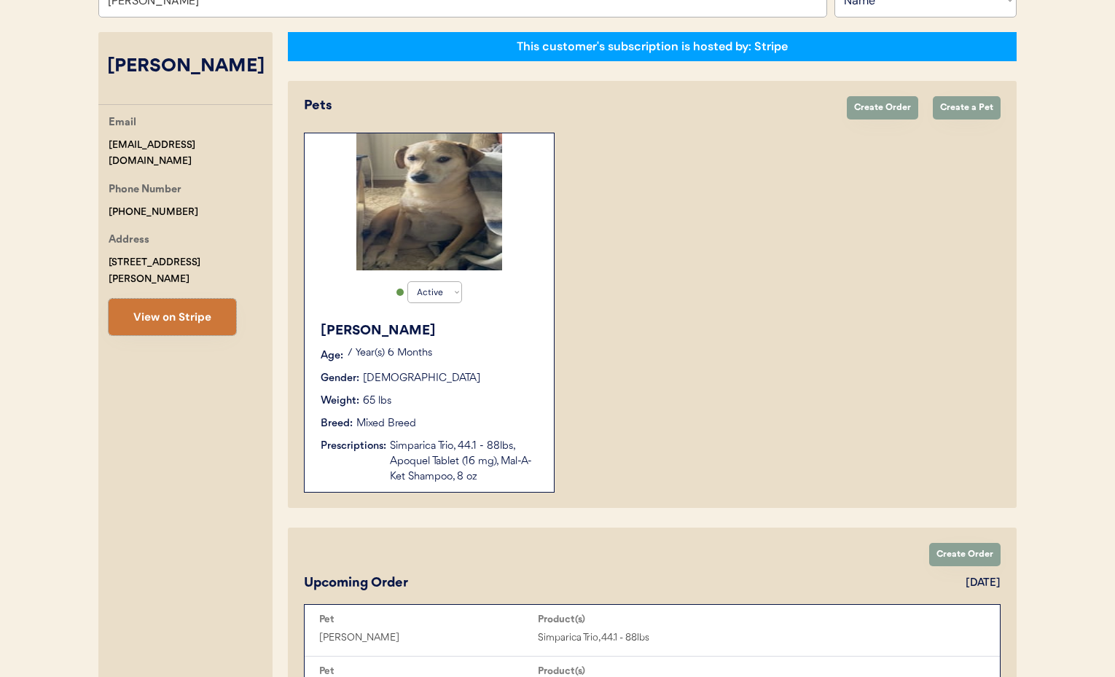
click at [194, 305] on button "View on Stripe" at bounding box center [173, 317] width 128 height 36
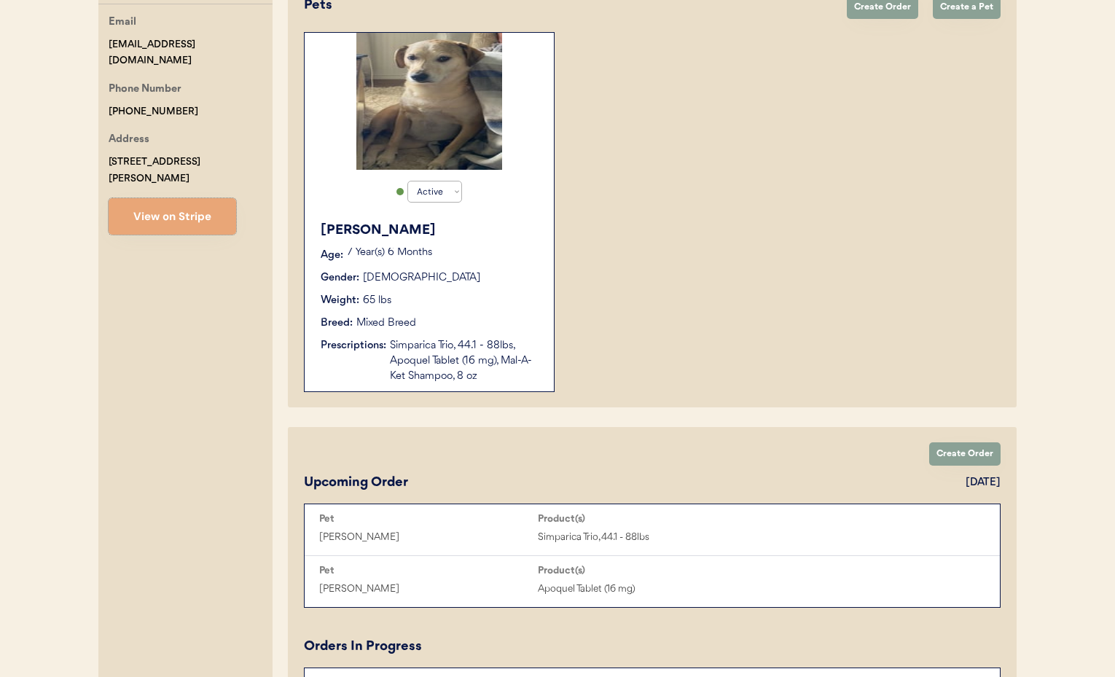
scroll to position [0, 0]
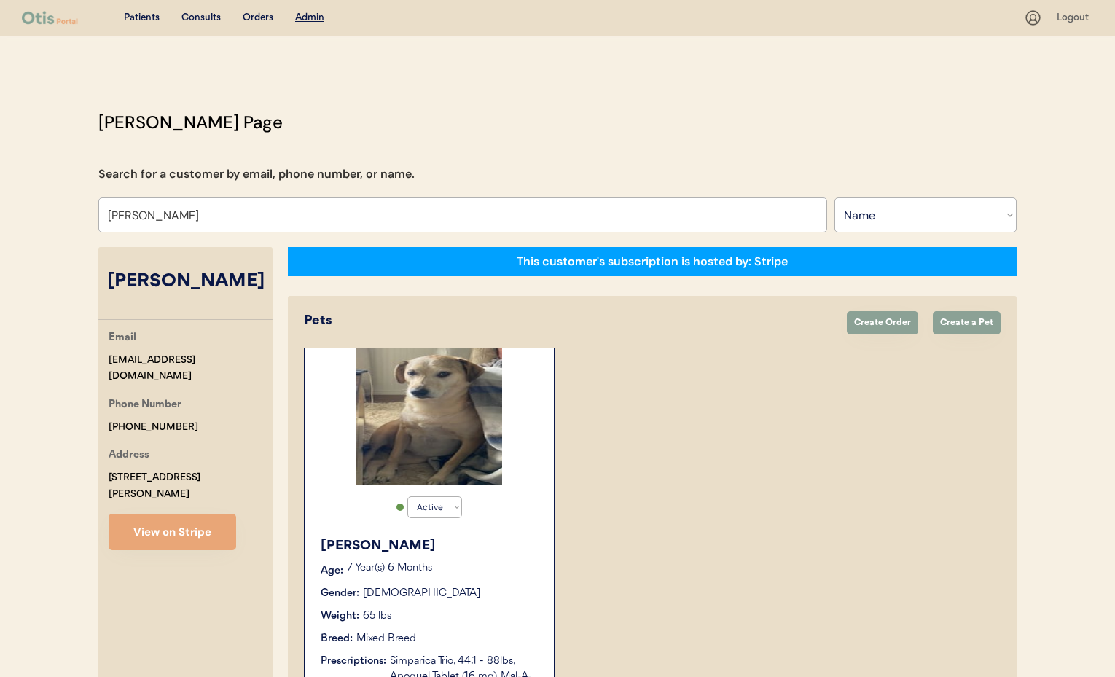
click at [391, 111] on div "Otis Admin Page Search for a customer by email, phone number, or name. Erin sca…" at bounding box center [557, 680] width 947 height 1143
drag, startPoint x: 205, startPoint y: 219, endPoint x: 48, endPoint y: 222, distance: 156.7
click at [48, 222] on div "Patients Consults Orders Admin Logout Otis Admin Page Search for a customer by …" at bounding box center [557, 656] width 1115 height 1312
drag, startPoint x: 167, startPoint y: 215, endPoint x: 58, endPoint y: 211, distance: 108.6
click at [58, 211] on div "Patients Consults Orders Admin Logout Otis Admin Page Search for a customer by …" at bounding box center [557, 656] width 1115 height 1312
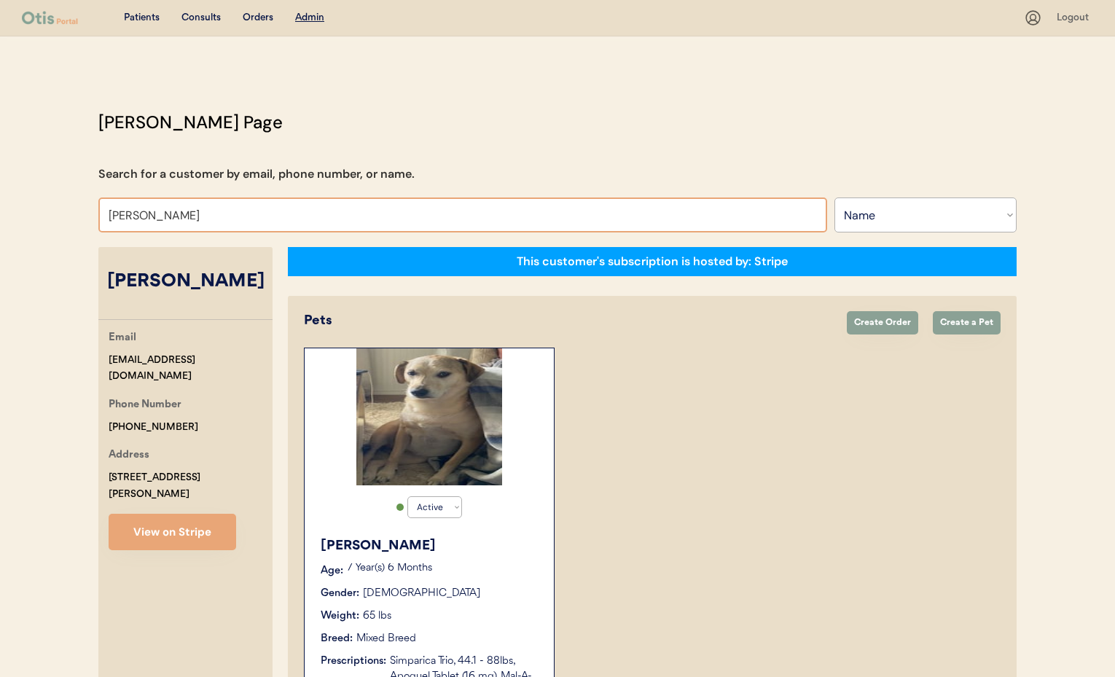
drag, startPoint x: 167, startPoint y: 219, endPoint x: 67, endPoint y: 214, distance: 100.0
click at [67, 214] on div "Patients Consults Orders Admin Logout Otis Admin Page Search for a customer by …" at bounding box center [557, 656] width 1115 height 1312
type input "Judy"
type input "Judy Shaffer"
type input "Judy Quin"
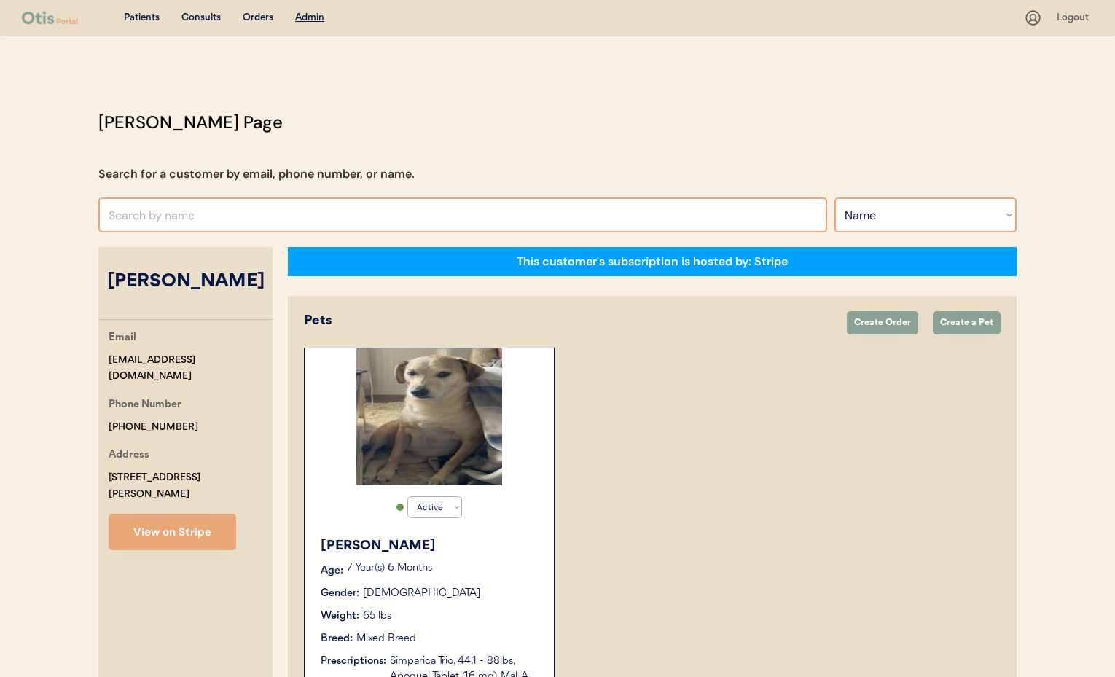
click at [909, 195] on div "Otis Admin Page Search for a customer by email, phone number, or name. Judy Sea…" at bounding box center [557, 680] width 947 height 1143
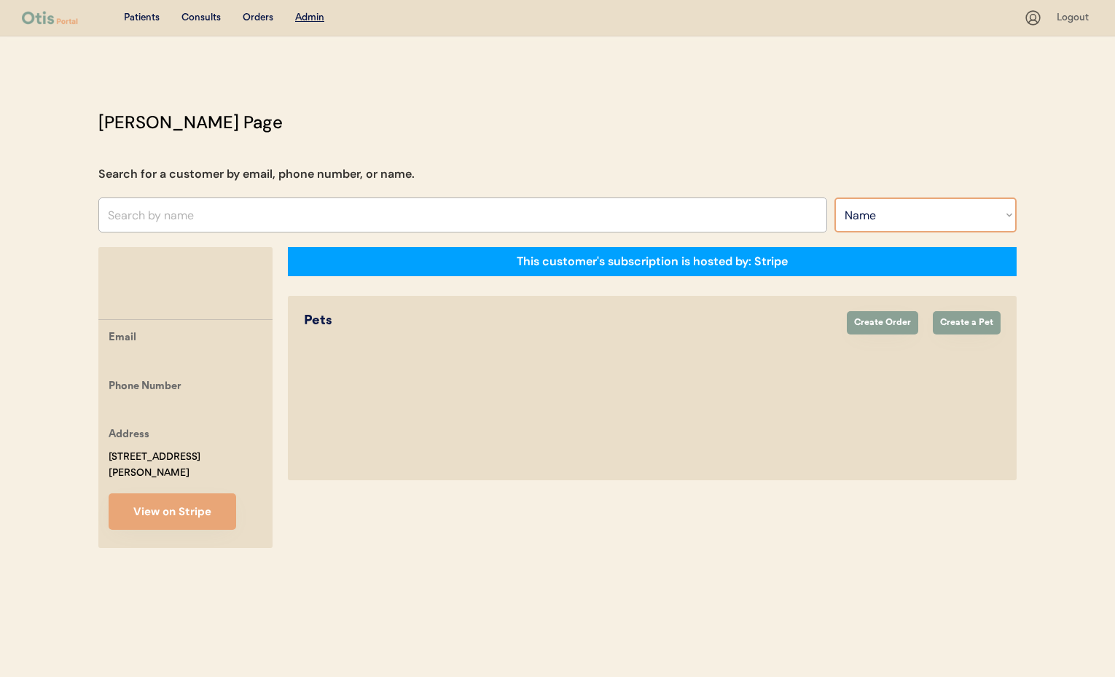
click at [898, 216] on select "Search By Name Email Phone Number" at bounding box center [925, 214] width 182 height 35
select select ""Email""
click at [834, 197] on select "Search By Name Email Phone Number" at bounding box center [925, 214] width 182 height 35
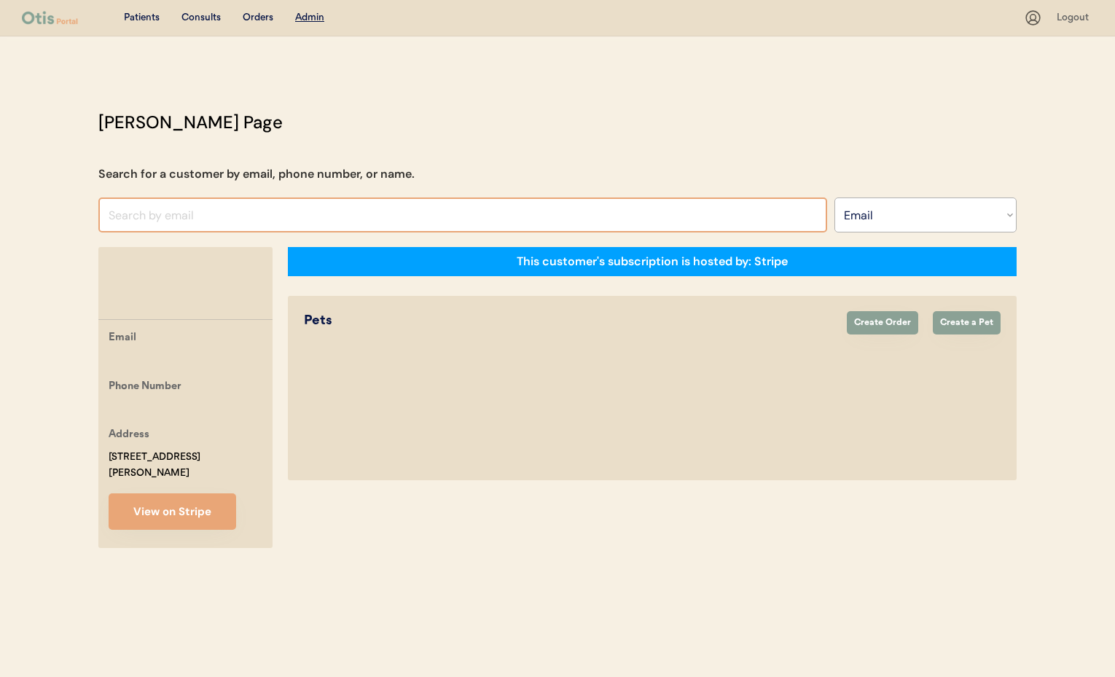
click at [205, 221] on input "input" at bounding box center [462, 214] width 729 height 35
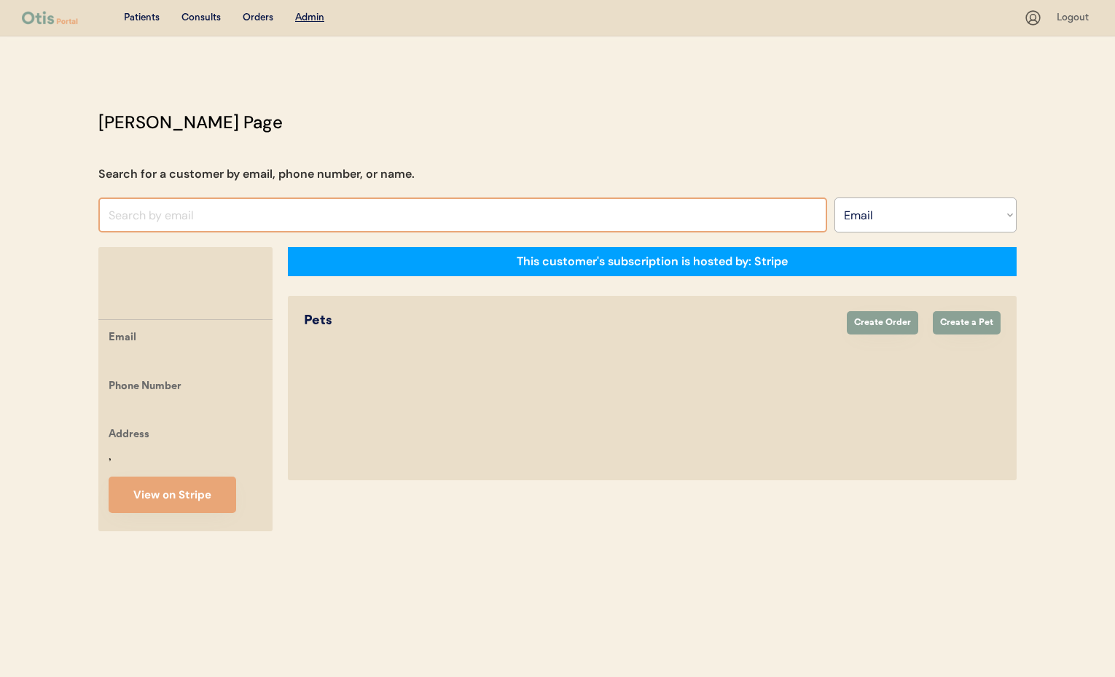
select select ""Email""
paste input "[EMAIL_ADDRESS][DOMAIN_NAME]"
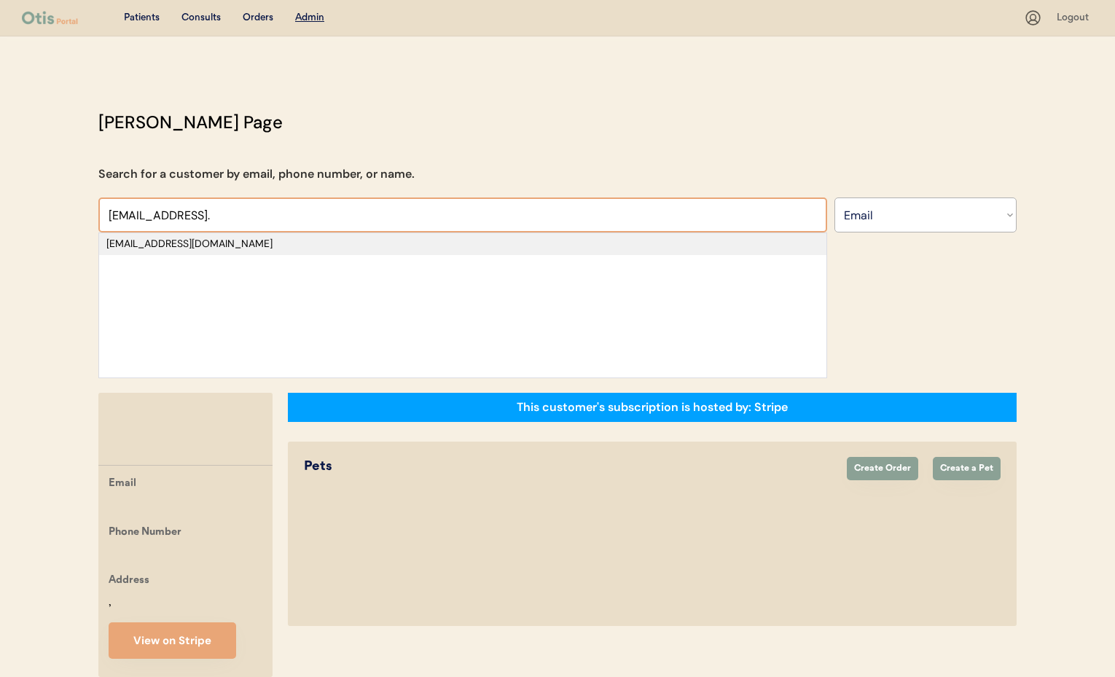
type input "[EMAIL_ADDRESS]."
click at [146, 248] on div "[EMAIL_ADDRESS][DOMAIN_NAME]" at bounding box center [462, 244] width 713 height 15
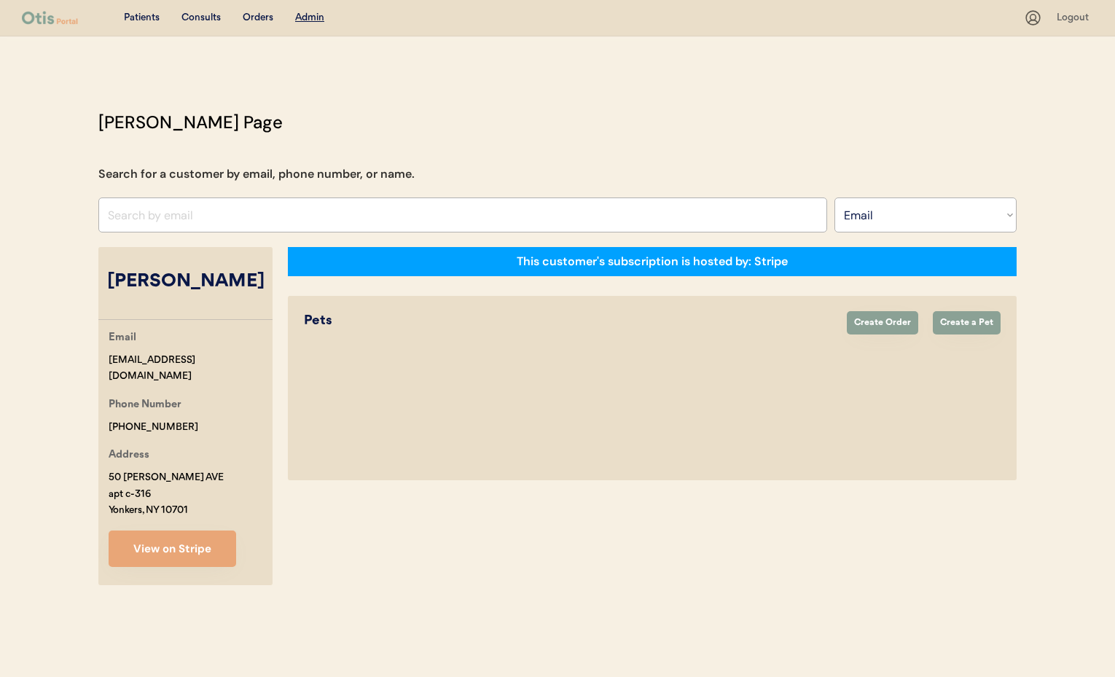
select select "true"
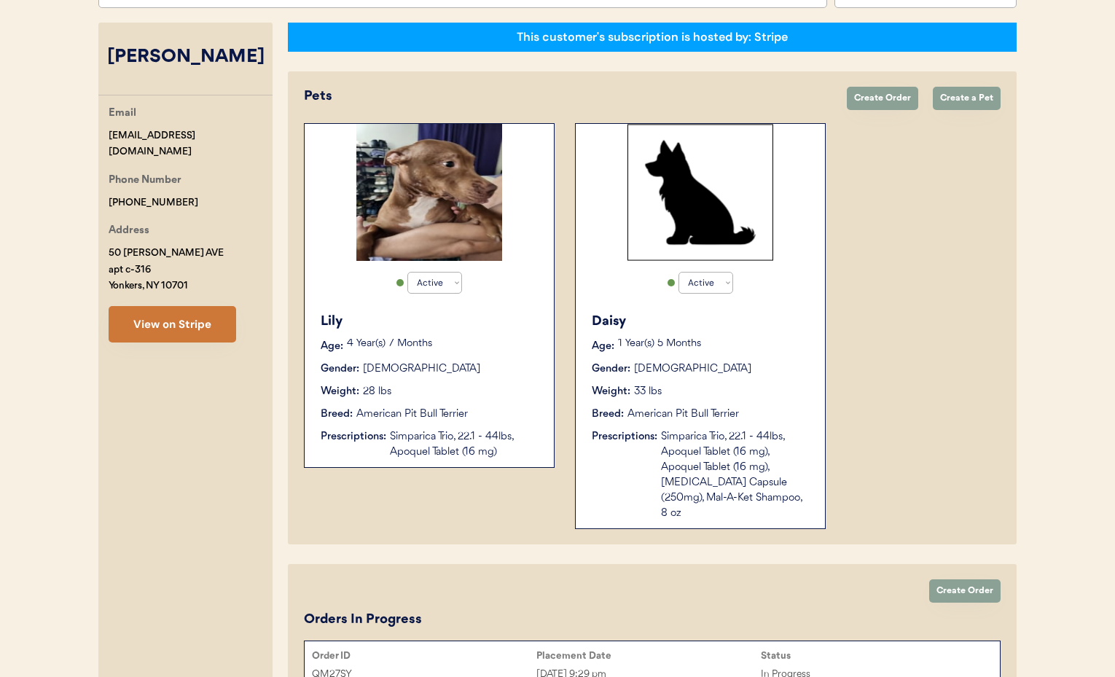
scroll to position [227, 0]
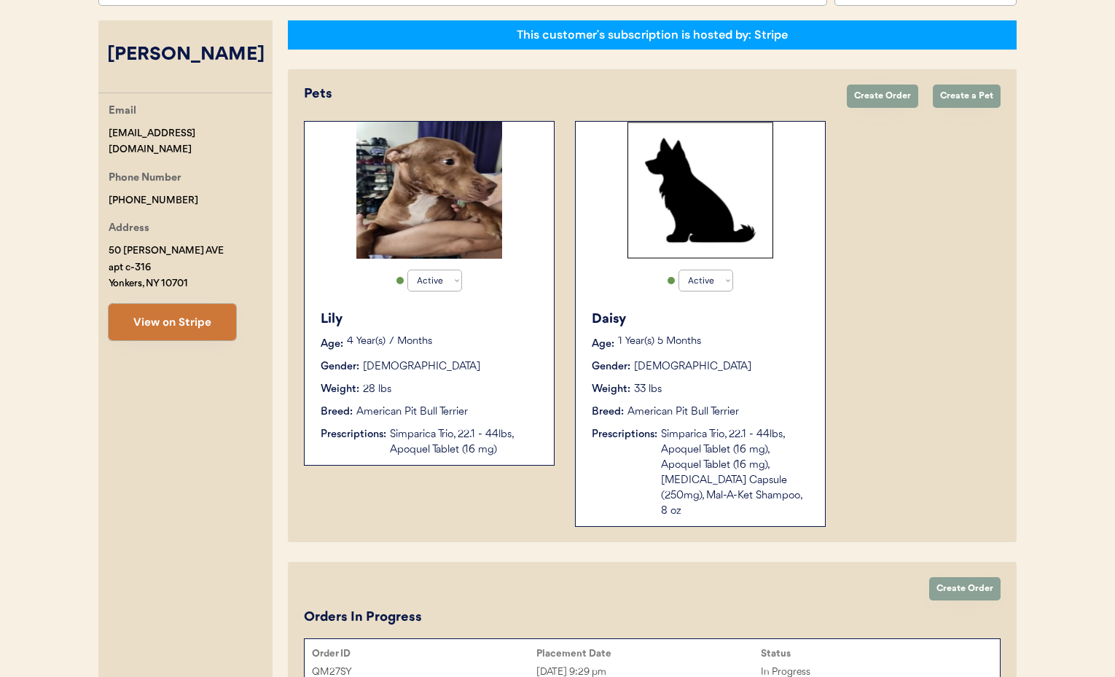
click at [192, 304] on button "View on Stripe" at bounding box center [173, 322] width 128 height 36
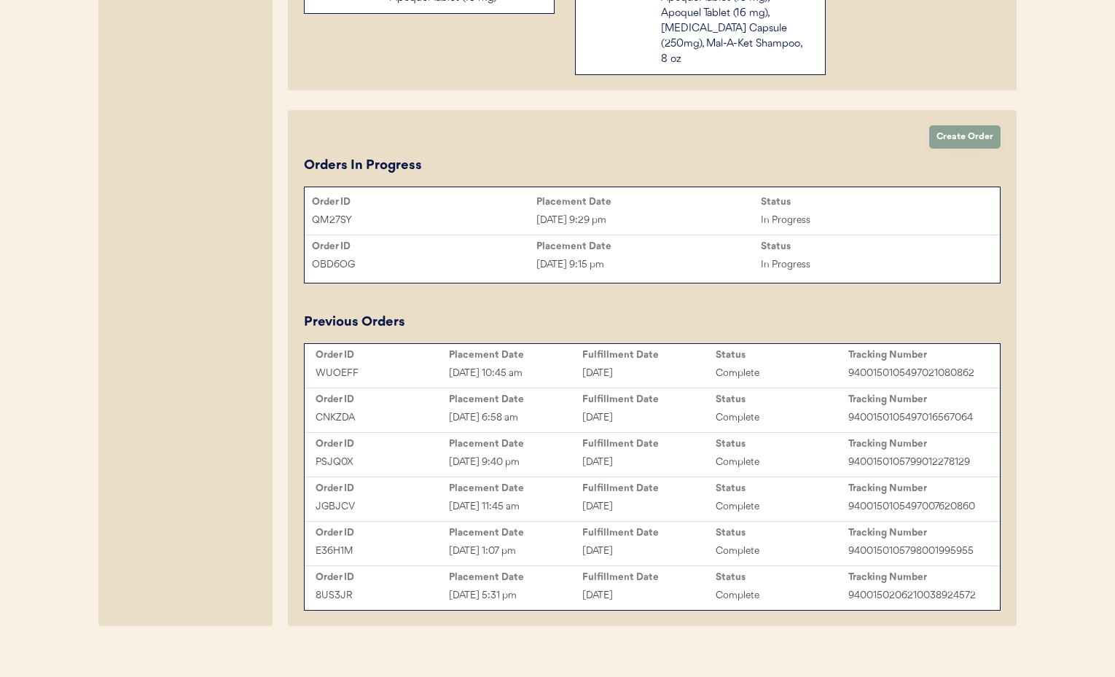
scroll to position [680, 0]
click at [646, 193] on div "Placement Date" at bounding box center [648, 200] width 224 height 15
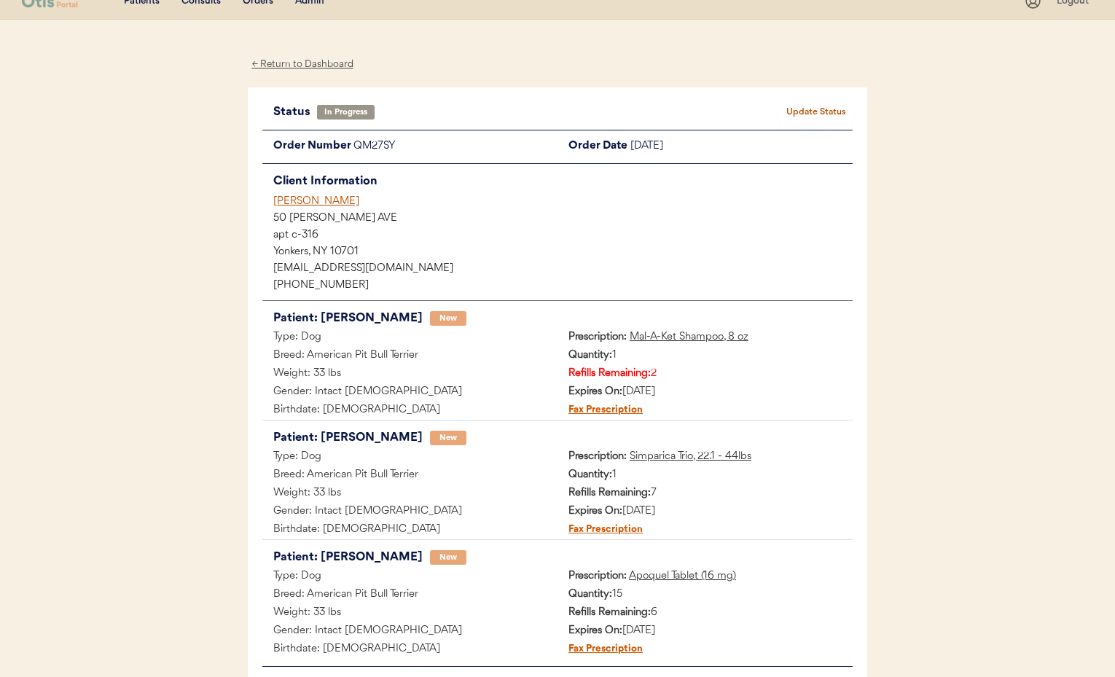
scroll to position [14, 0]
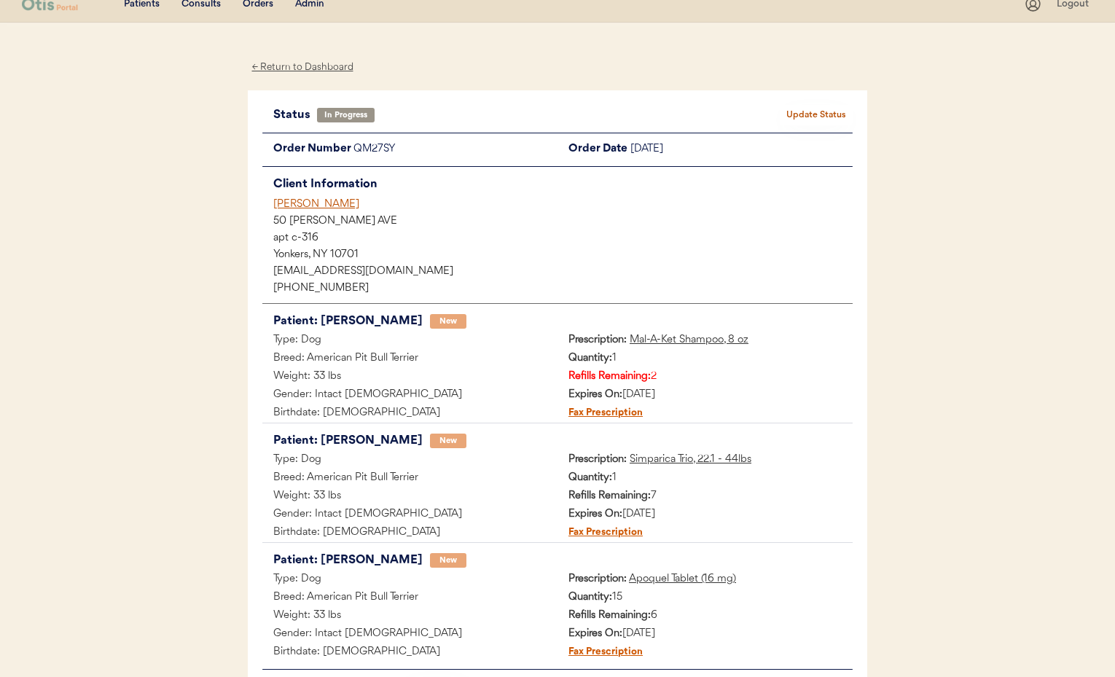
click at [289, 205] on div "[PERSON_NAME]" at bounding box center [562, 204] width 579 height 15
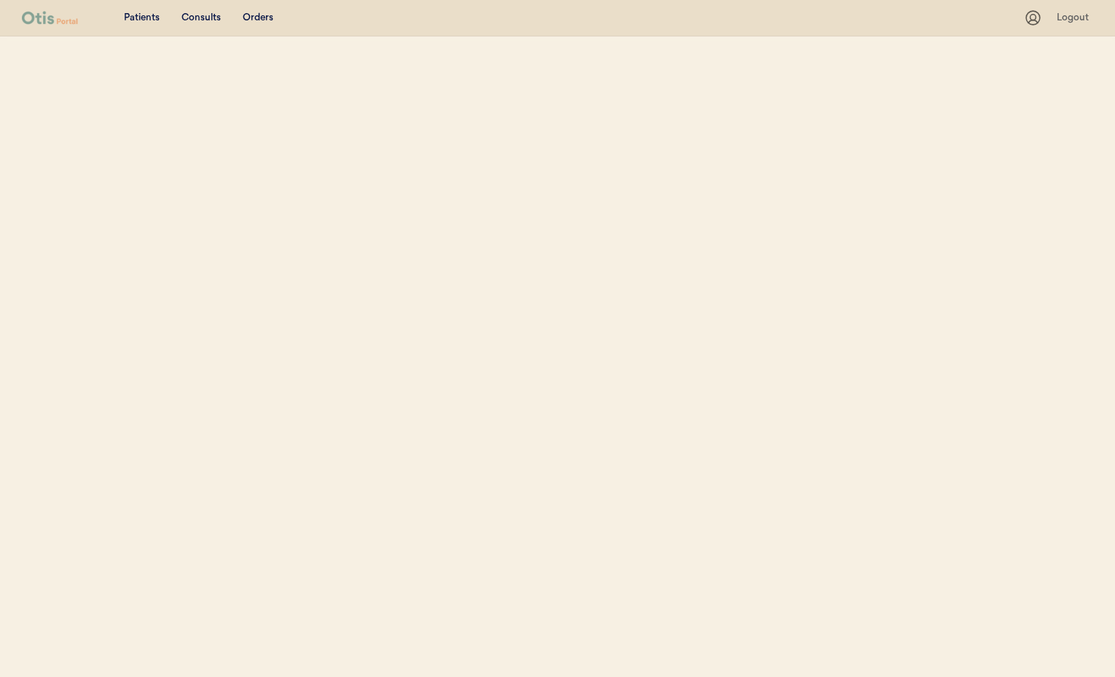
select select ""Email""
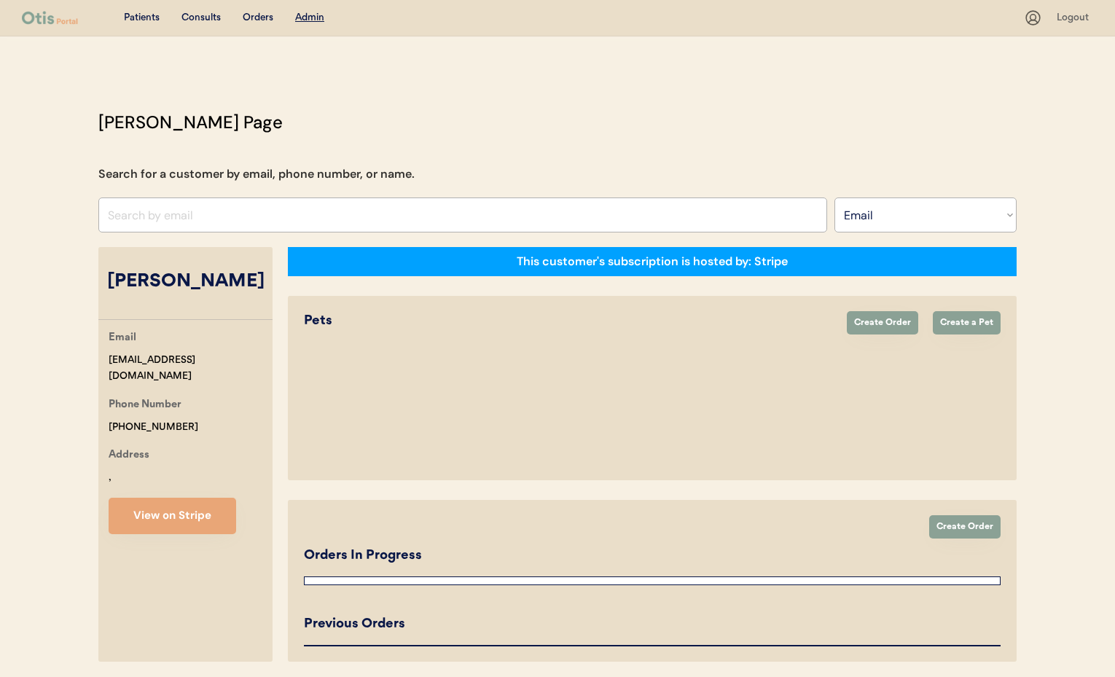
select select "true"
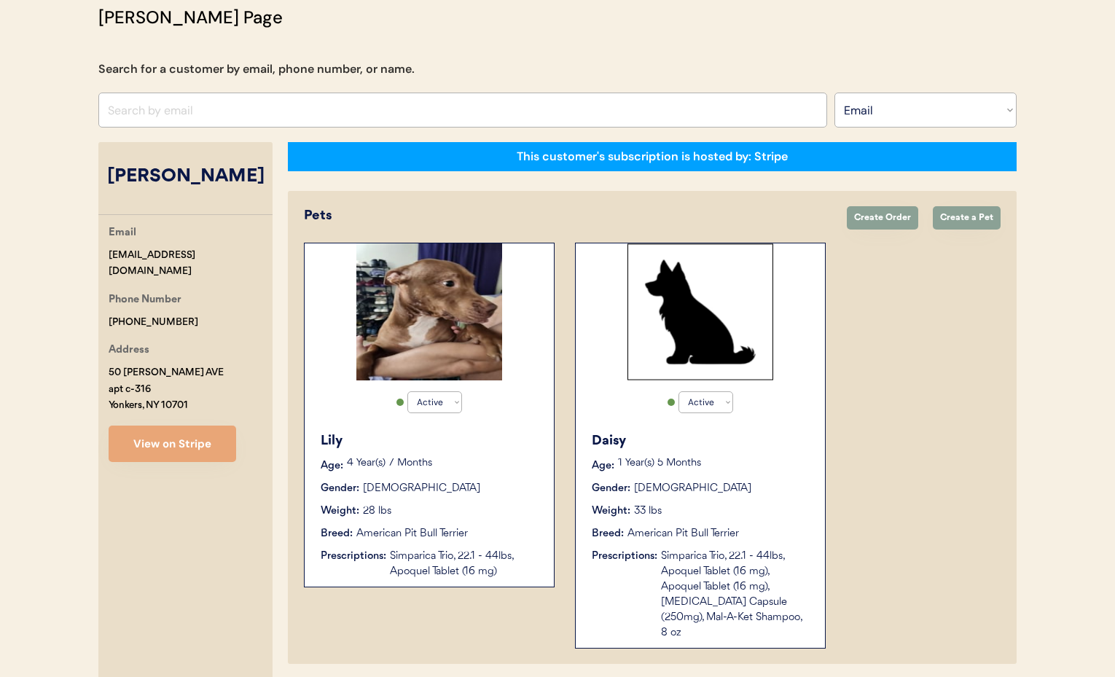
scroll to position [82, 0]
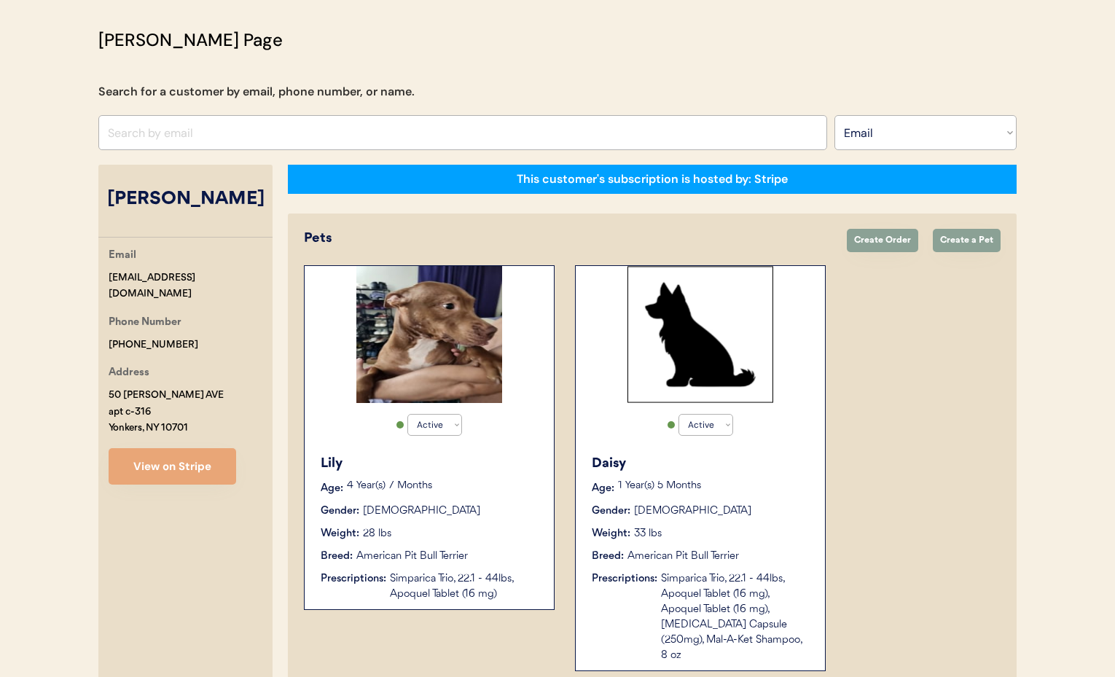
click at [770, 481] on p "1 Year(s) 5 Months" at bounding box center [714, 486] width 192 height 10
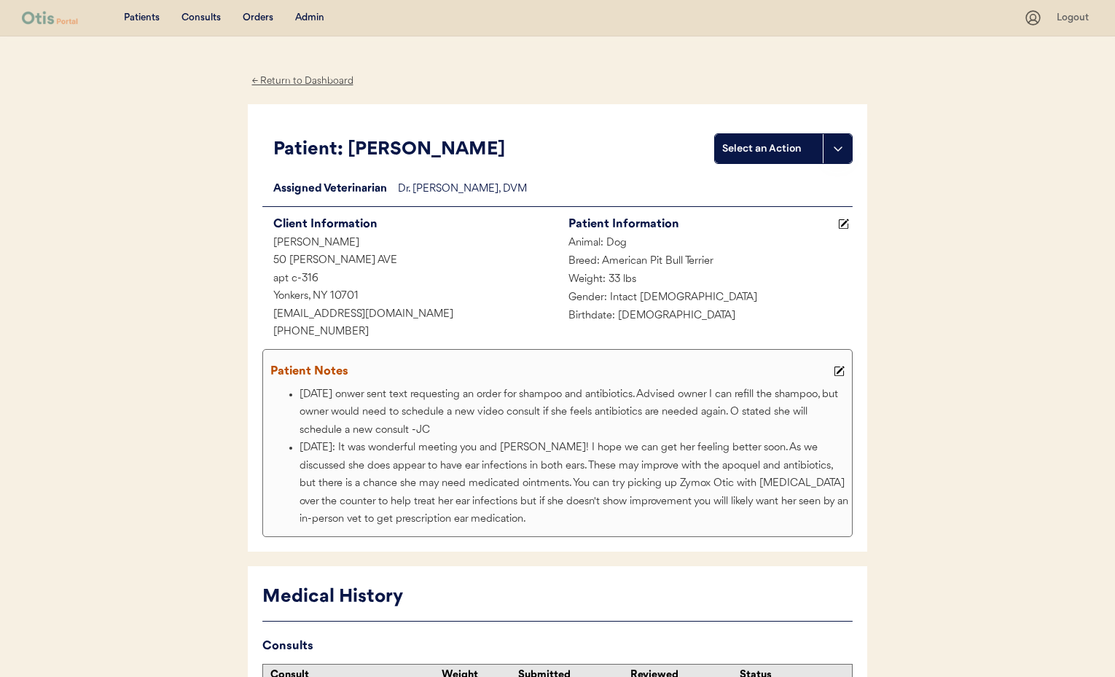
click at [842, 368] on icon at bounding box center [839, 371] width 11 height 11
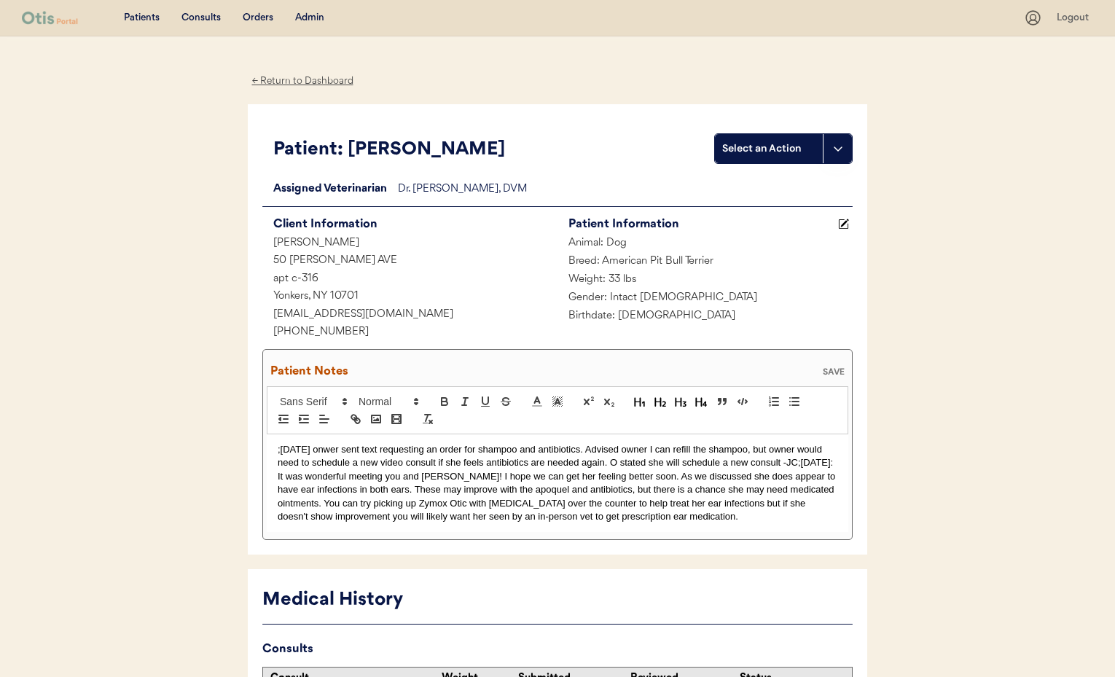
click at [276, 449] on div ";8/22/25 onwer sent text requesting an order for shampoo and antibiotics. Advis…" at bounding box center [558, 483] width 582 height 98
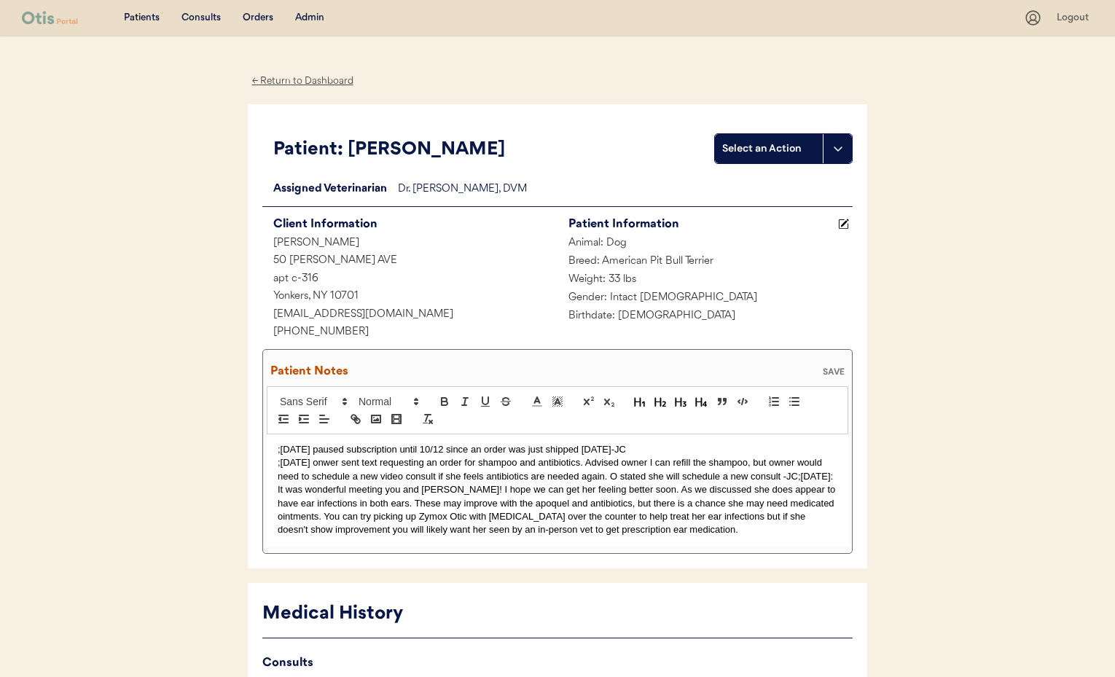
click at [276, 465] on div ";9/18/2025 paused subscription until 10/12 since an order was just shipped toda…" at bounding box center [558, 489] width 582 height 111
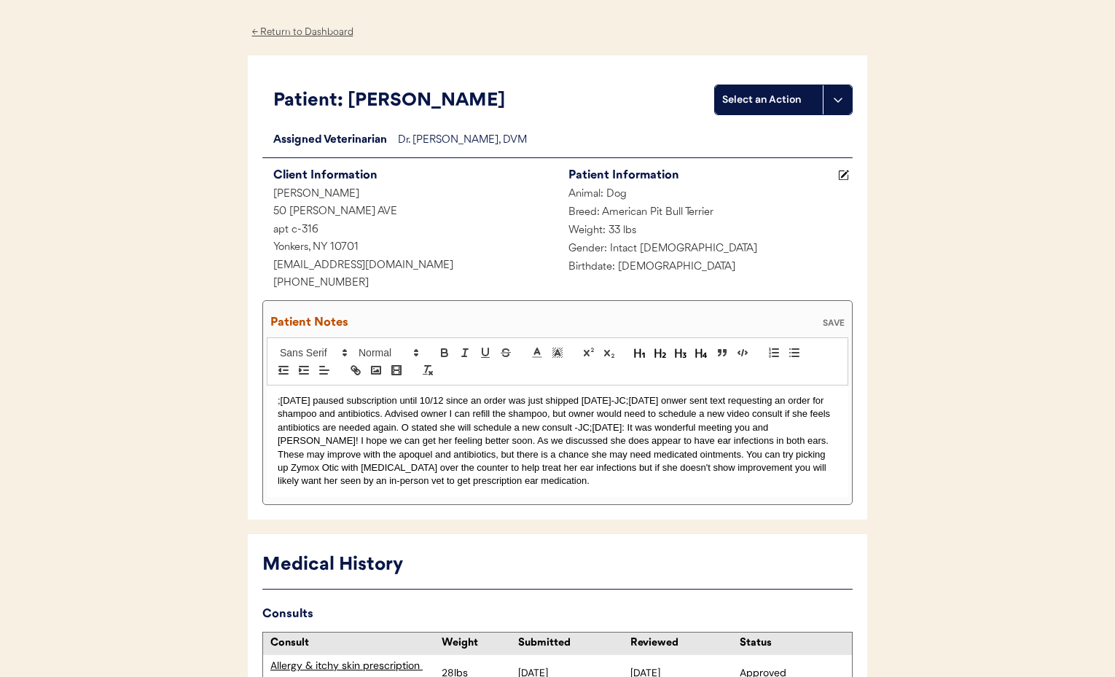
scroll to position [56, 0]
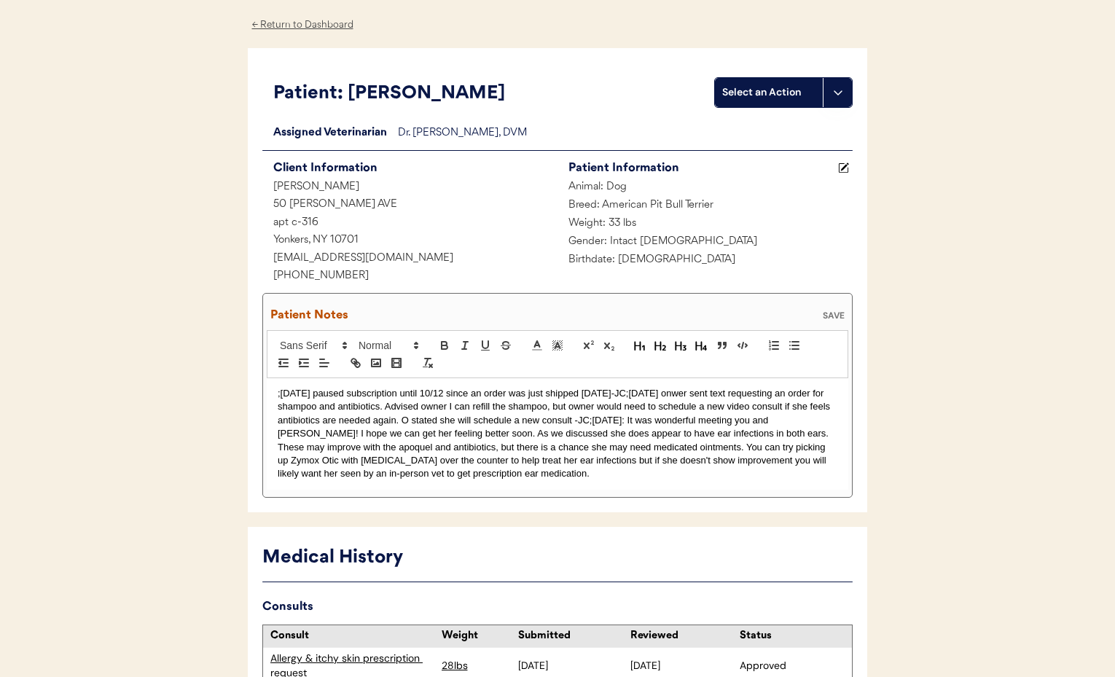
click at [838, 315] on div "SAVE" at bounding box center [833, 315] width 29 height 9
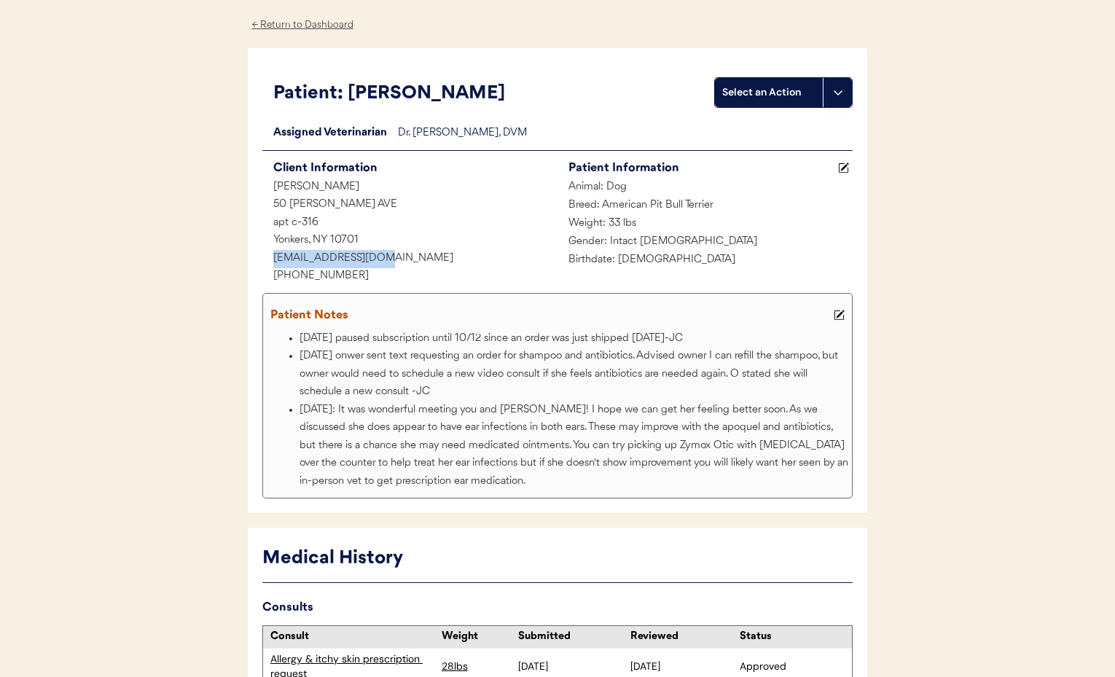
drag, startPoint x: 402, startPoint y: 259, endPoint x: 277, endPoint y: 252, distance: 125.5
click at [267, 252] on div "auztensma@gmail.com" at bounding box center [409, 259] width 295 height 18
copy div "auztensma@gmail.com"
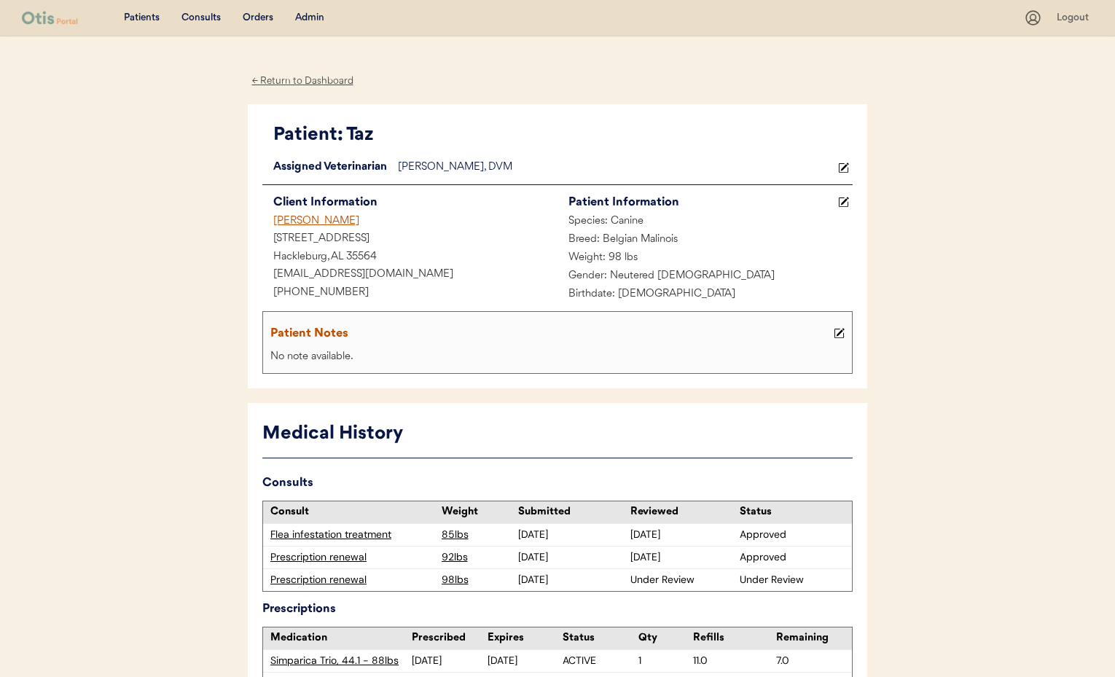
click at [352, 291] on div "[PHONE_NUMBER]" at bounding box center [409, 293] width 295 height 18
drag, startPoint x: 375, startPoint y: 293, endPoint x: 275, endPoint y: 292, distance: 100.6
click at [362, 303] on div "Assigned Veterinarian [PERSON_NAME], DVM Client Information [PERSON_NAME] [STRE…" at bounding box center [557, 267] width 590 height 216
drag, startPoint x: 337, startPoint y: 294, endPoint x: 267, endPoint y: 294, distance: 70.0
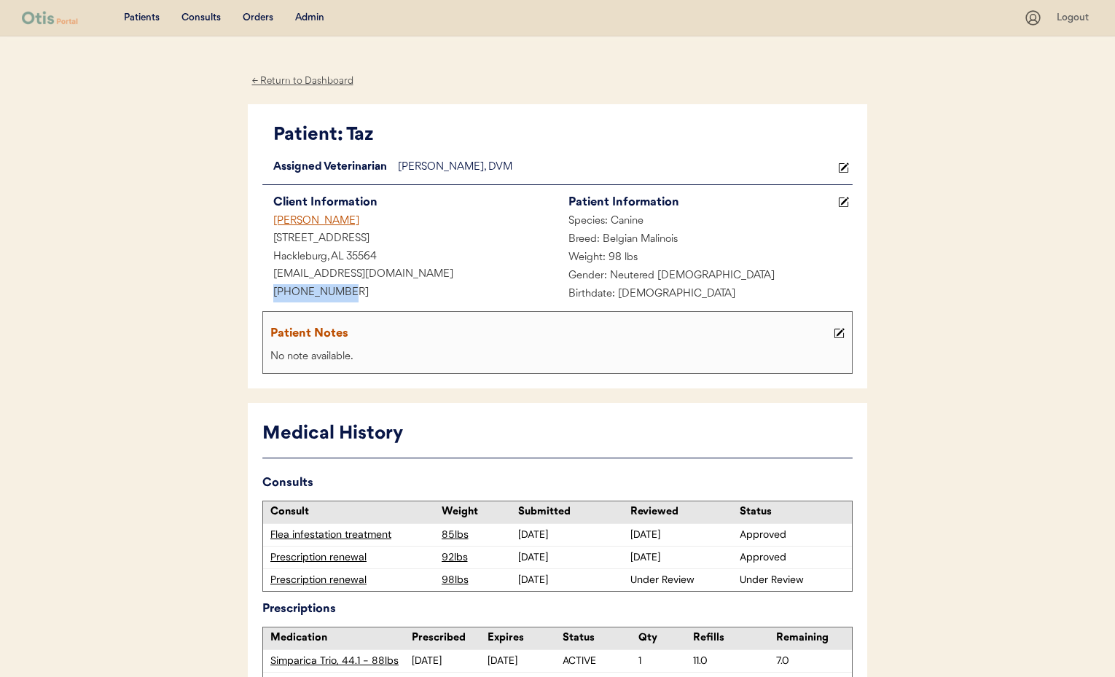
click at [266, 294] on div "[PHONE_NUMBER]" at bounding box center [409, 293] width 295 height 18
copy div "[PHONE_NUMBER]"
click at [294, 222] on div "[PERSON_NAME]" at bounding box center [409, 222] width 295 height 18
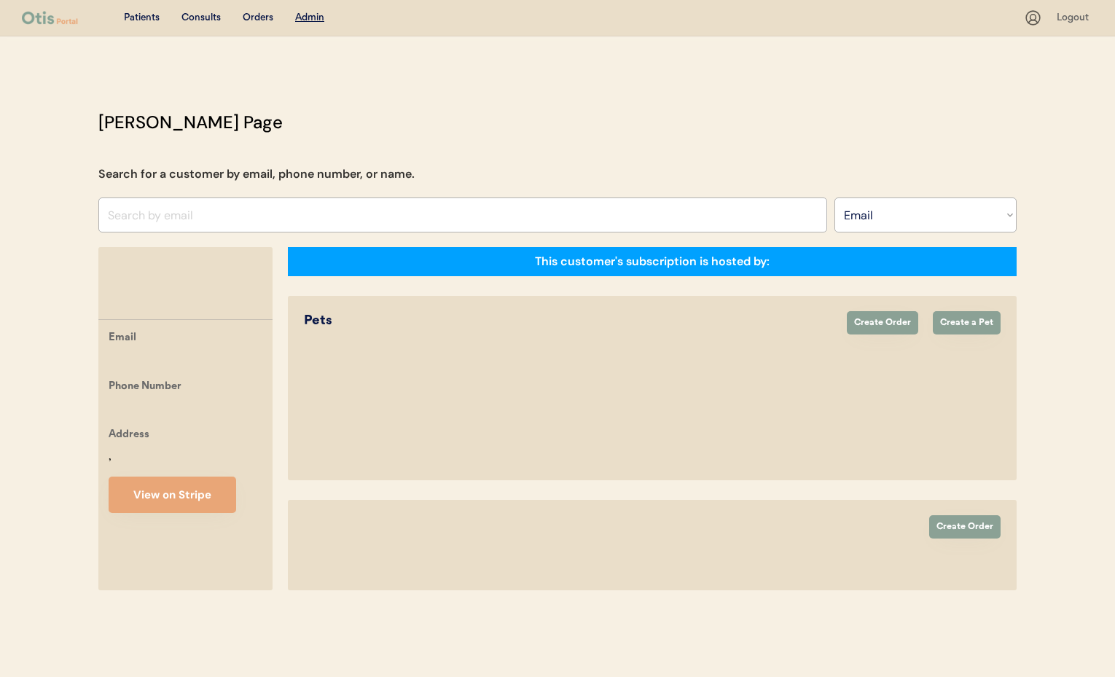
select select ""Email""
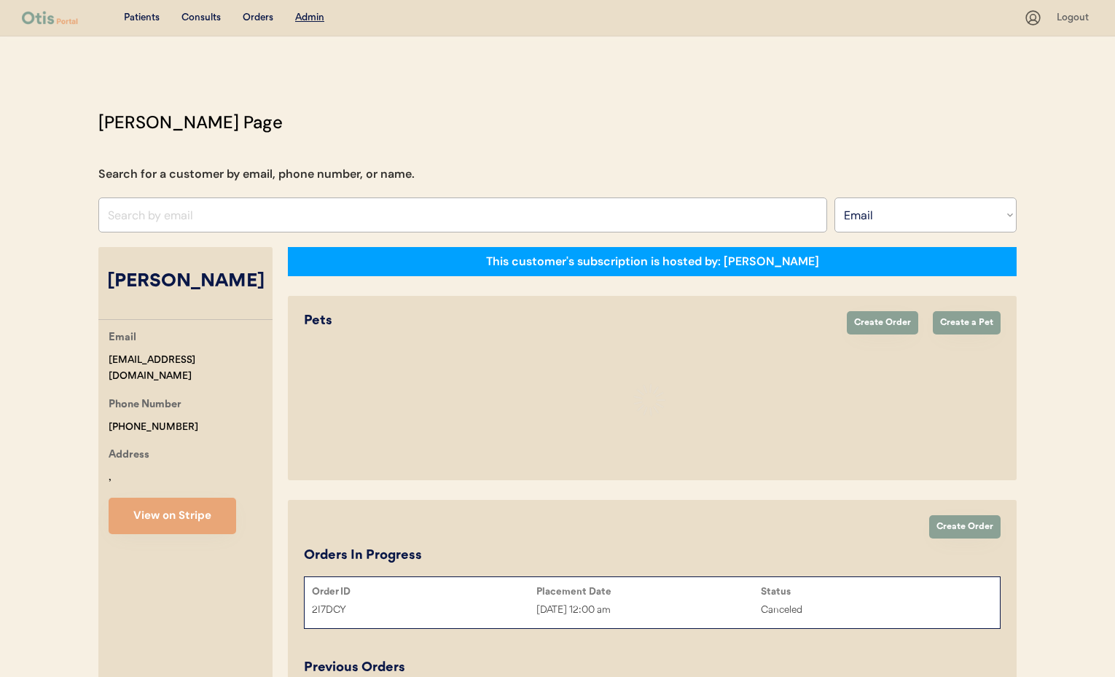
select select "true"
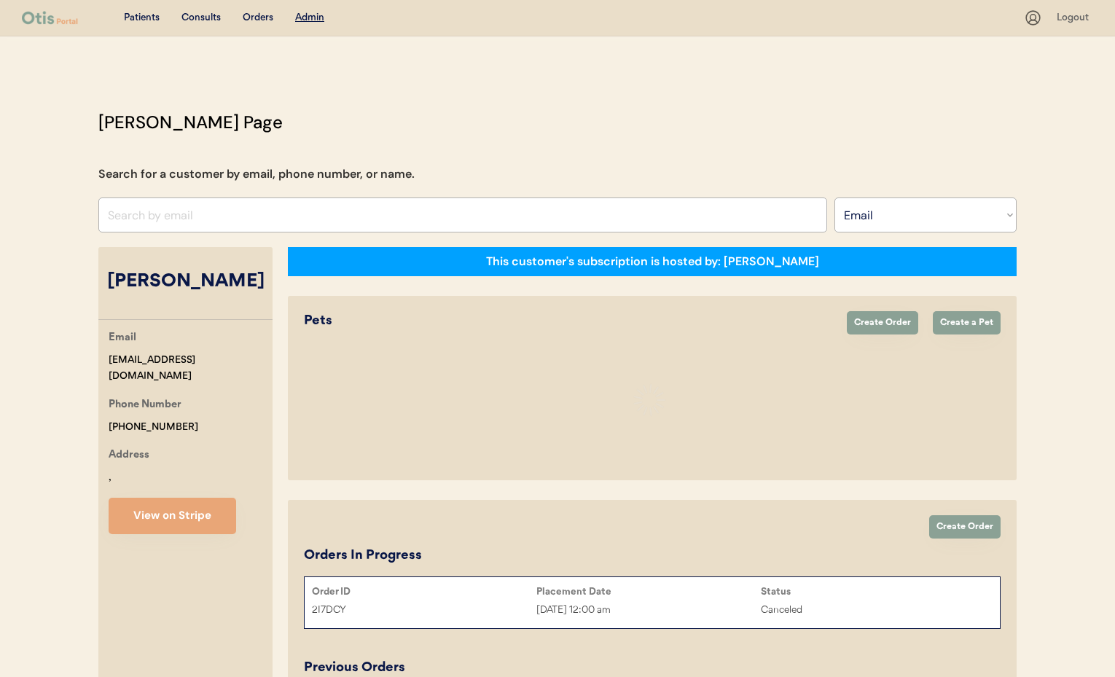
select select "true"
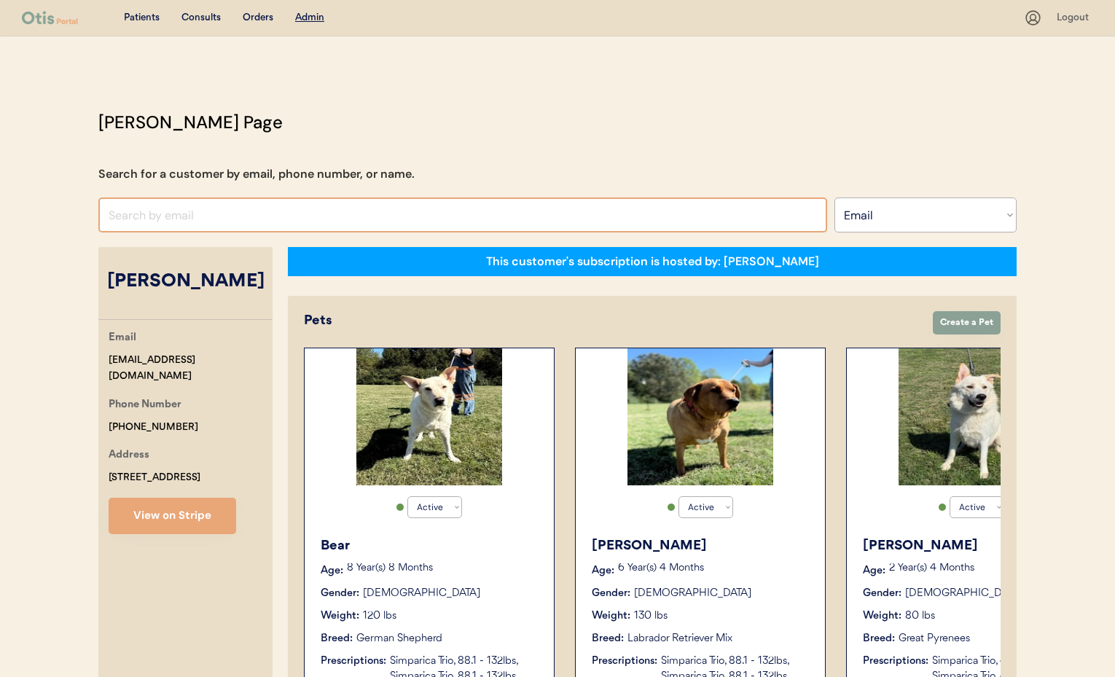
click at [157, 214] on input "input" at bounding box center [462, 214] width 729 height 35
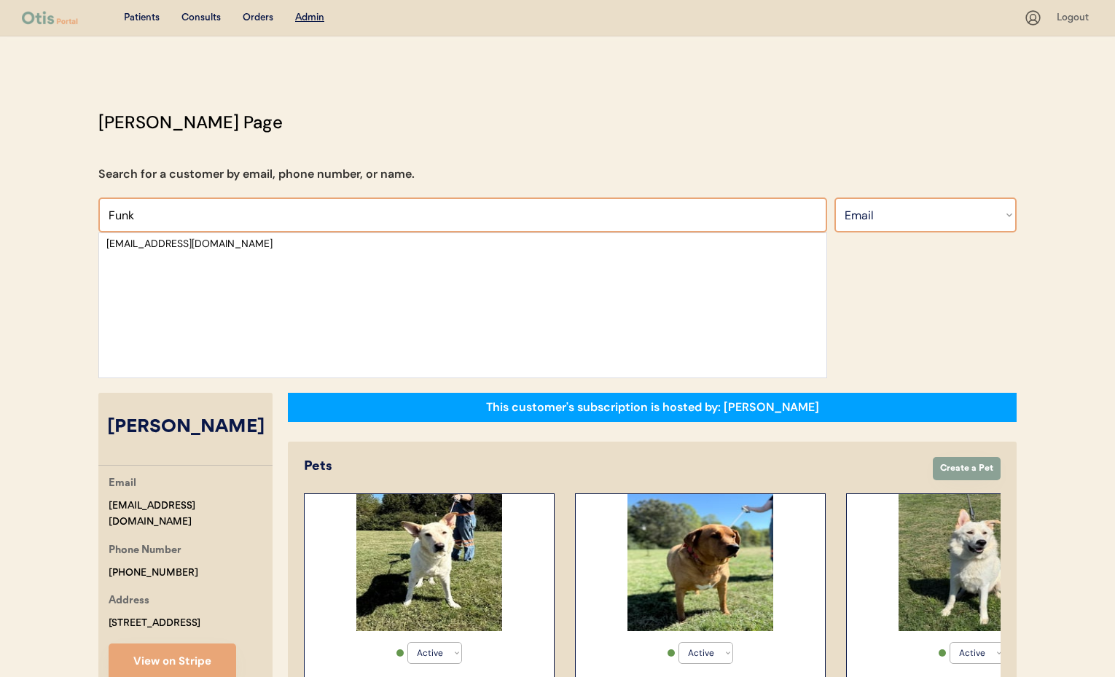
type input "Funk"
click at [884, 222] on select "Search By Name Email Phone Number" at bounding box center [925, 214] width 182 height 35
select select ""Name""
click at [834, 197] on select "Search By Name Email Phone Number" at bounding box center [925, 214] width 182 height 35
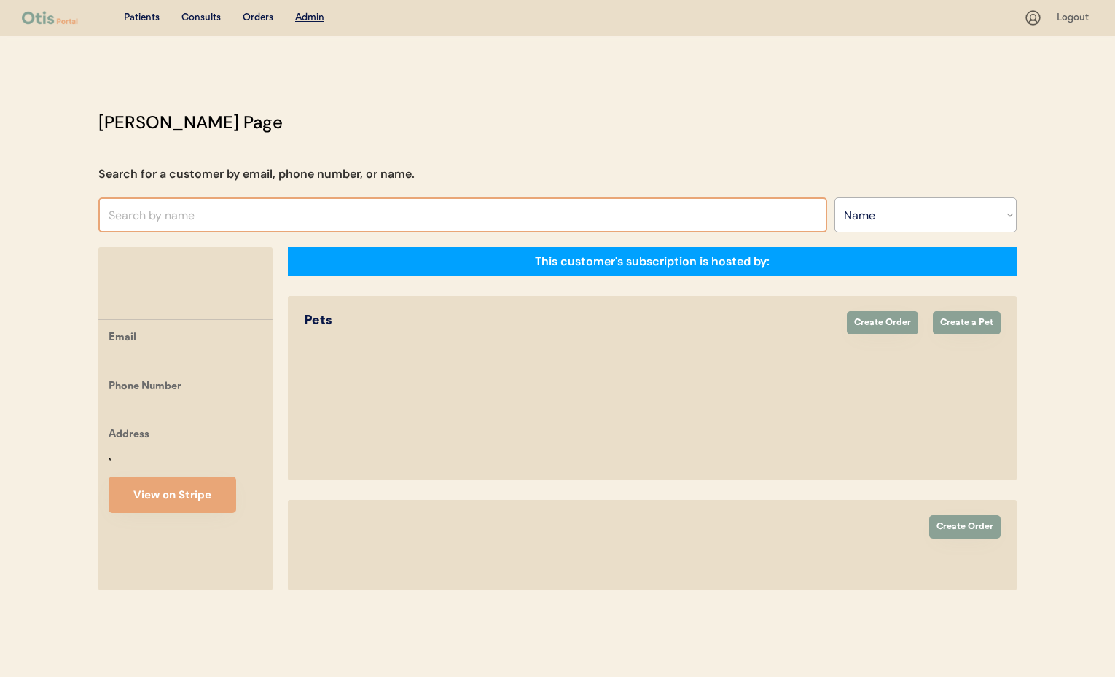
select select ""Name""
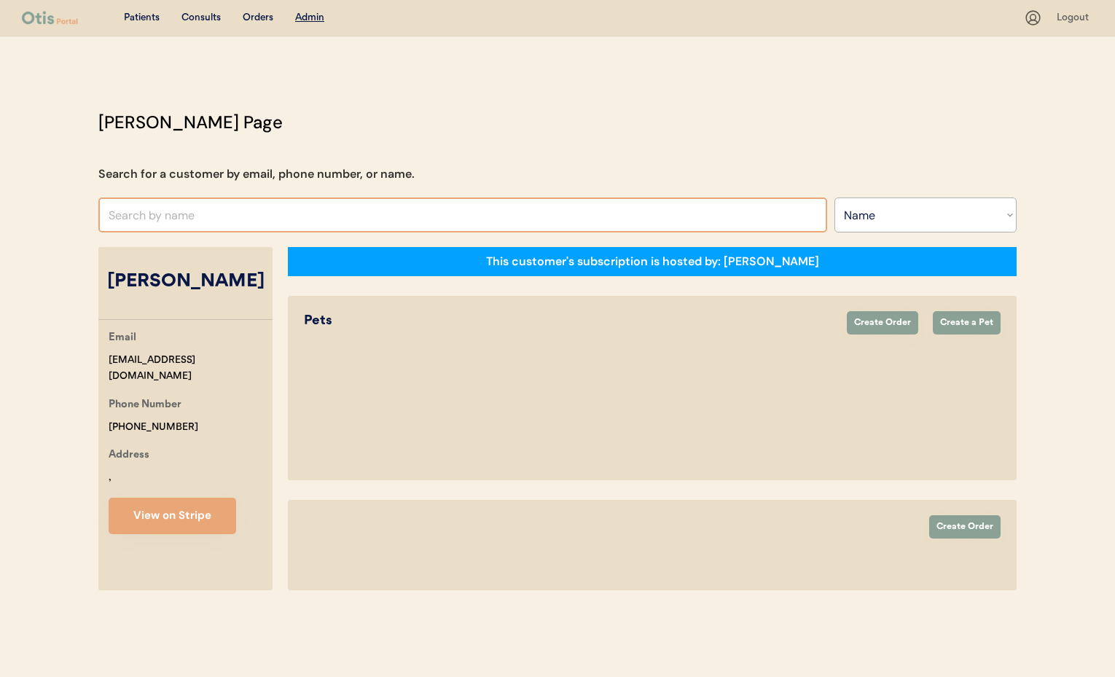
click at [160, 217] on input "text" at bounding box center [462, 214] width 729 height 35
select select "true"
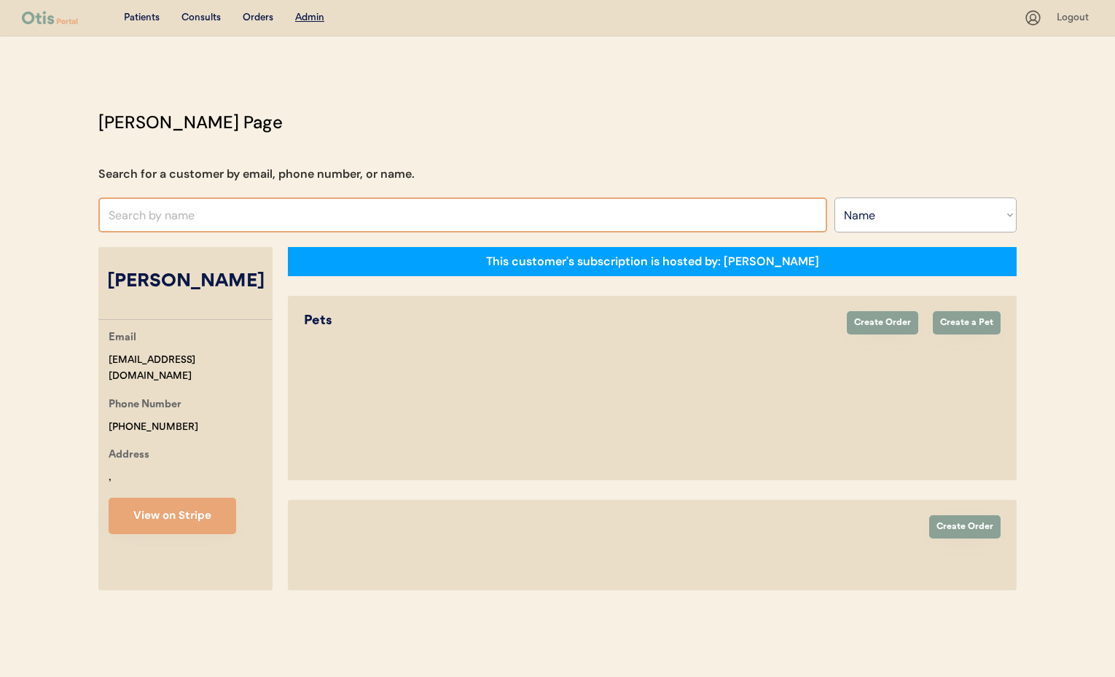
select select "true"
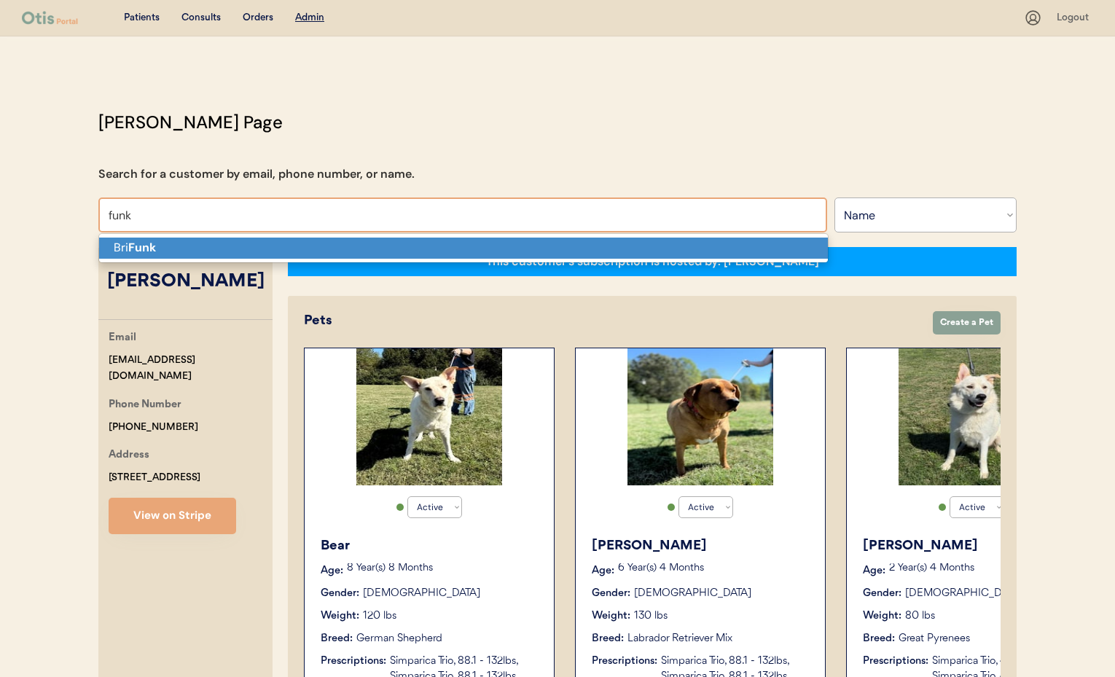
click at [164, 250] on p "Bri Funk" at bounding box center [463, 248] width 729 height 21
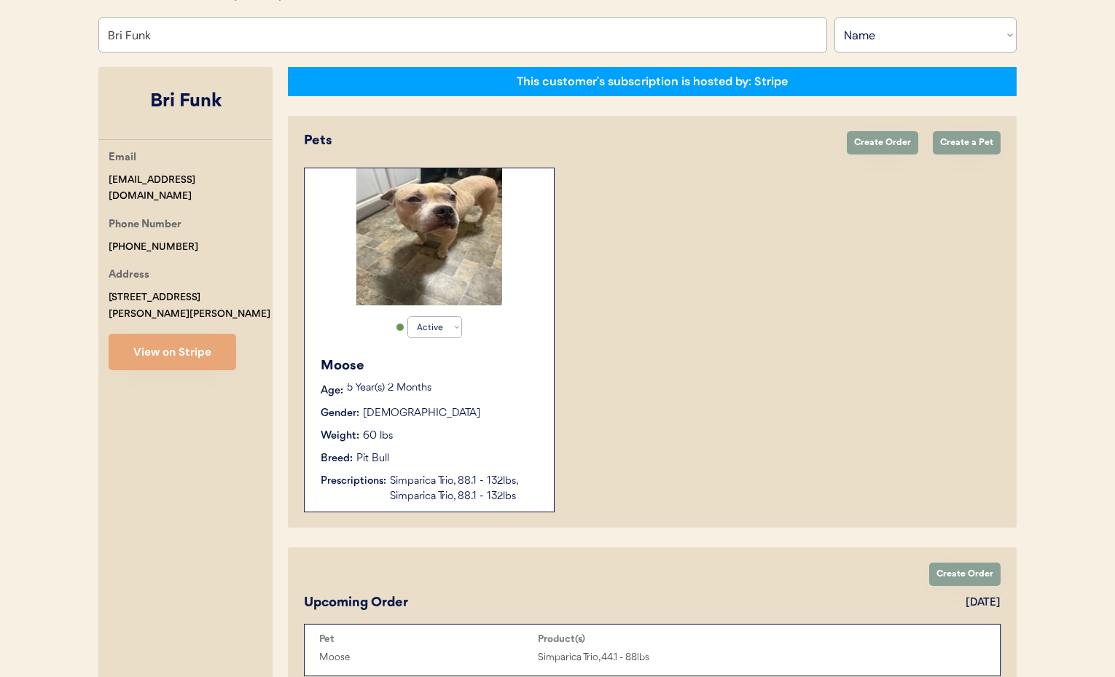
scroll to position [184, 0]
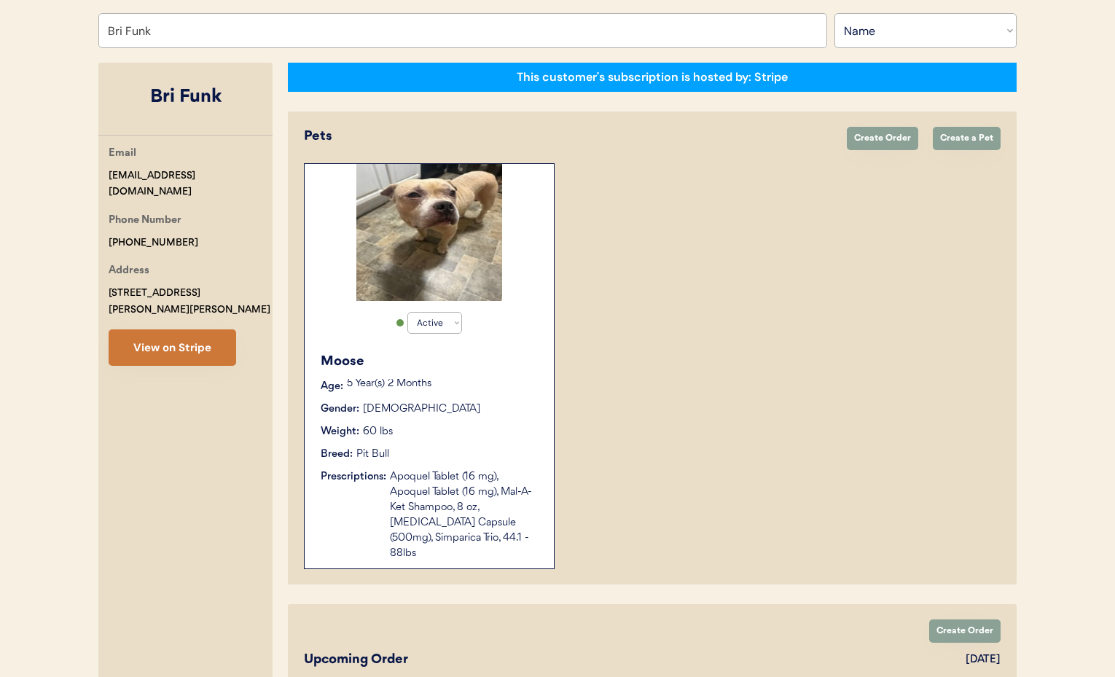
click at [187, 329] on button "View on Stripe" at bounding box center [173, 347] width 128 height 36
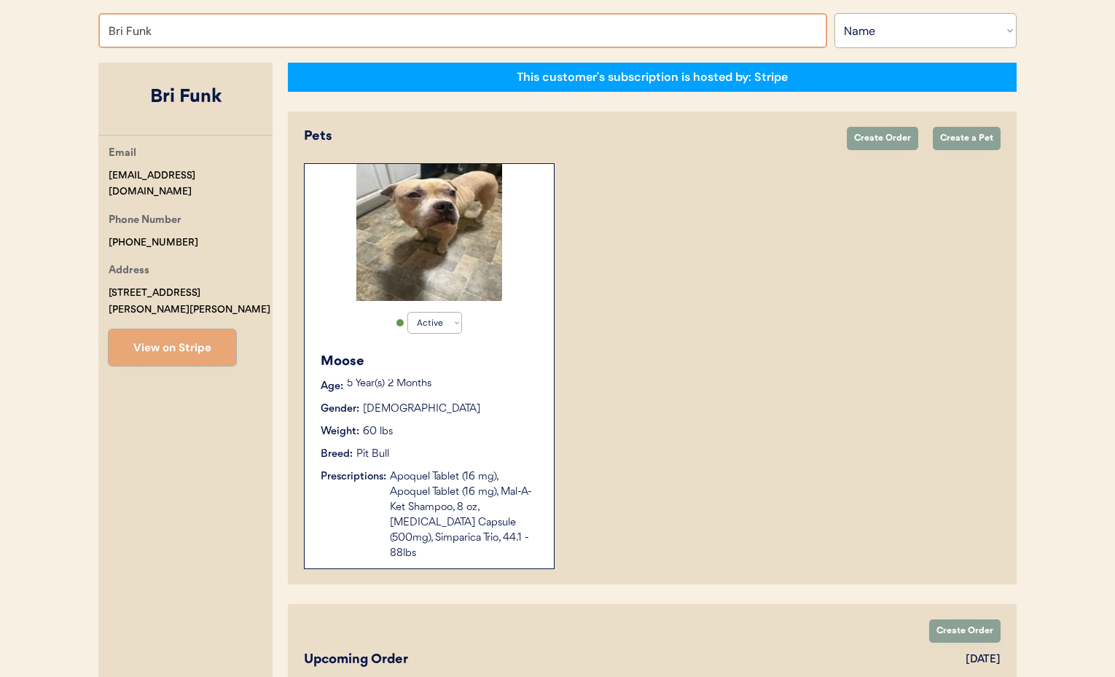
click at [179, 34] on input "Bri Funk" at bounding box center [462, 30] width 729 height 35
drag, startPoint x: 101, startPoint y: 28, endPoint x: 86, endPoint y: 26, distance: 15.4
click at [86, 26] on div "[PERSON_NAME] Page Search for a customer by email, phone number, or name. Bri F…" at bounding box center [557, 396] width 947 height 943
type input "[PERSON_NAME]"
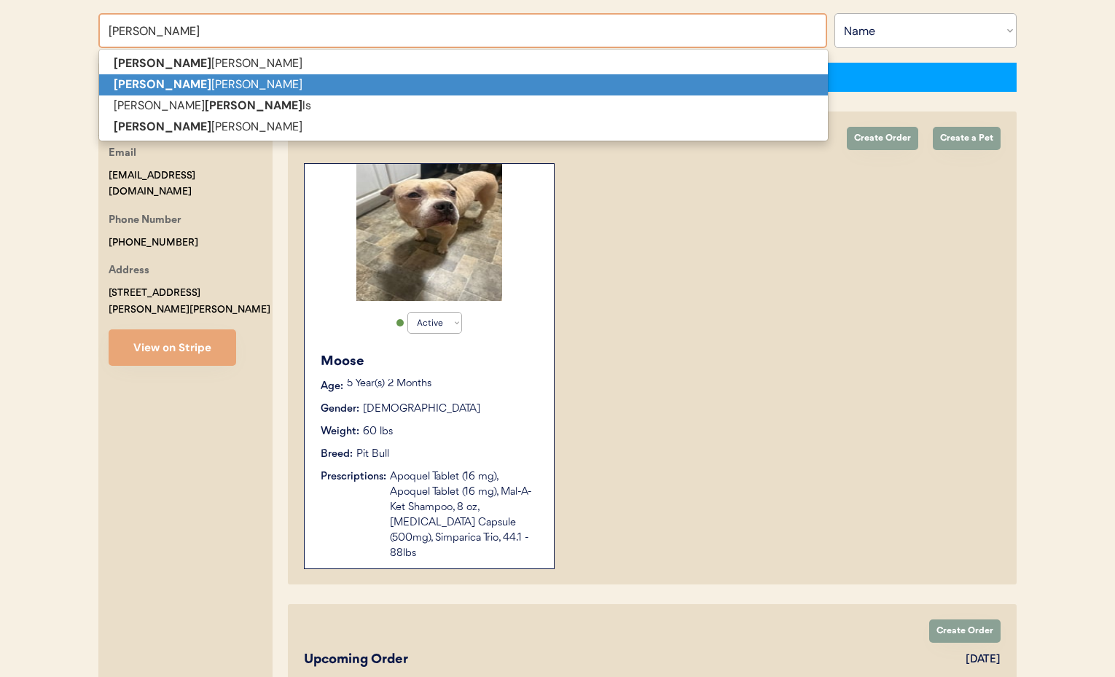
scroll to position [187, 0]
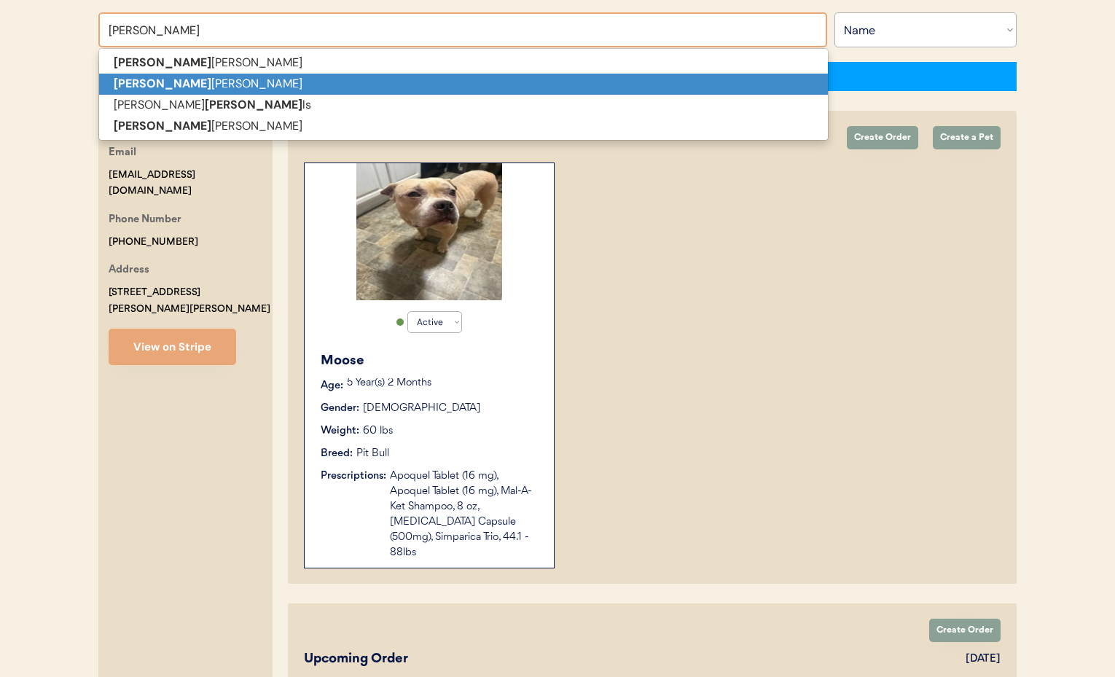
click at [133, 85] on strong "[PERSON_NAME]" at bounding box center [163, 83] width 98 height 15
type input "[PERSON_NAME]"
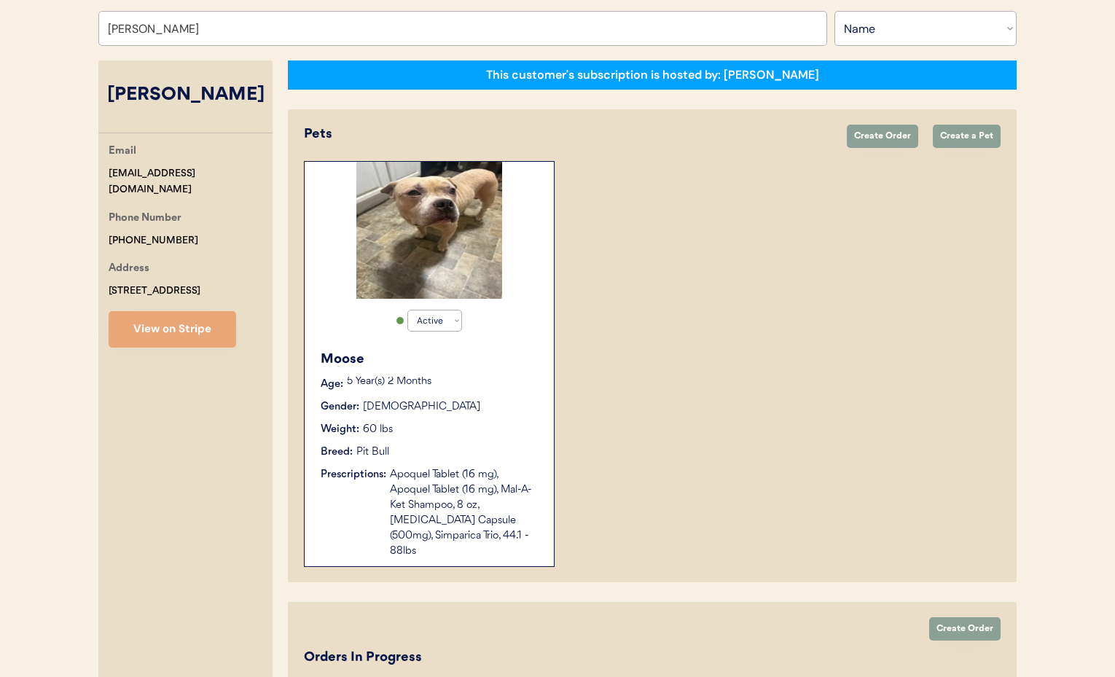
select select "false"
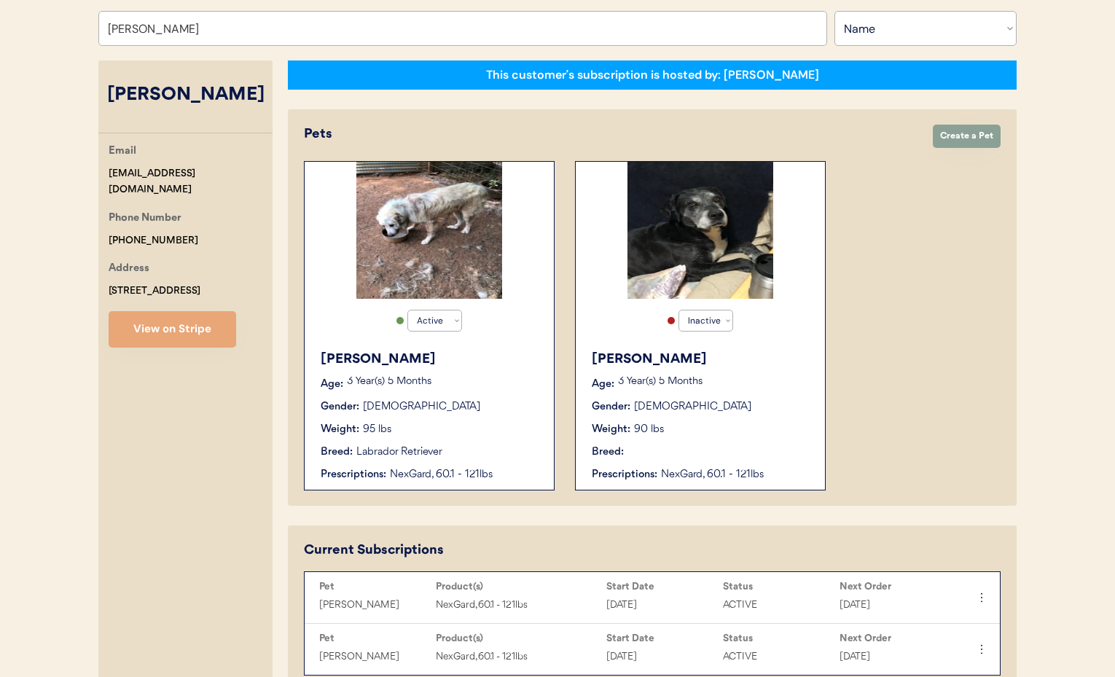
type input "[PERSON_NAME]"
click at [484, 399] on div "Gender: [DEMOGRAPHIC_DATA]" at bounding box center [430, 406] width 219 height 15
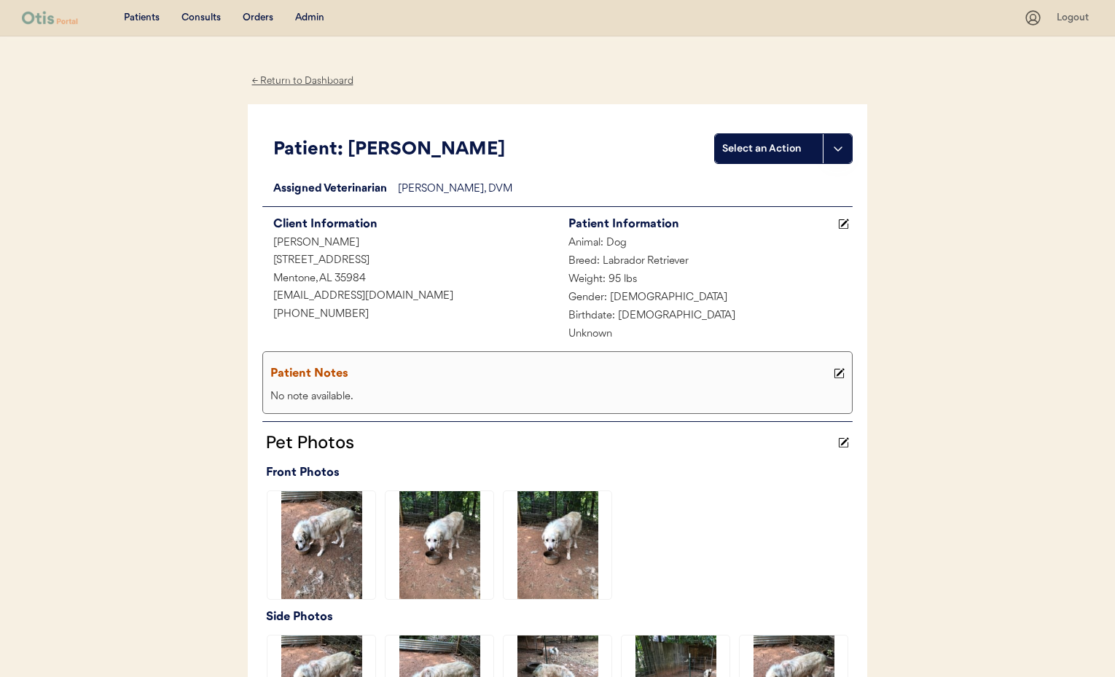
click at [836, 150] on icon at bounding box center [838, 149] width 12 height 12
click at [760, 180] on div "Create a consult" at bounding box center [788, 179] width 144 height 30
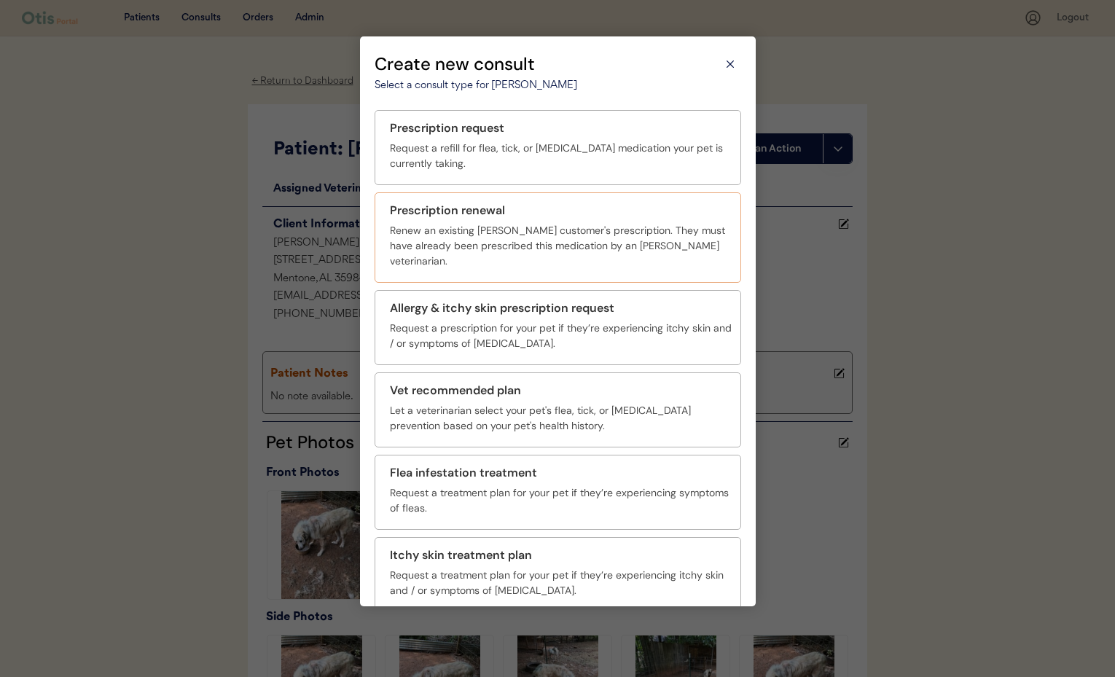
click at [438, 225] on div "Renew an existing Otis customer's prescription. They must have already been pre…" at bounding box center [561, 246] width 342 height 46
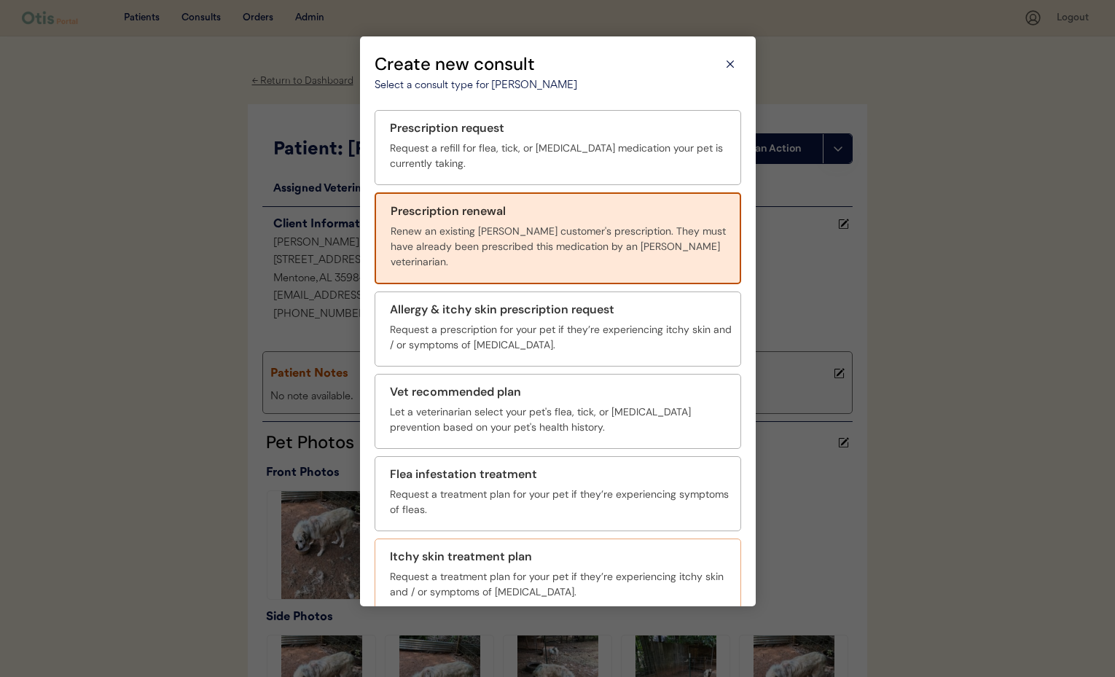
scroll to position [53, 0]
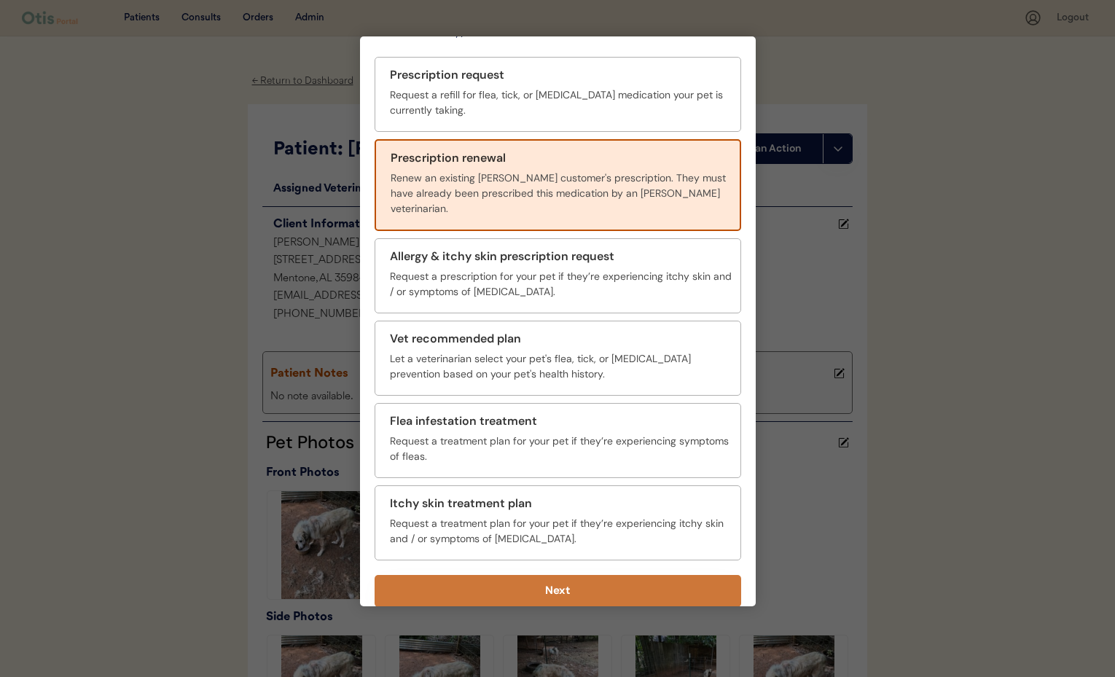
click at [676, 586] on button "Next" at bounding box center [558, 591] width 367 height 32
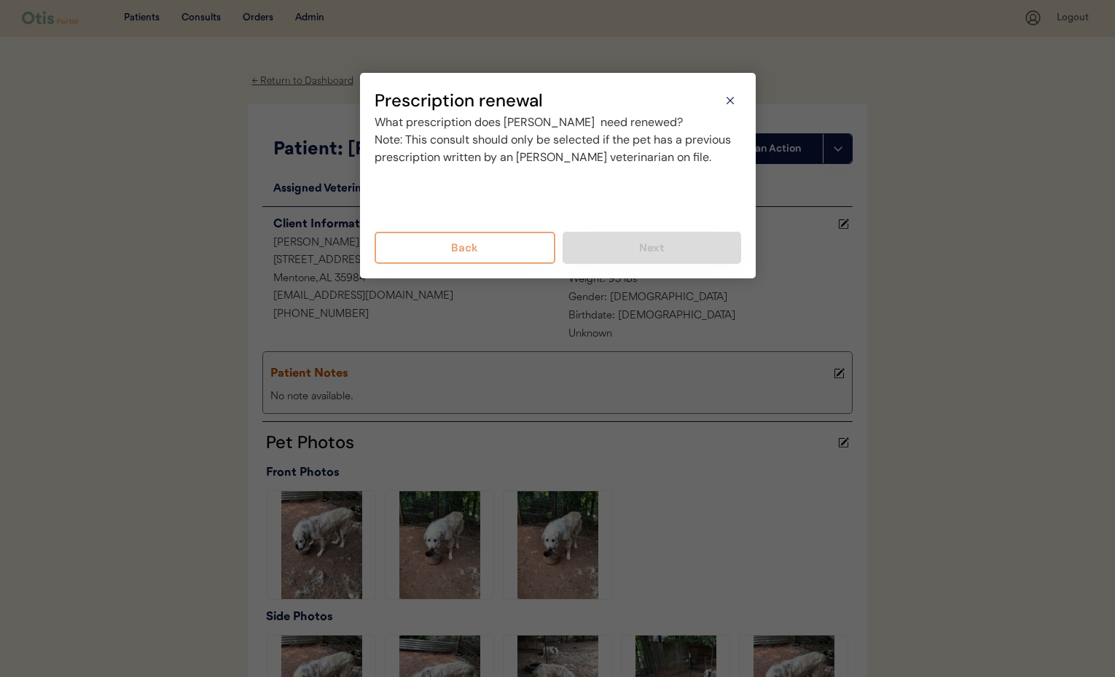
scroll to position [0, 0]
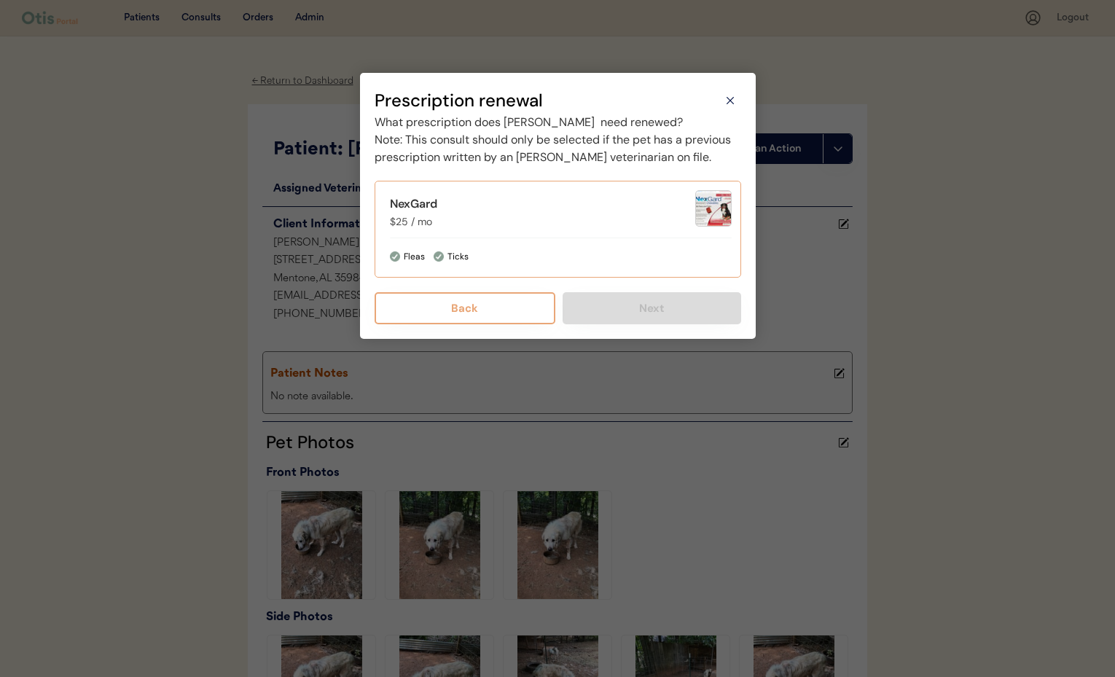
click at [538, 264] on div "Ticks" at bounding box center [583, 256] width 298 height 15
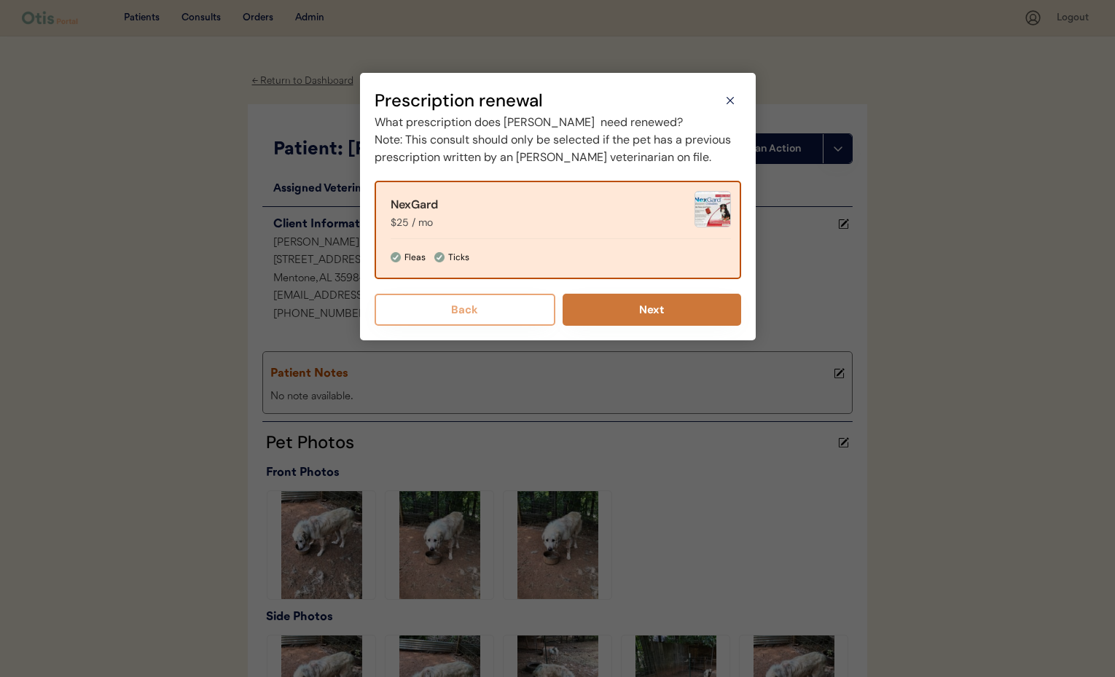
click at [635, 325] on button "Next" at bounding box center [652, 310] width 179 height 32
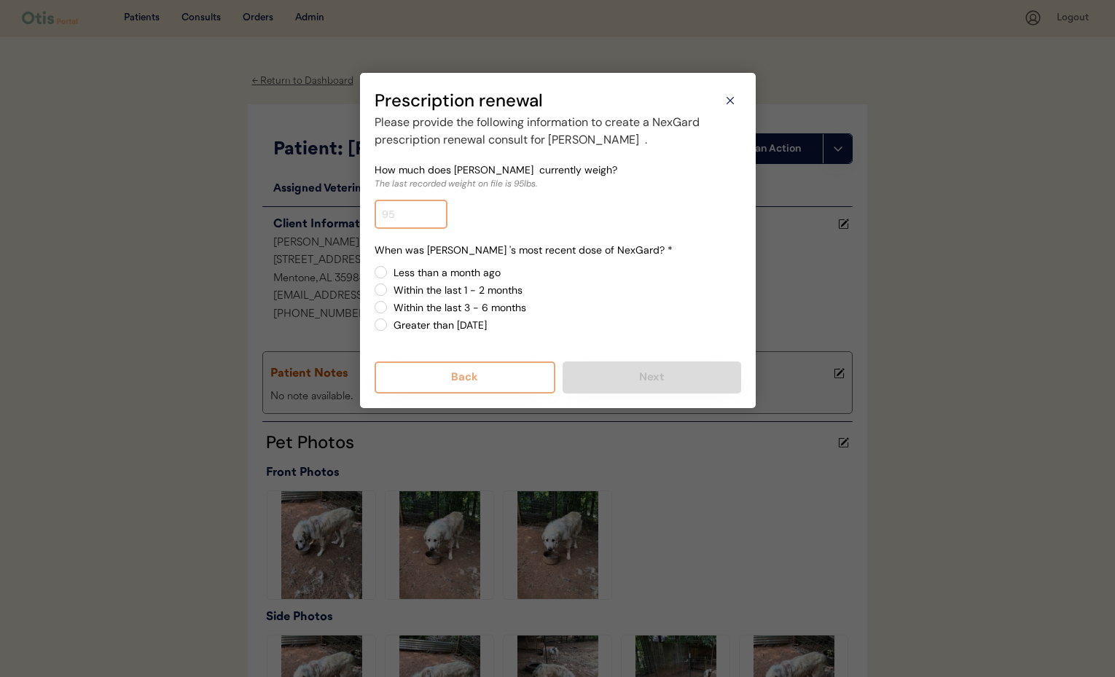
click at [406, 223] on input "input" at bounding box center [411, 214] width 73 height 29
type input "110.0"
click at [389, 290] on label "Within the last 1 - 2 months" at bounding box center [565, 290] width 352 height 10
click at [373, 277] on input "Within the last 1 - 2 months" at bounding box center [368, 271] width 9 height 9
radio input "true"
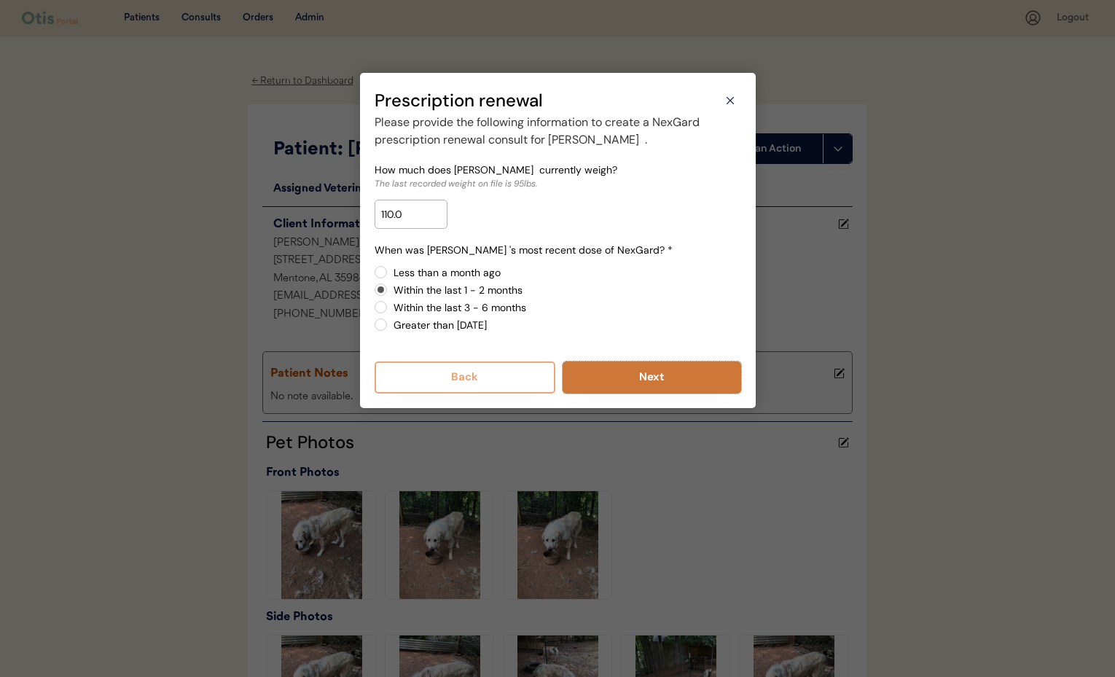
click at [654, 380] on button "Next" at bounding box center [652, 377] width 179 height 32
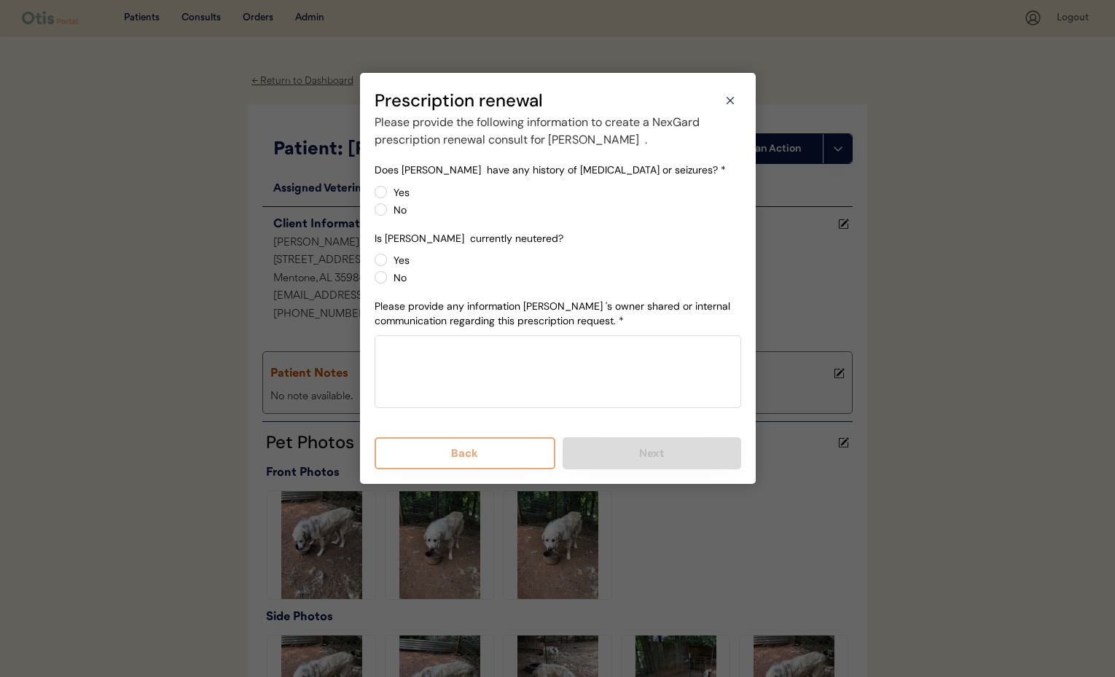
click at [389, 208] on label "No" at bounding box center [565, 210] width 352 height 10
click at [373, 197] on input "No" at bounding box center [368, 191] width 9 height 9
radio input "true"
click at [389, 278] on label "No" at bounding box center [565, 278] width 352 height 10
click at [373, 265] on input "No" at bounding box center [368, 259] width 9 height 9
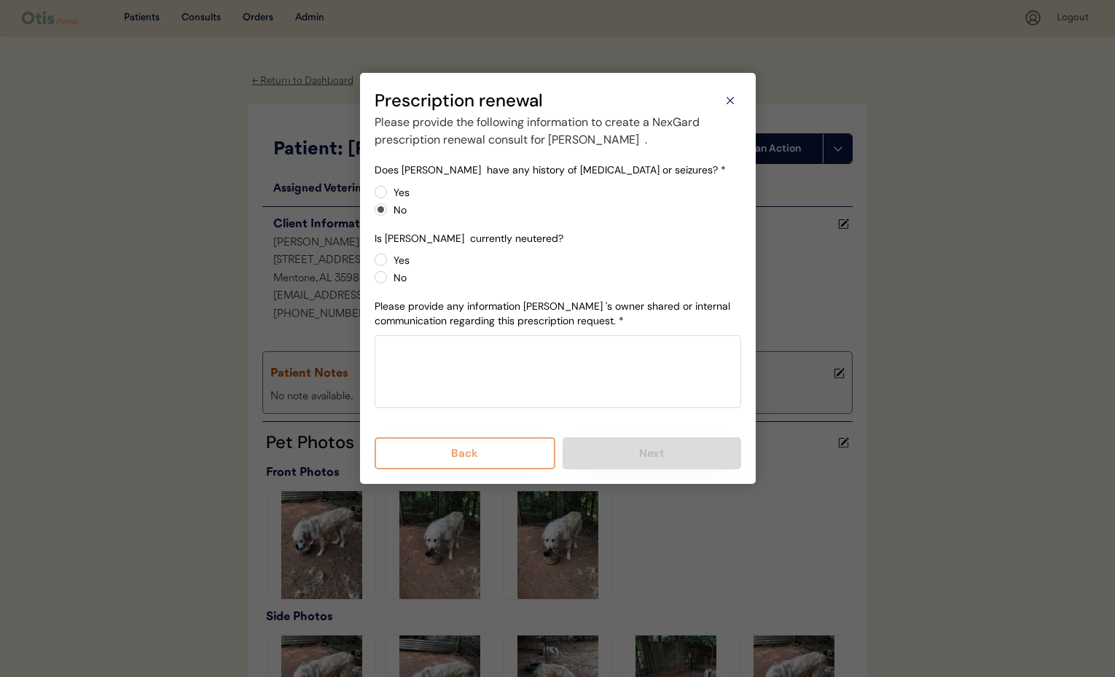
radio input "true"
click at [434, 375] on textarea at bounding box center [558, 371] width 367 height 73
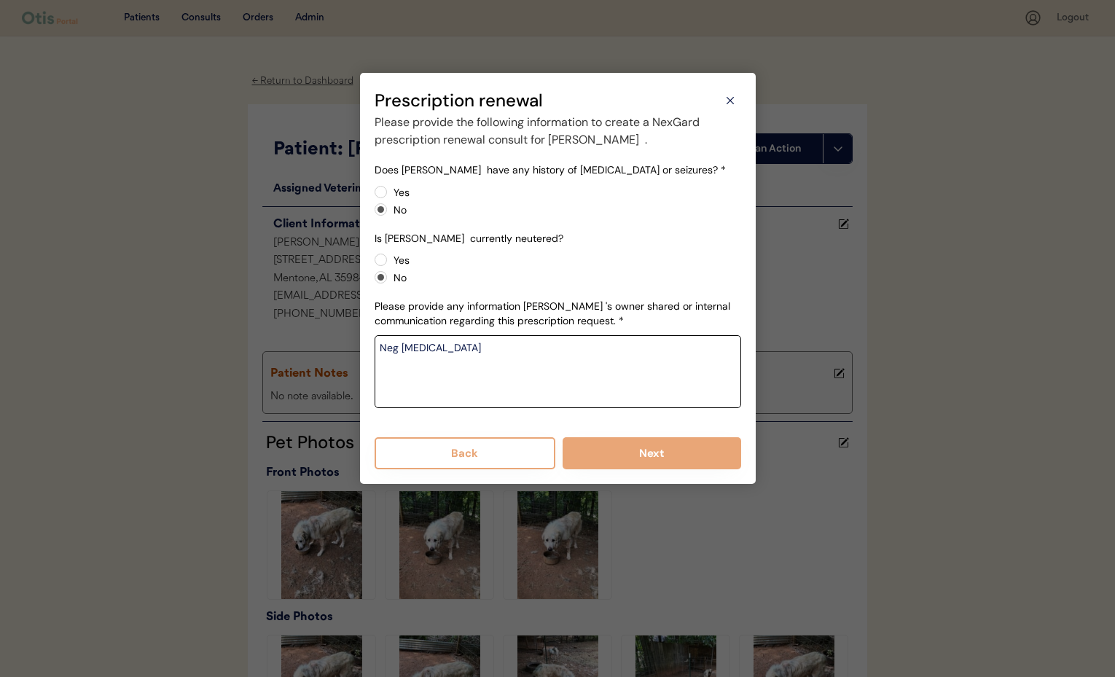
type textarea "Neg heartworm"
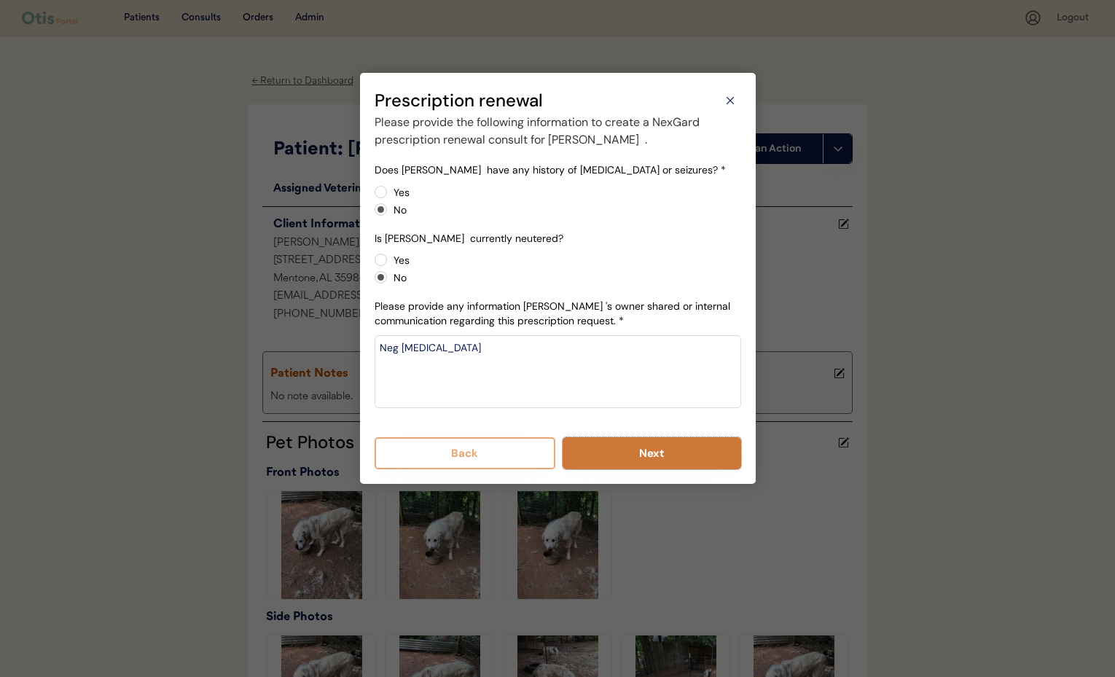
click at [641, 456] on button "Next" at bounding box center [652, 453] width 179 height 32
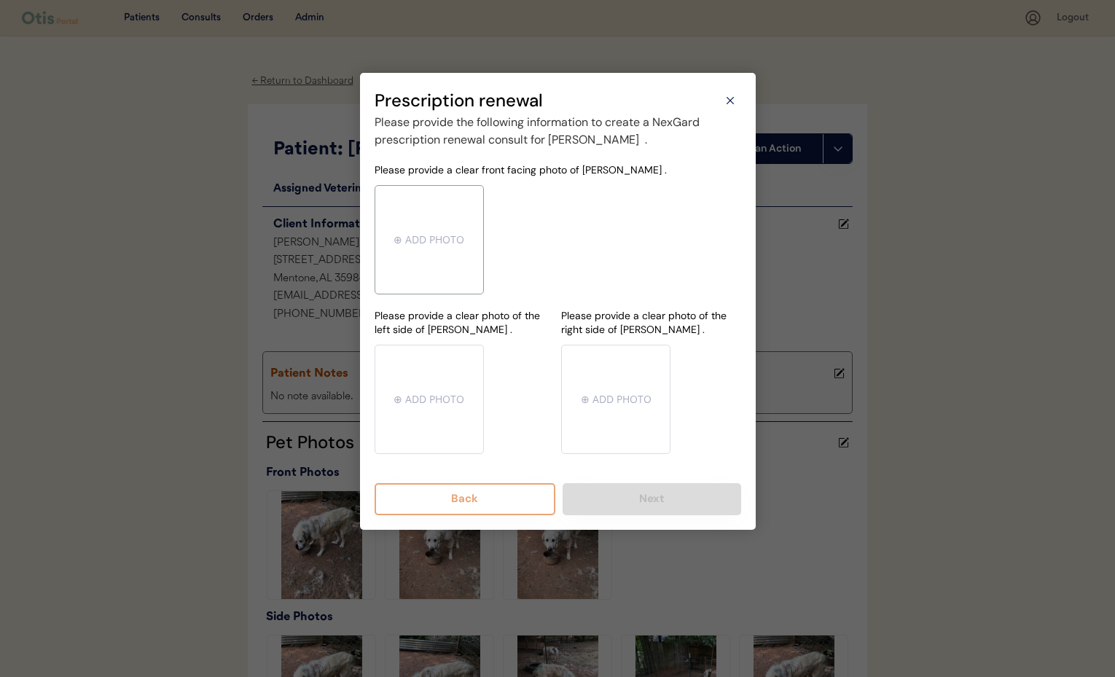
click at [440, 261] on input "file" at bounding box center [429, 240] width 108 height 108
type input "C:\fakepath\att.BWiWK.jpg"
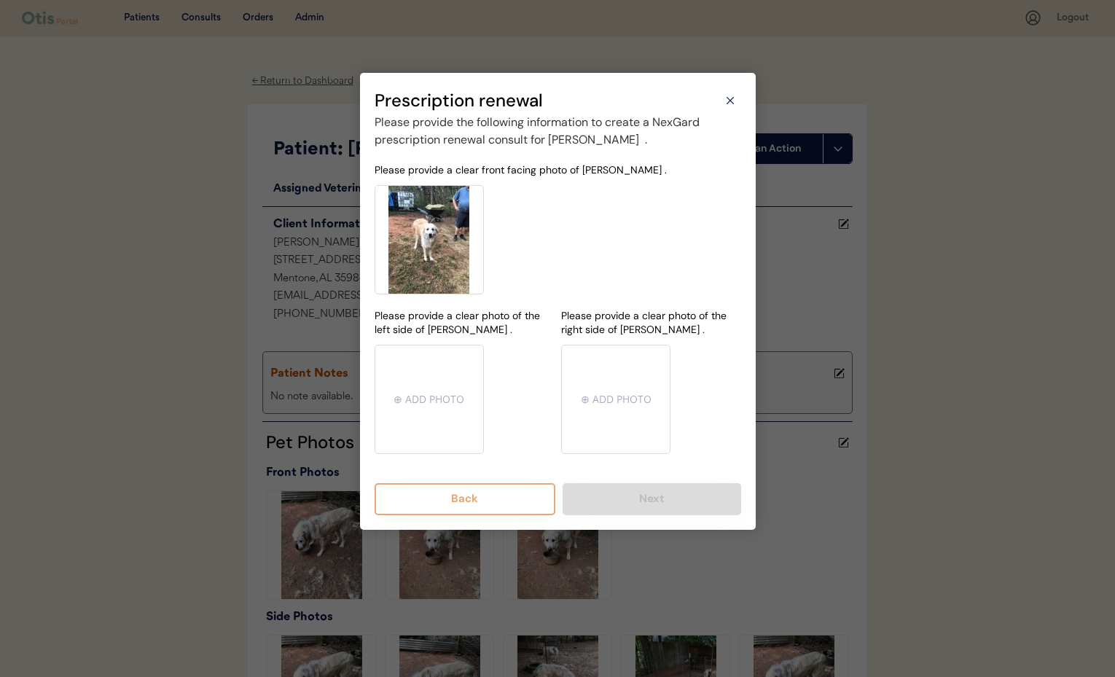
type input "C:\fakepath\att.Yv-sp.jpg"
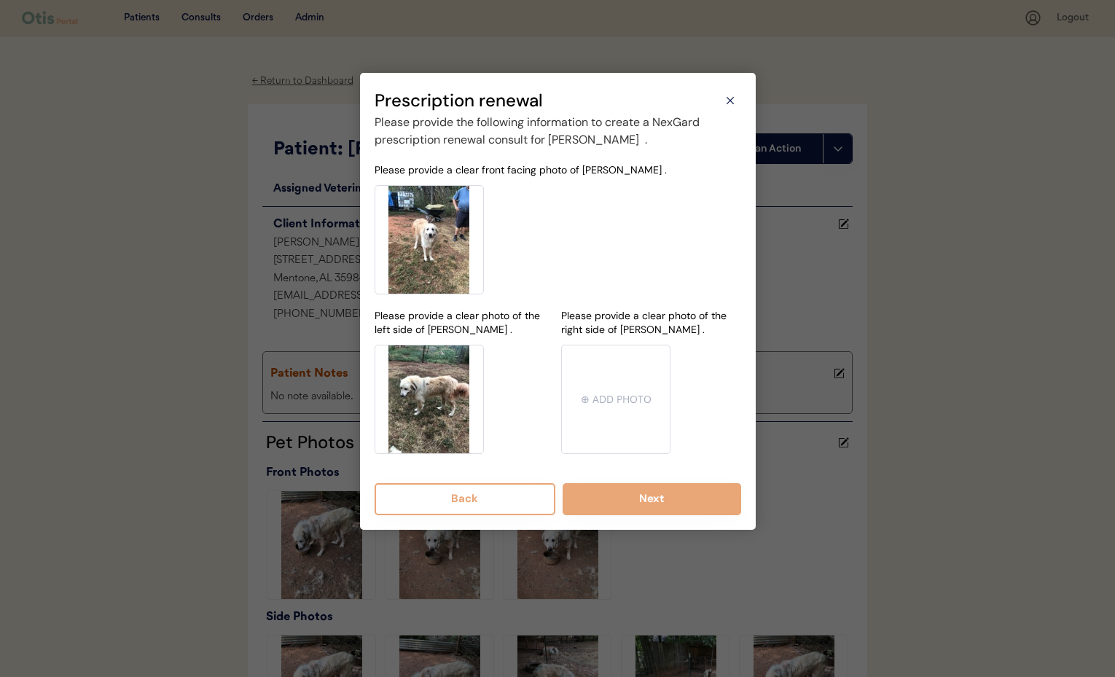
type input "C:\fakepath\att.kLsRw.jpg"
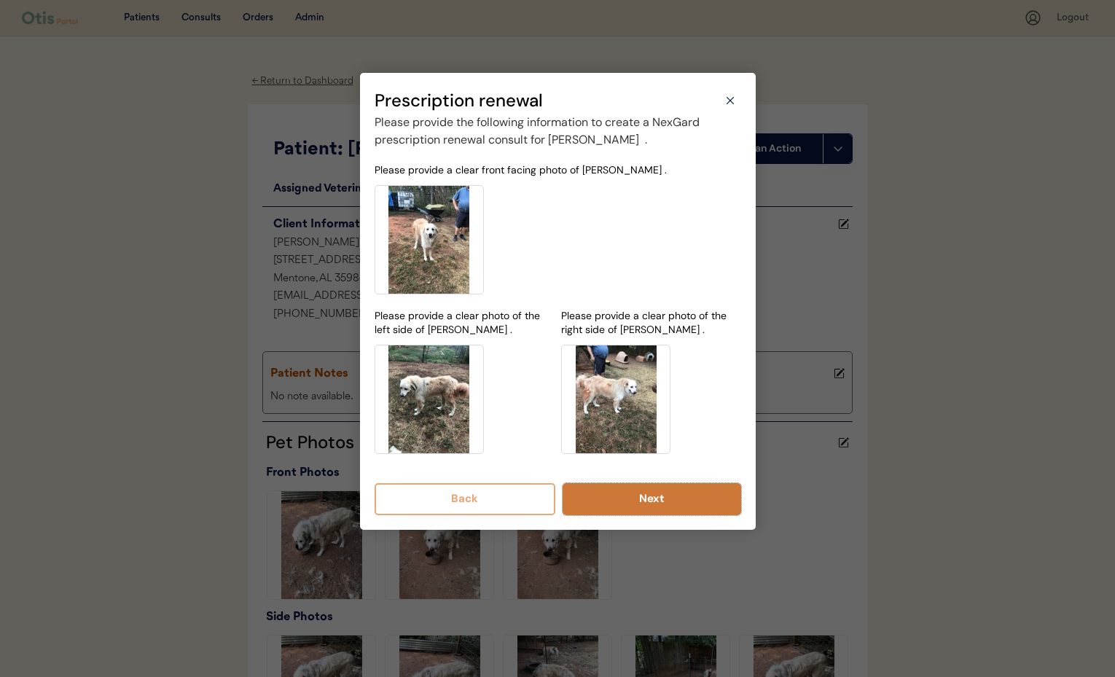
click at [645, 502] on button "Next" at bounding box center [652, 499] width 179 height 32
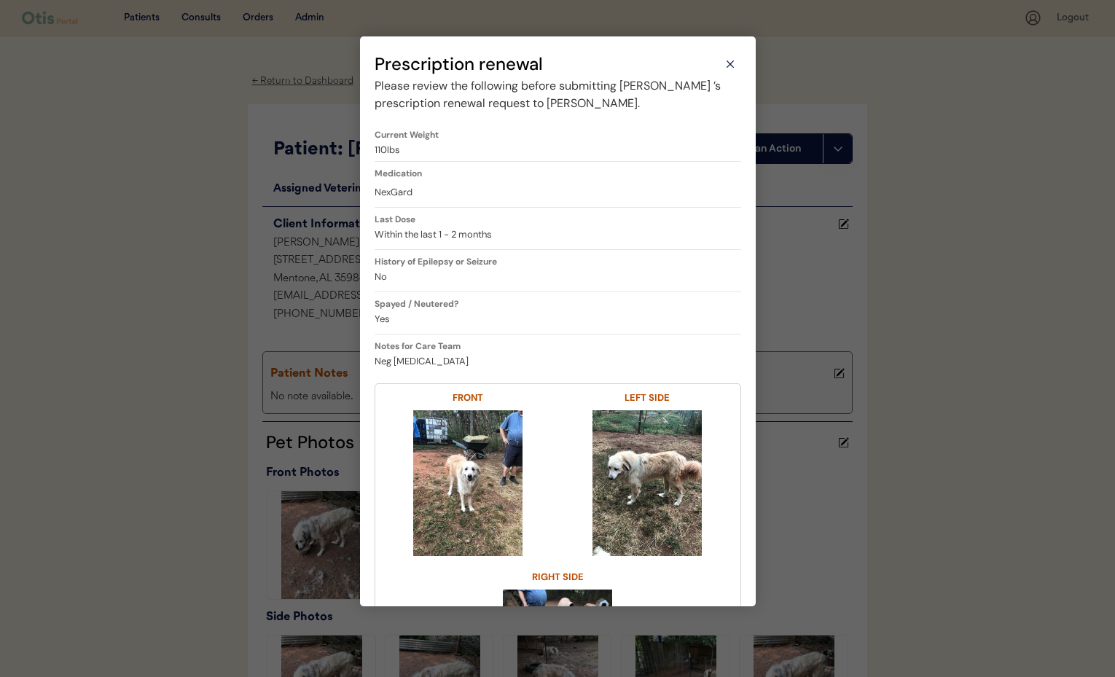
scroll to position [198, 0]
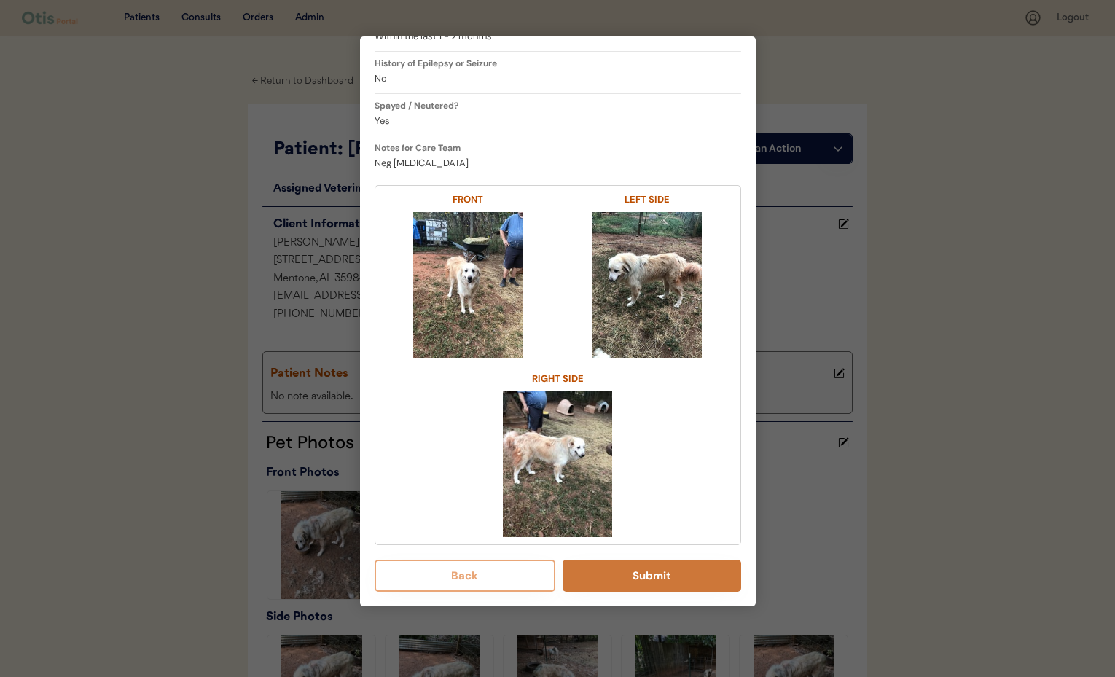
click at [665, 582] on button "Submit" at bounding box center [652, 576] width 179 height 32
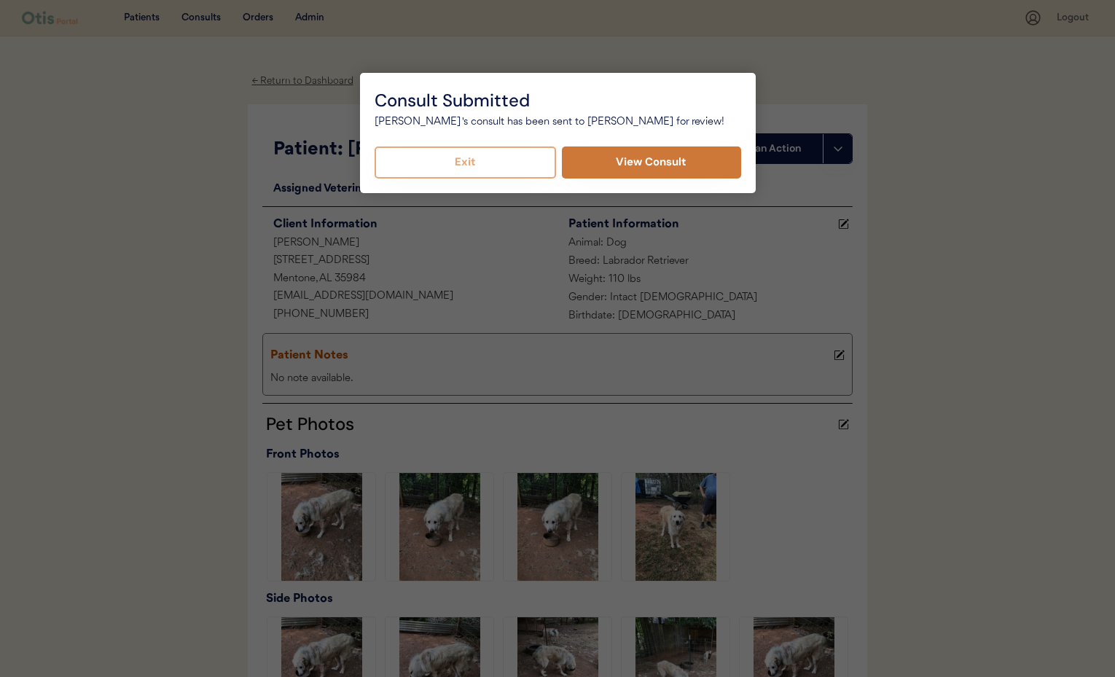
click at [670, 166] on button "View Consult" at bounding box center [651, 162] width 179 height 32
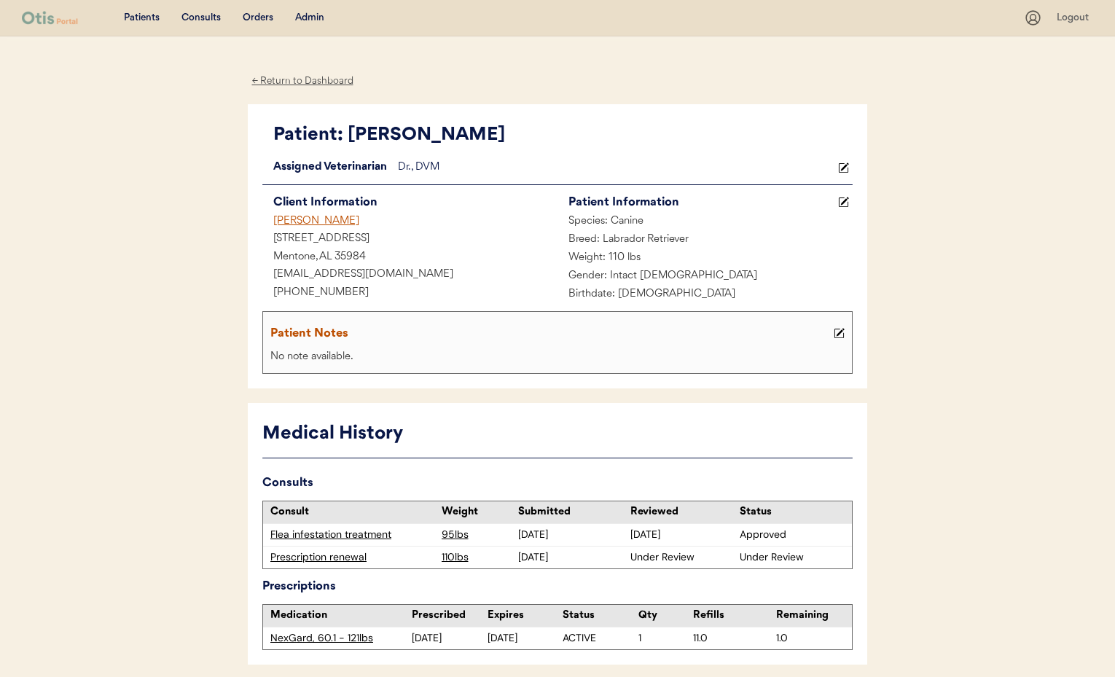
click at [299, 80] on div "← Return to Dashboard" at bounding box center [302, 81] width 109 height 17
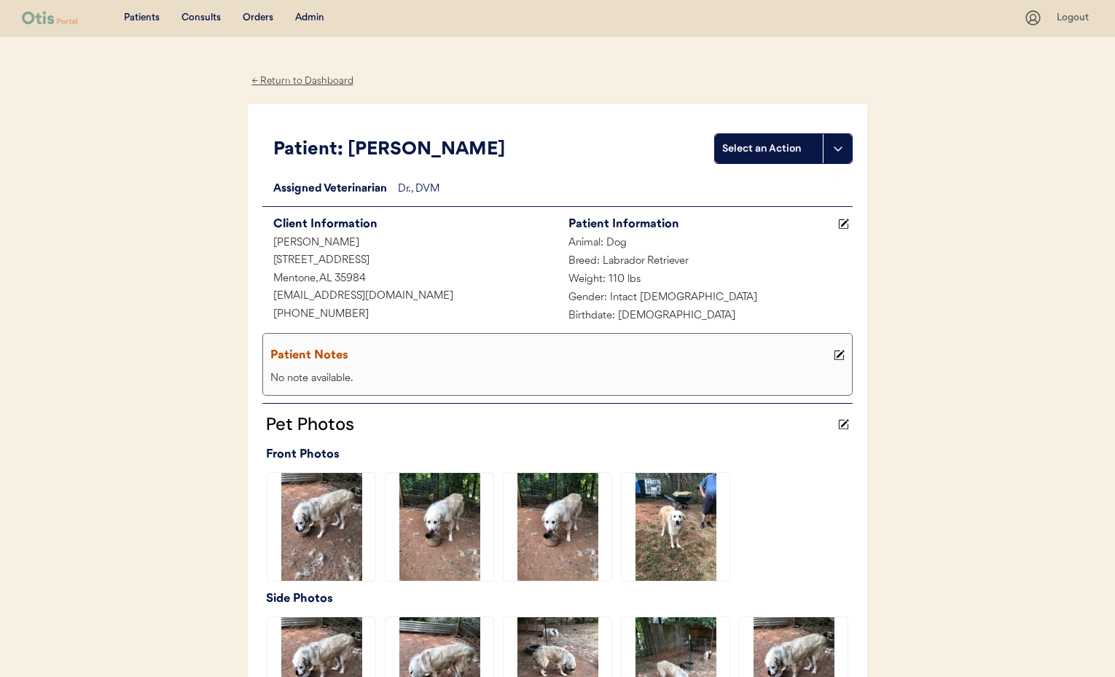
click at [299, 80] on div "← Return to Dashboard" at bounding box center [302, 81] width 109 height 17
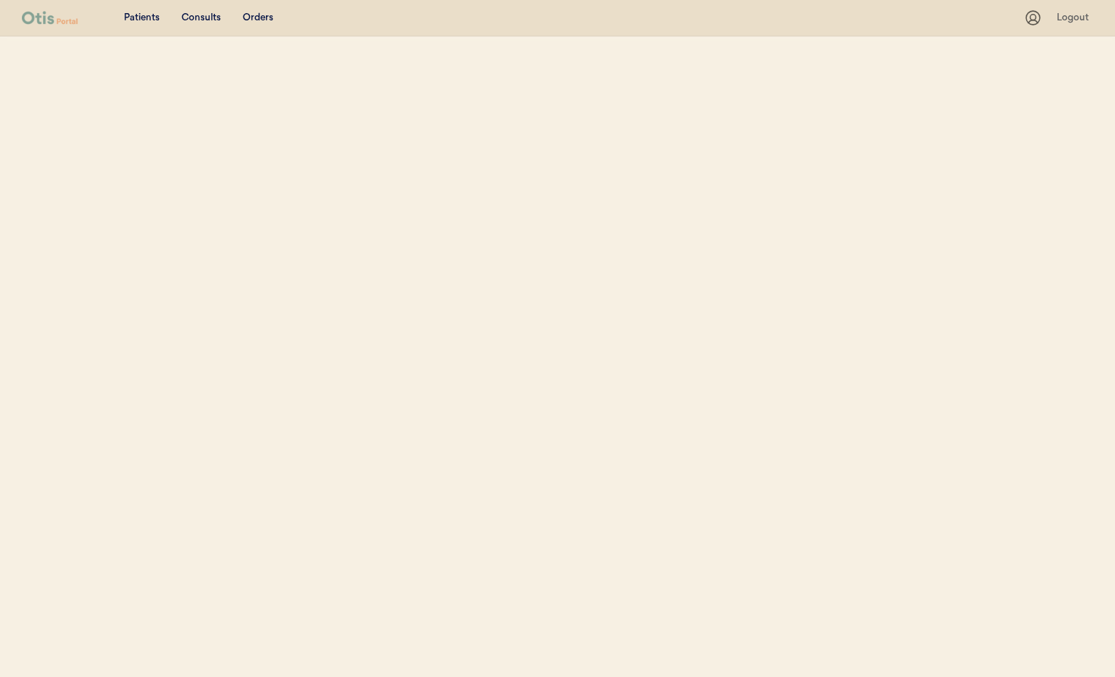
select select ""Name""
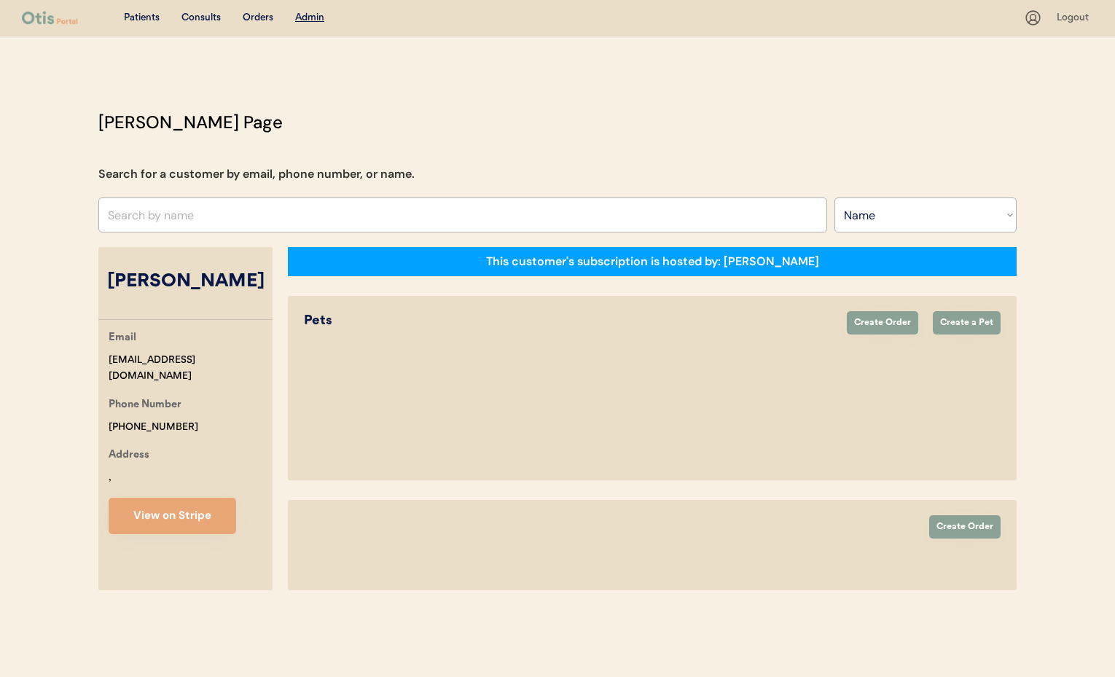
select select "true"
select select "false"
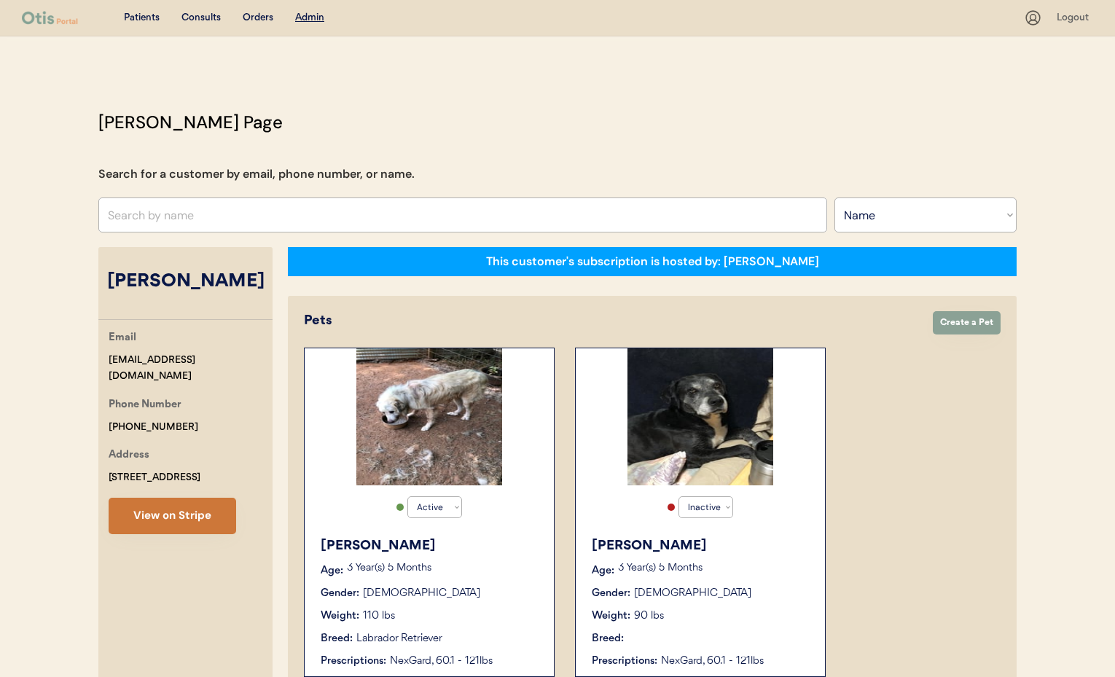
click at [157, 511] on button "View on Stripe" at bounding box center [173, 516] width 128 height 36
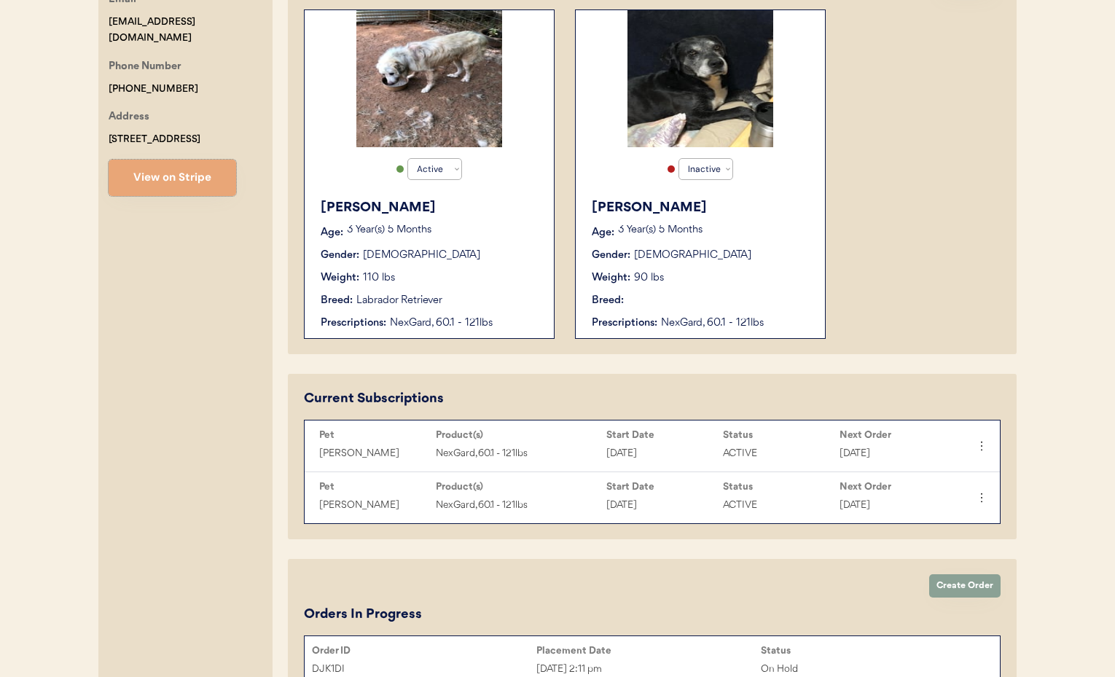
scroll to position [340, 0]
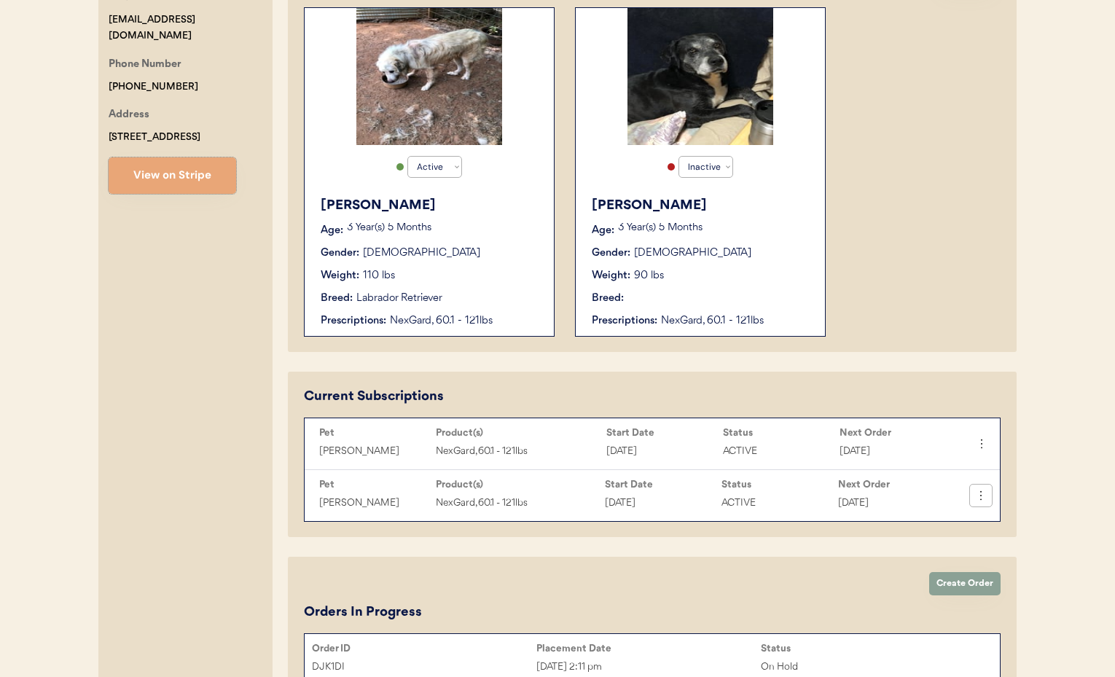
click at [986, 500] on icon at bounding box center [981, 495] width 15 height 15
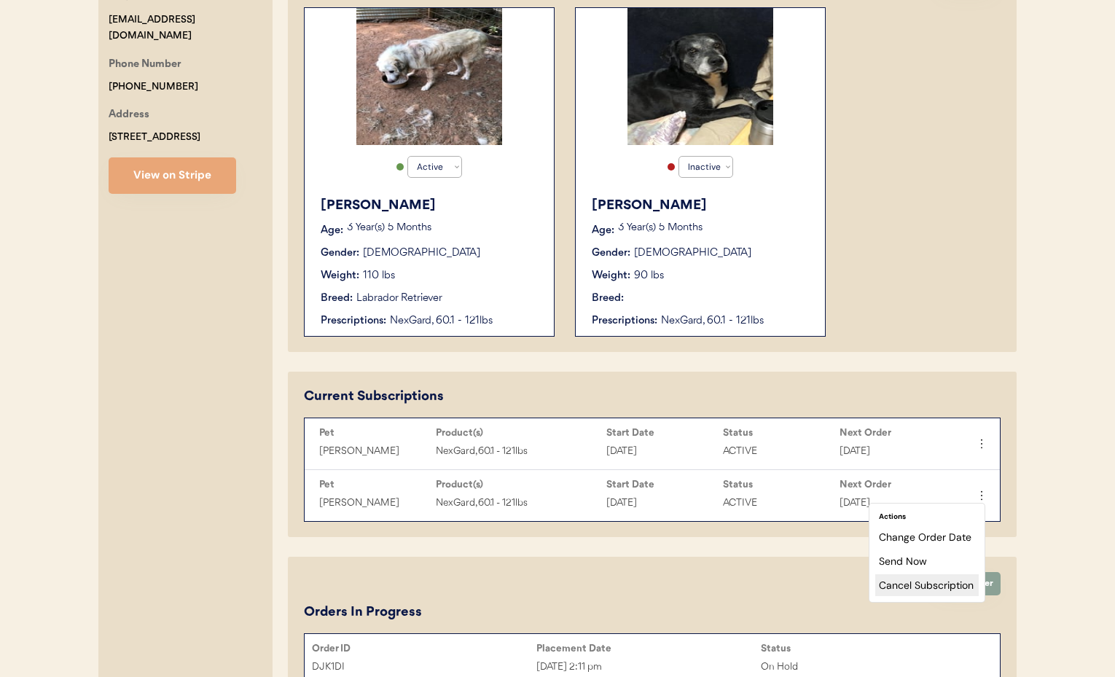
click at [941, 588] on div "Cancel Subscription" at bounding box center [926, 585] width 103 height 22
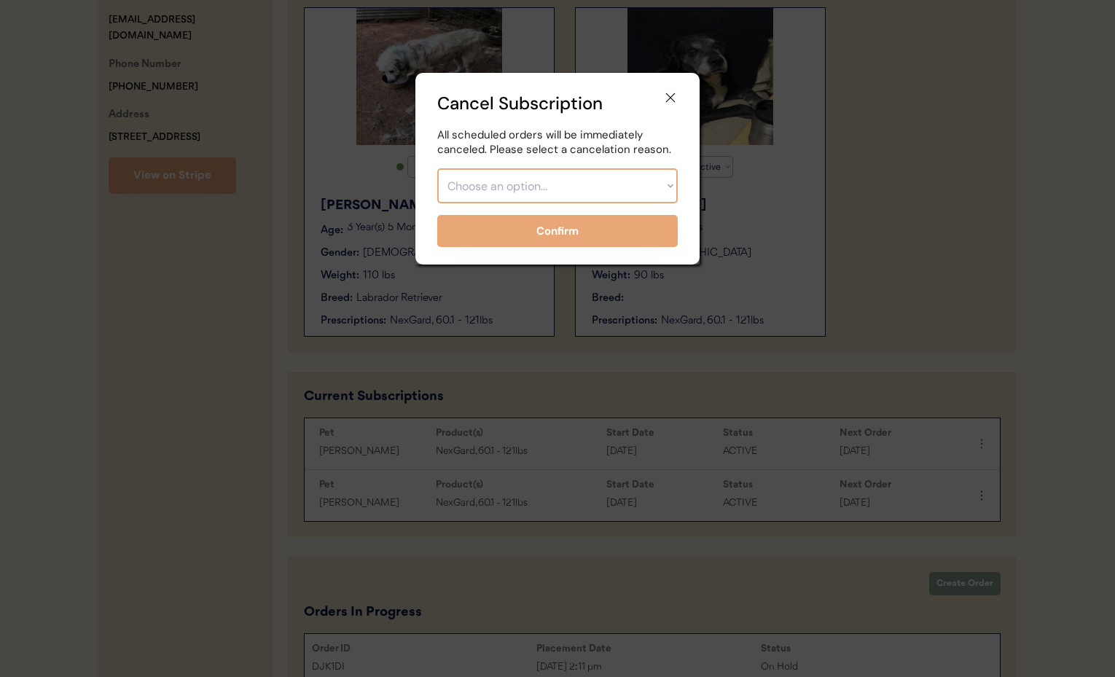
click at [519, 180] on select "Choose an option... Too expensive / can't afford Getting medication elsewhere (…" at bounding box center [557, 185] width 240 height 35
select select ""pet_passed_away""
click at [437, 168] on select "Choose an option... Too expensive / can't afford Getting medication elsewhere (…" at bounding box center [557, 185] width 240 height 35
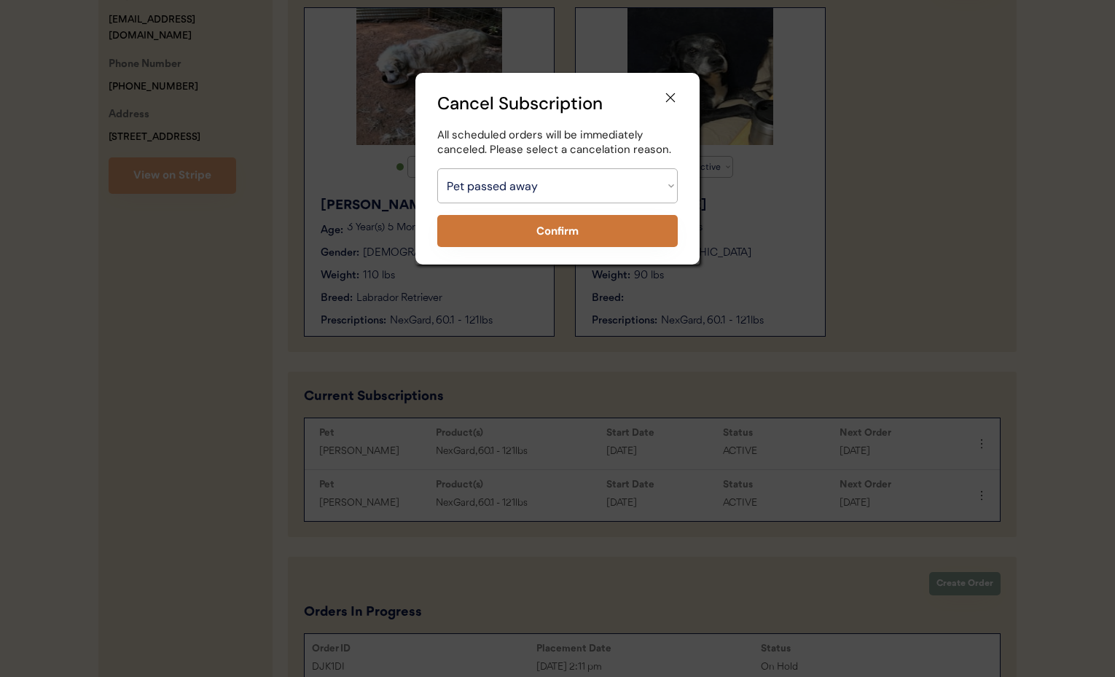
click at [508, 224] on button "Confirm" at bounding box center [557, 231] width 240 height 32
click at [602, 232] on button "Confirm" at bounding box center [557, 231] width 240 height 32
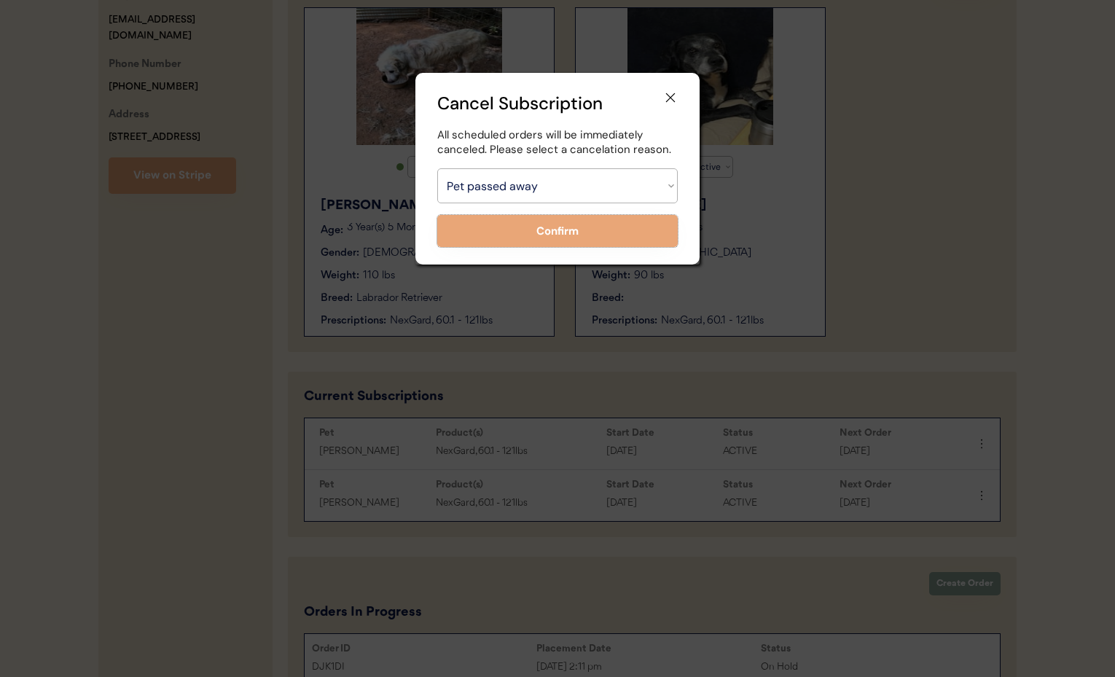
click at [672, 96] on icon at bounding box center [670, 97] width 15 height 15
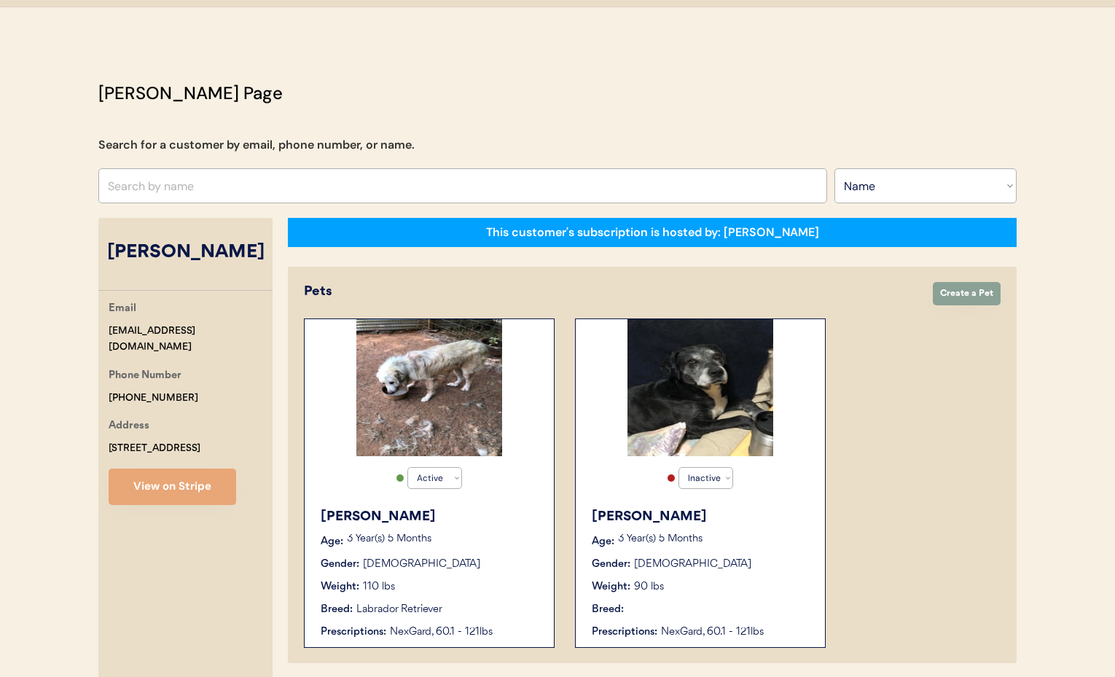
scroll to position [0, 0]
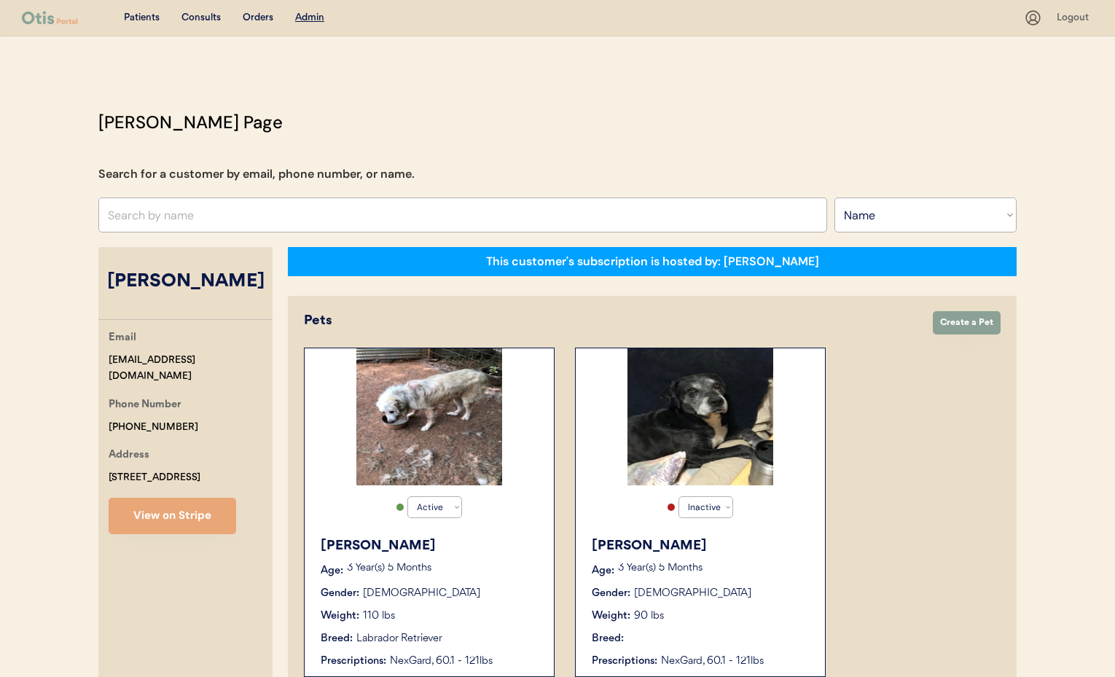
click at [713, 563] on p "3 Year(s) 5 Months" at bounding box center [714, 568] width 192 height 10
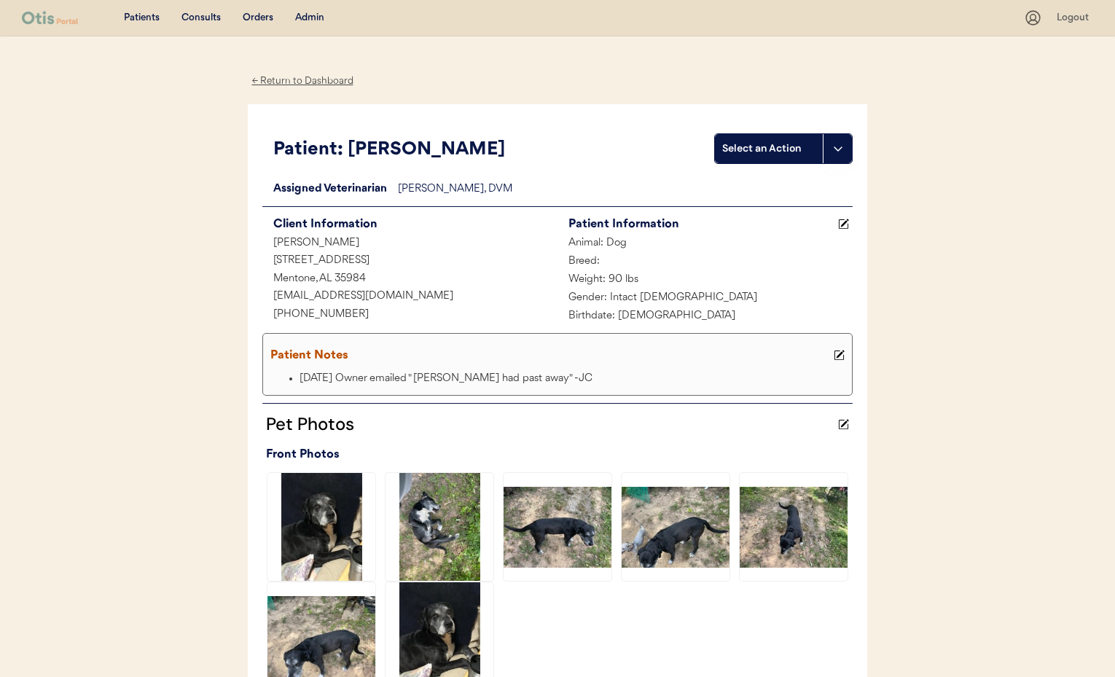
click at [294, 81] on div "← Return to Dashboard" at bounding box center [302, 81] width 109 height 17
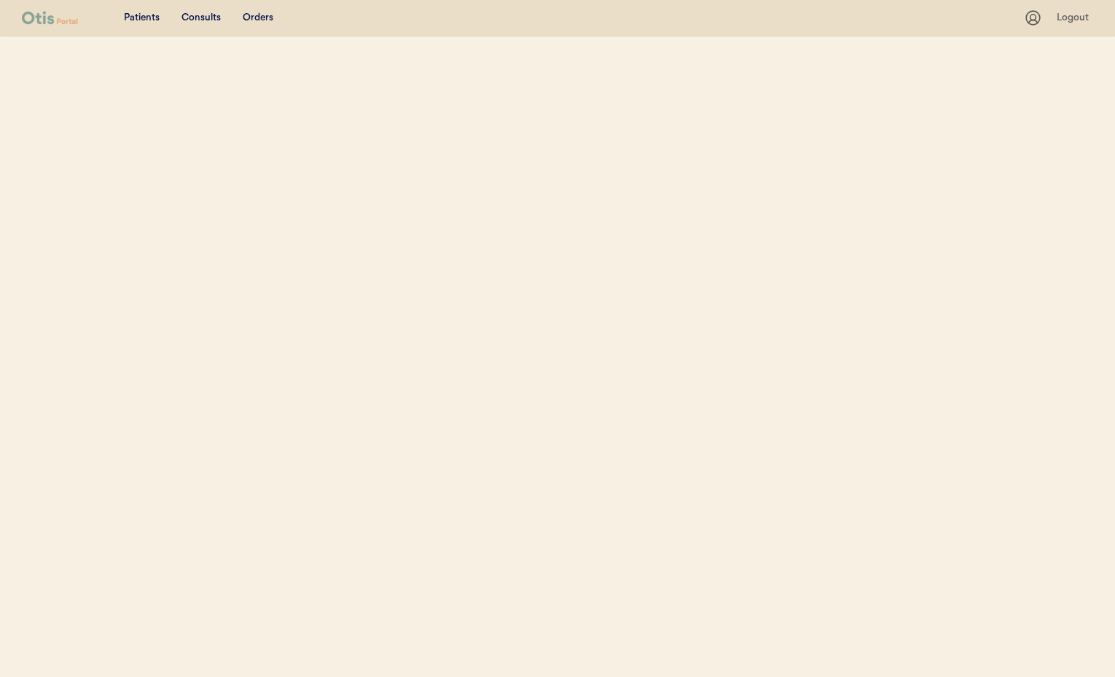
select select ""Name""
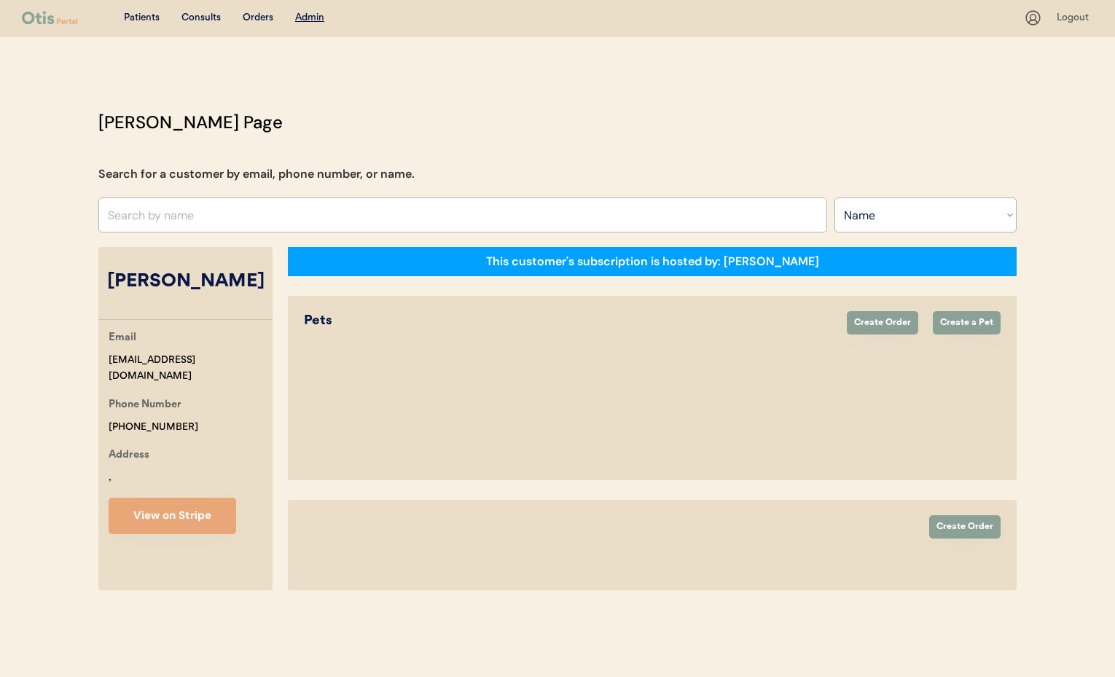
select select "true"
select select "false"
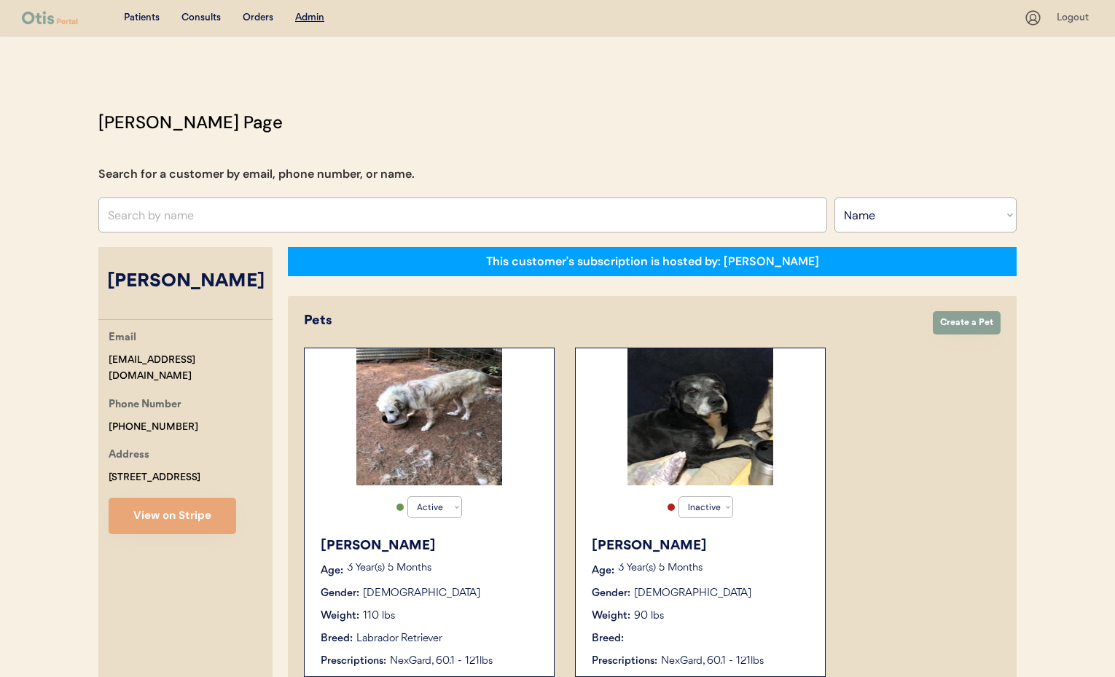
click at [453, 574] on div "3 Year(s) 5 Months" at bounding box center [443, 570] width 192 height 15
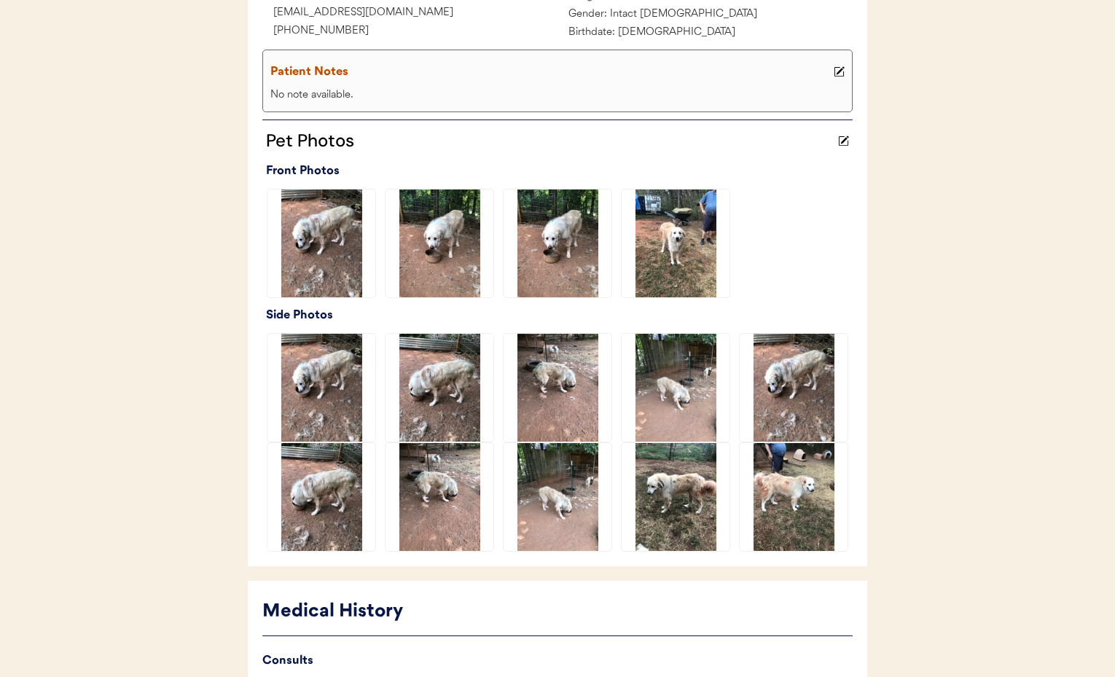
scroll to position [509, 0]
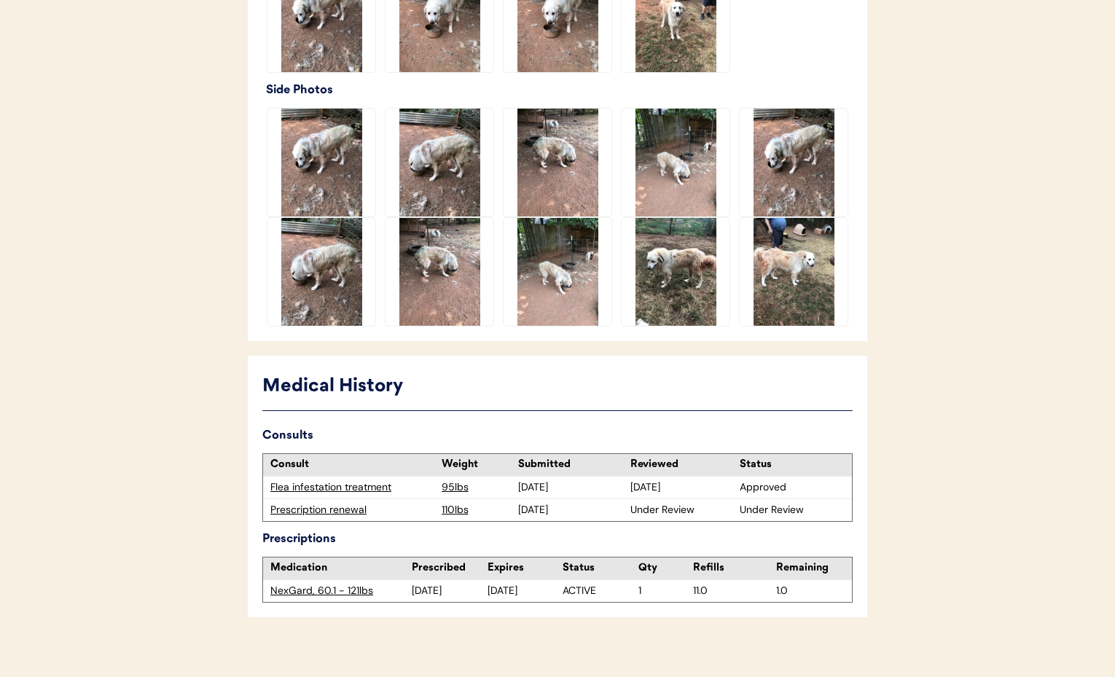
click at [329, 511] on div "Prescription renewal" at bounding box center [352, 510] width 164 height 15
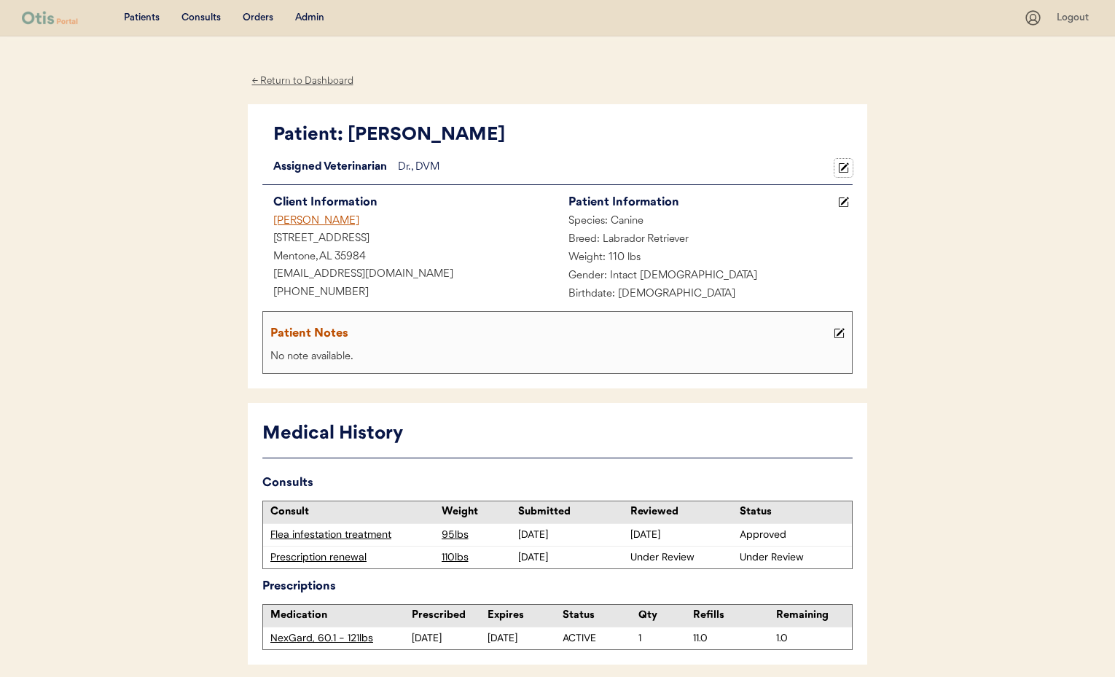
click at [841, 168] on icon at bounding box center [843, 168] width 11 height 11
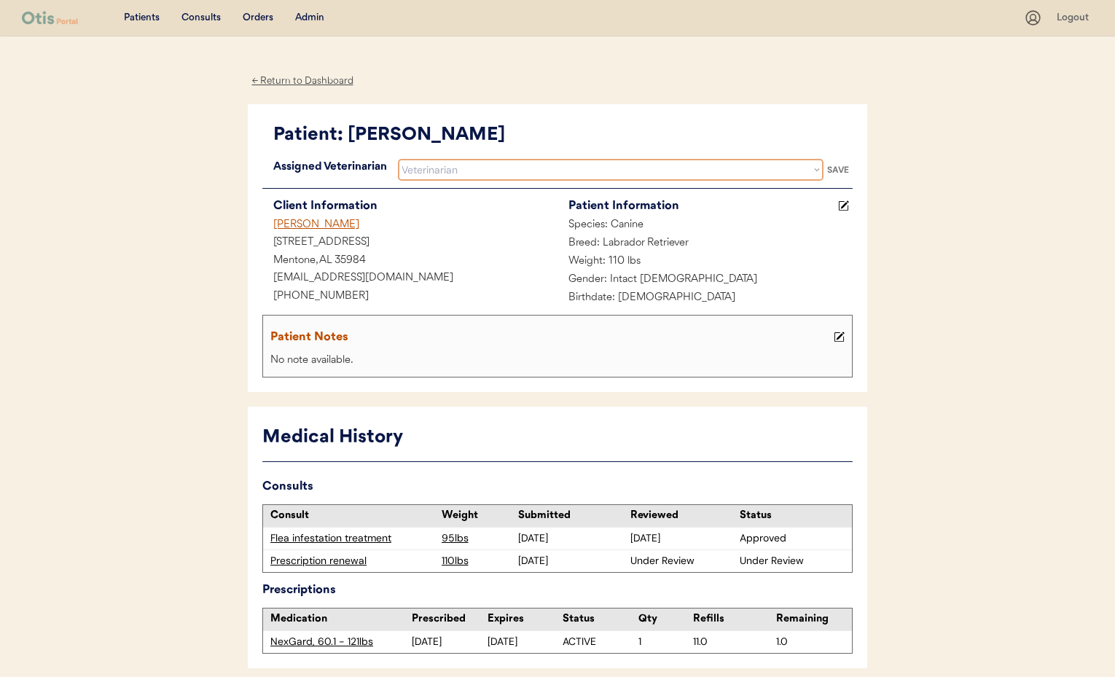
click at [469, 170] on select "Veterinarian [PERSON_NAME] [PERSON_NAME] [PERSON_NAME]" at bounding box center [611, 170] width 426 height 22
select select ""1348695171700984260__LOOKUP__1733767339806x932322702314707600""
click at [398, 159] on select "Veterinarian [PERSON_NAME] [PERSON_NAME] [PERSON_NAME]" at bounding box center [611, 170] width 426 height 22
click at [841, 168] on div "SAVE" at bounding box center [837, 169] width 29 height 9
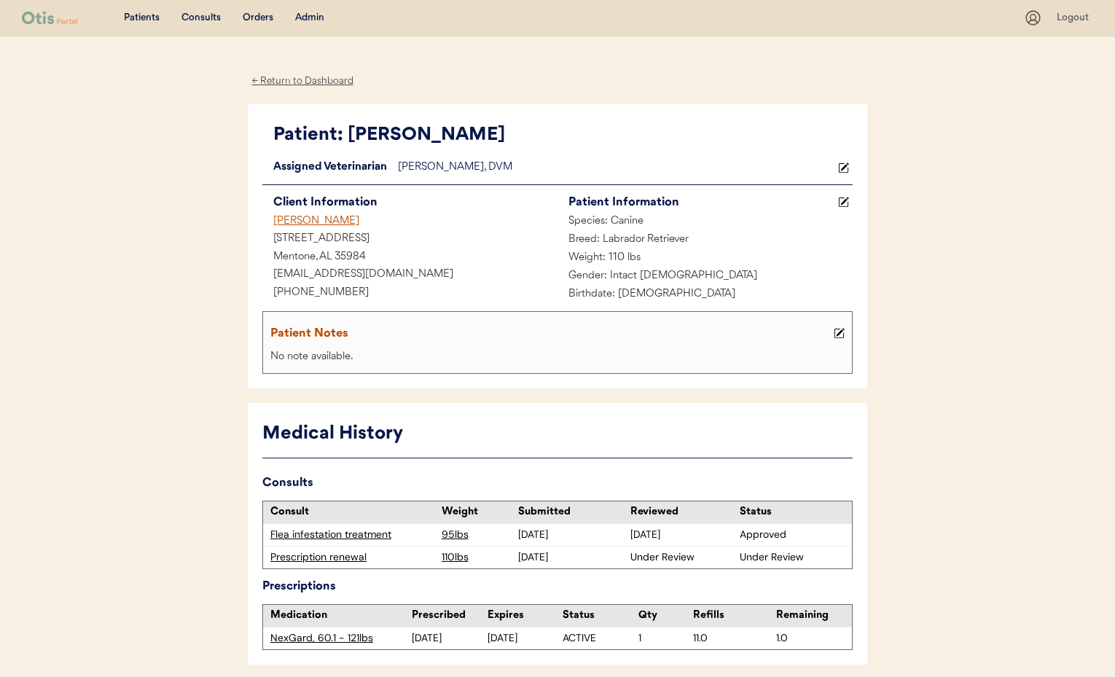
drag, startPoint x: 503, startPoint y: 88, endPoint x: 514, endPoint y: 90, distance: 11.1
click at [299, 87] on div "← Return to Dashboard" at bounding box center [302, 81] width 109 height 17
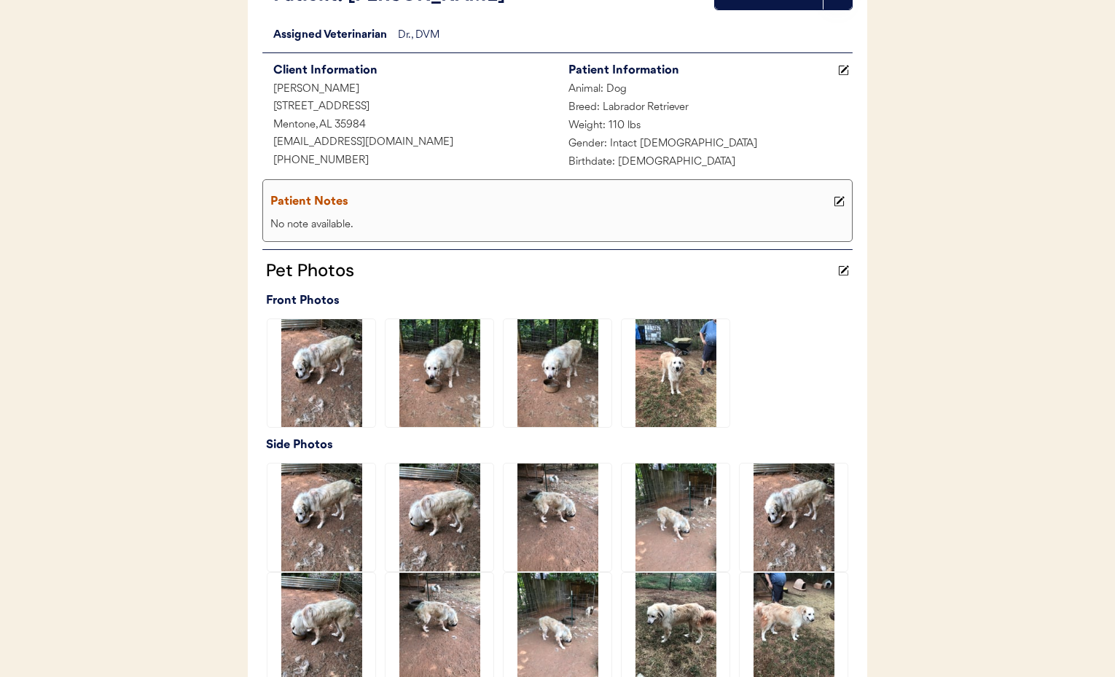
scroll to position [522, 0]
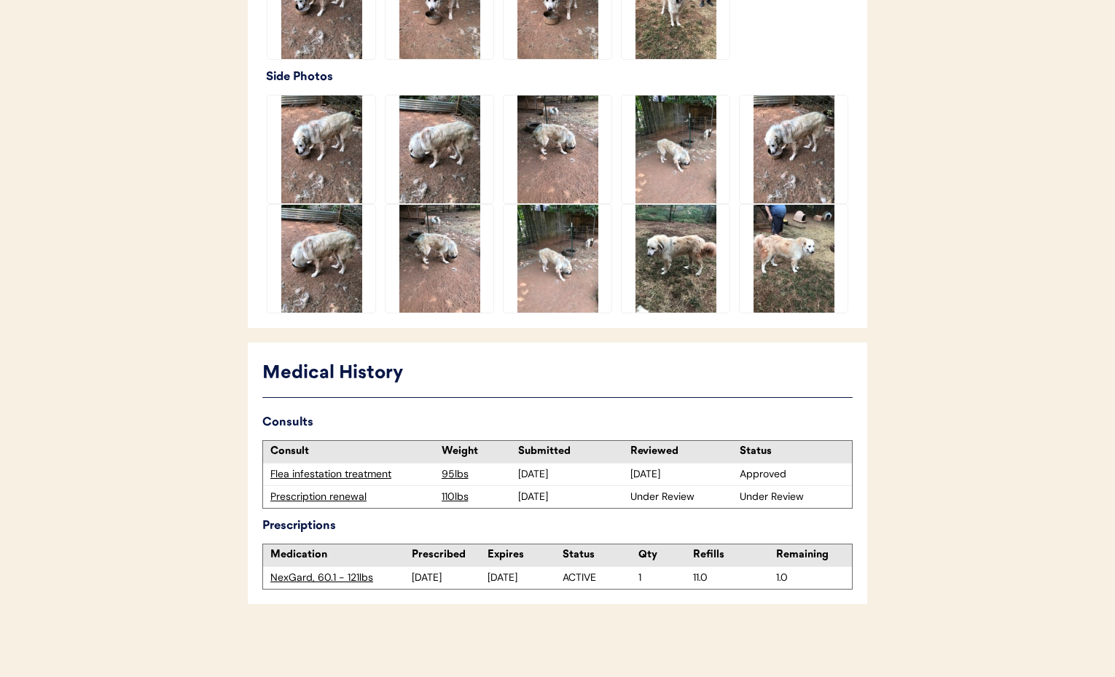
click at [316, 498] on div "Prescription renewal" at bounding box center [352, 497] width 164 height 15
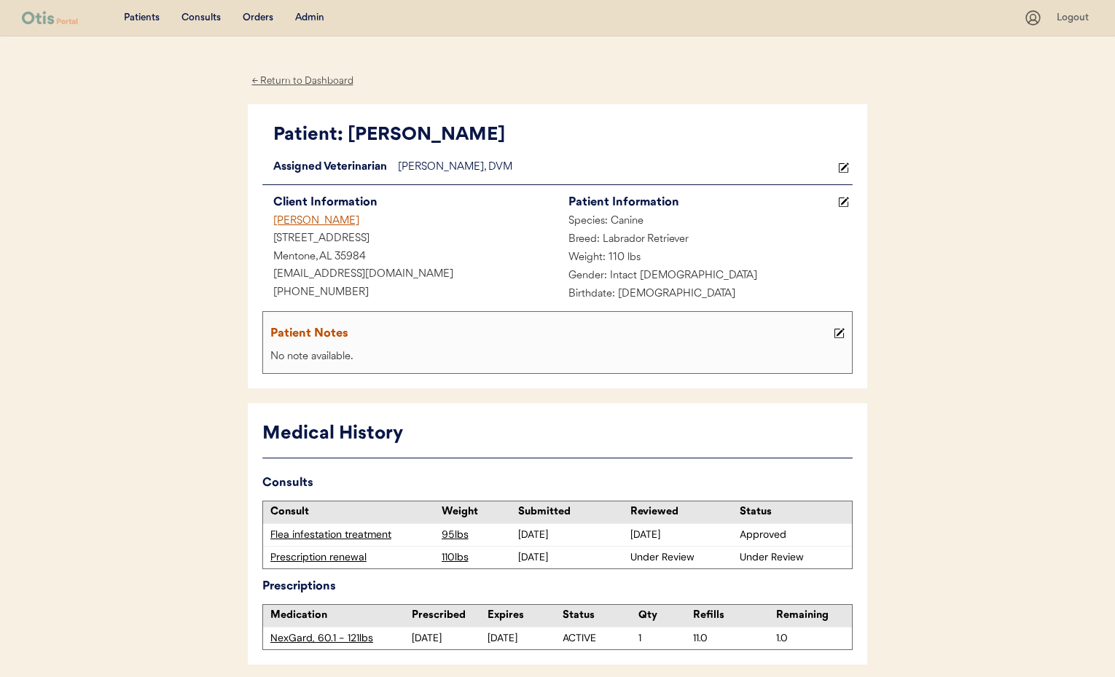
click at [280, 83] on div "← Return to Dashboard" at bounding box center [302, 81] width 109 height 17
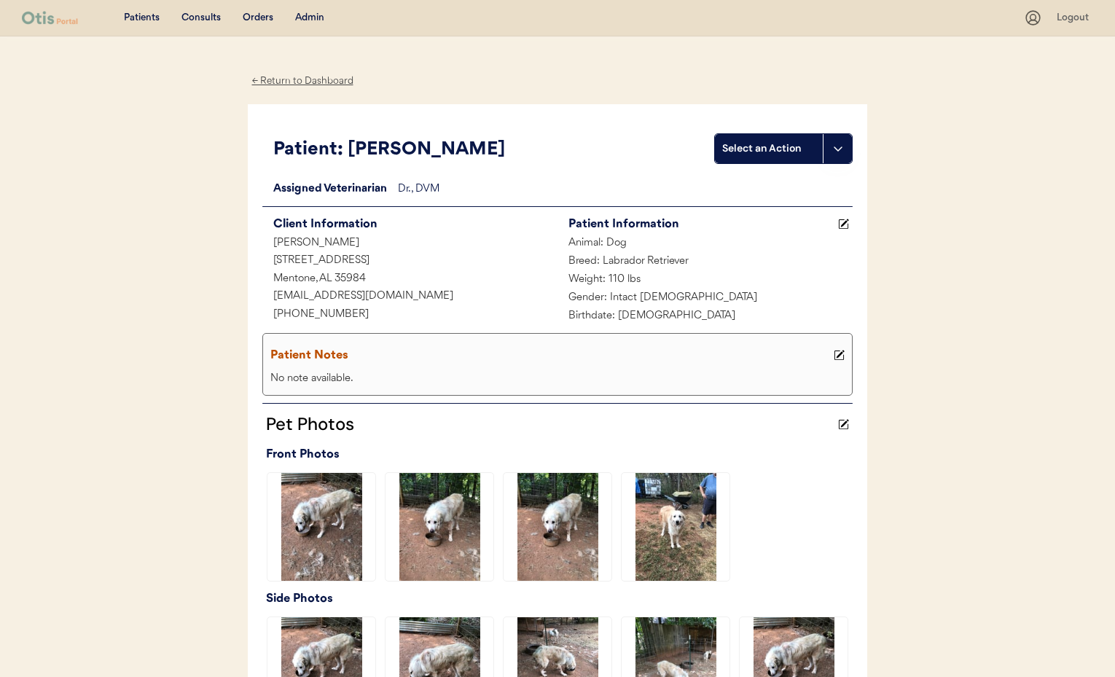
click at [300, 17] on div "Admin" at bounding box center [309, 18] width 29 height 15
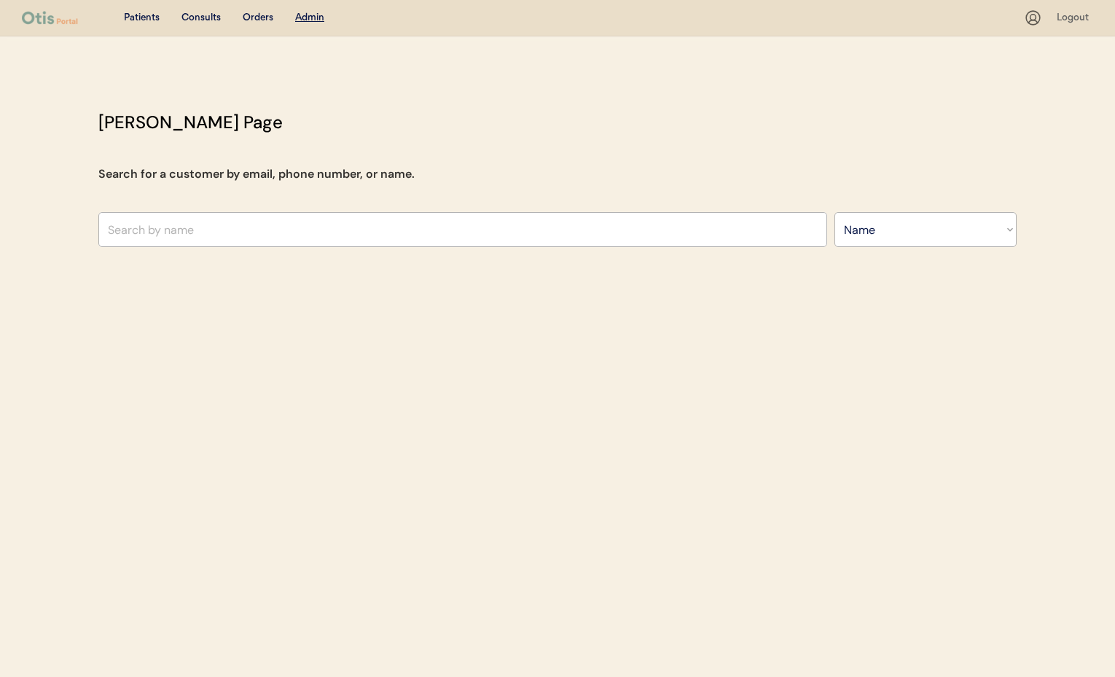
select select ""Name""
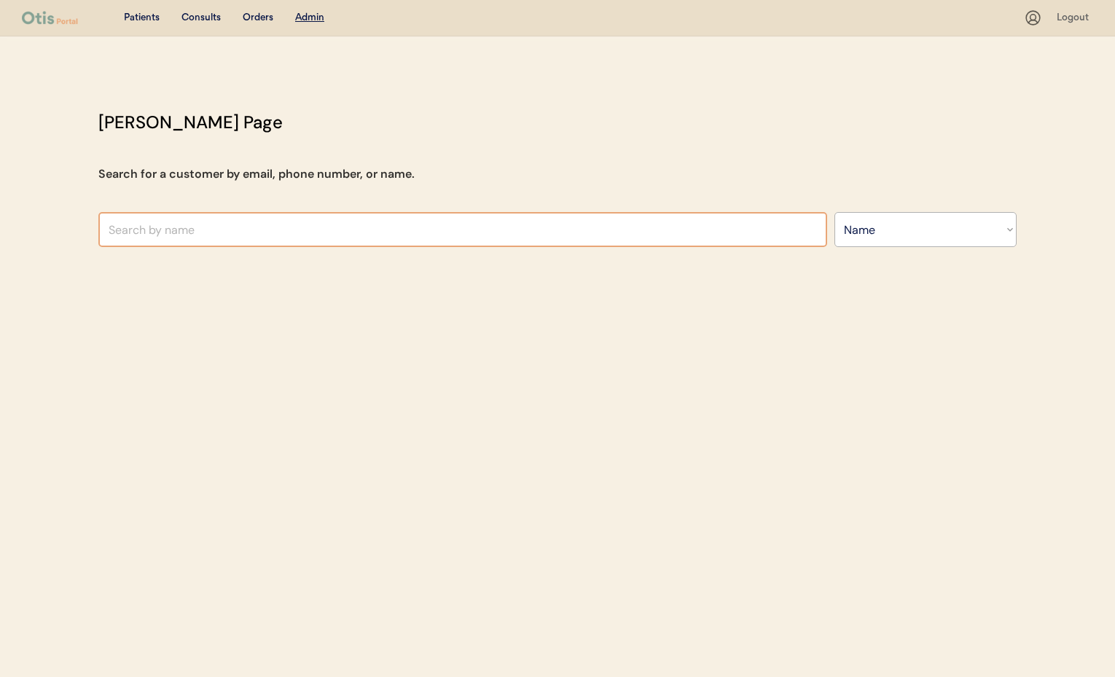
click at [214, 230] on input "text" at bounding box center [462, 229] width 729 height 35
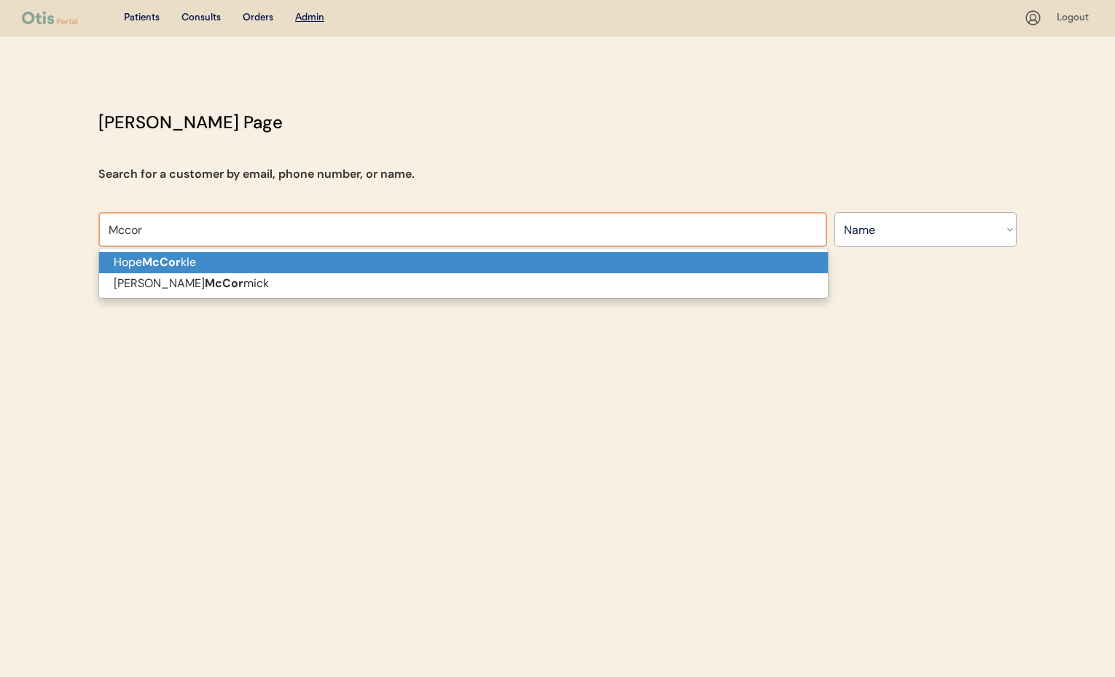
click at [230, 262] on p "Hope McCor kle" at bounding box center [463, 262] width 729 height 21
type input "[PERSON_NAME]"
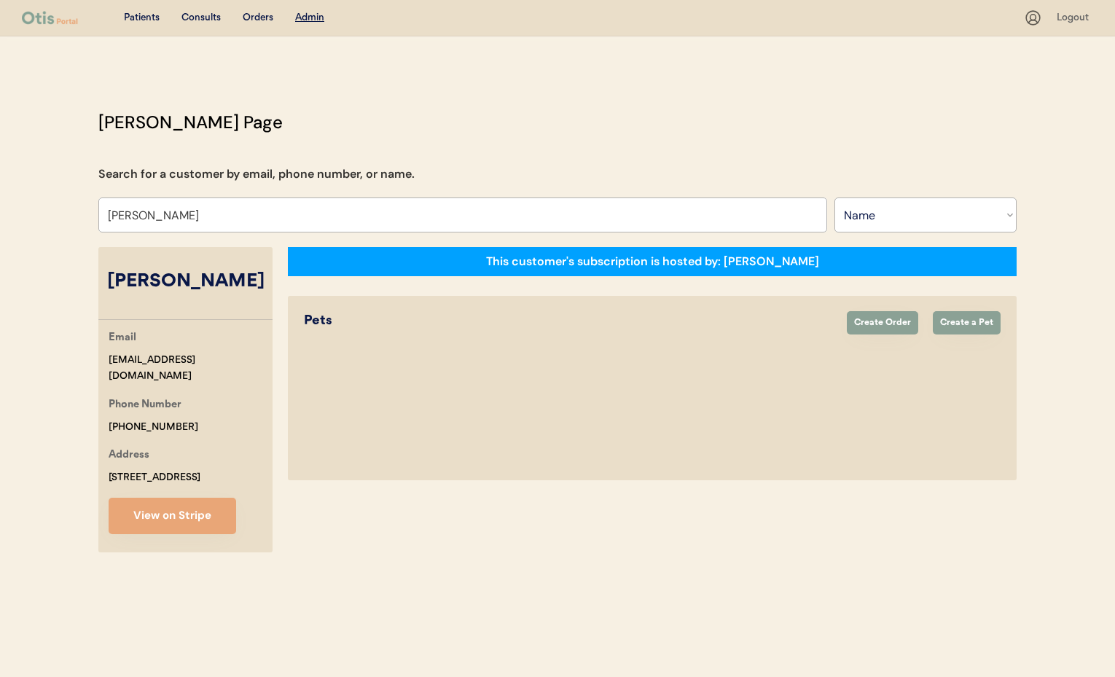
select select "true"
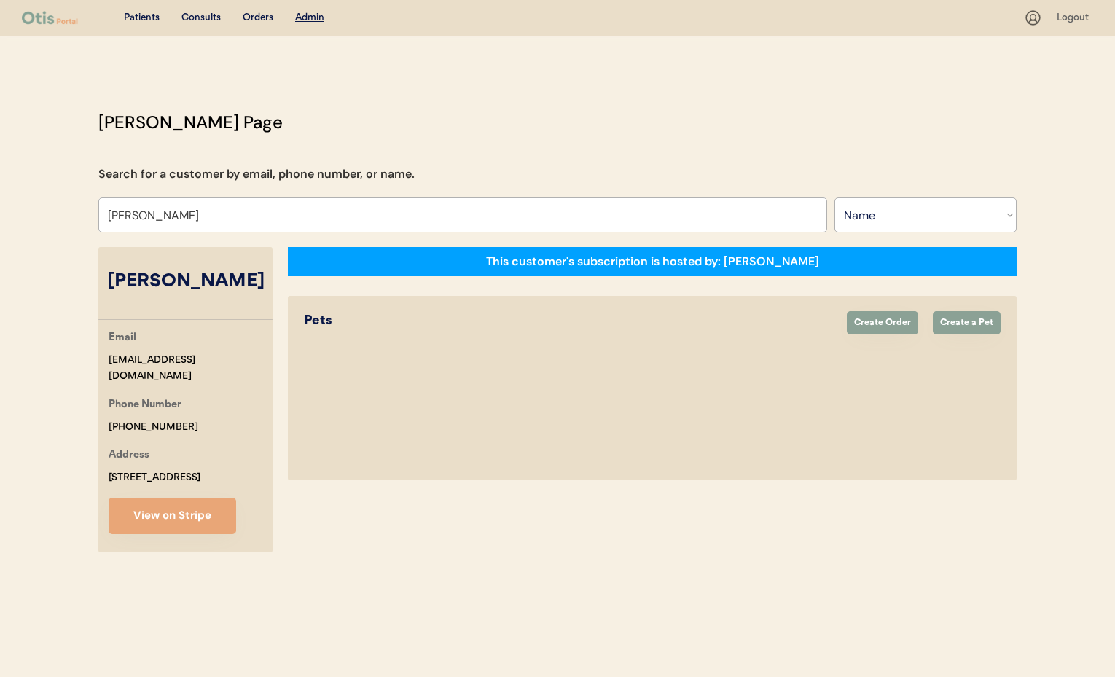
select select "true"
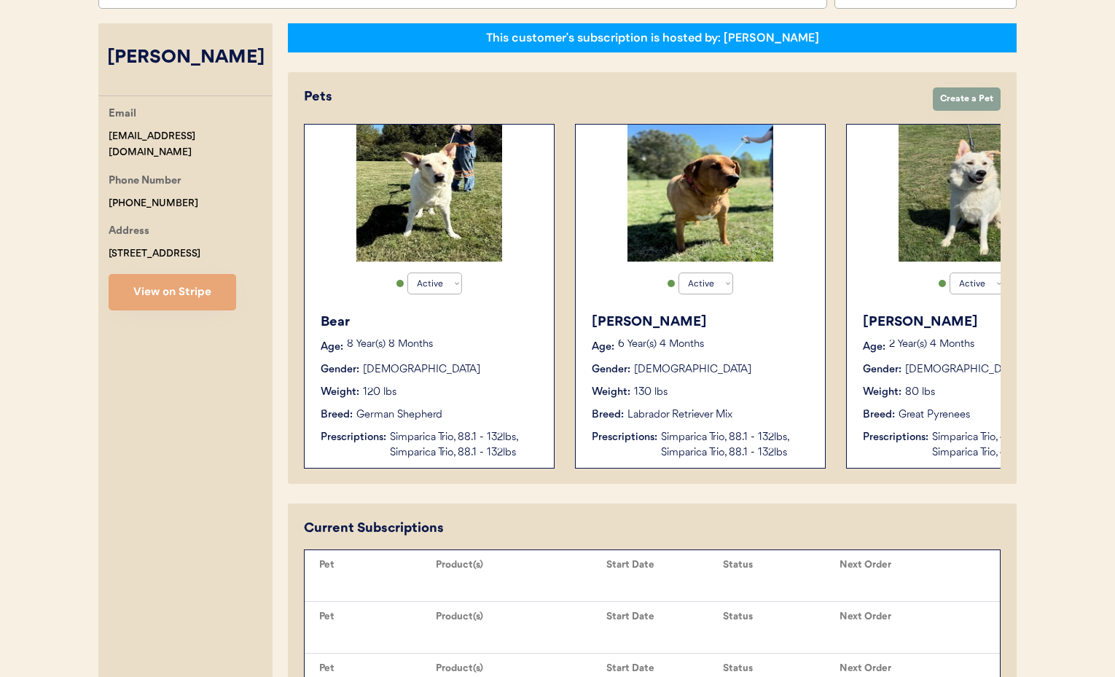
scroll to position [230, 0]
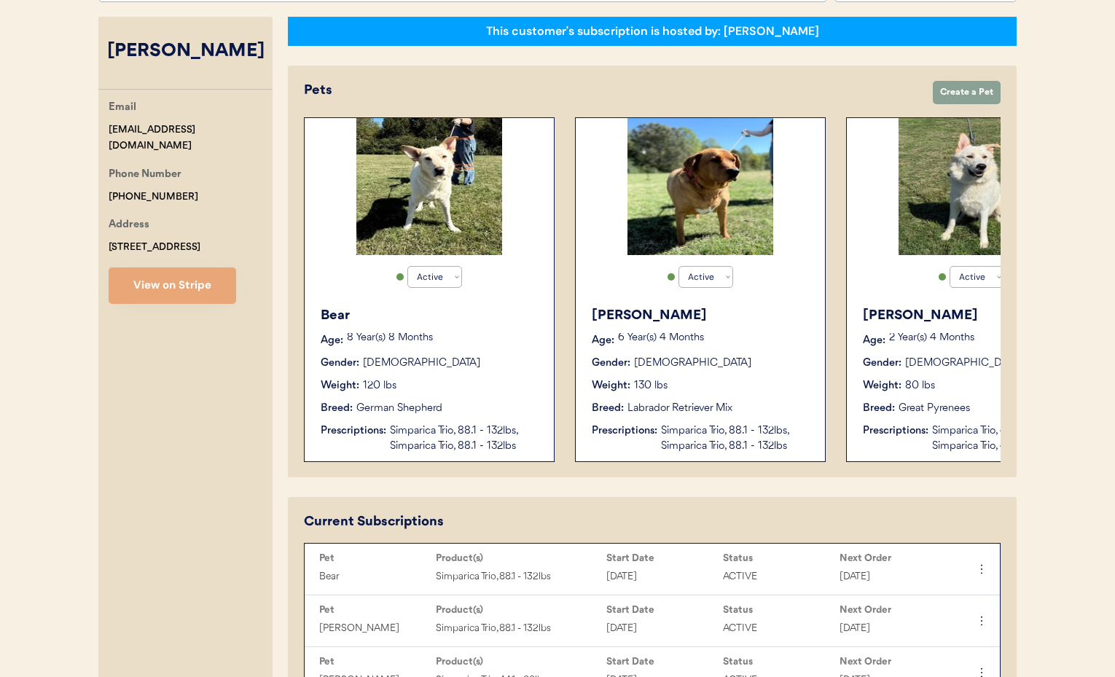
type input "[PERSON_NAME]"
click at [498, 316] on div "Bear" at bounding box center [430, 316] width 219 height 20
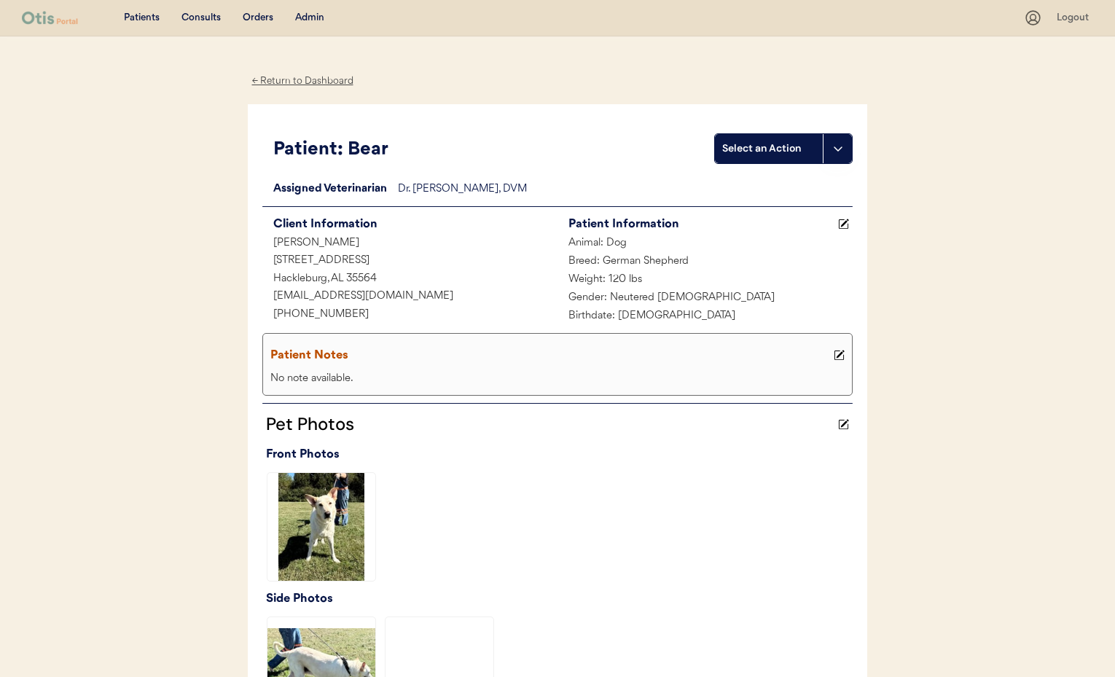
drag, startPoint x: 295, startPoint y: 79, endPoint x: 303, endPoint y: 93, distance: 16.0
click at [295, 79] on div "← Return to Dashboard" at bounding box center [302, 81] width 109 height 17
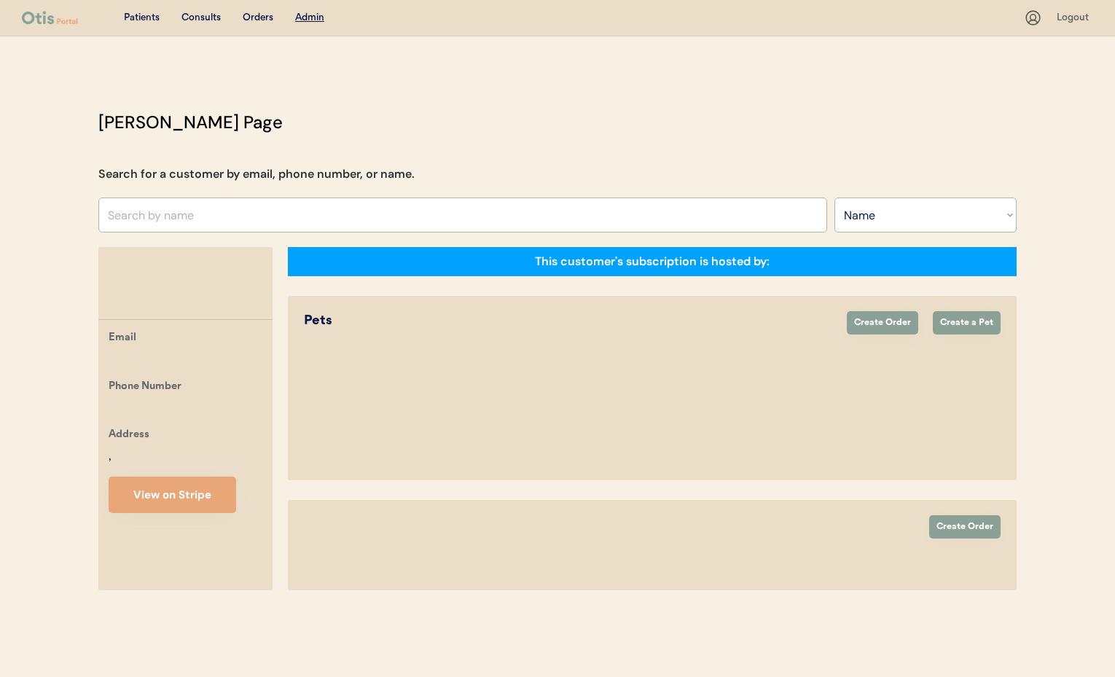
select select ""Name""
select select "true"
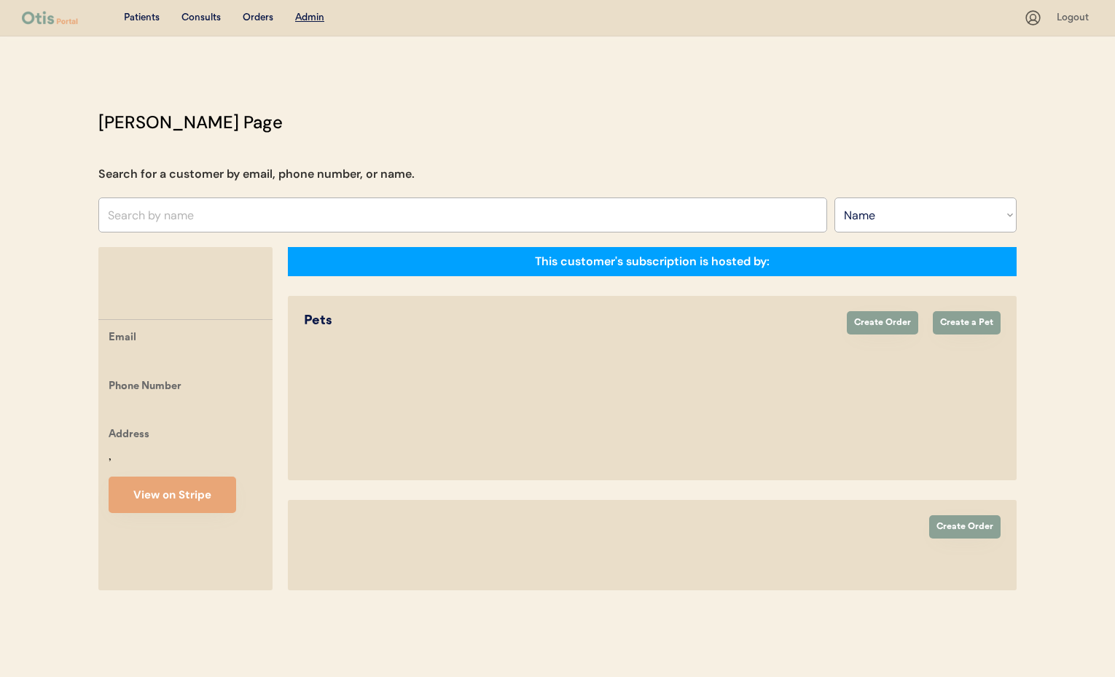
select select "true"
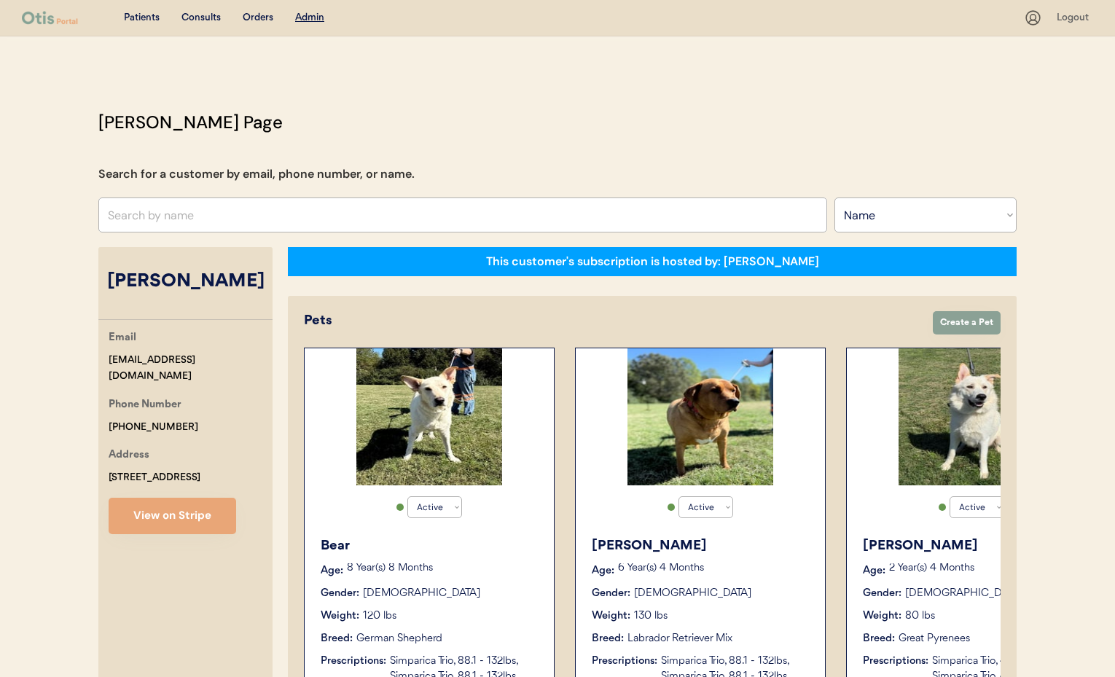
click at [756, 568] on p "6 Year(s) 4 Months" at bounding box center [714, 568] width 192 height 10
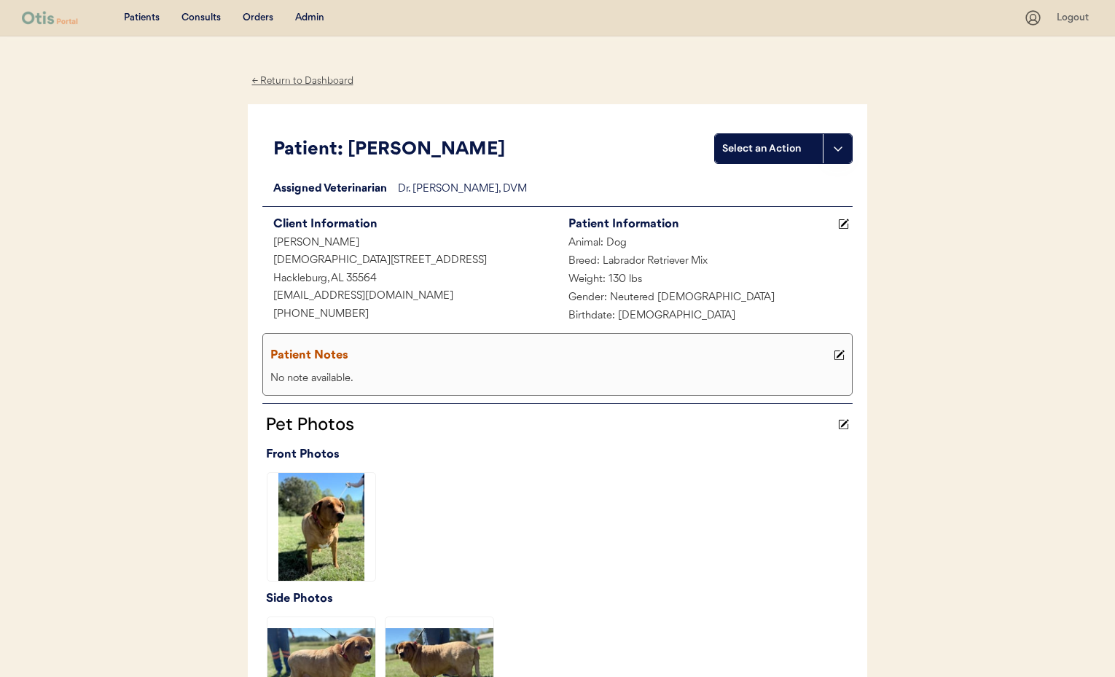
click at [267, 77] on div "← Return to Dashboard" at bounding box center [302, 81] width 109 height 17
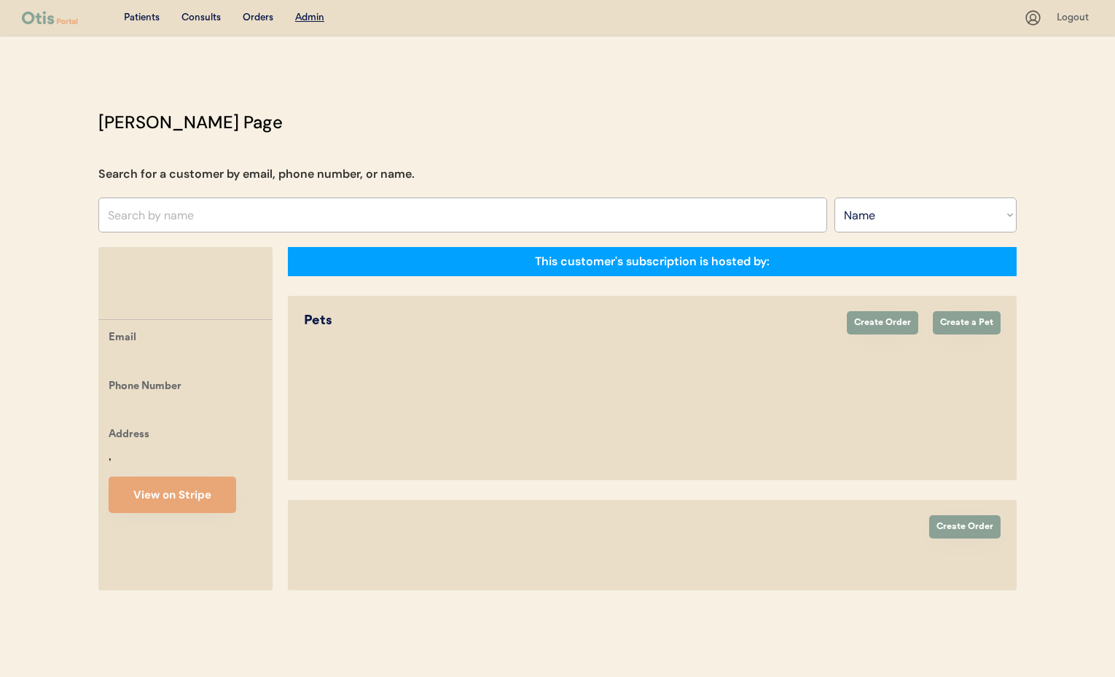
select select ""Name""
select select "true"
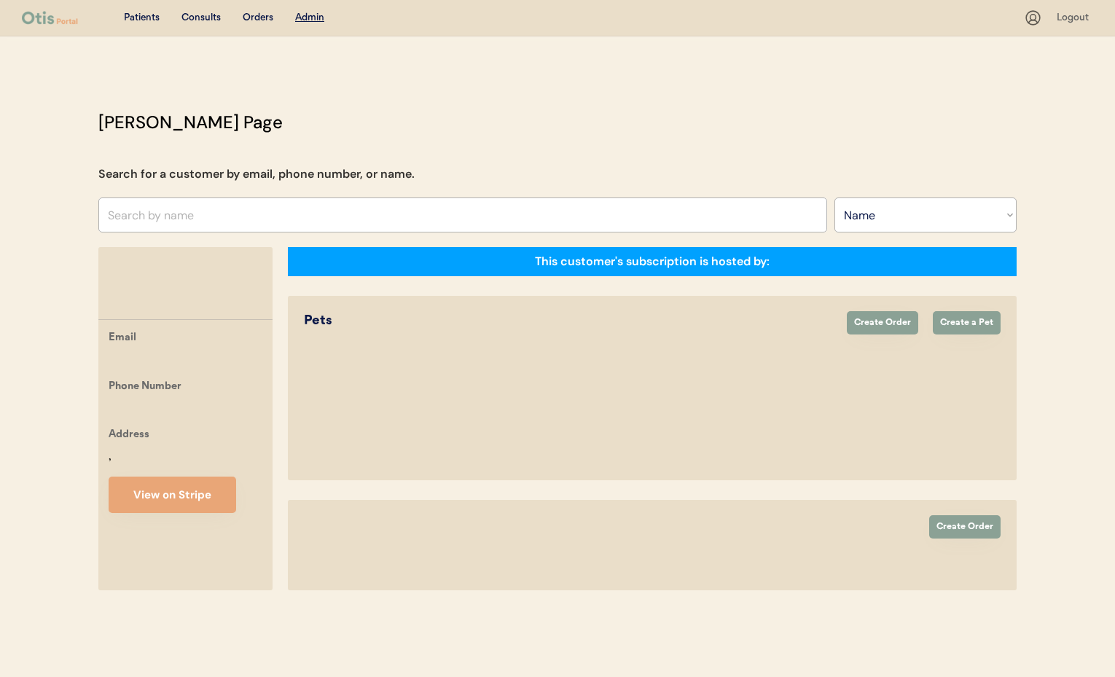
select select "true"
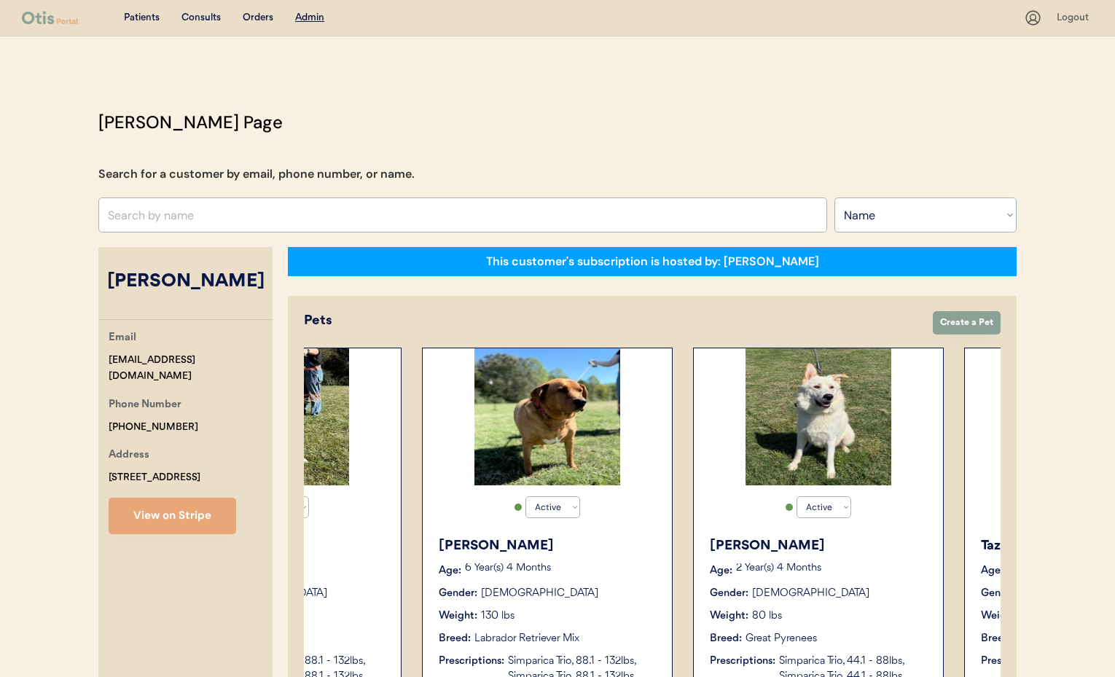
scroll to position [0, 335]
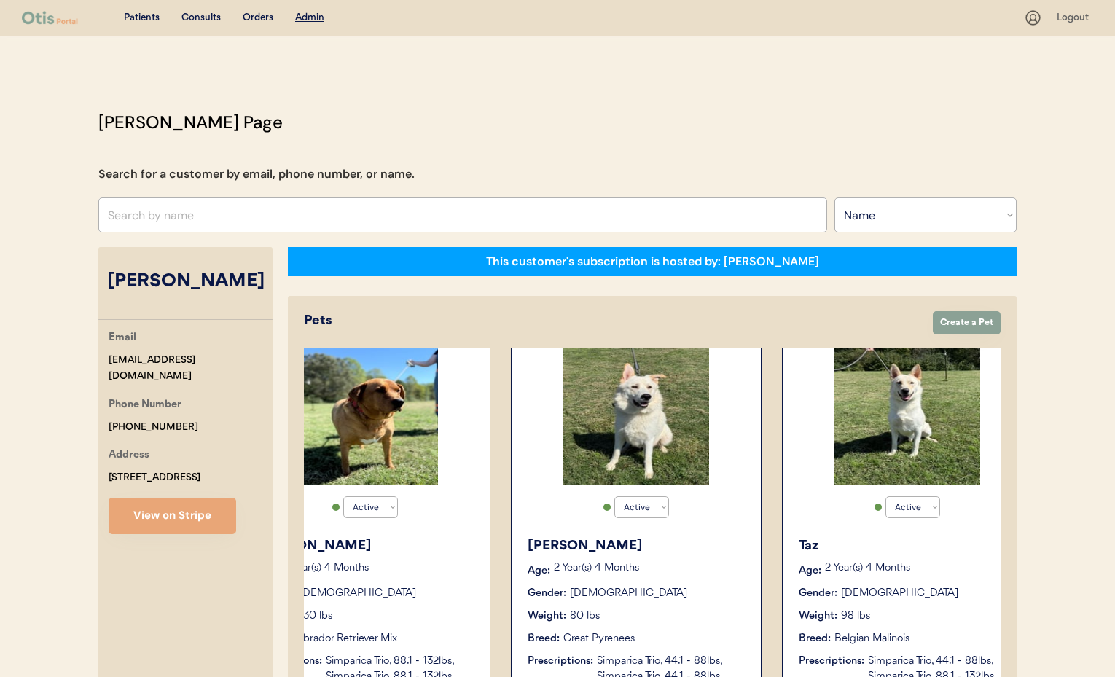
click at [689, 557] on div "[PERSON_NAME] Age: [DEMOGRAPHIC_DATA] Year(s) 4 Months Gender: [DEMOGRAPHIC_DAT…" at bounding box center [636, 610] width 235 height 163
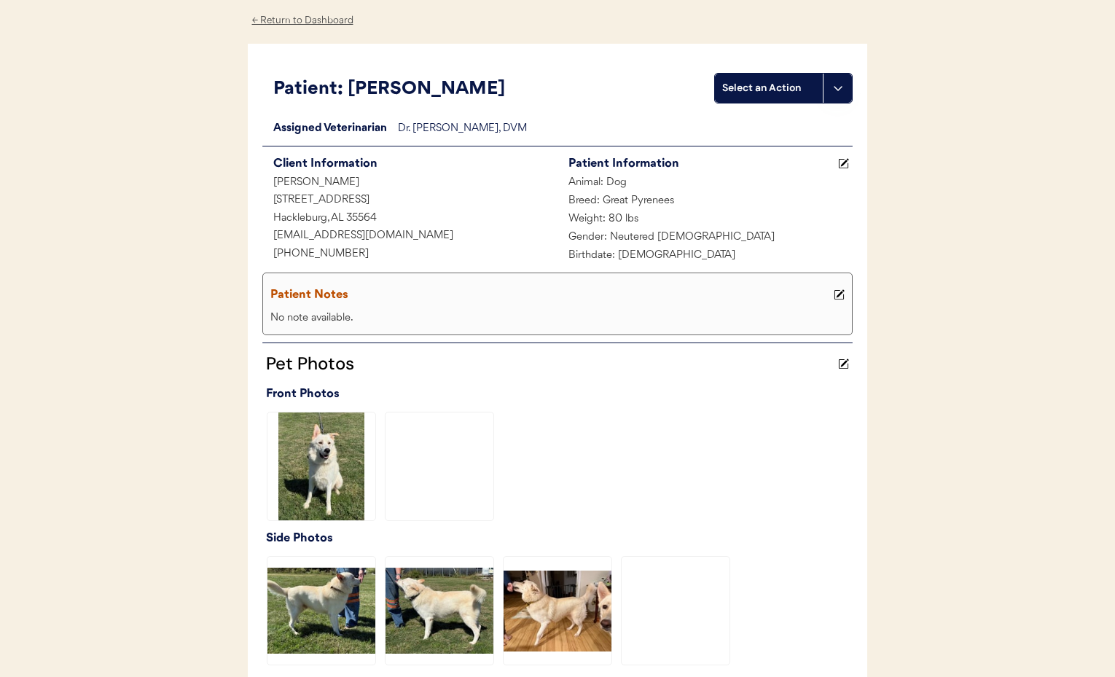
scroll to position [23, 0]
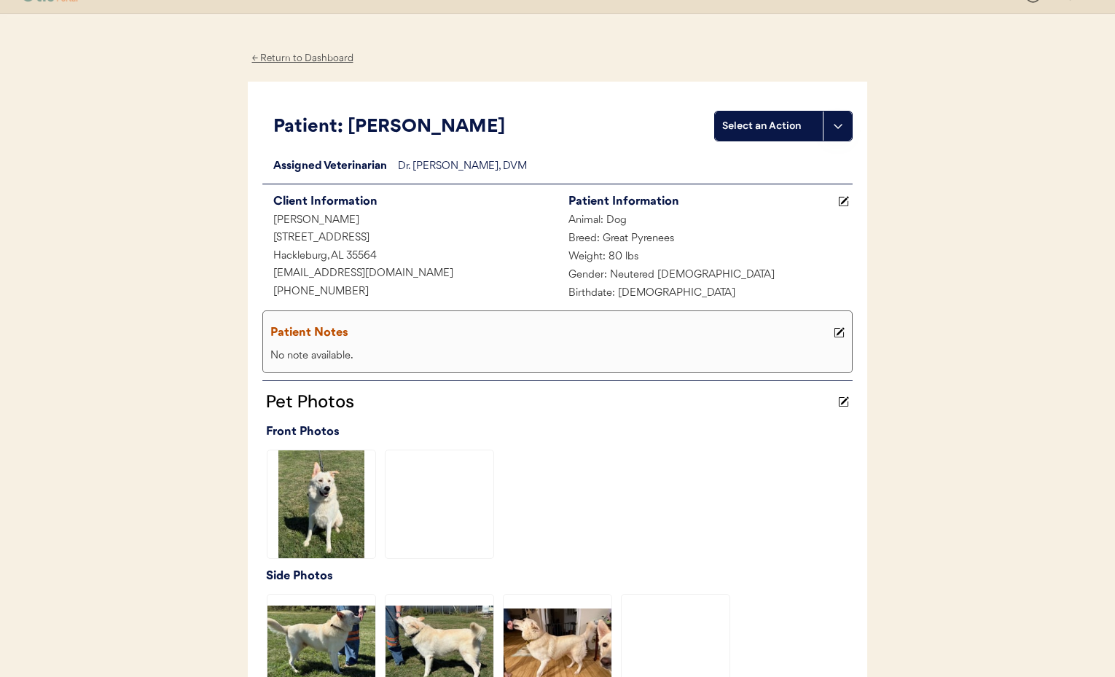
click at [298, 55] on div "← Return to Dashboard" at bounding box center [302, 58] width 109 height 17
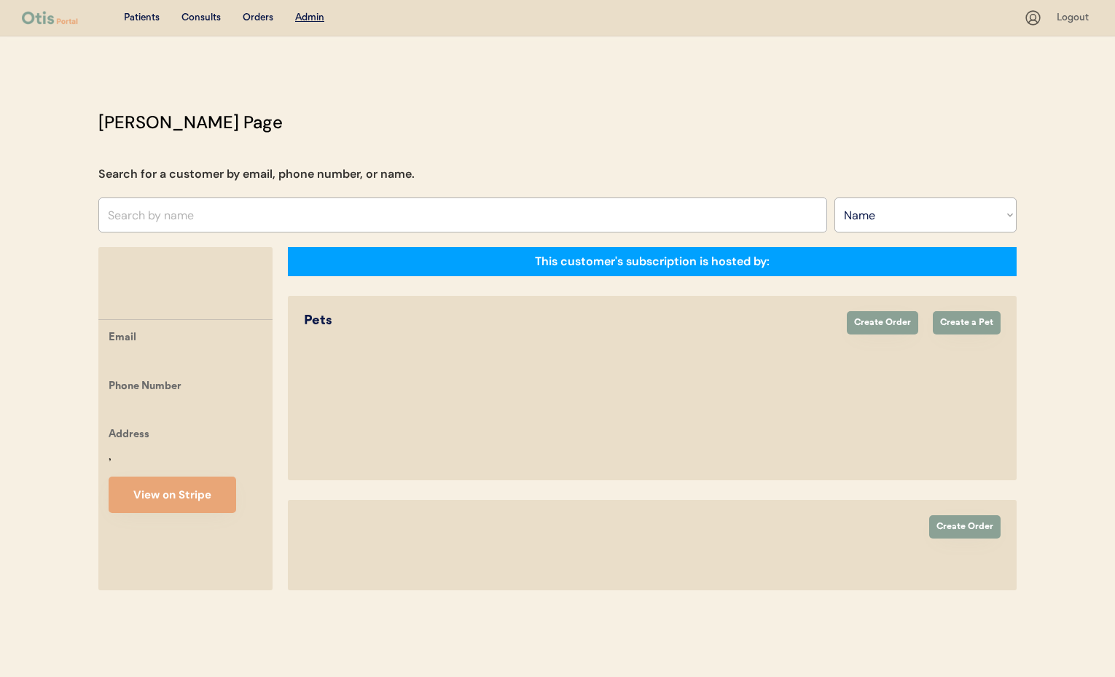
select select ""Name""
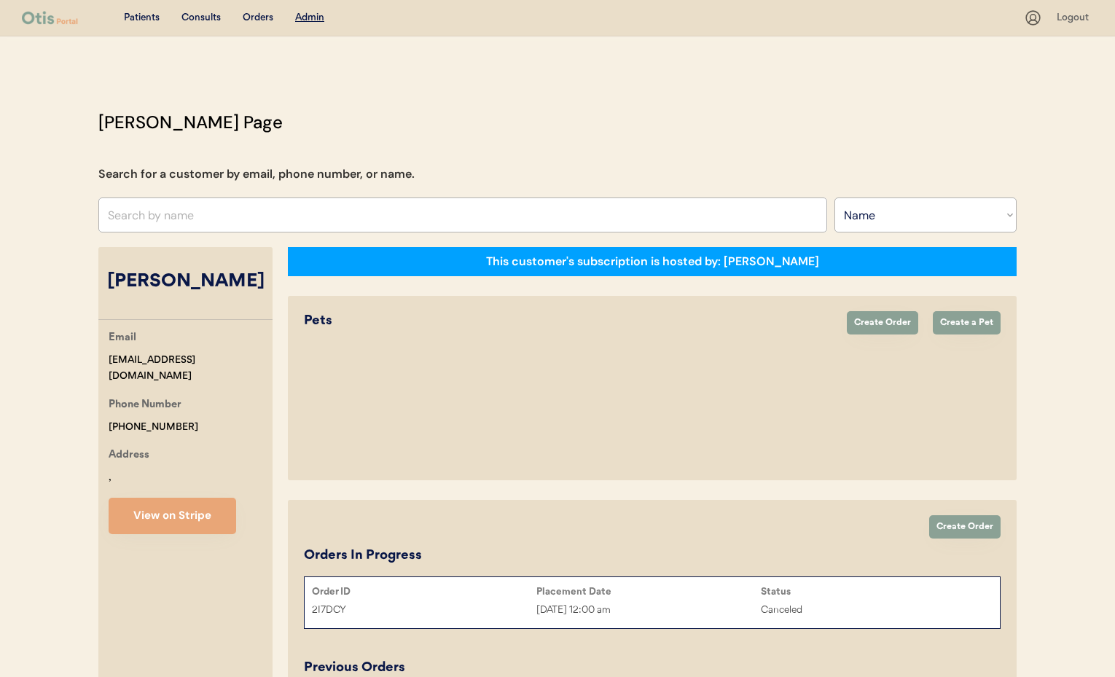
select select "true"
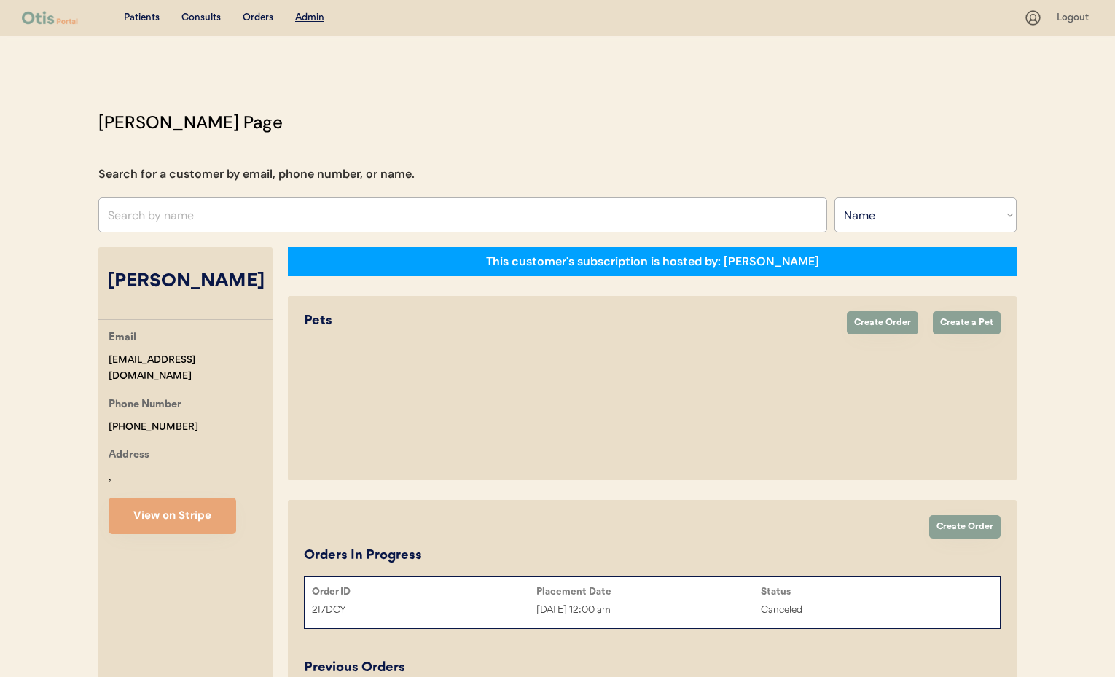
select select "true"
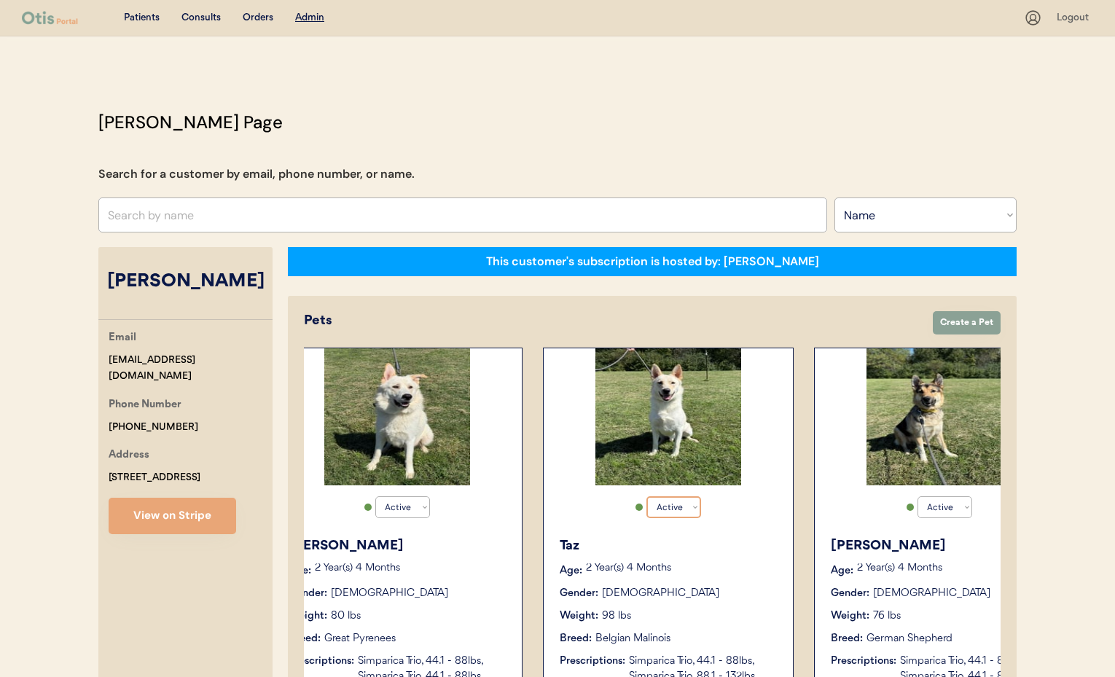
scroll to position [0, 575]
click at [870, 532] on div "[PERSON_NAME] Age: [DEMOGRAPHIC_DATA] Year(s) 4 Months Gender: [DEMOGRAPHIC_DAT…" at bounding box center [938, 610] width 235 height 163
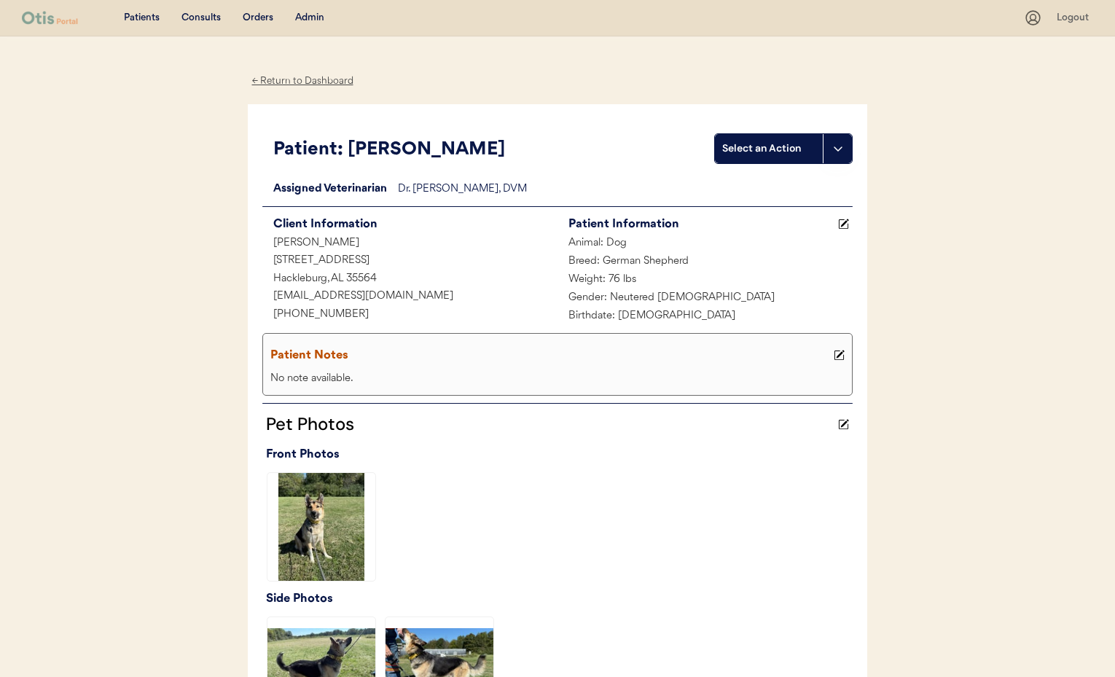
drag, startPoint x: 281, startPoint y: 83, endPoint x: 289, endPoint y: 87, distance: 8.8
click at [281, 83] on div "← Return to Dashboard" at bounding box center [302, 81] width 109 height 17
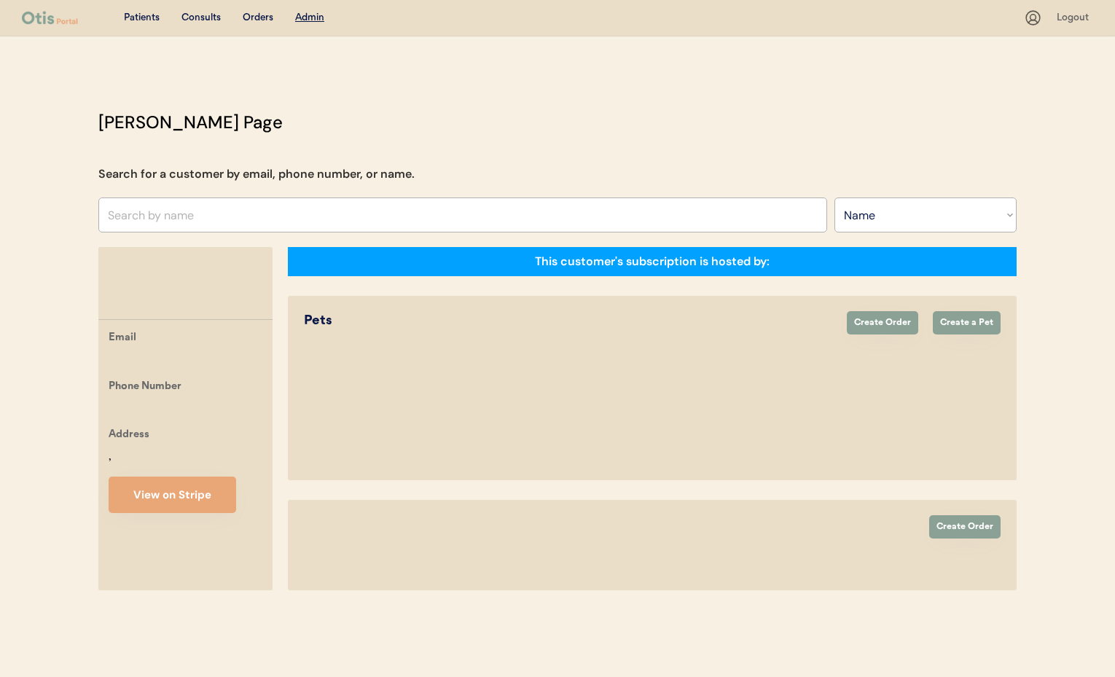
select select ""Name""
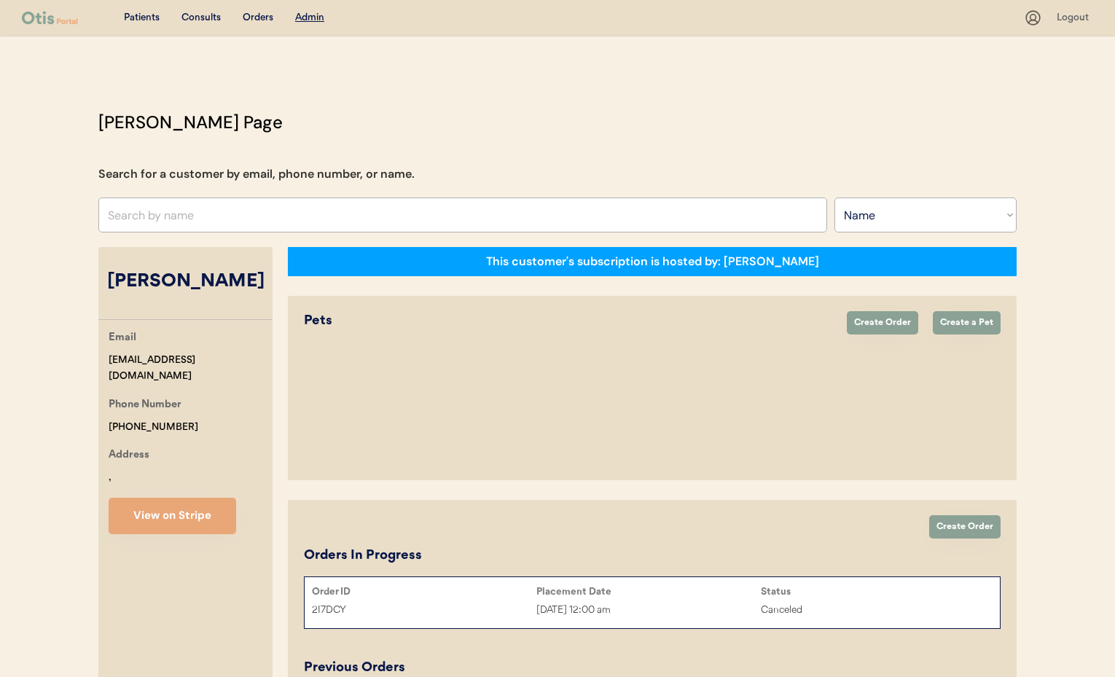
select select "true"
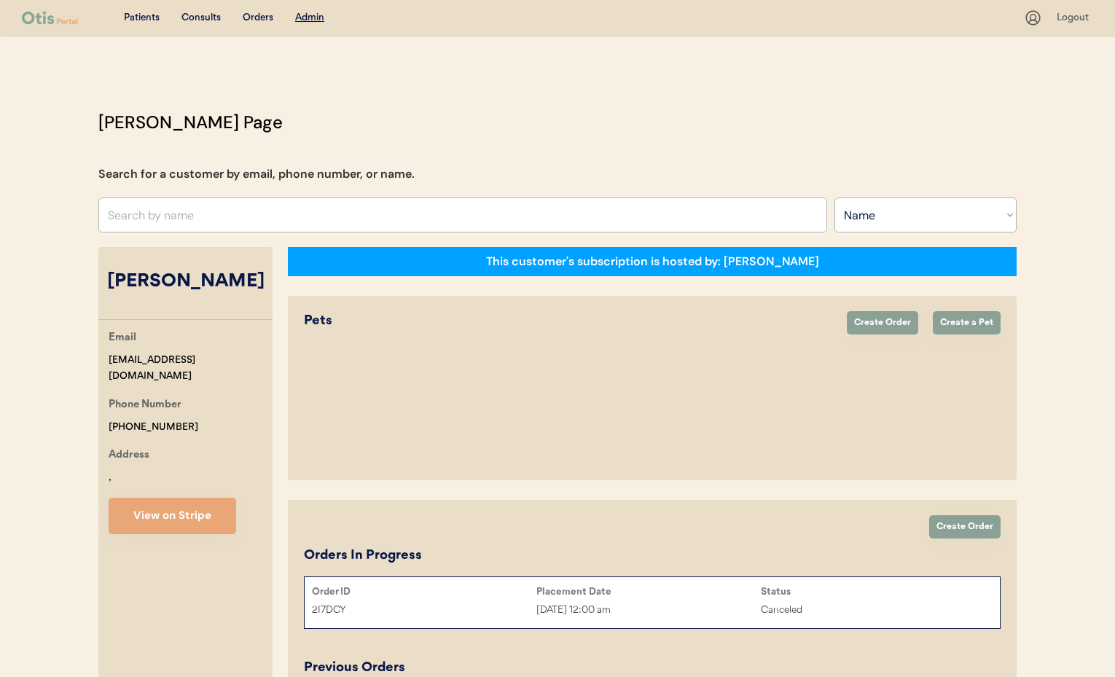
select select "true"
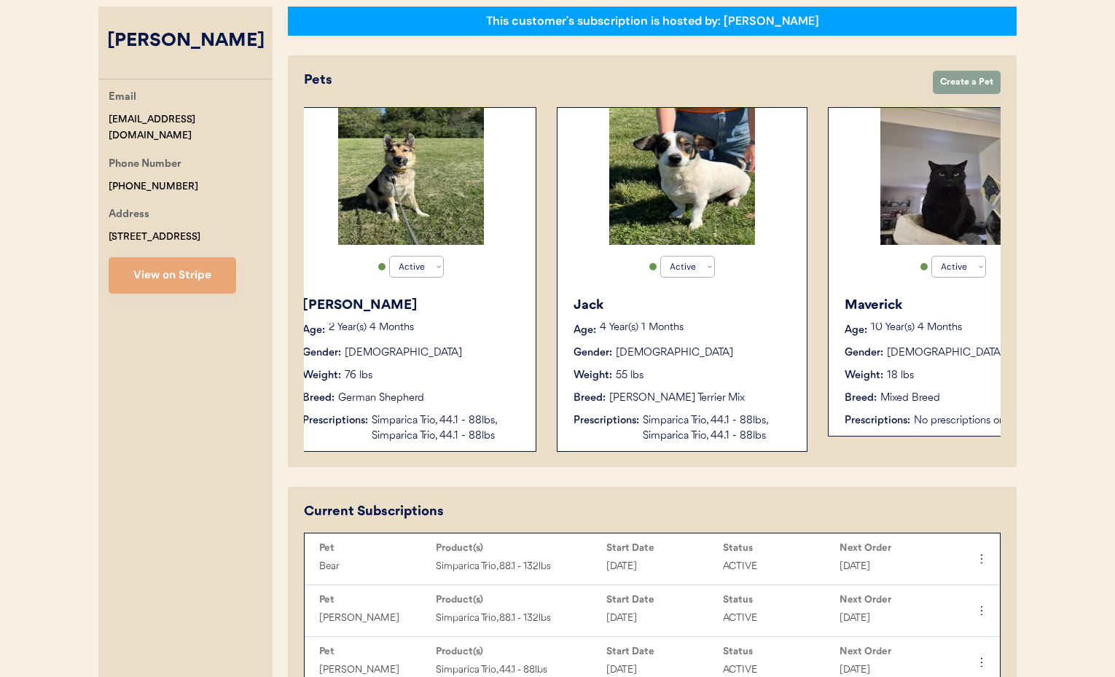
scroll to position [0, 1127]
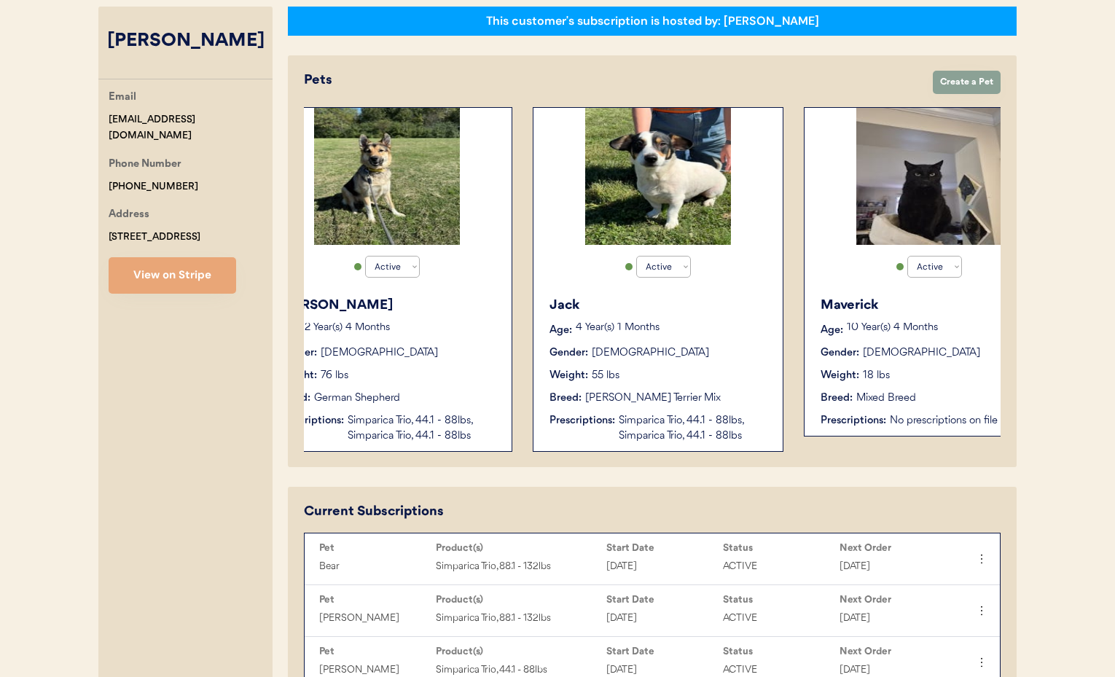
click at [687, 321] on div "Jack Age: 4 Year(s) 1 Months Gender: Male Weight: 55 lbs Breed: Jack Russell Te…" at bounding box center [658, 370] width 235 height 163
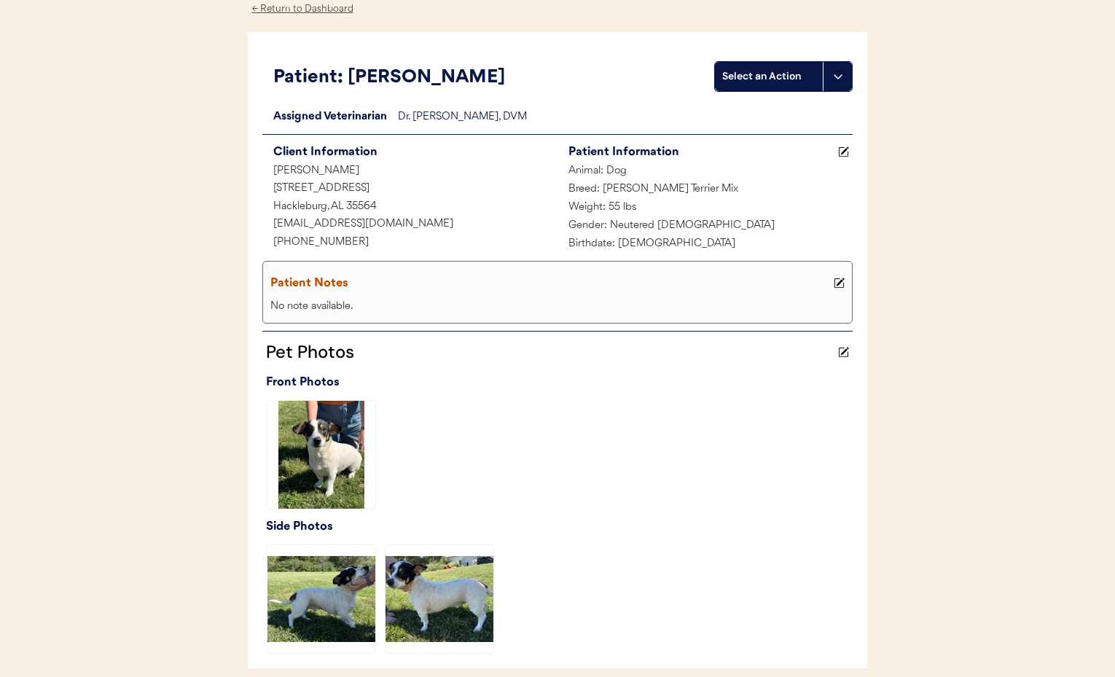
scroll to position [12, 0]
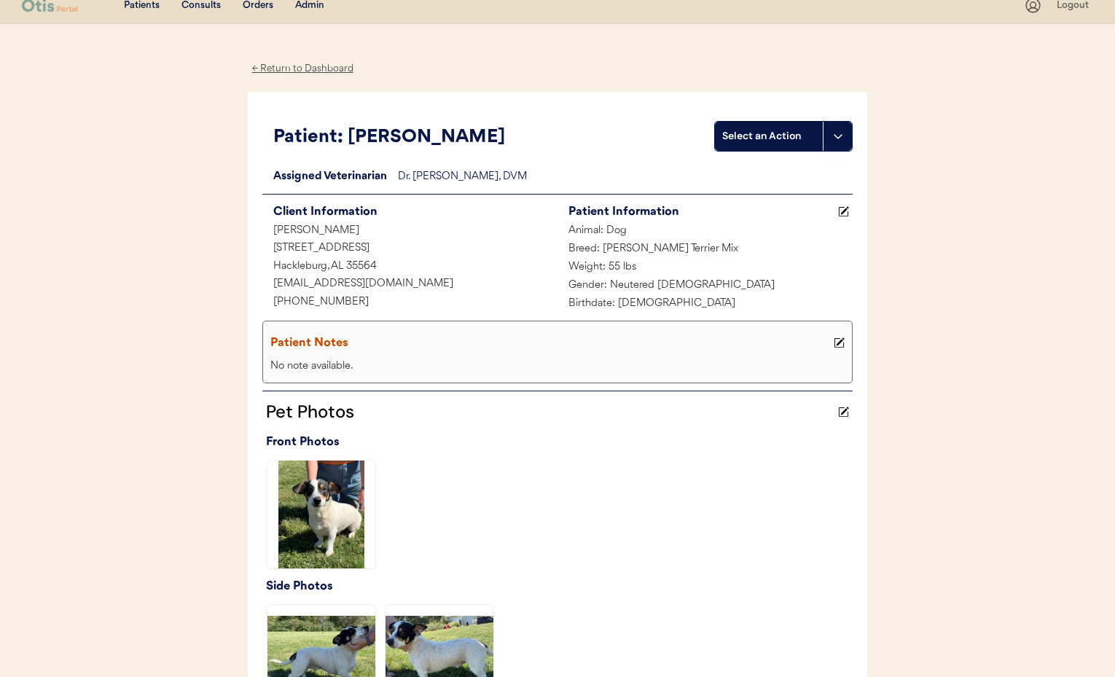
click at [318, 68] on div "← Return to Dashboard" at bounding box center [302, 68] width 109 height 17
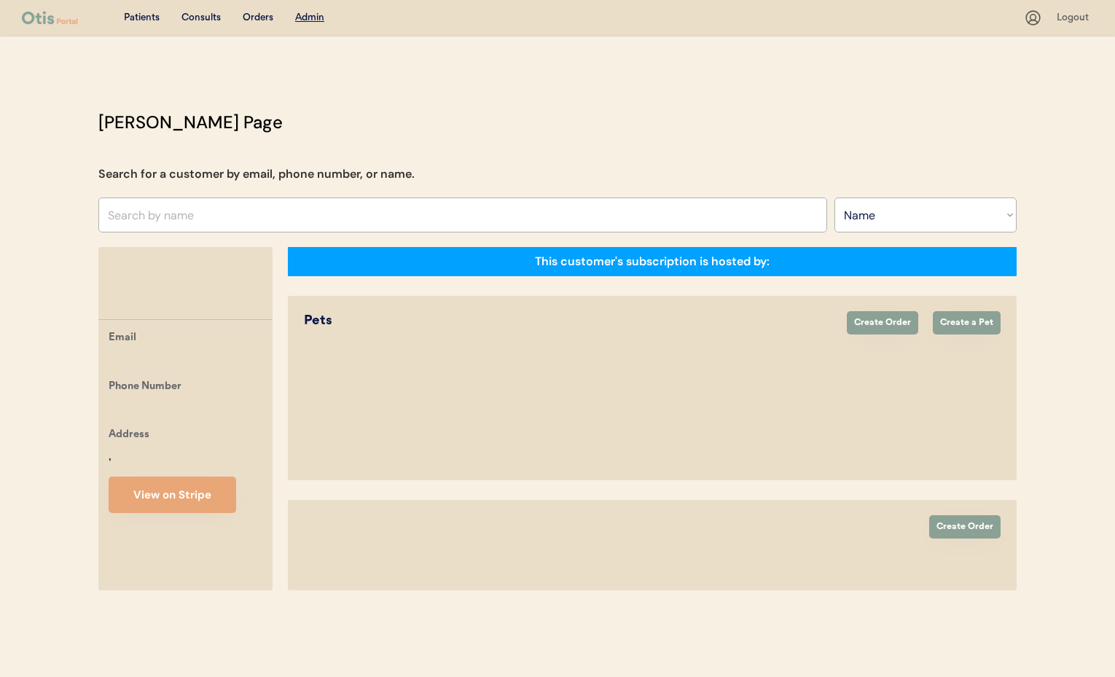
select select ""Name""
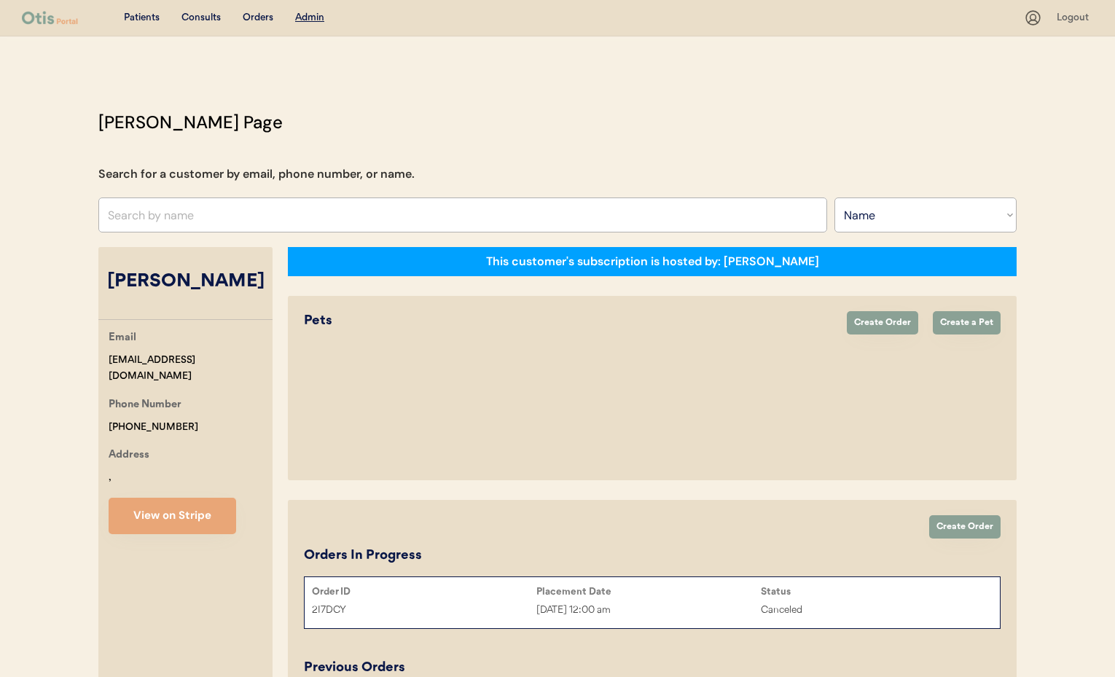
select select "true"
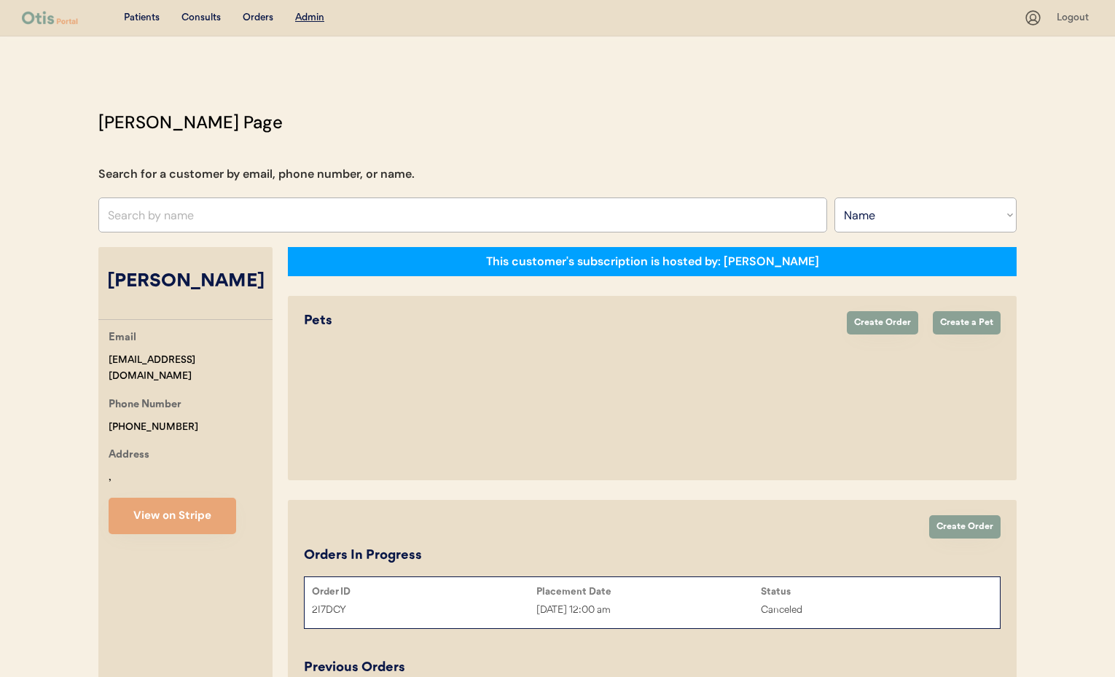
select select "true"
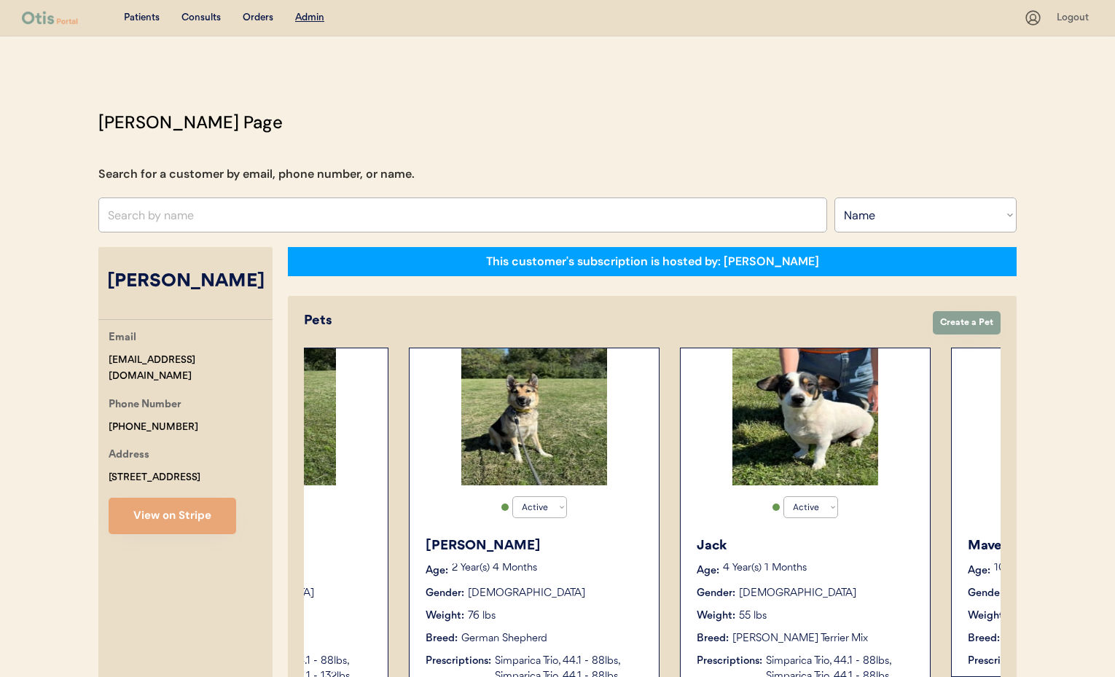
scroll to position [0, 1201]
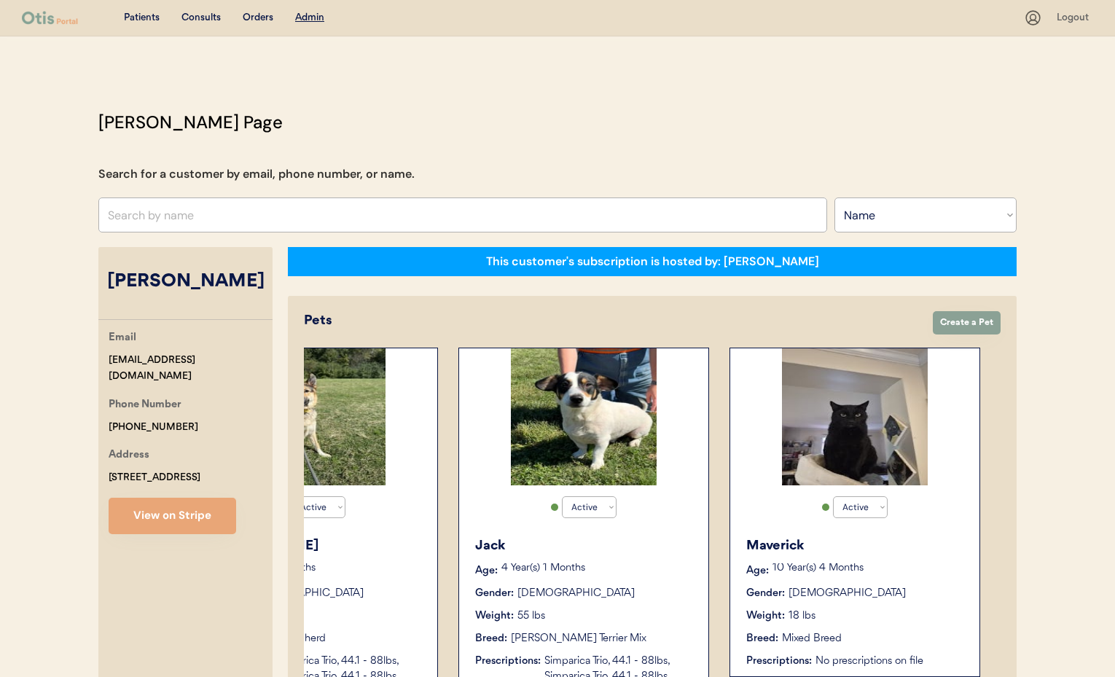
click at [864, 568] on p "10 Year(s) 4 Months" at bounding box center [868, 568] width 192 height 10
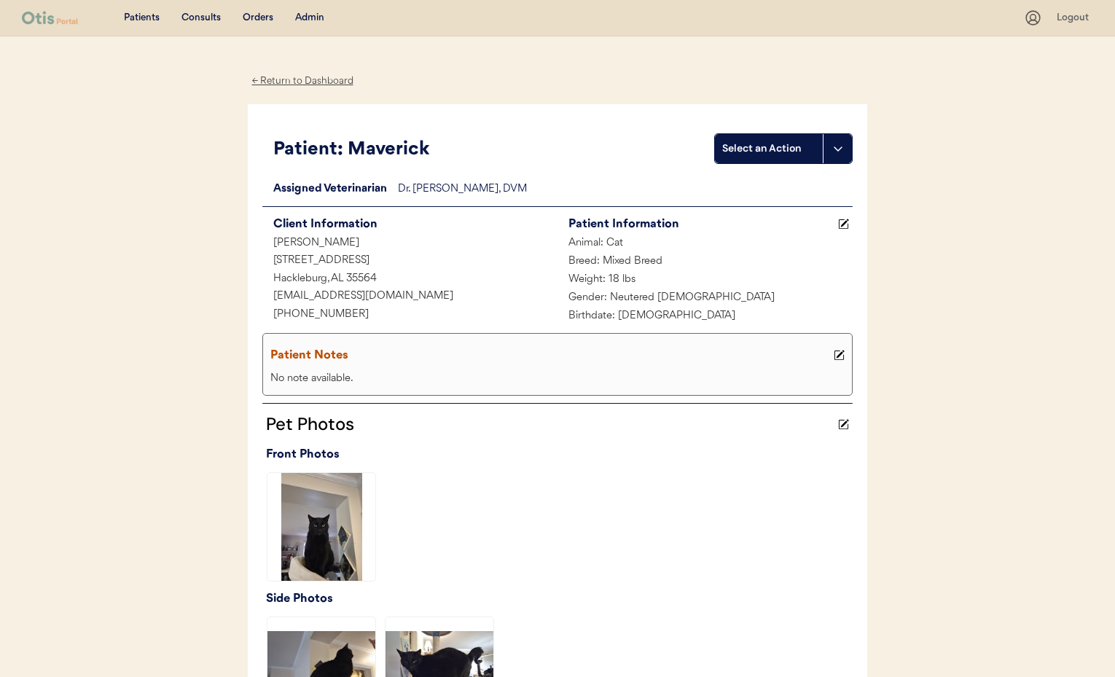
click at [267, 79] on div "← Return to Dashboard" at bounding box center [302, 81] width 109 height 17
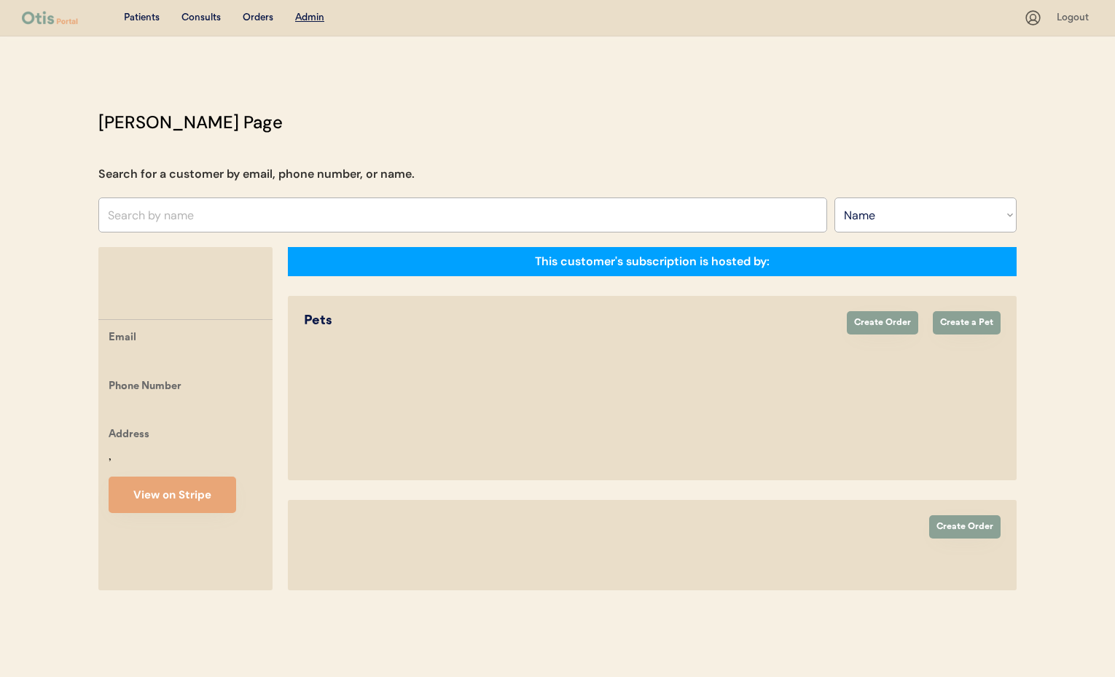
select select ""Name""
select select "true"
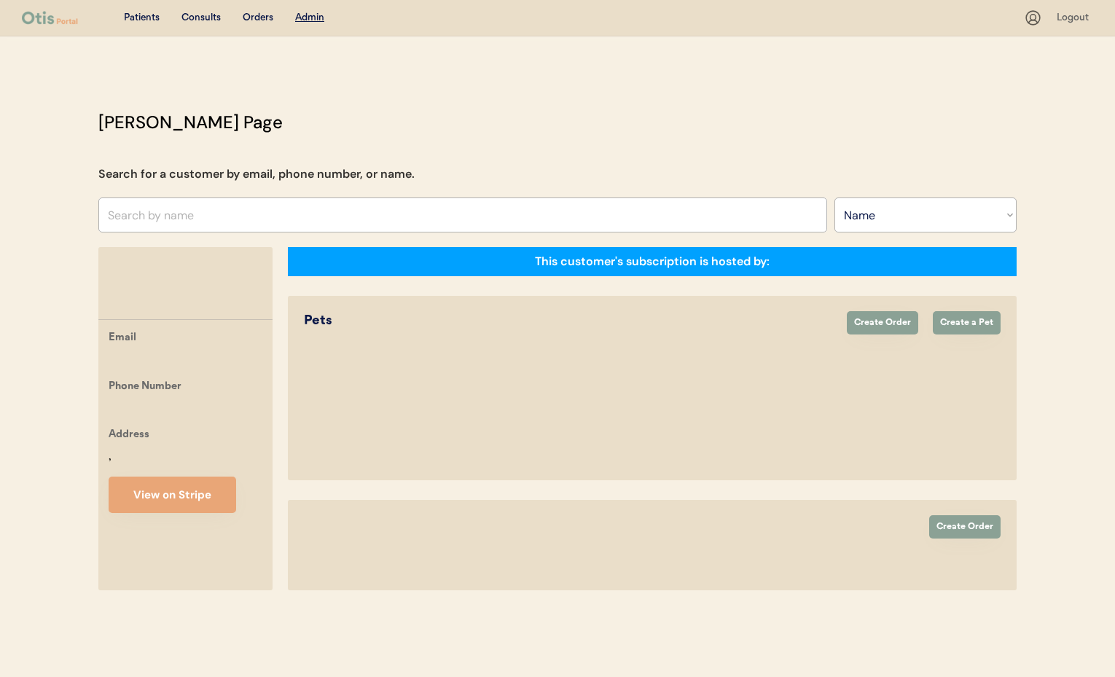
select select "true"
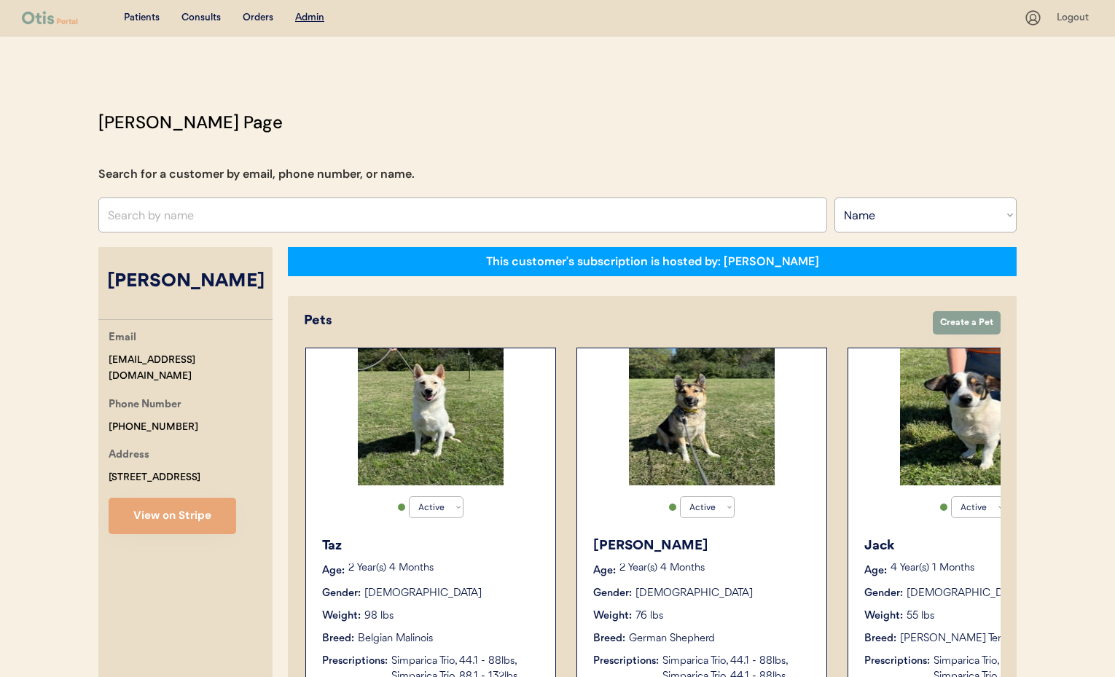
scroll to position [0, 813]
click at [481, 597] on div "Gender: [DEMOGRAPHIC_DATA]" at bounding box center [430, 593] width 219 height 15
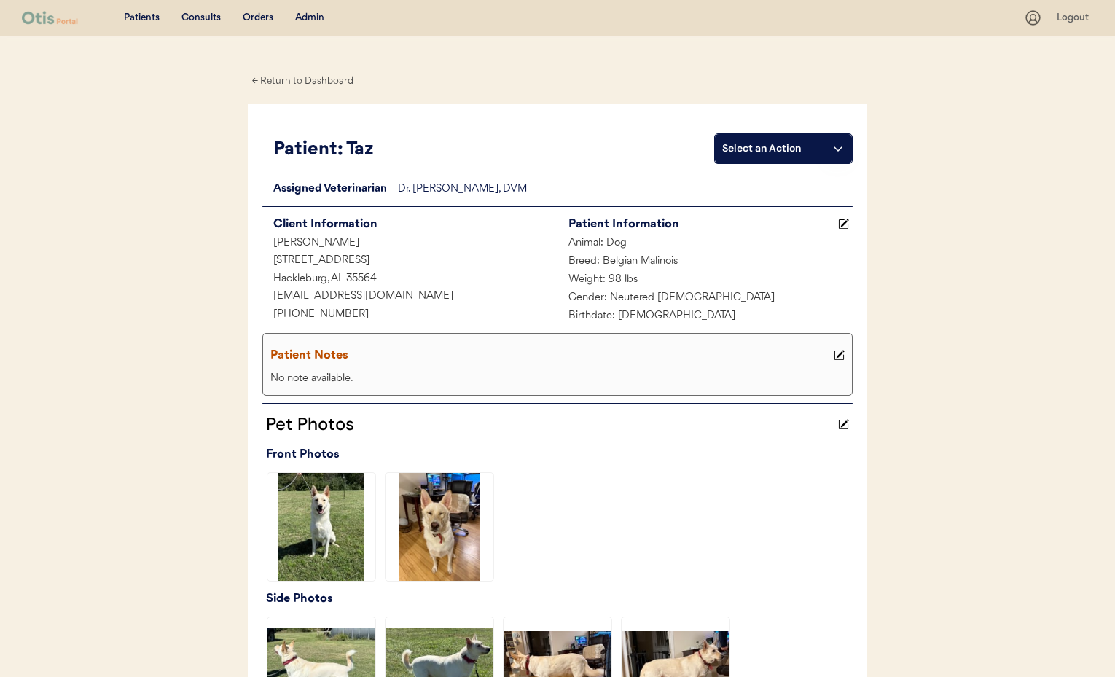
click at [273, 82] on div "← Return to Dashboard" at bounding box center [302, 81] width 109 height 17
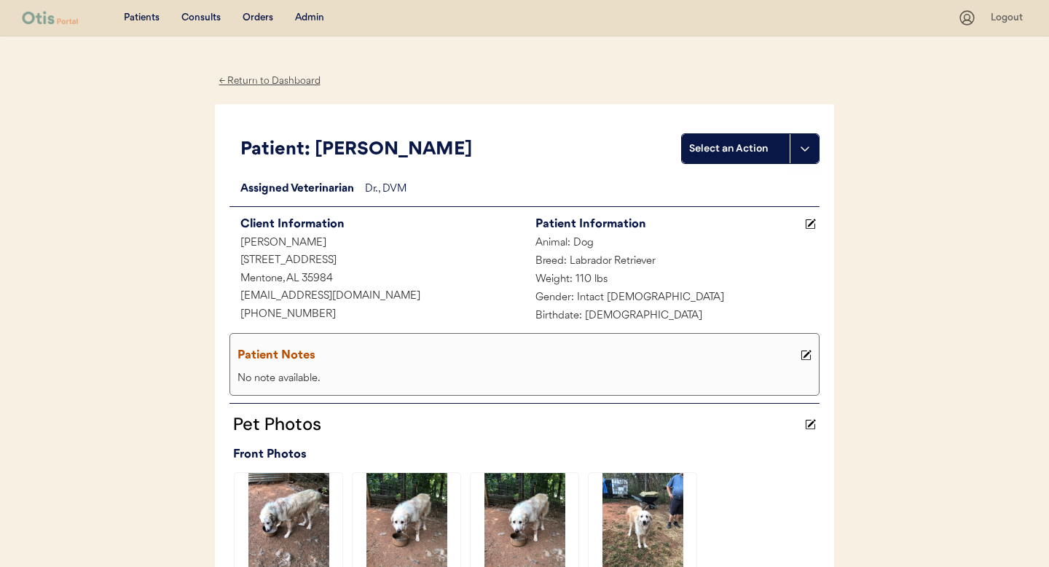
click at [257, 80] on div "← Return to Dashboard" at bounding box center [269, 81] width 109 height 17
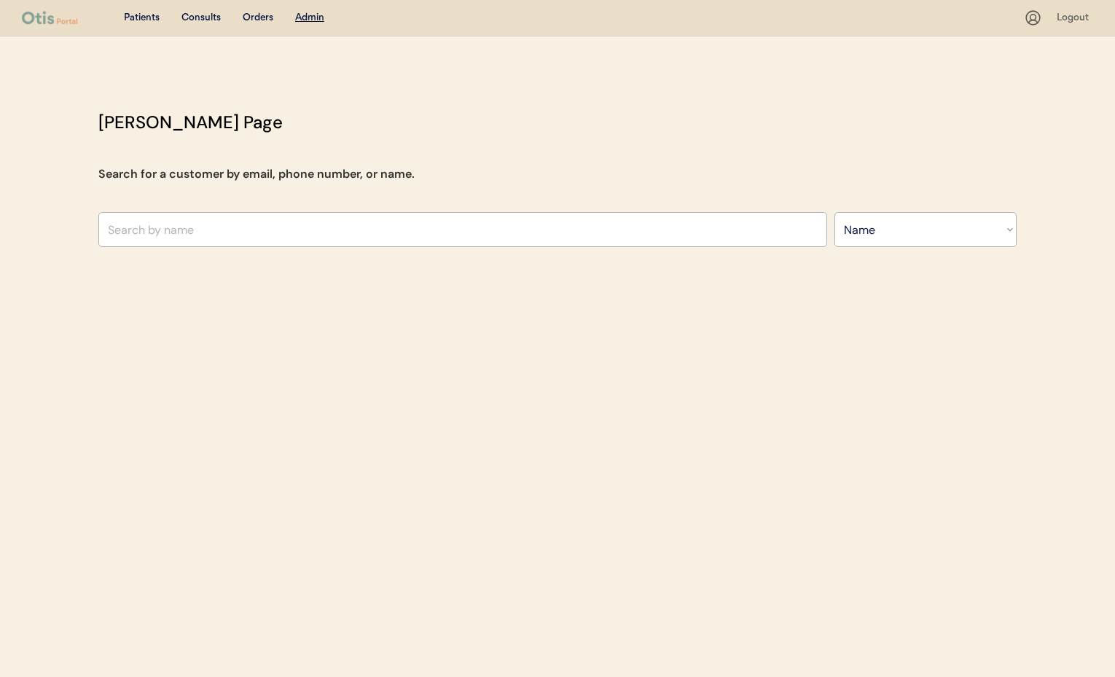
select select ""Name""
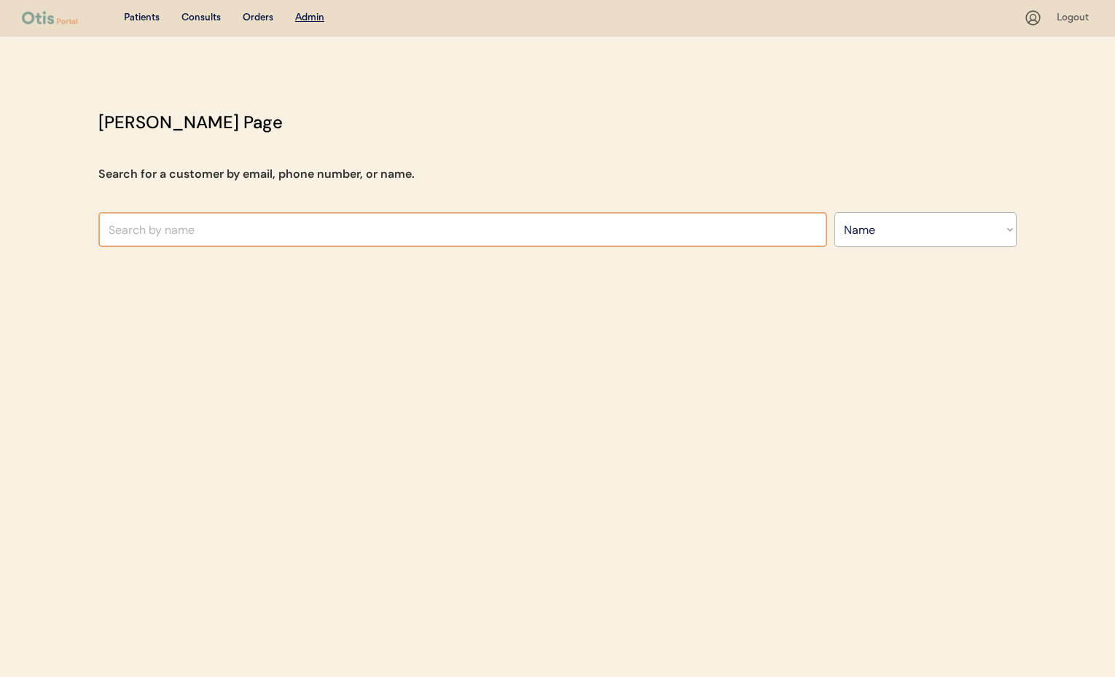
click at [203, 232] on input "text" at bounding box center [462, 229] width 729 height 35
type input "@"
click at [221, 228] on input "text" at bounding box center [462, 229] width 729 height 35
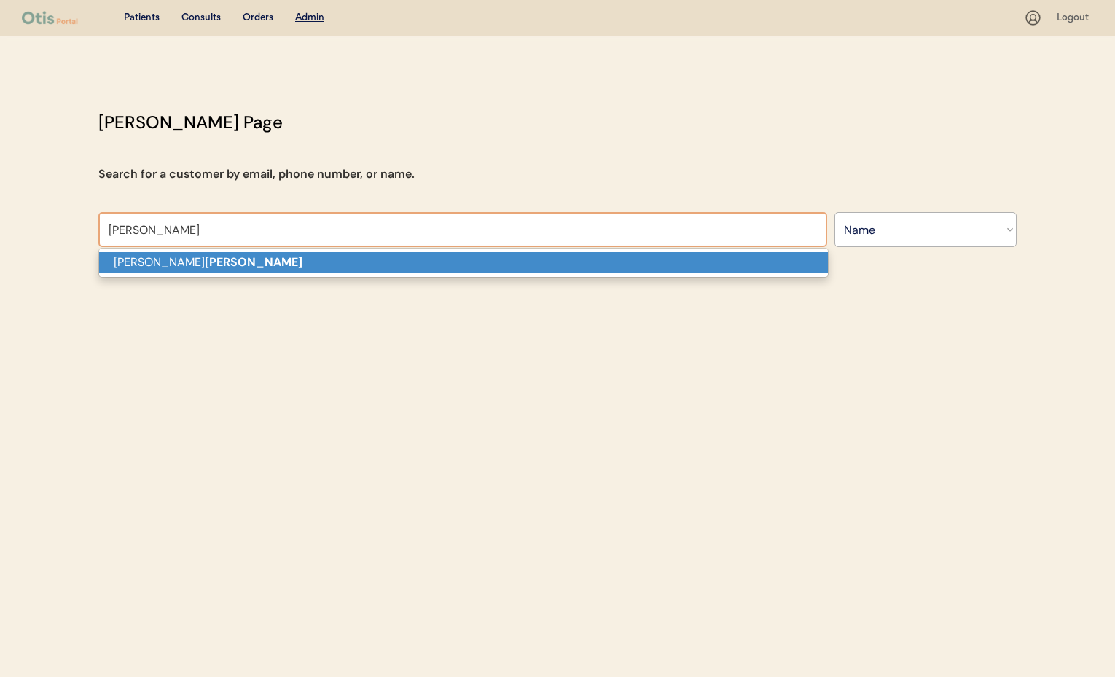
click at [233, 258] on p "[PERSON_NAME]" at bounding box center [463, 262] width 729 height 21
type input "[PERSON_NAME]"
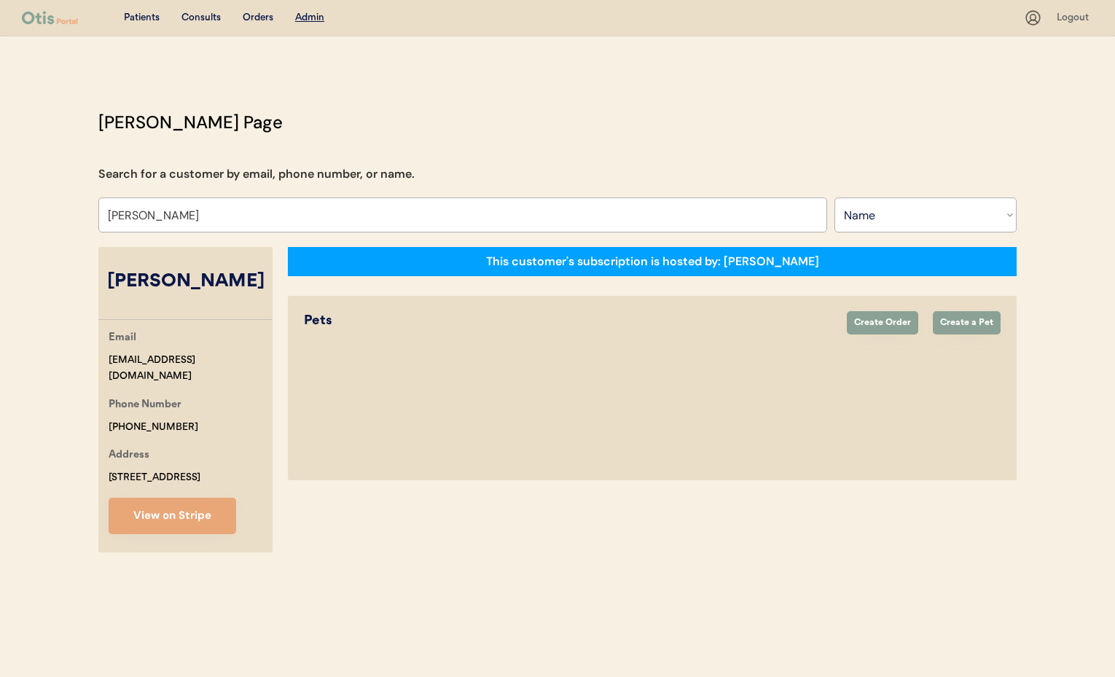
select select "true"
select select "false"
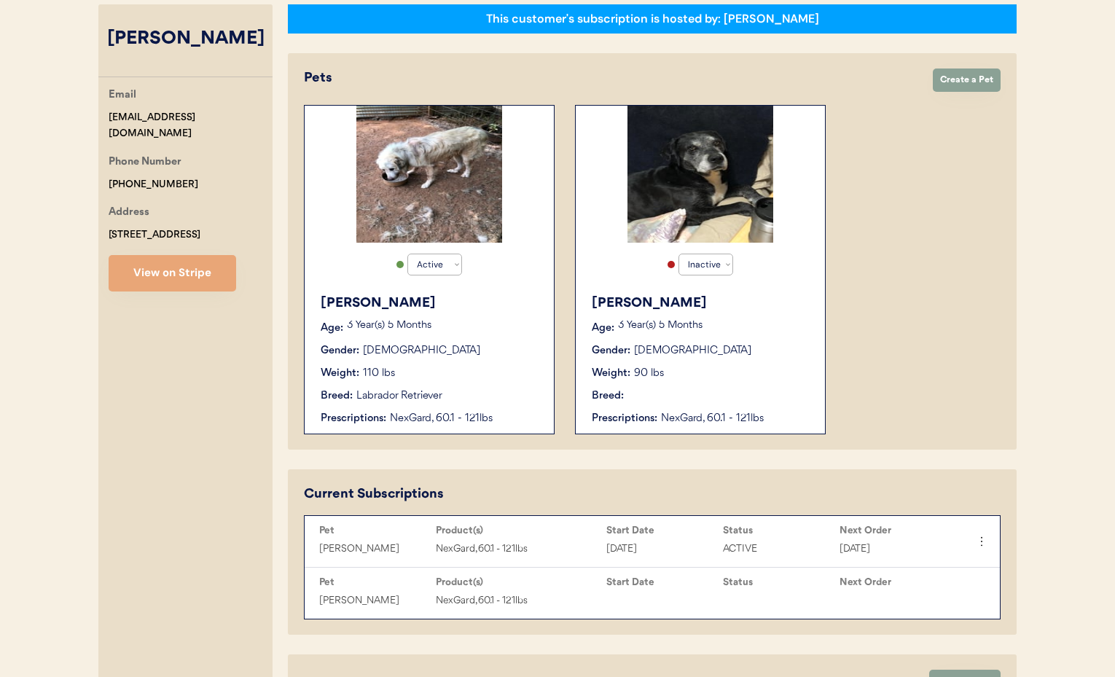
scroll to position [259, 0]
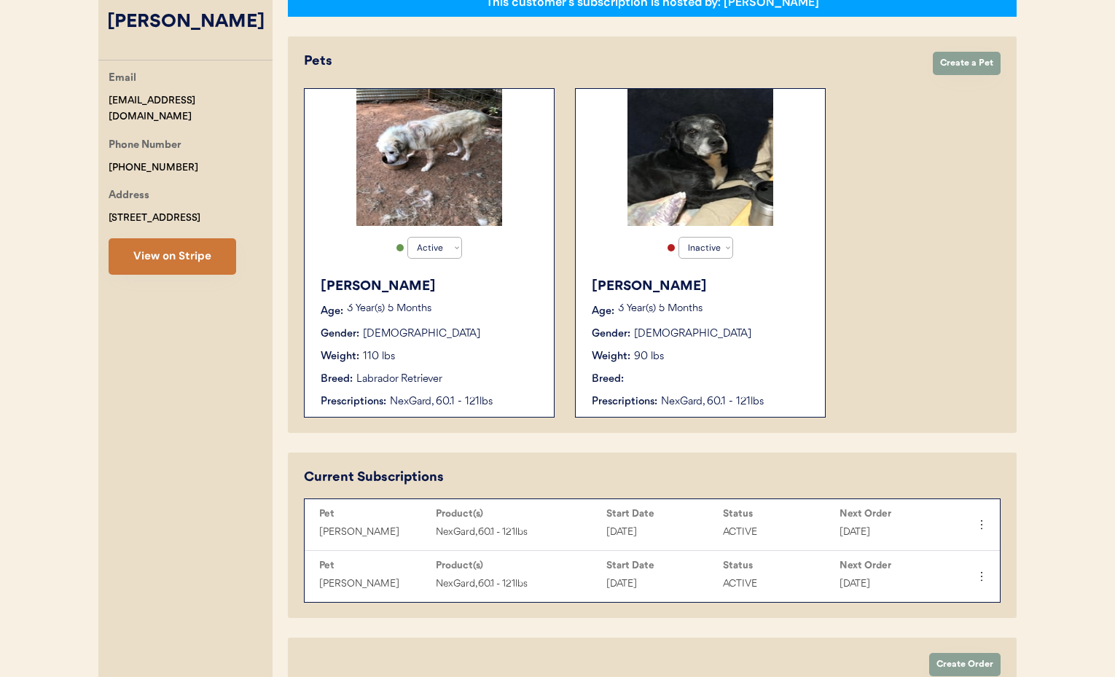
type input "[PERSON_NAME]"
click at [157, 262] on button "View on Stripe" at bounding box center [173, 256] width 128 height 36
click at [765, 321] on div "[PERSON_NAME] Age: [DEMOGRAPHIC_DATA] Year(s) 5 Months Gender: [DEMOGRAPHIC_DAT…" at bounding box center [700, 343] width 235 height 147
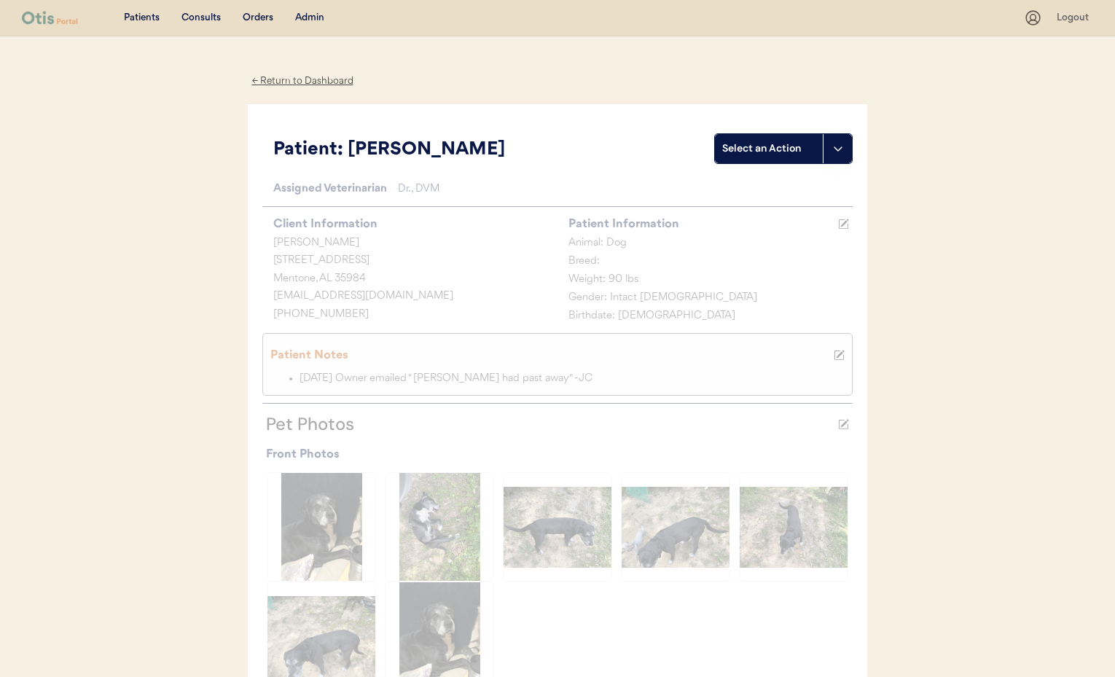
click at [287, 79] on div "← Return to Dashboard" at bounding box center [302, 81] width 109 height 17
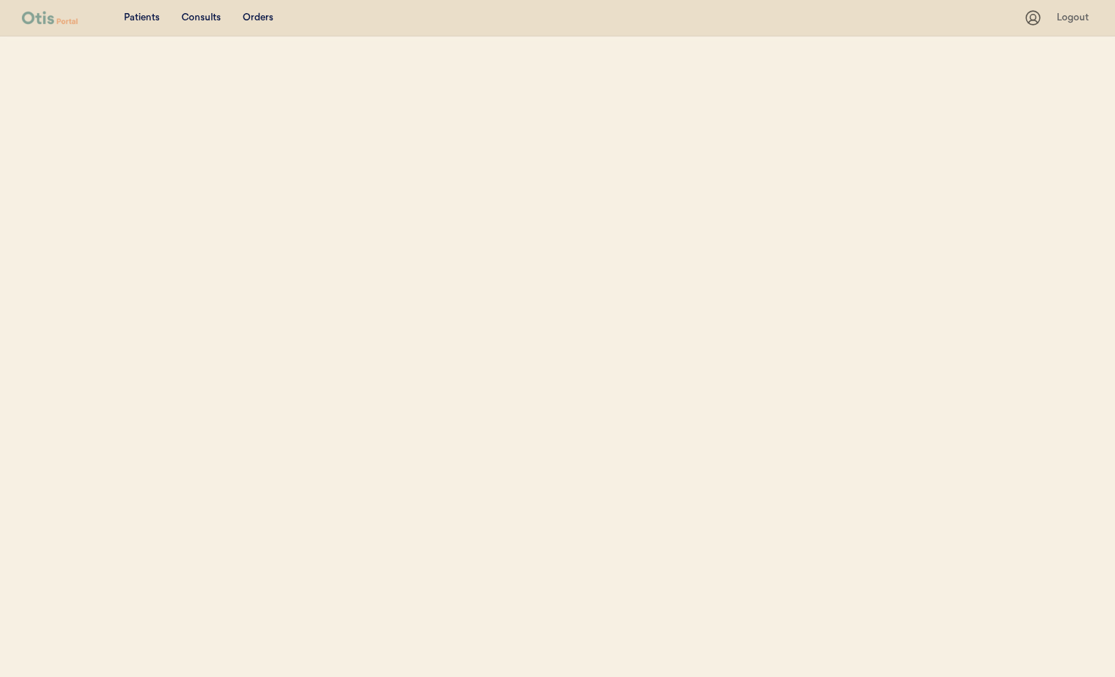
click at [286, 80] on div "Patients Consults Orders Logout" at bounding box center [557, 338] width 1115 height 677
select select ""Name""
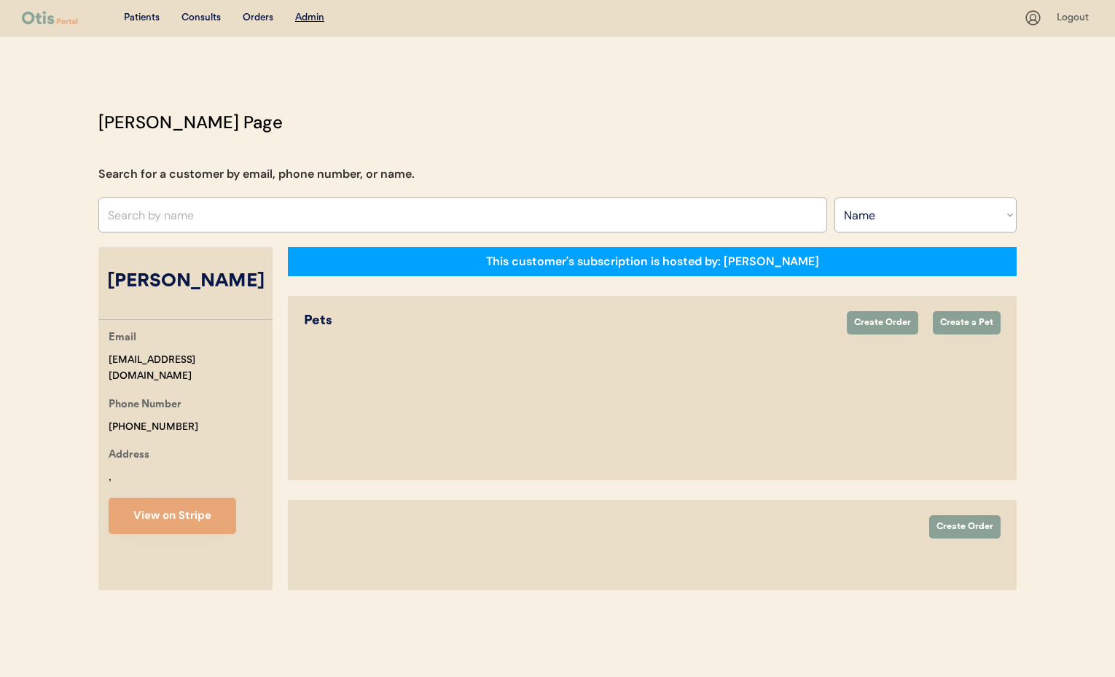
select select "true"
select select "false"
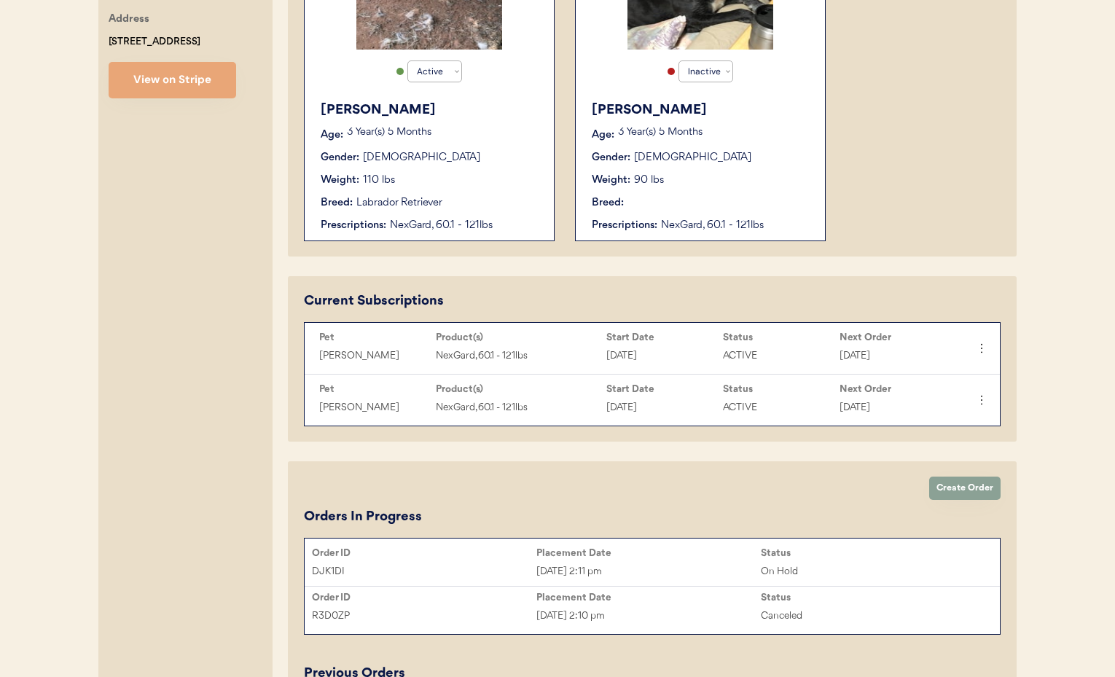
scroll to position [443, 0]
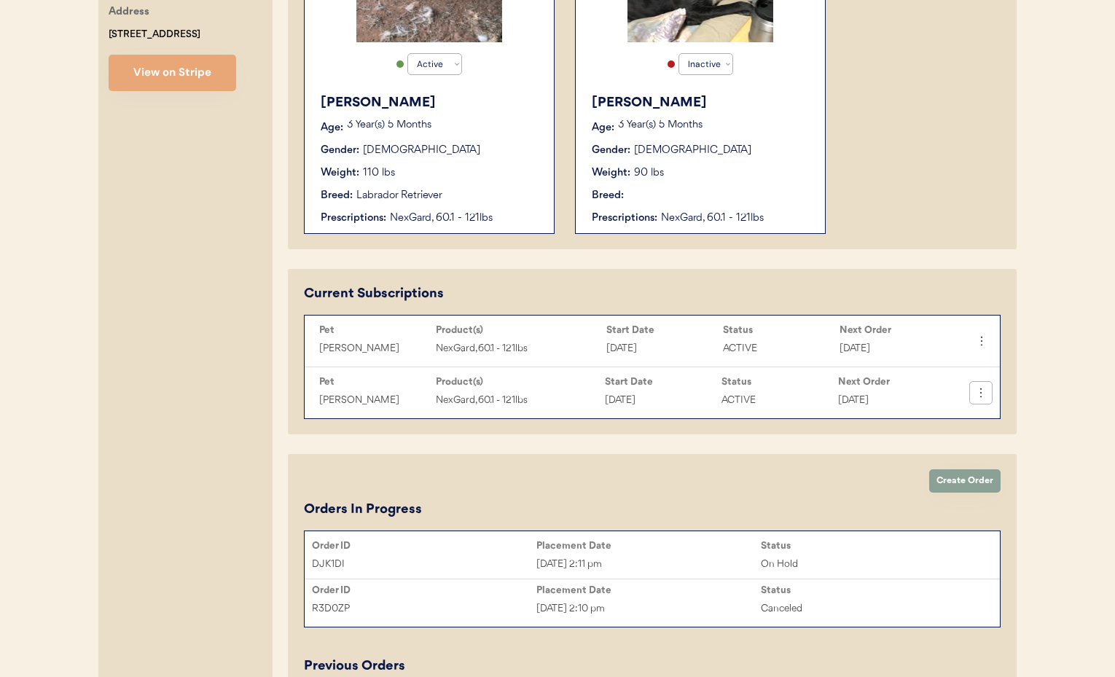
click at [984, 399] on icon at bounding box center [981, 392] width 15 height 15
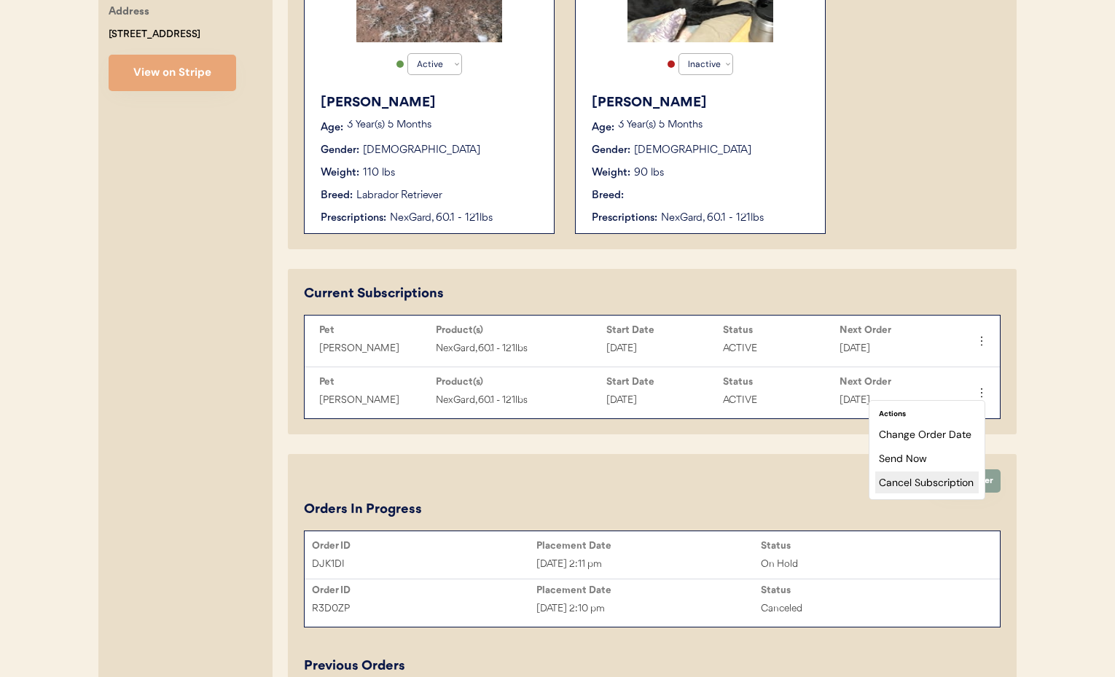
click at [947, 485] on div "Cancel Subscription" at bounding box center [926, 482] width 103 height 22
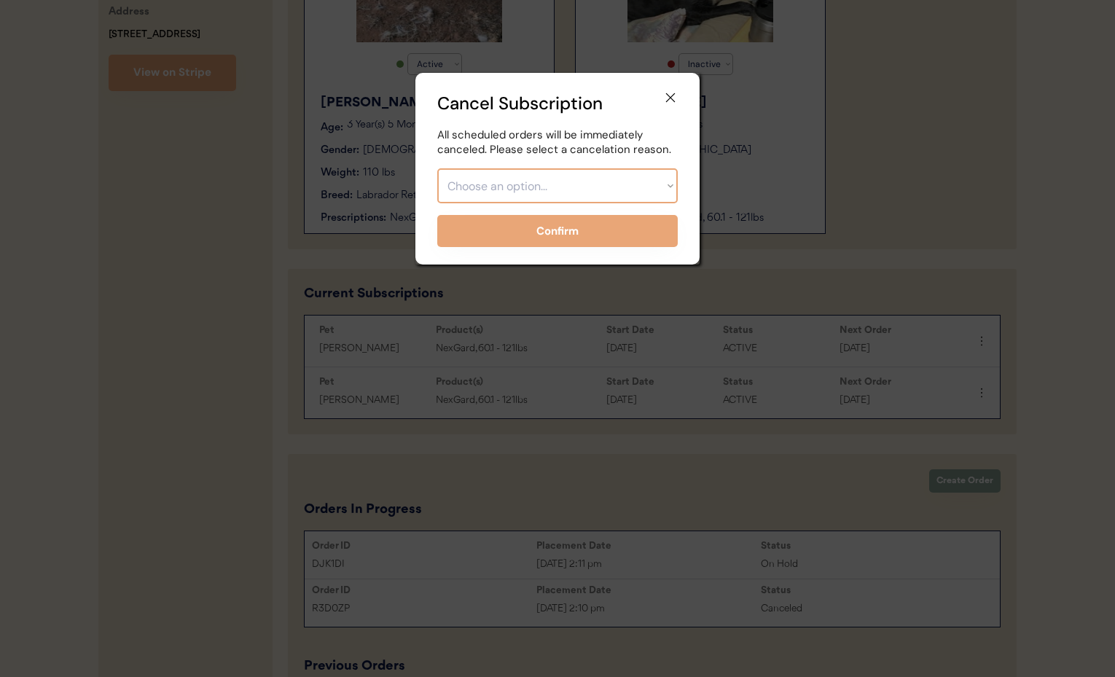
click at [509, 175] on select "Choose an option... Too expensive / can't afford Getting medication elsewhere (…" at bounding box center [557, 185] width 240 height 35
select select ""pet_passed_away""
click at [437, 168] on select "Choose an option... Too expensive / can't afford Getting medication elsewhere (…" at bounding box center [557, 185] width 240 height 35
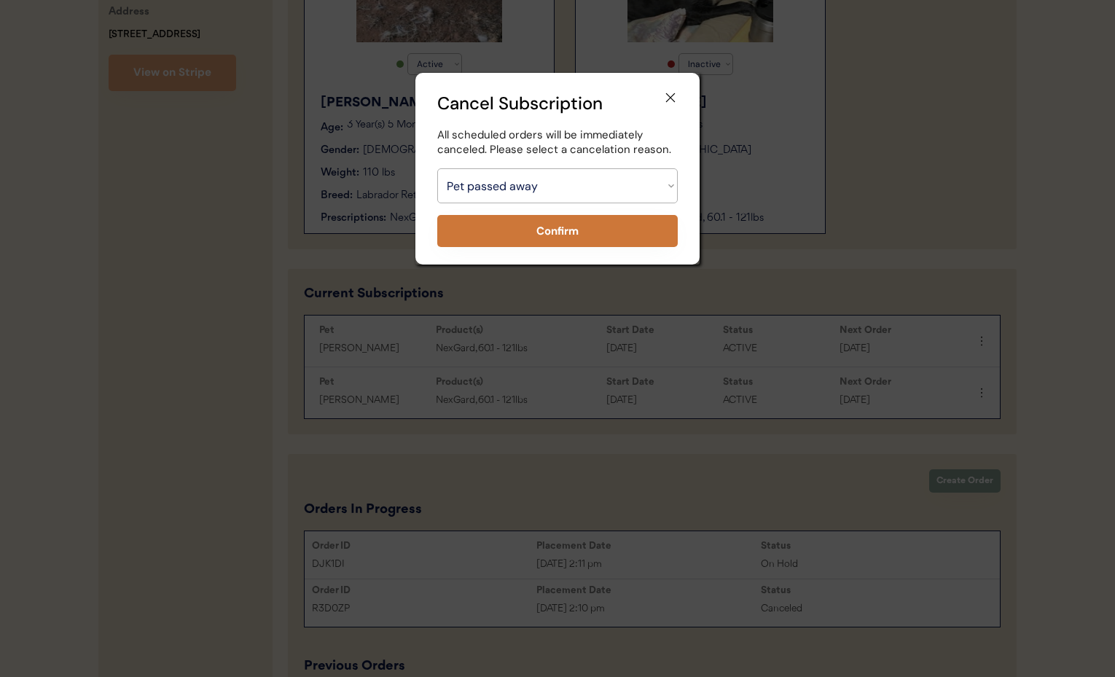
click at [501, 238] on button "Confirm" at bounding box center [557, 231] width 240 height 32
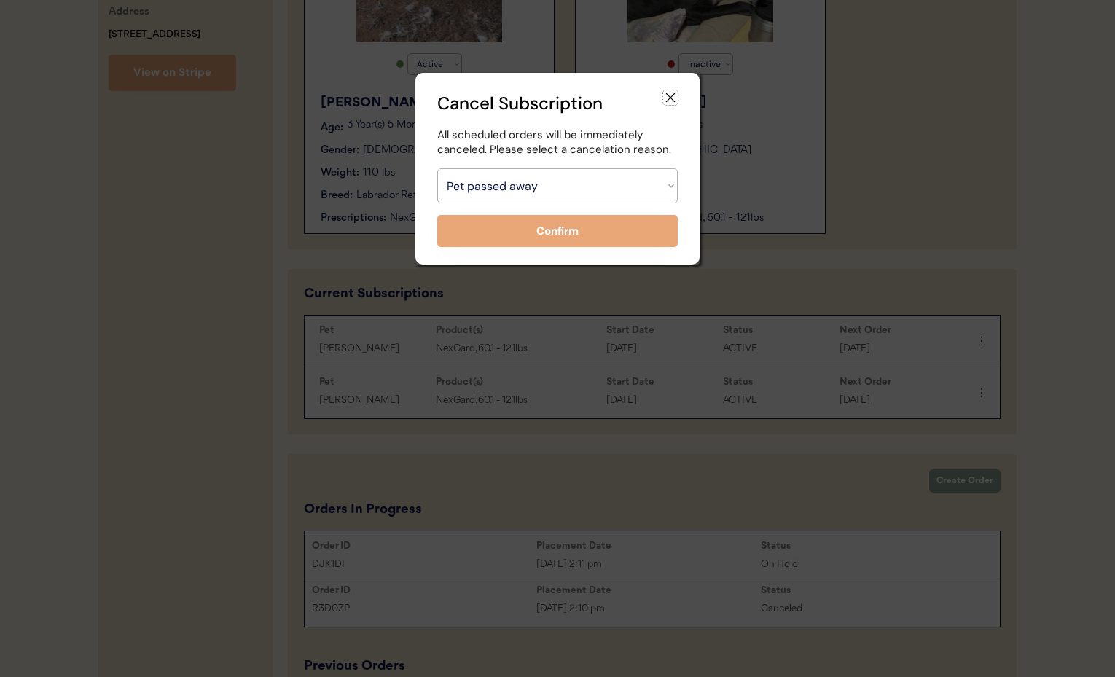
click at [673, 98] on icon at bounding box center [670, 97] width 15 height 15
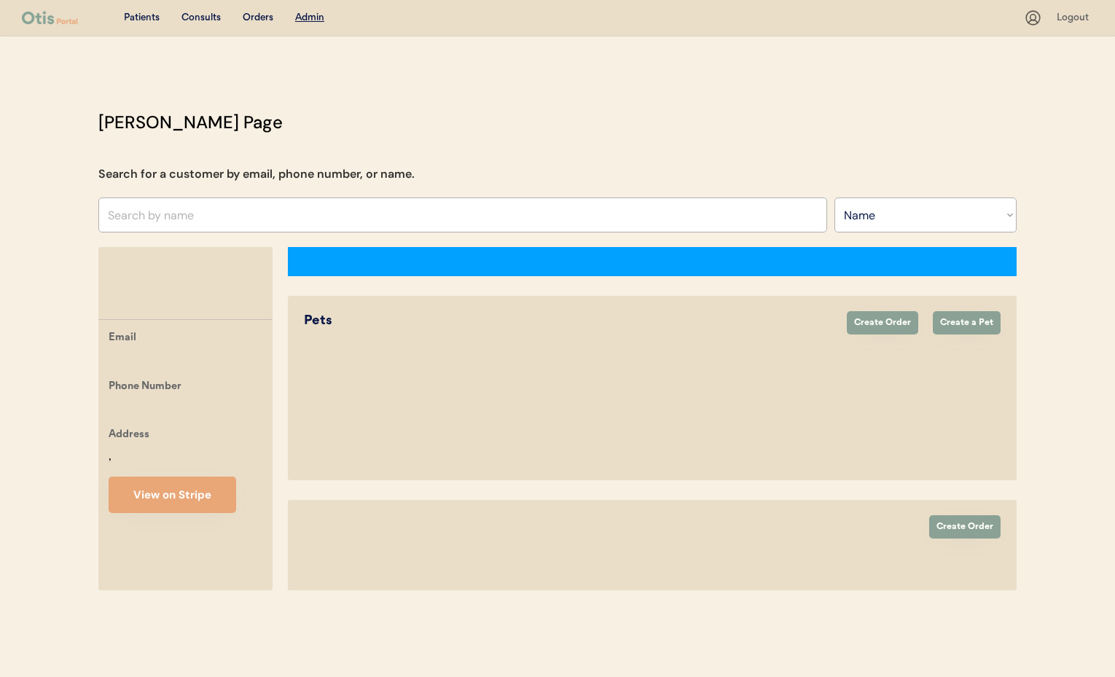
select select ""Name""
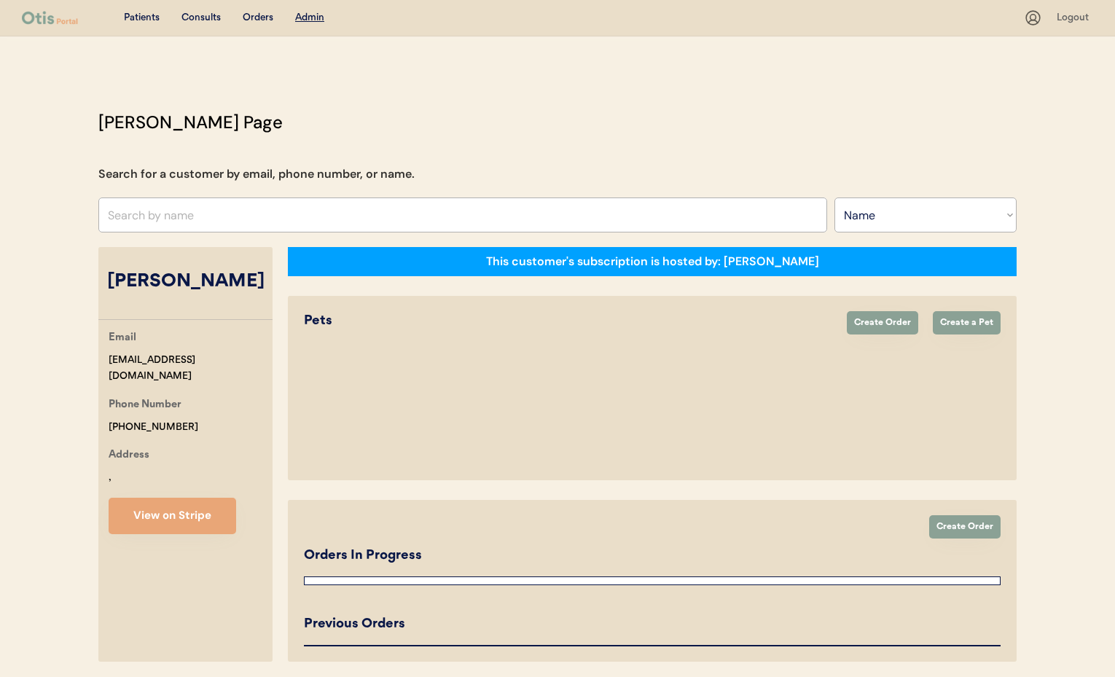
select select "true"
select select "false"
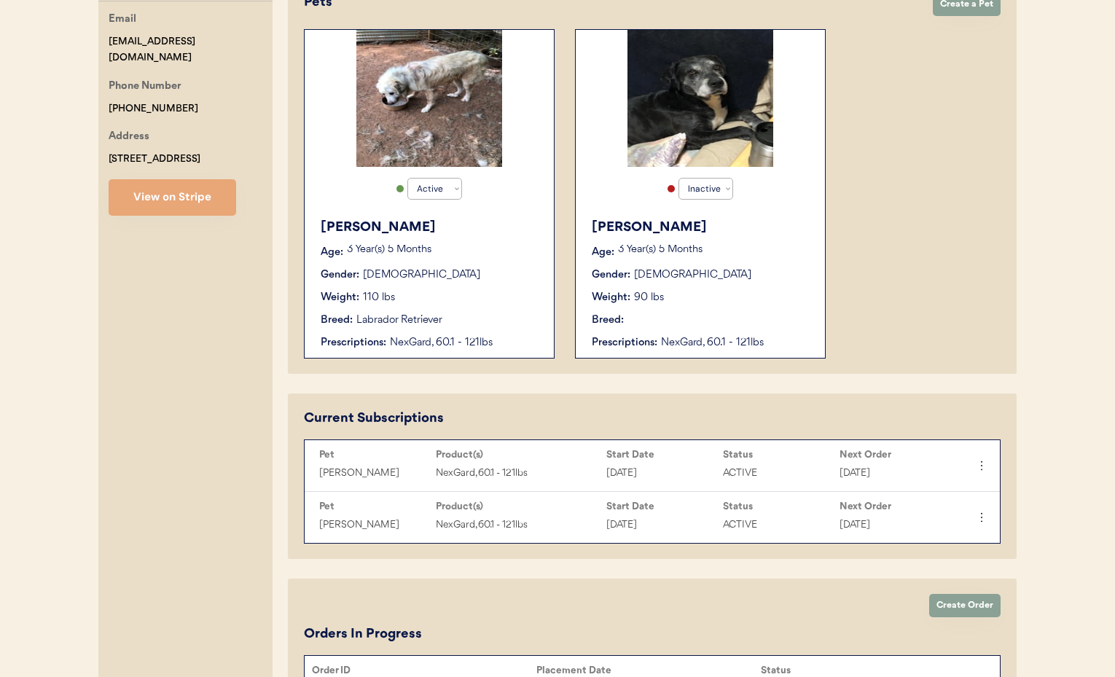
scroll to position [334, 0]
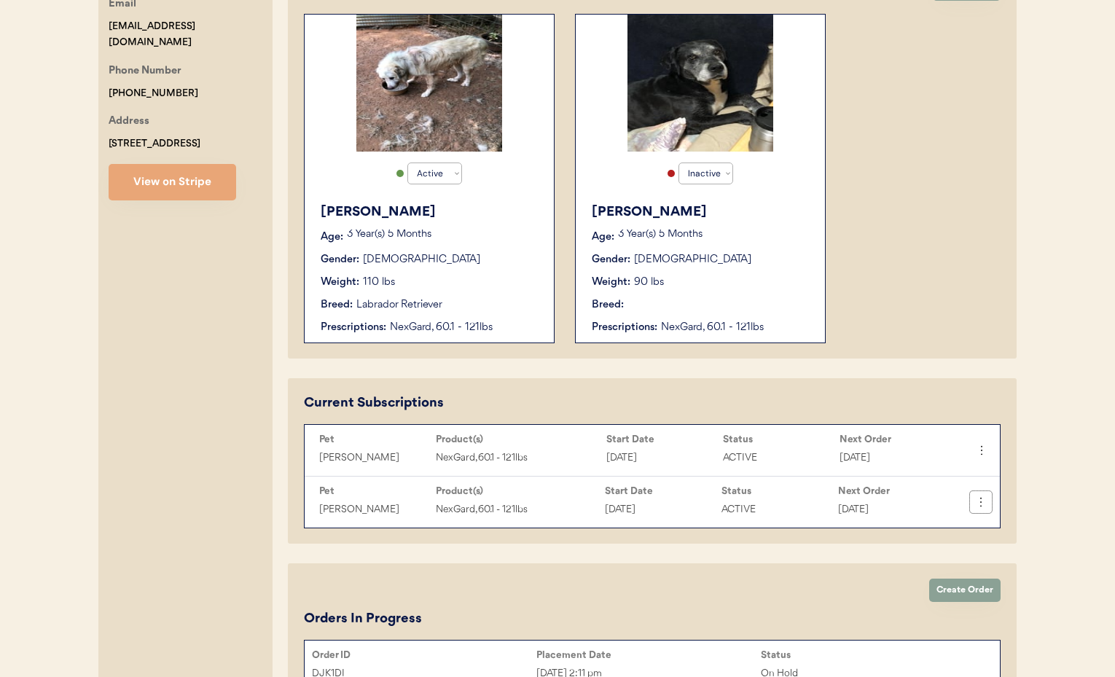
click at [987, 510] on button at bounding box center [981, 502] width 22 height 22
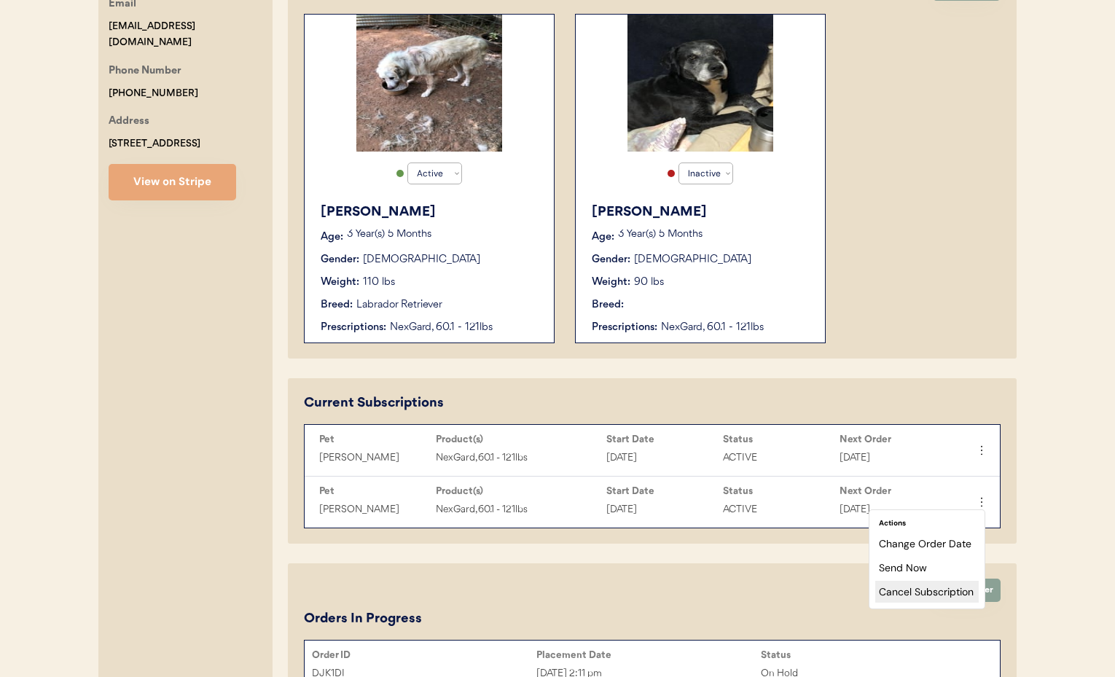
click at [947, 590] on div "Cancel Subscription" at bounding box center [926, 592] width 103 height 22
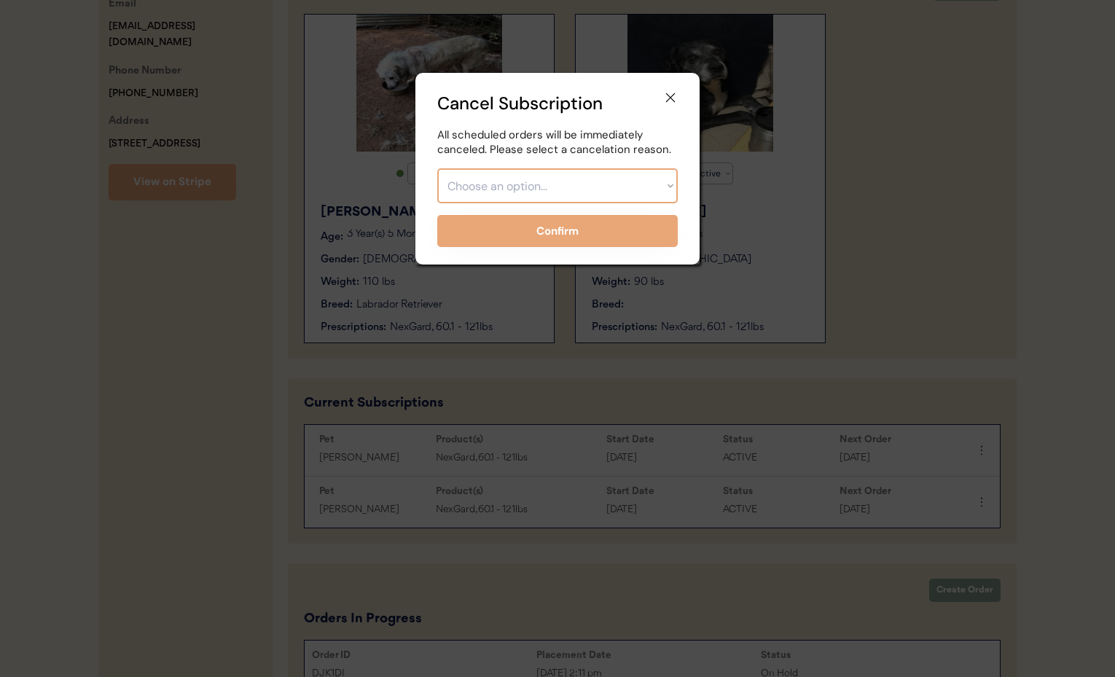
click at [614, 184] on select "Choose an option... Too expensive / can't afford Getting medication elsewhere (…" at bounding box center [557, 185] width 240 height 35
select select ""pet_passed_away""
click at [437, 168] on select "Choose an option... Too expensive / can't afford Getting medication elsewhere (…" at bounding box center [557, 185] width 240 height 35
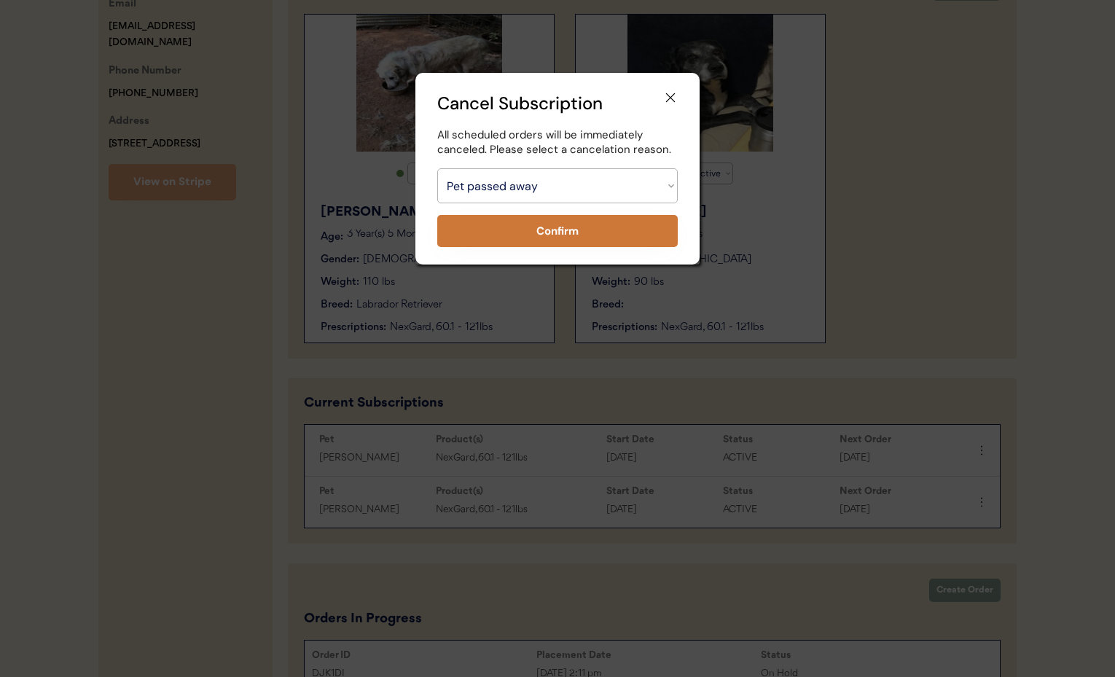
click at [597, 235] on button "Confirm" at bounding box center [557, 231] width 240 height 32
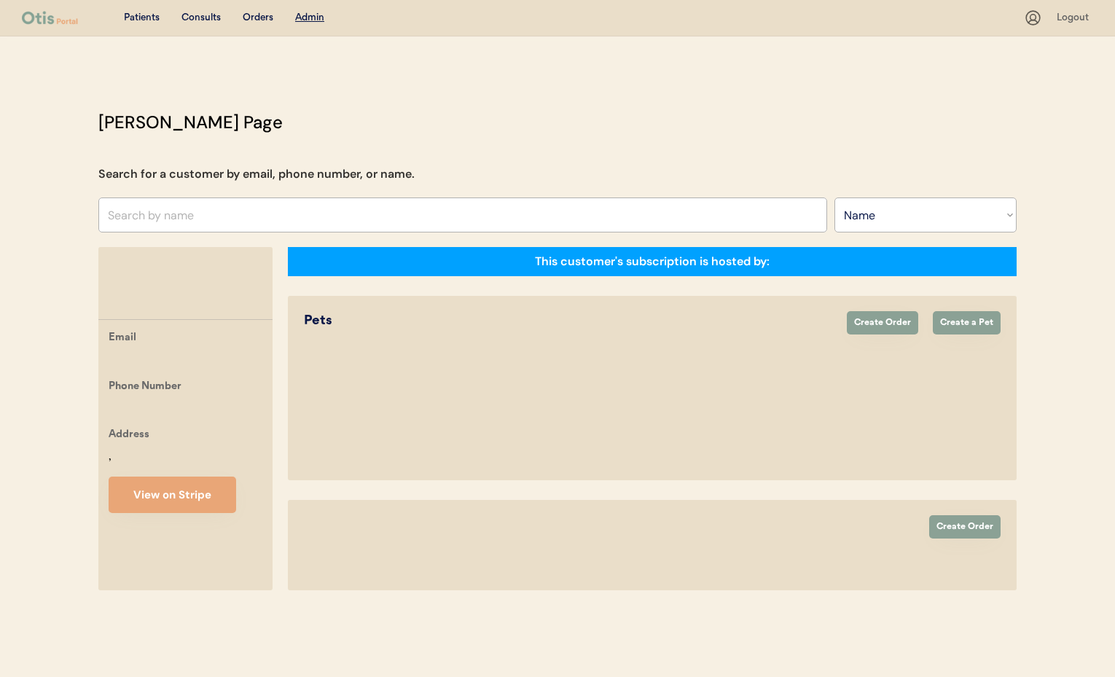
select select ""Name""
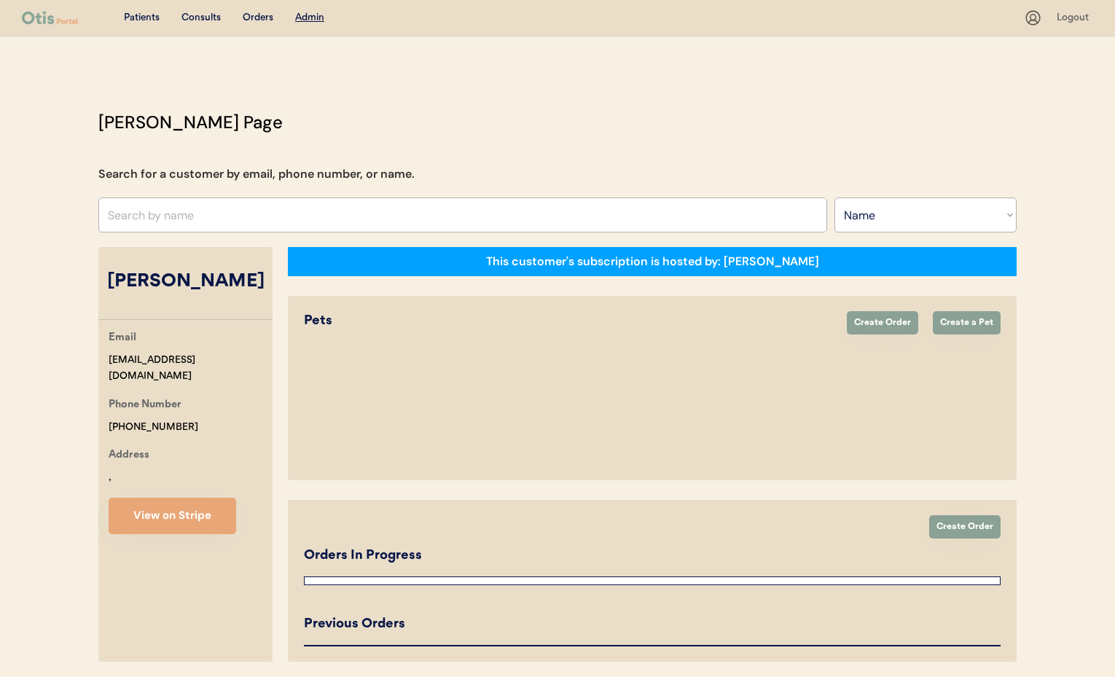
select select "true"
select select "false"
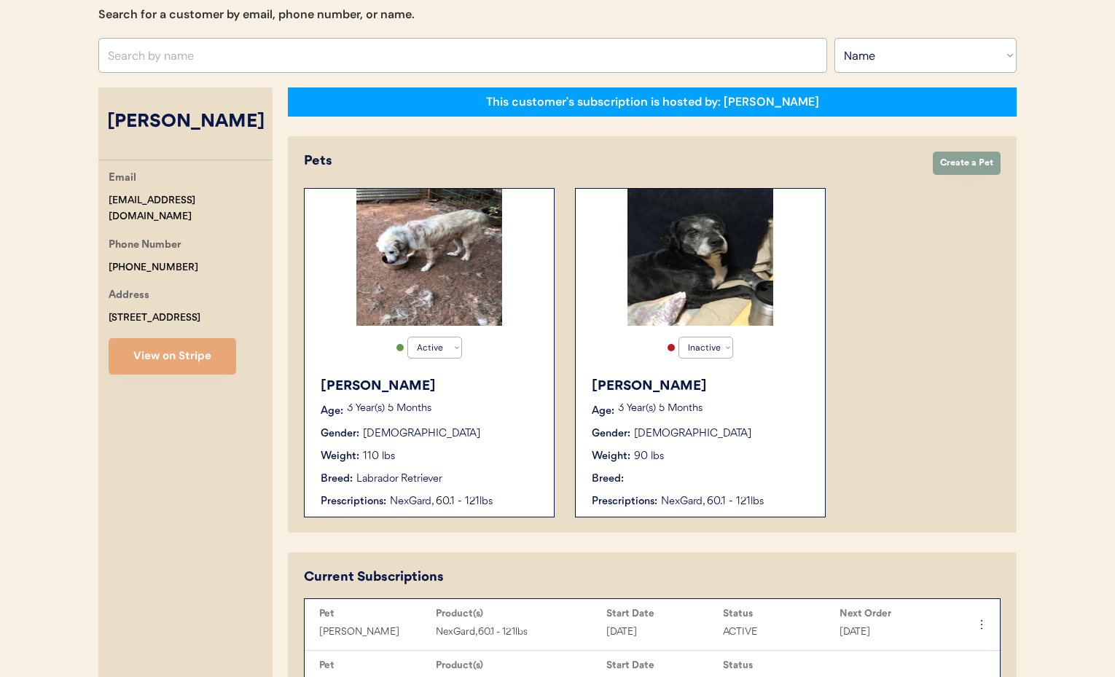
scroll to position [161, 0]
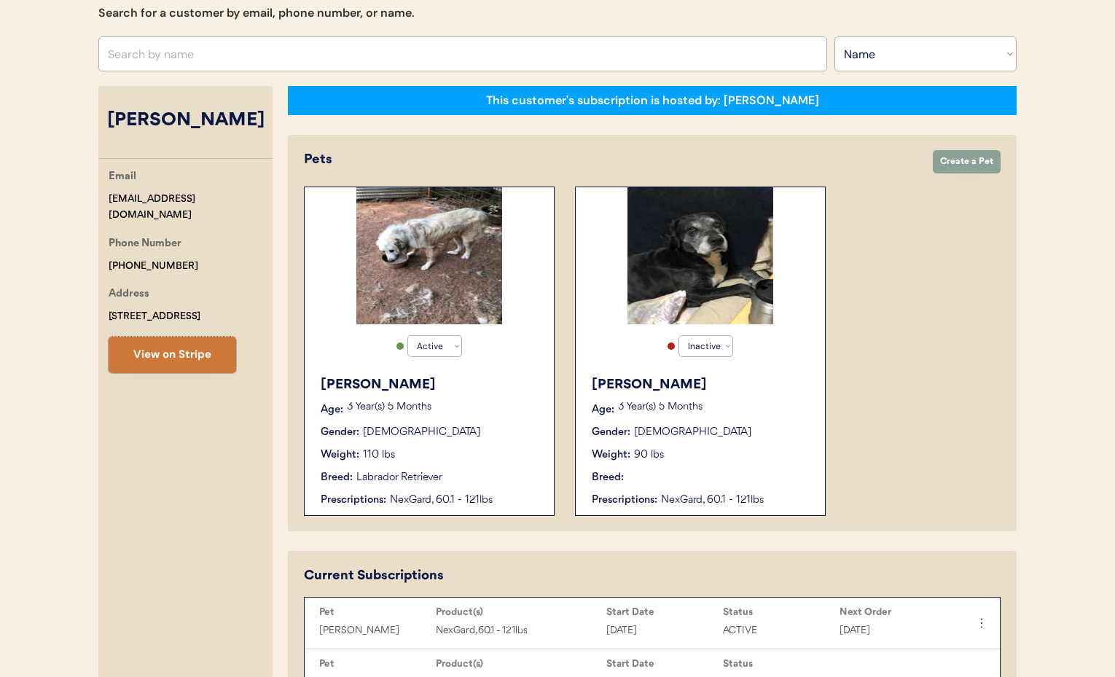
click at [163, 356] on button "View on Stripe" at bounding box center [173, 355] width 128 height 36
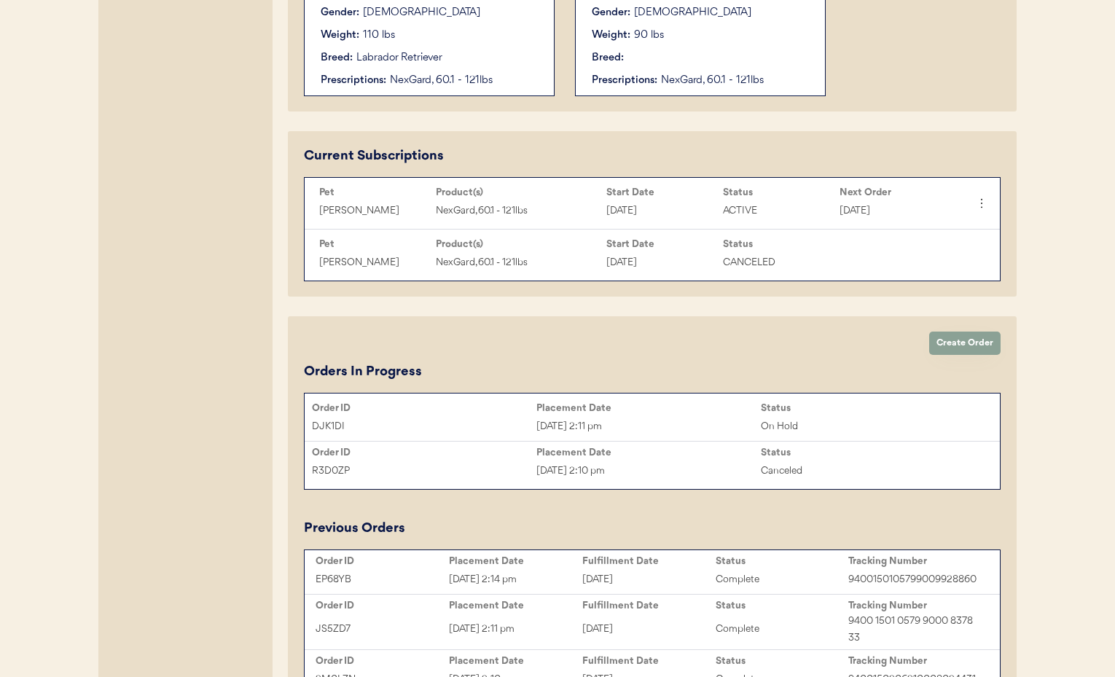
scroll to position [582, 0]
click at [646, 415] on div "DJK1DI Sep 9, 2025 2:11 pm On Hold" at bounding box center [652, 426] width 695 height 22
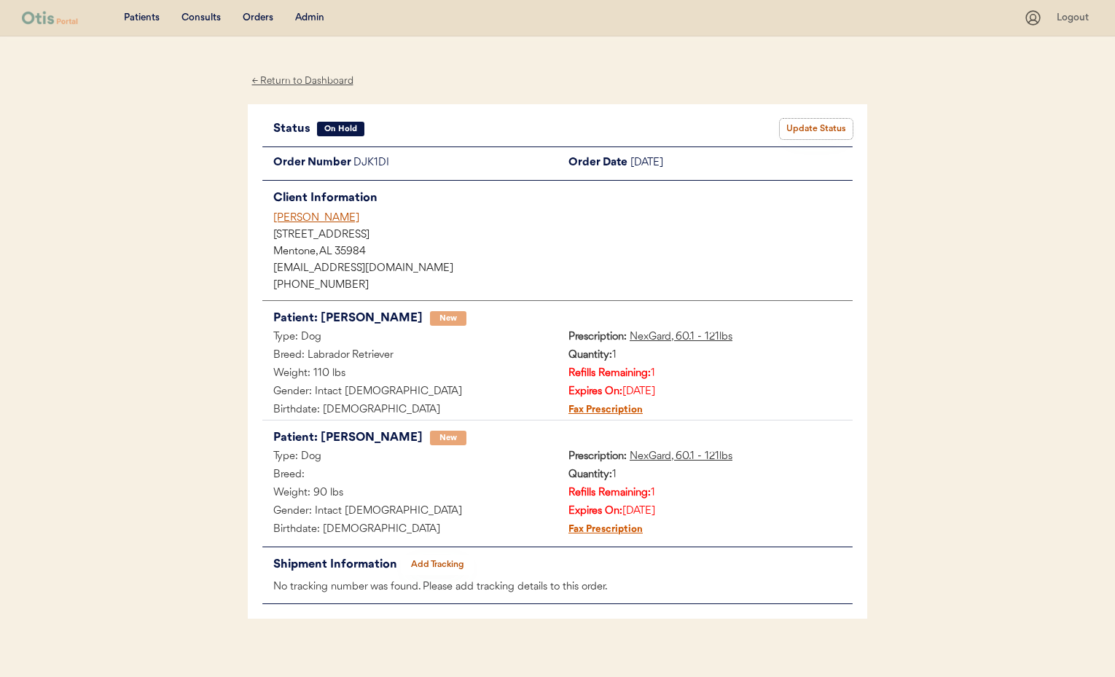
click at [821, 130] on button "Update Status" at bounding box center [816, 129] width 73 height 20
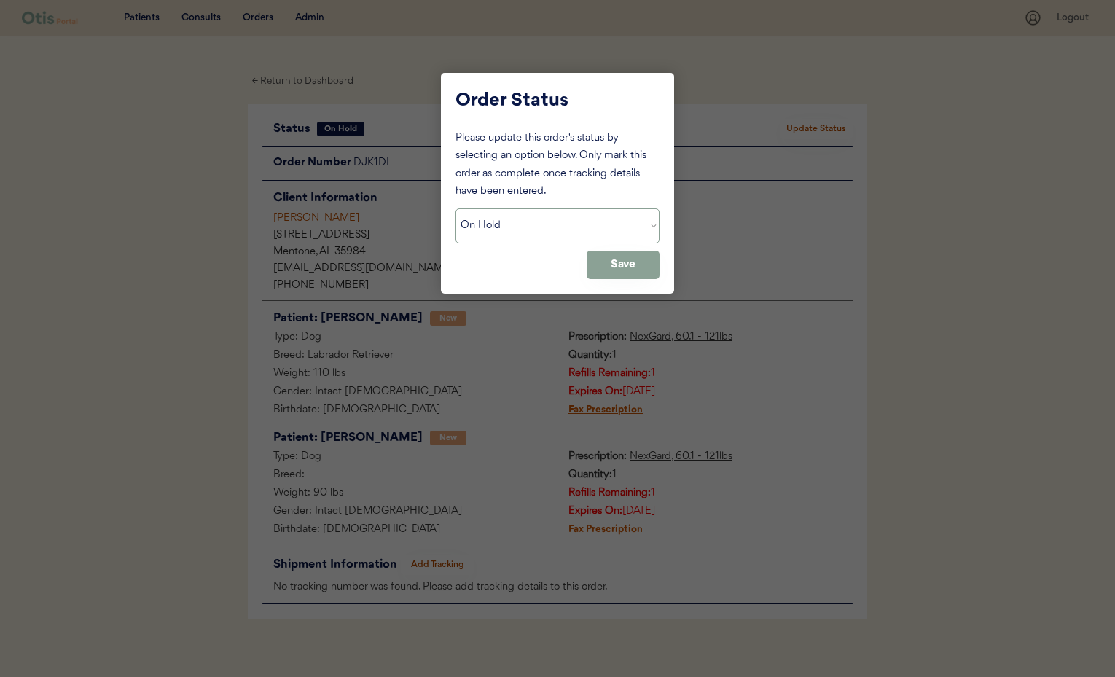
click at [561, 221] on select "Status On Hold New In Progress Complete Pending HW Consent Canceled" at bounding box center [557, 225] width 204 height 35
select select ""cancelled""
click at [455, 208] on select "Status On Hold New In Progress Complete Pending HW Consent Canceled" at bounding box center [557, 225] width 204 height 35
click at [608, 261] on button "Save" at bounding box center [623, 265] width 73 height 28
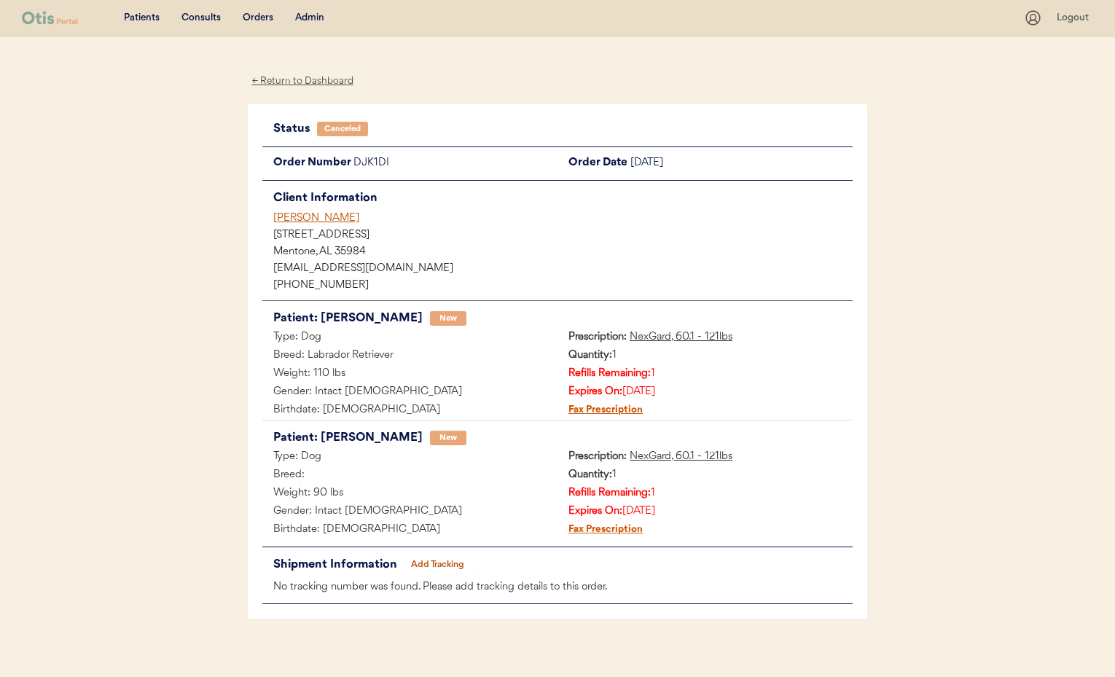
click at [307, 79] on div "← Return to Dashboard" at bounding box center [302, 81] width 109 height 17
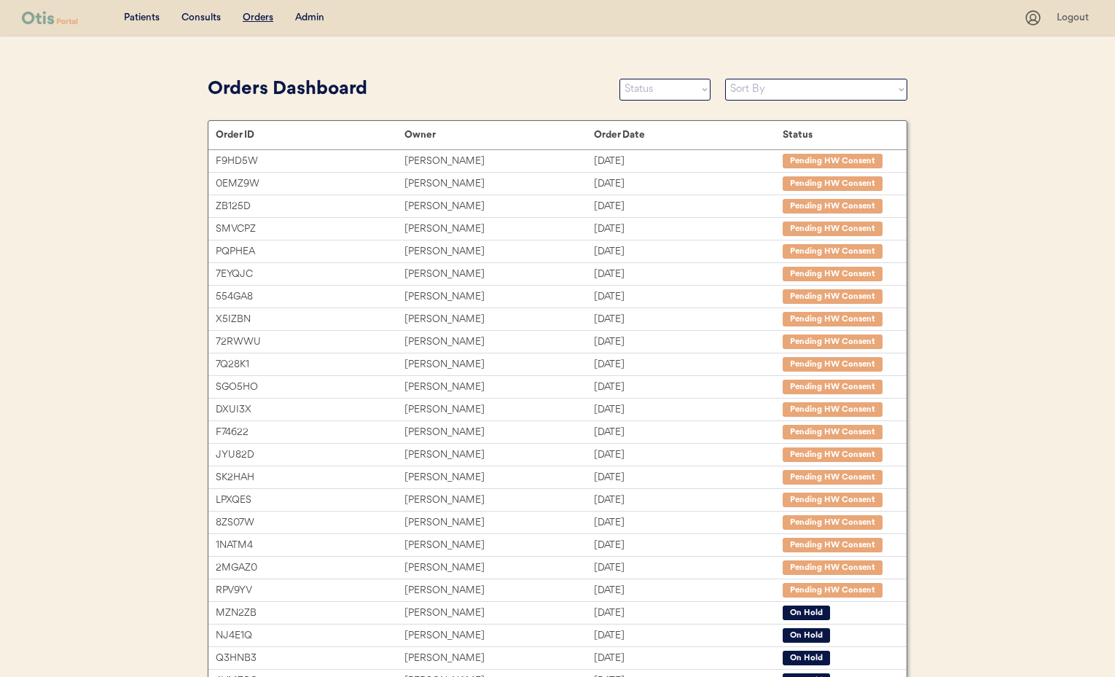
click at [310, 14] on div "Admin" at bounding box center [309, 18] width 29 height 15
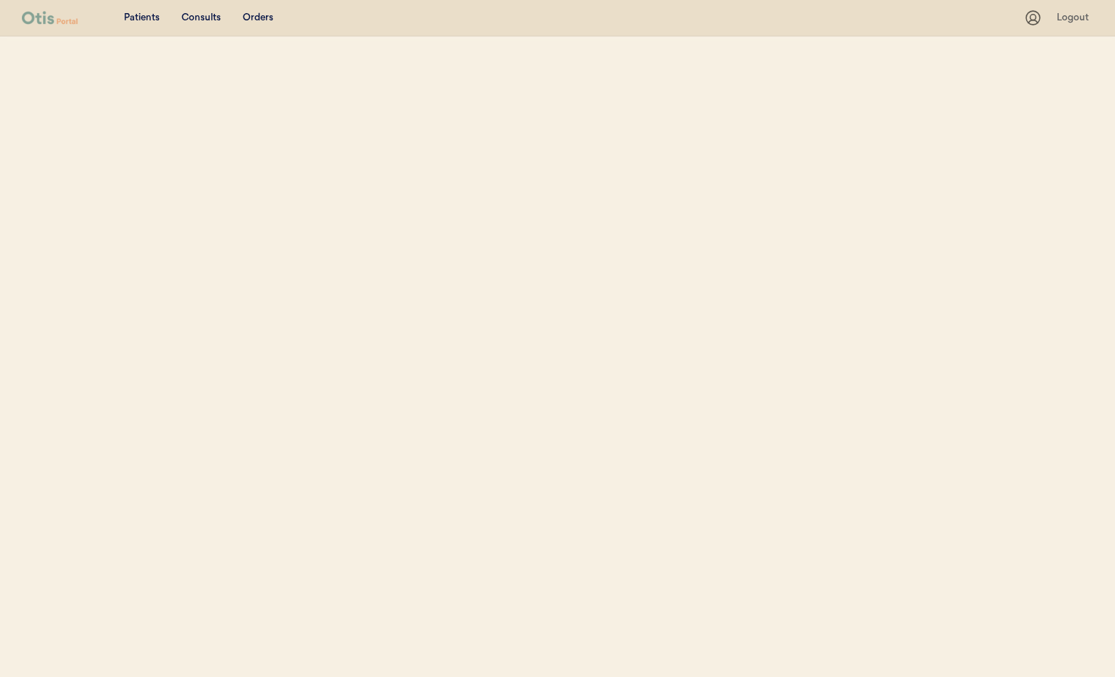
select select ""Name""
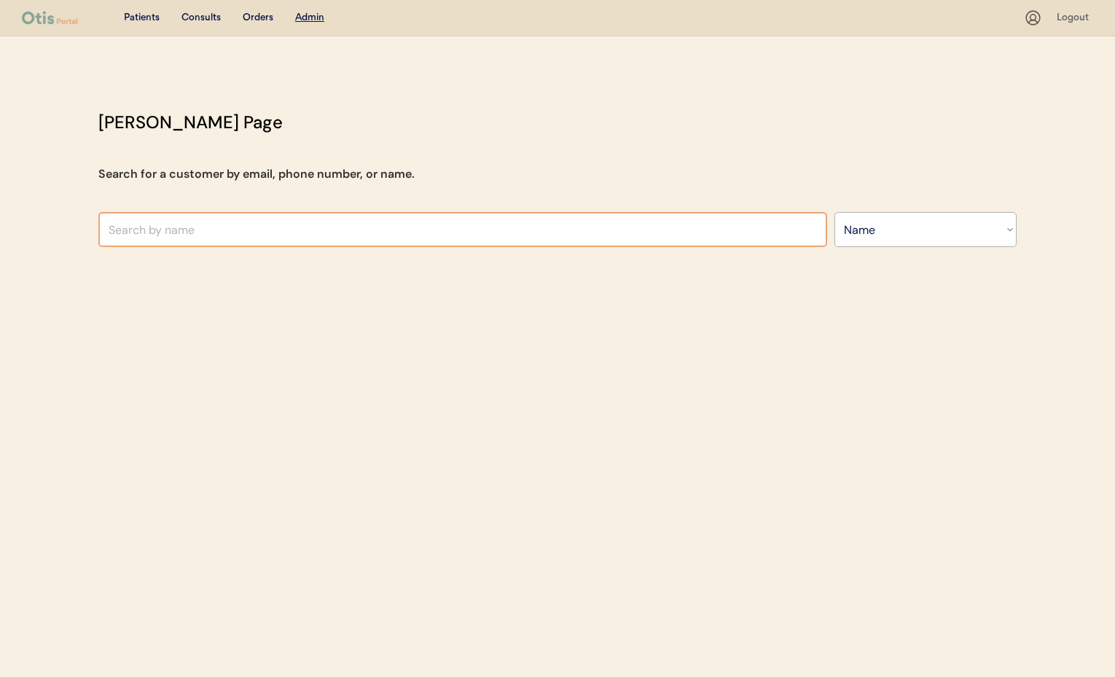
click at [254, 227] on input "text" at bounding box center [462, 229] width 729 height 35
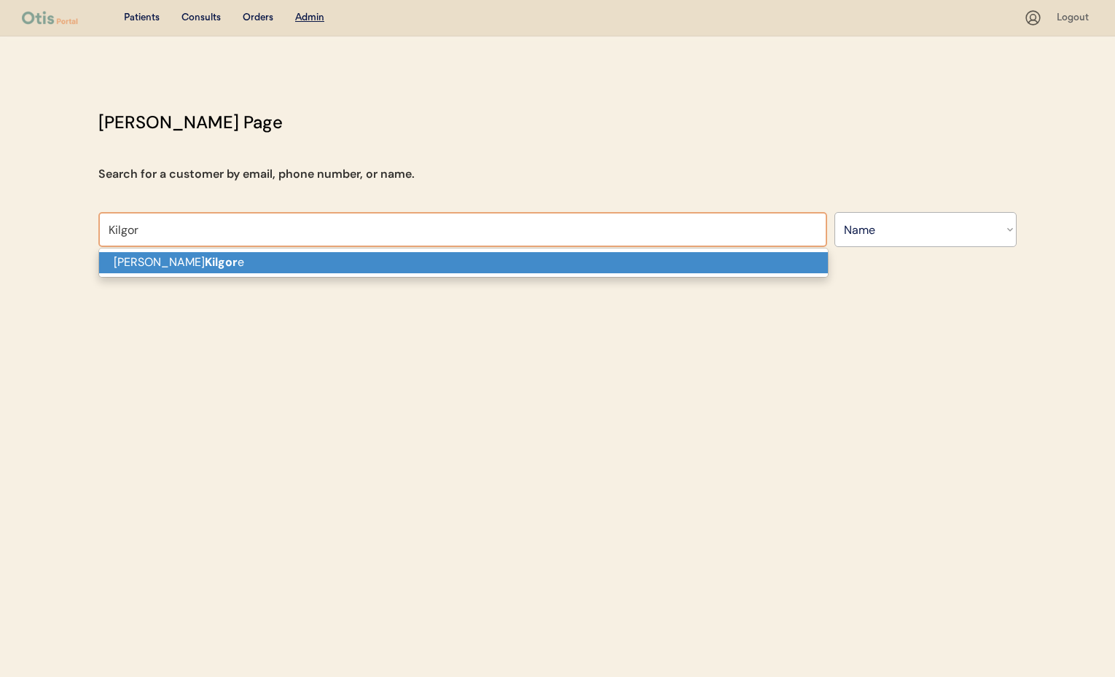
click at [250, 260] on p "[PERSON_NAME] e" at bounding box center [463, 262] width 729 height 21
type input "[PERSON_NAME]"
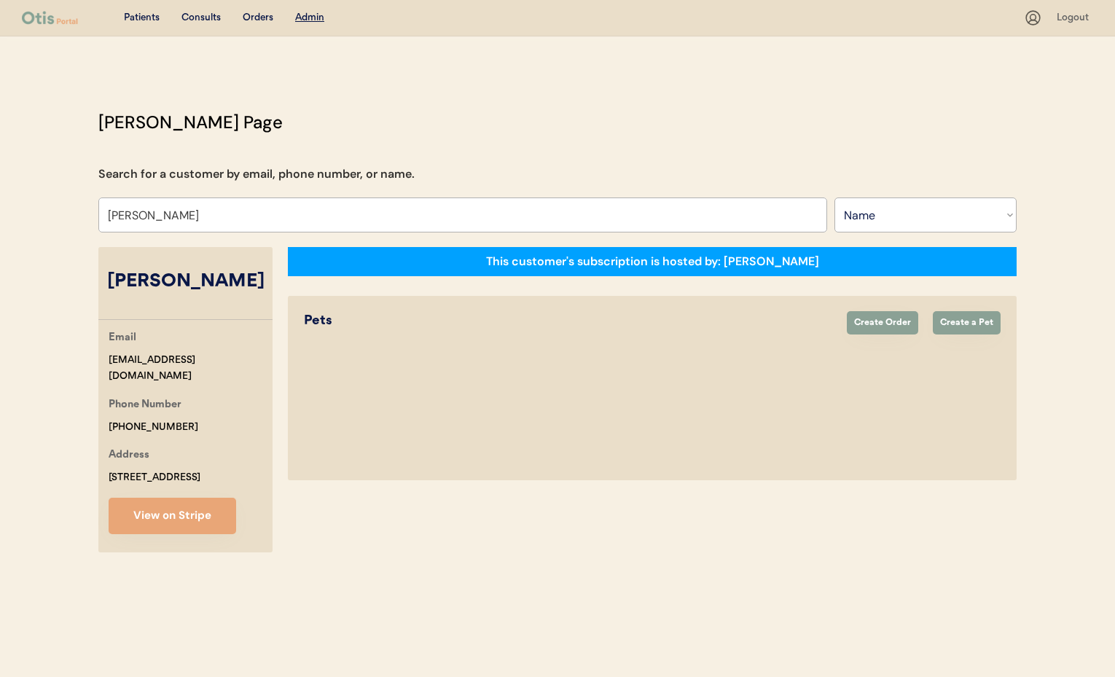
select select "true"
select select "false"
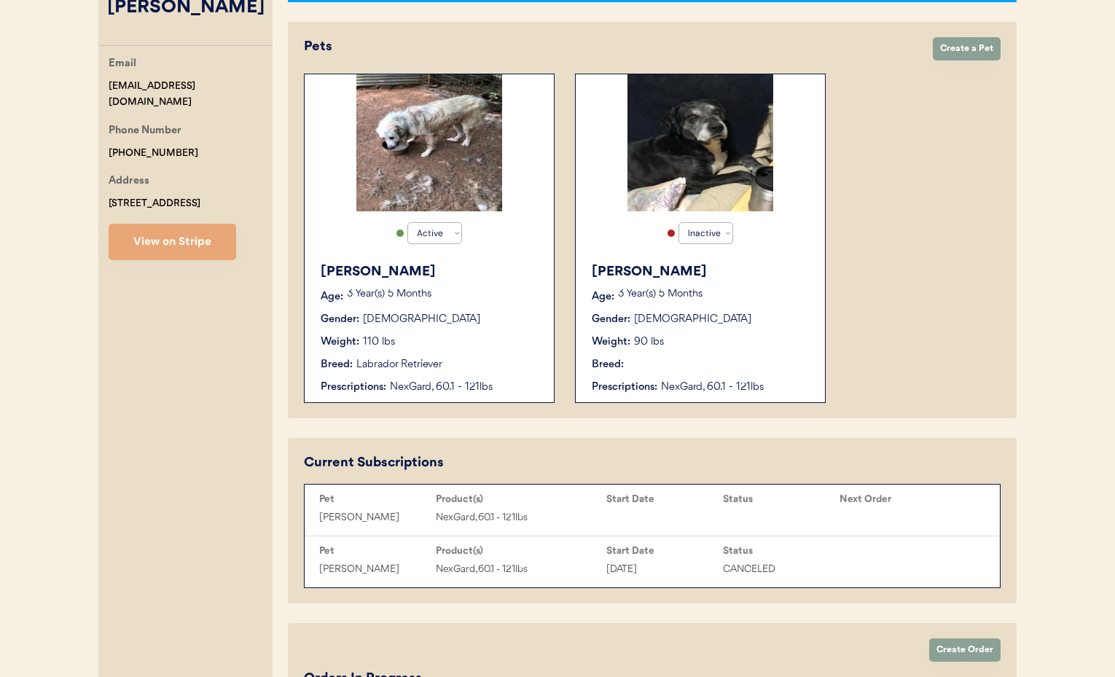
scroll to position [300, 0]
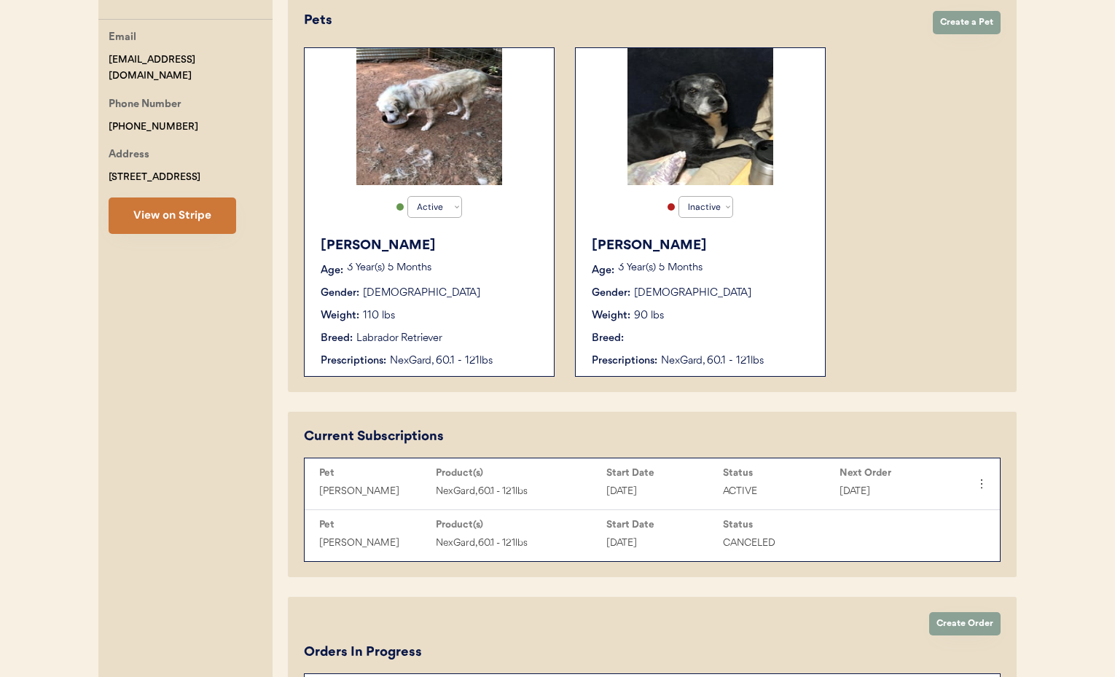
type input "[PERSON_NAME]"
click at [987, 491] on button at bounding box center [981, 484] width 22 height 22
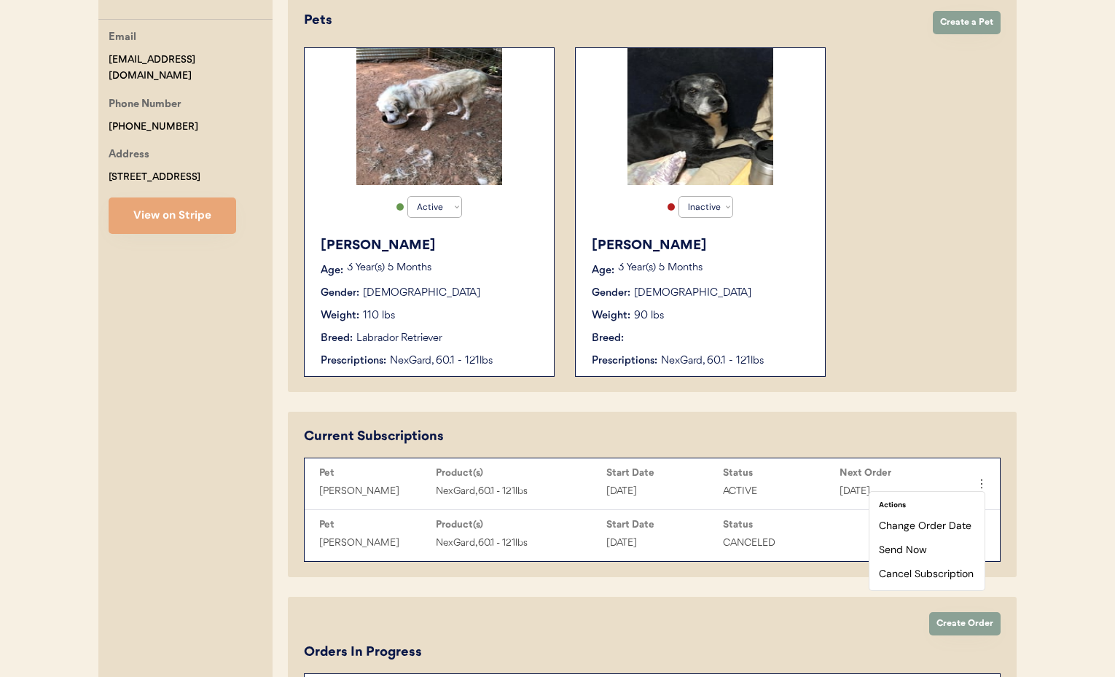
click at [215, 234] on div "[PERSON_NAME] Email [EMAIL_ADDRESS][DOMAIN_NAME] Phone Number [PHONE_NUMBER] Ad…" at bounding box center [185, 646] width 174 height 1399
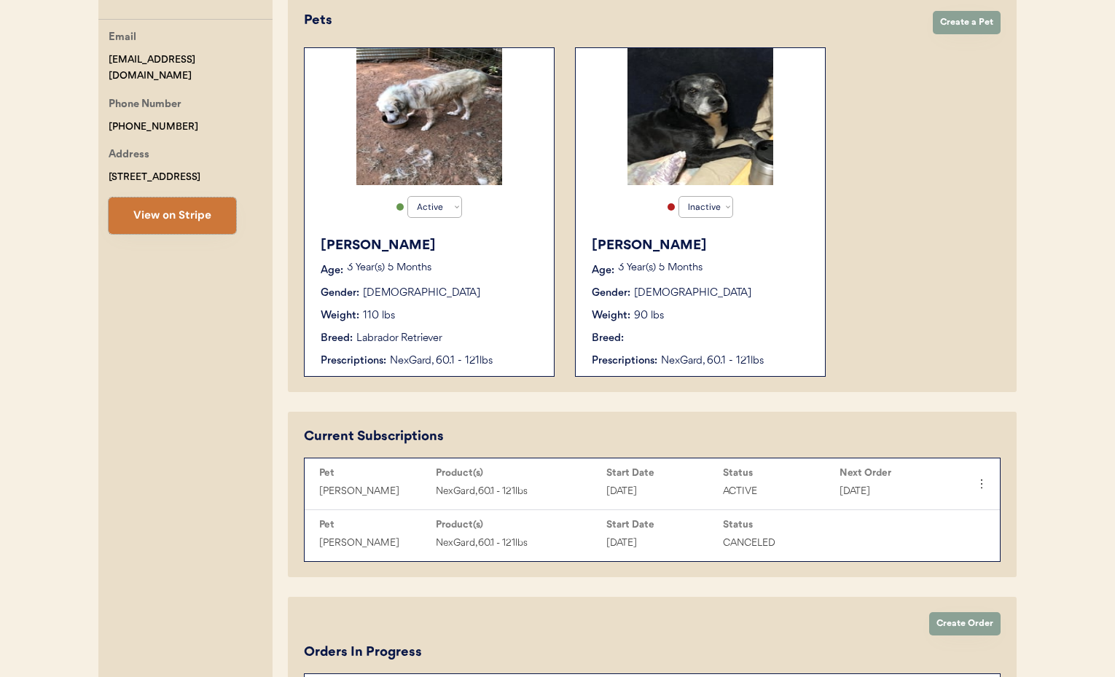
click at [193, 222] on button "View on Stripe" at bounding box center [173, 215] width 128 height 36
click at [619, 407] on div "This customer's subscription is hosted by: [PERSON_NAME] Create Order Create a …" at bounding box center [652, 646] width 729 height 1399
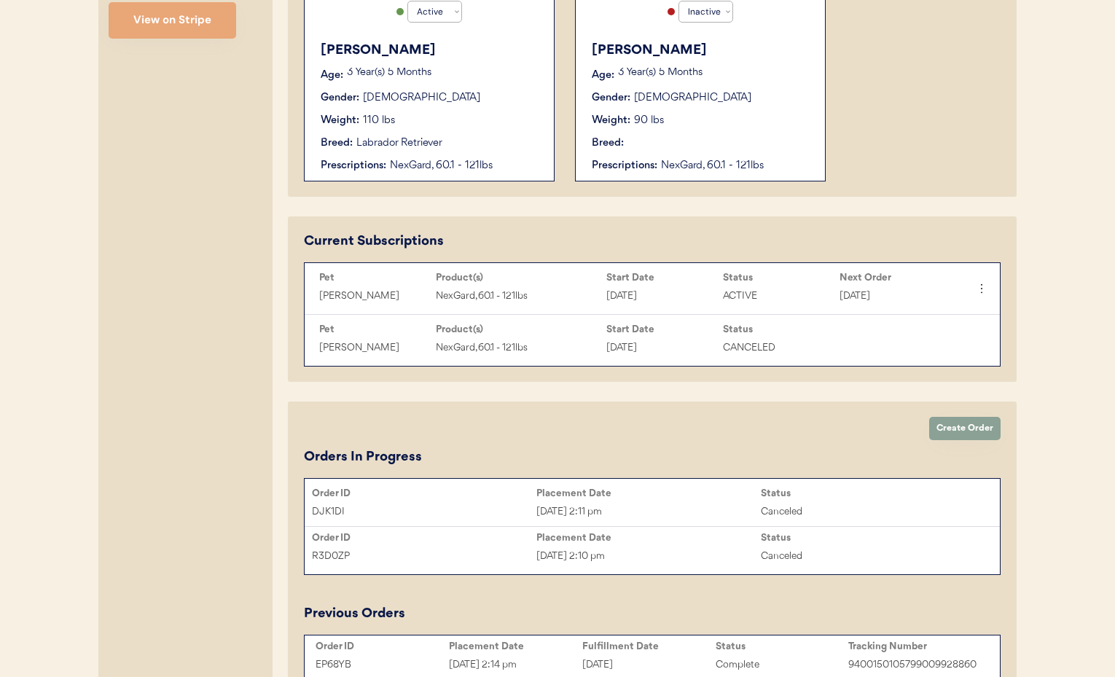
scroll to position [497, 0]
click at [977, 434] on button "Create Order" at bounding box center [964, 426] width 71 height 23
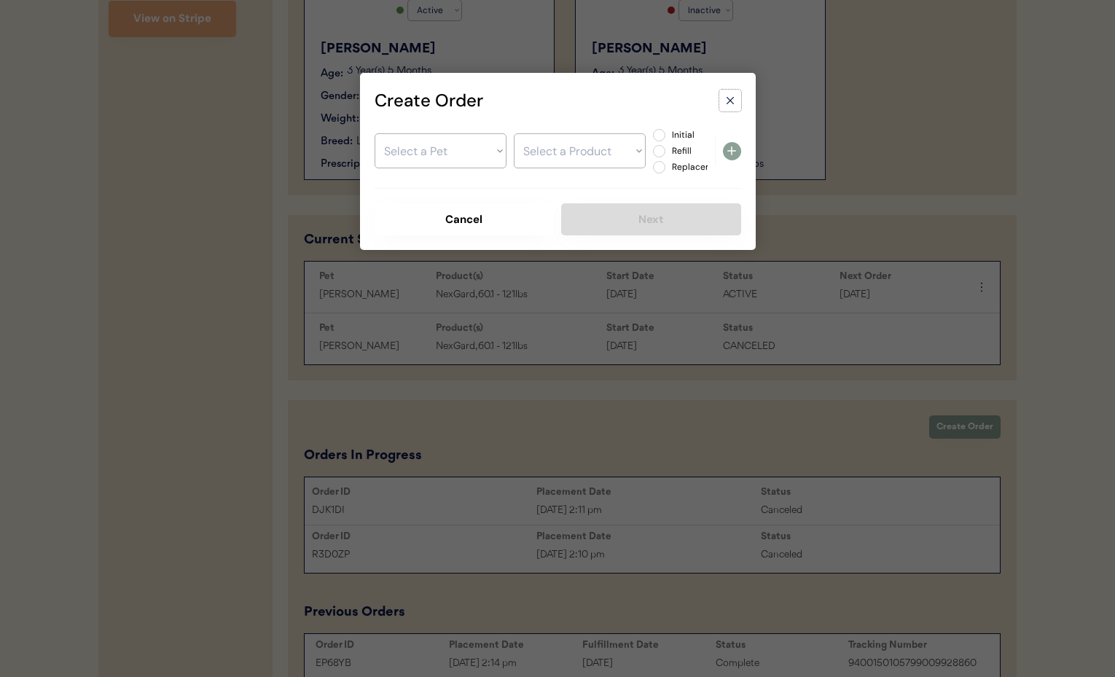
click at [731, 103] on use at bounding box center [730, 101] width 7 height 7
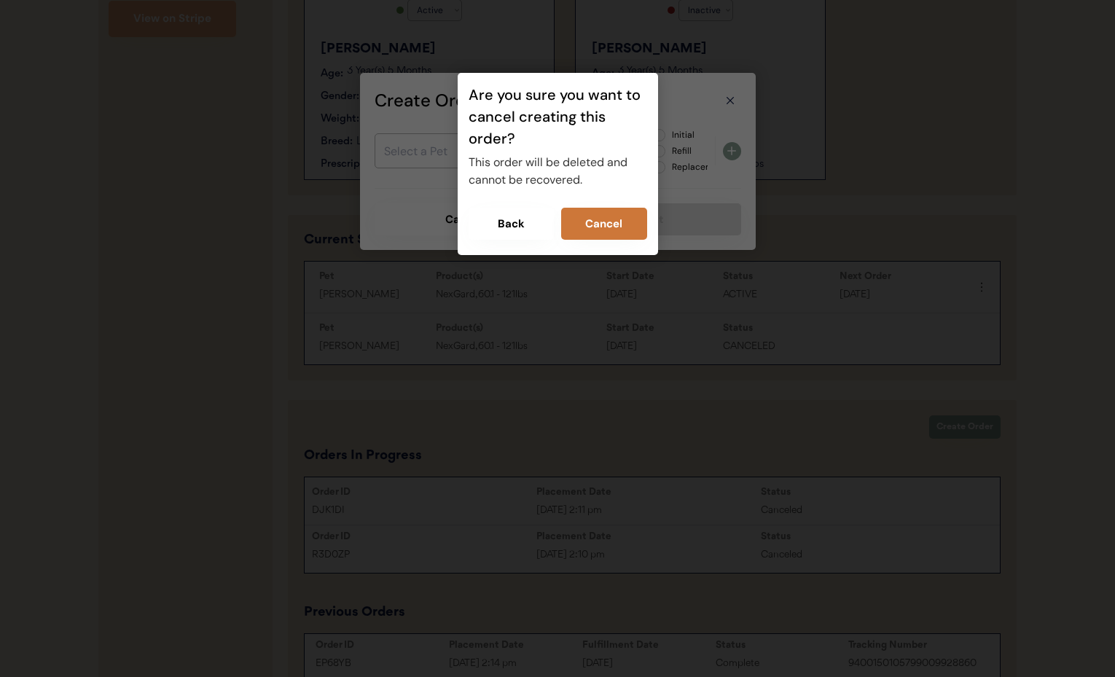
click at [607, 223] on button "Cancel" at bounding box center [604, 224] width 86 height 32
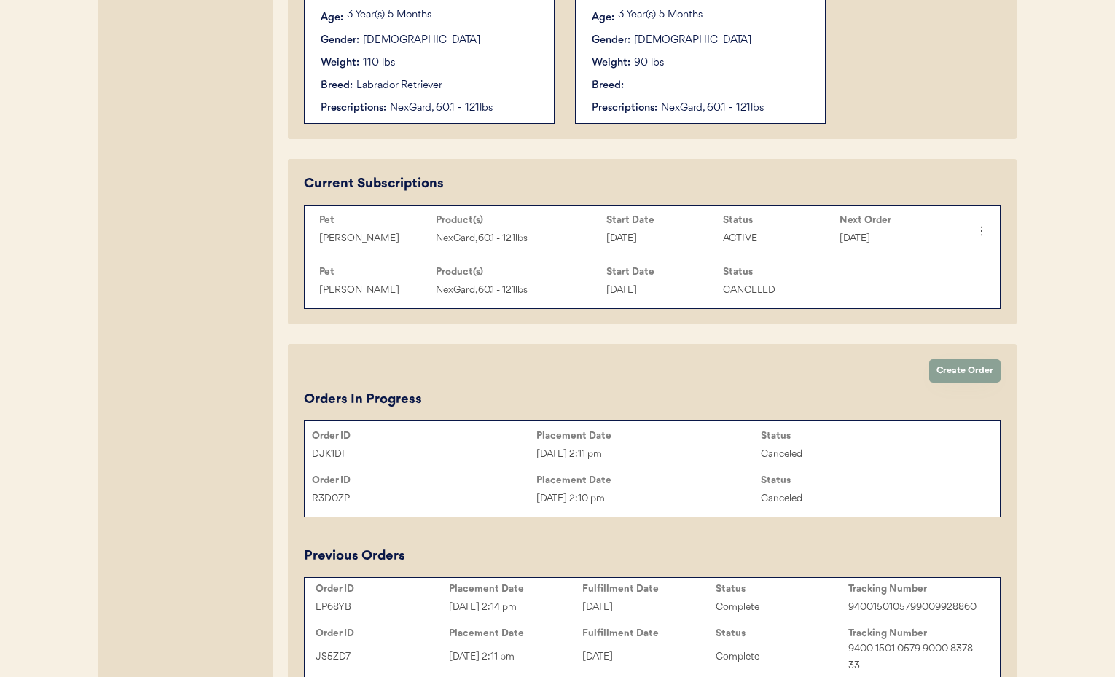
scroll to position [0, 0]
